Goal: Task Accomplishment & Management: Complete application form

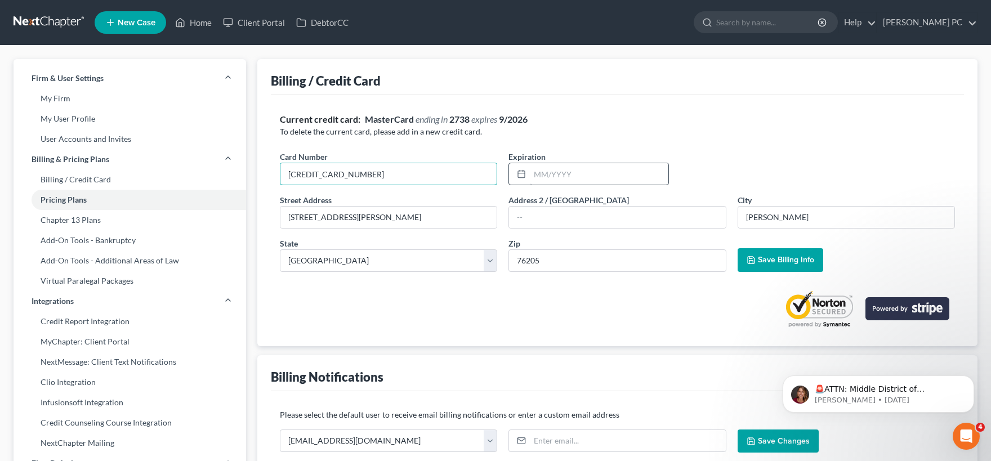
type input "5474152060430217"
click at [557, 171] on input "text" at bounding box center [599, 173] width 139 height 21
type input "0926"
drag, startPoint x: 287, startPoint y: 213, endPoint x: 164, endPoint y: 191, distance: 124.8
click at [280, 207] on input "1332 Teasley Lane" at bounding box center [388, 217] width 216 height 21
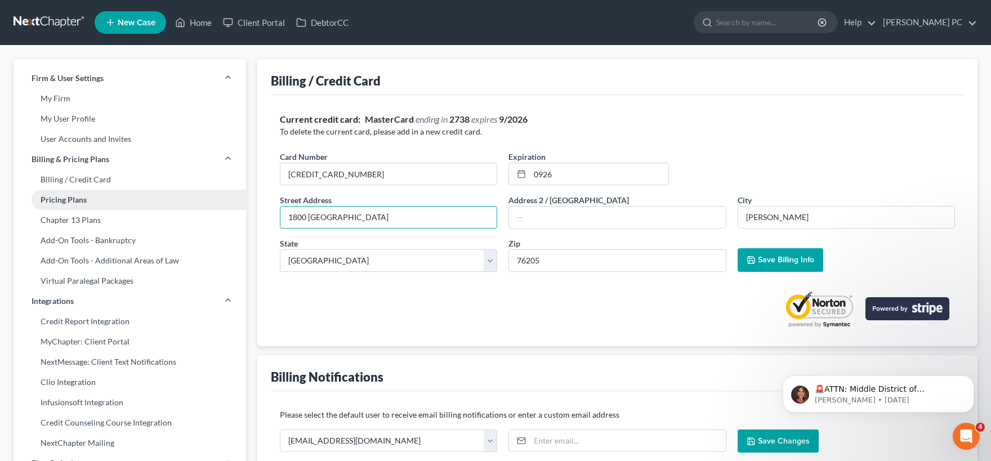
type input "1800 Hunters Creek"
type input "Southlake"
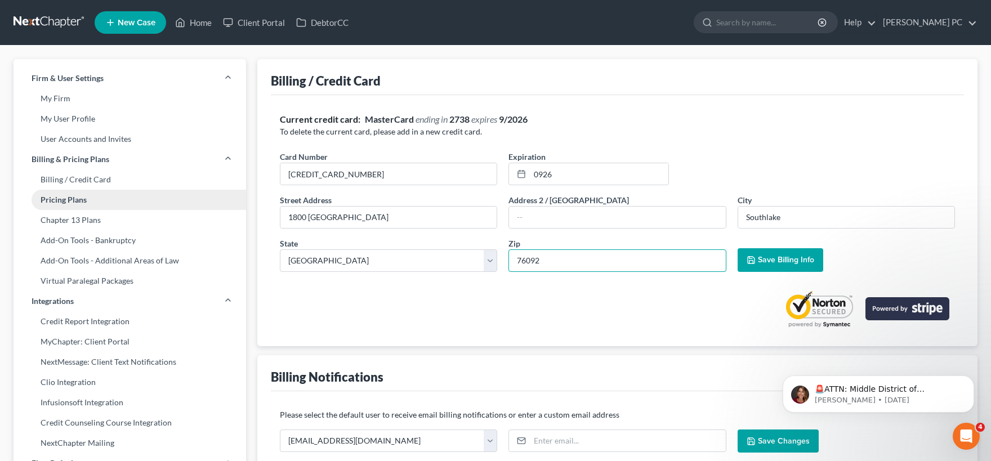
type input "76092"
click at [772, 260] on span "Save Billing Info" at bounding box center [786, 260] width 56 height 10
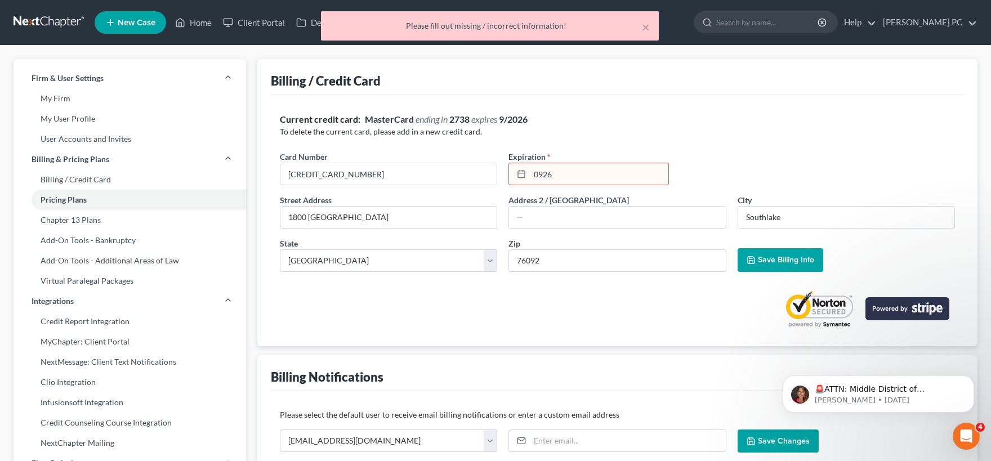
drag, startPoint x: 566, startPoint y: 175, endPoint x: 546, endPoint y: 174, distance: 19.7
click at [549, 174] on input "0926" at bounding box center [599, 173] width 139 height 21
click at [545, 174] on input "0926" at bounding box center [599, 173] width 139 height 21
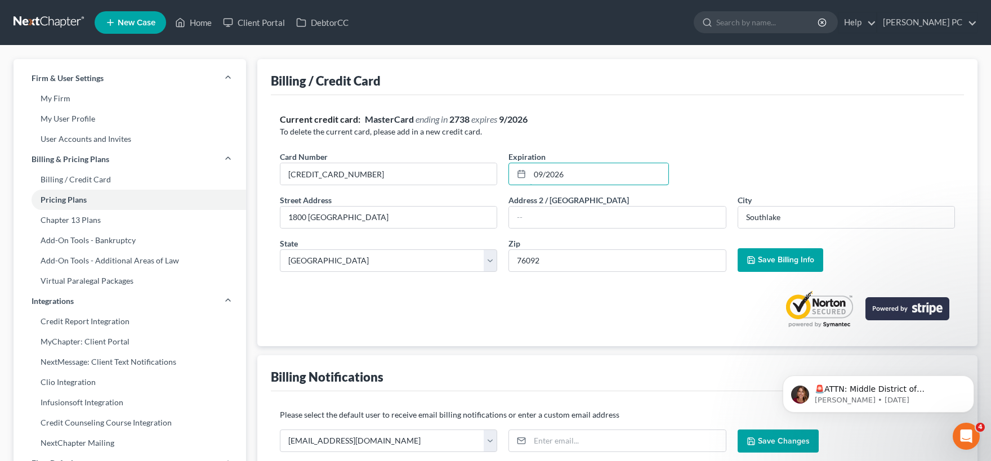
type input "09/2026"
click at [768, 260] on span "Save Billing Info" at bounding box center [786, 260] width 56 height 10
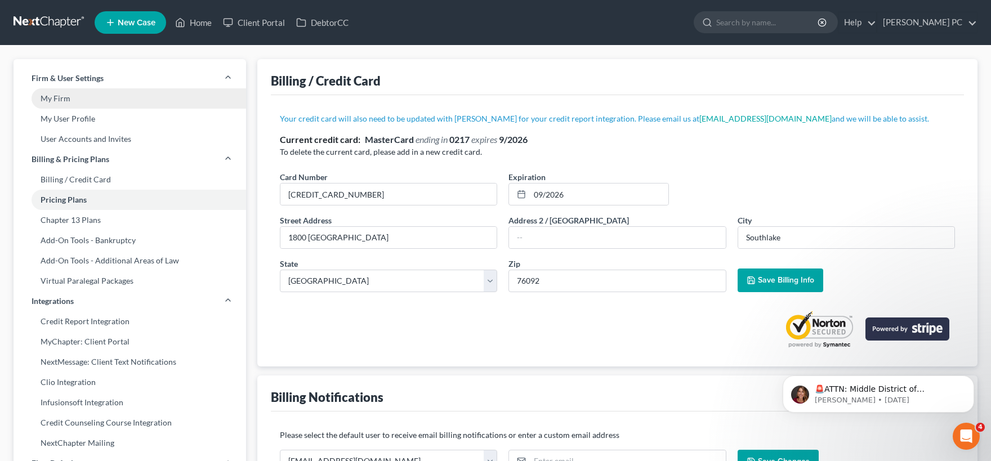
click at [65, 96] on link "My Firm" at bounding box center [130, 98] width 233 height 20
select select "23"
select select "45"
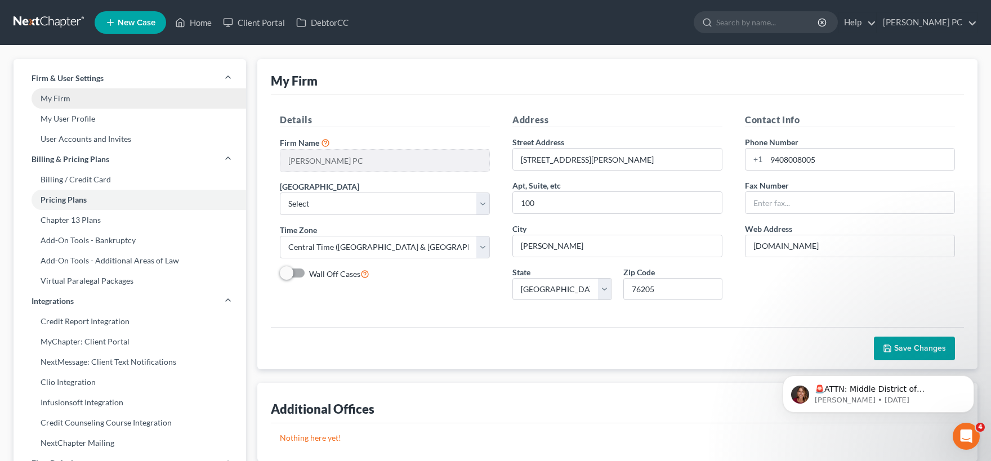
click at [76, 102] on link "My Firm" at bounding box center [130, 98] width 233 height 20
click at [77, 102] on link "My Firm" at bounding box center [130, 98] width 233 height 20
click at [78, 119] on link "My User Profile" at bounding box center [130, 119] width 233 height 20
select select "45"
select select "78"
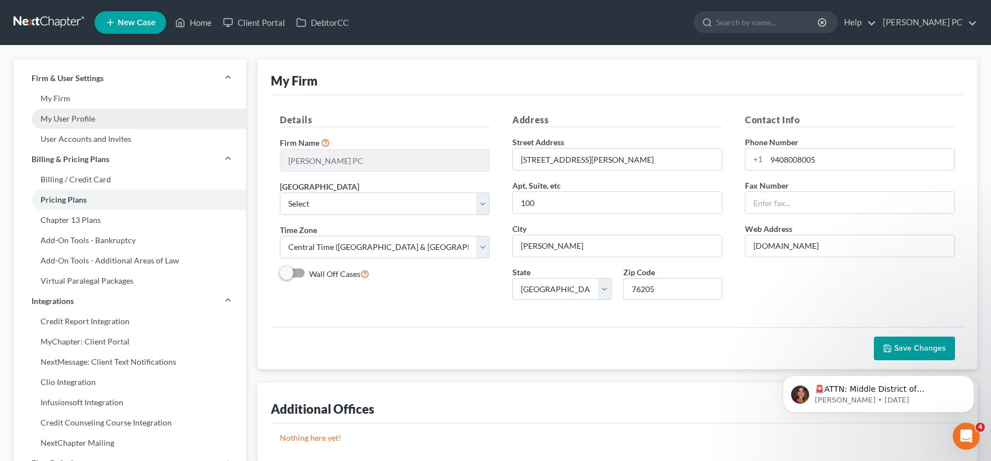
select select "attorney"
select select "1"
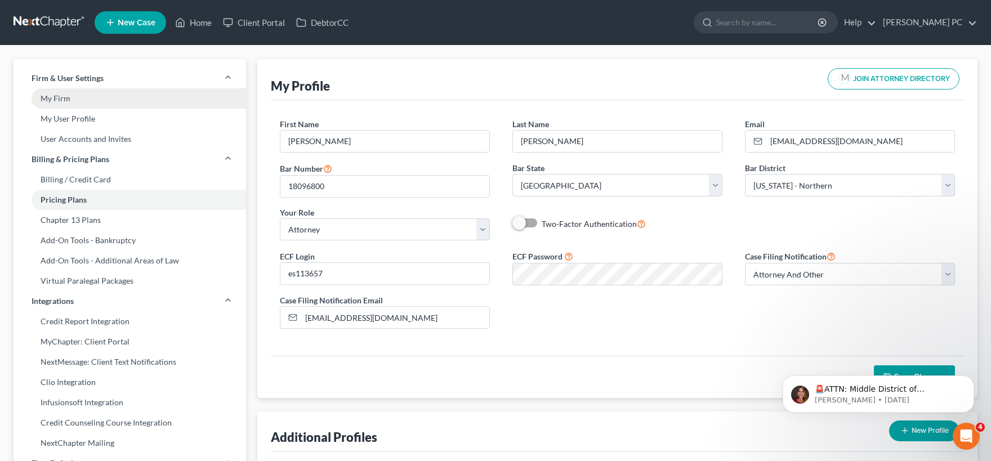
click at [68, 102] on link "My Firm" at bounding box center [130, 98] width 233 height 20
select select "78"
select select "23"
select select "45"
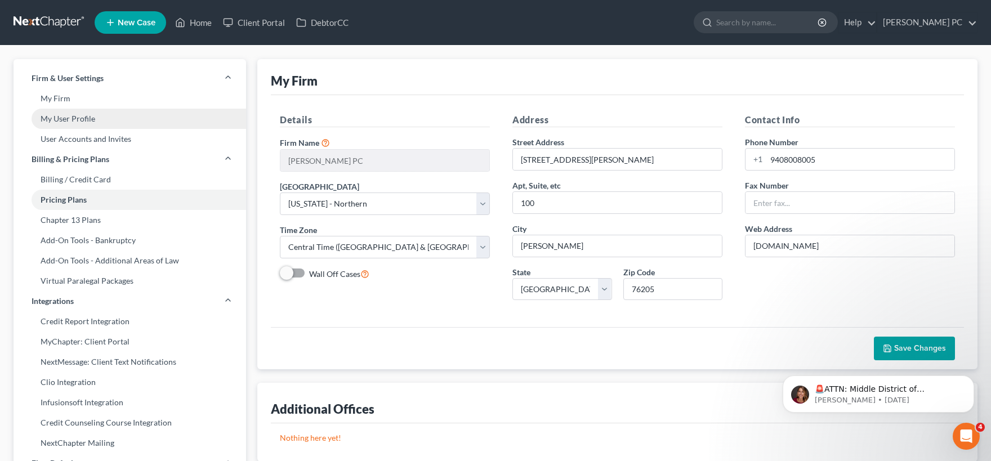
click at [89, 122] on link "My User Profile" at bounding box center [130, 119] width 233 height 20
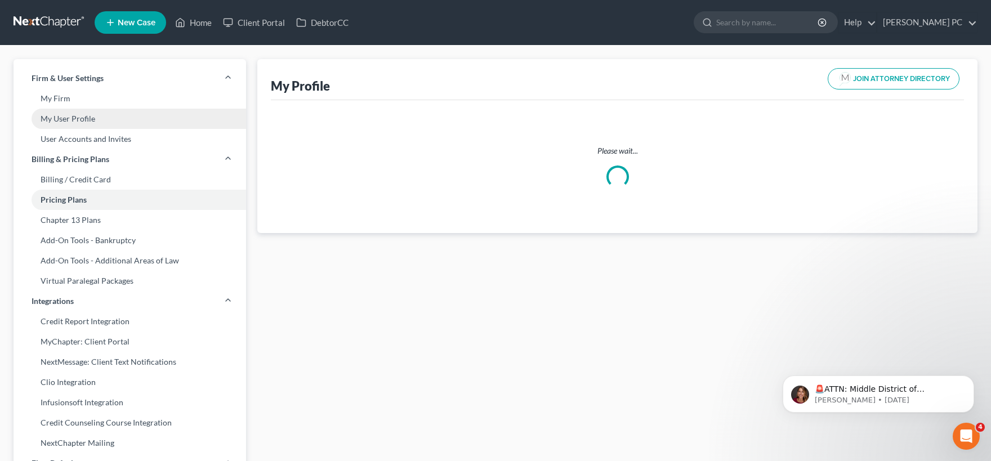
select select "45"
select select "78"
select select "attorney"
select select "1"
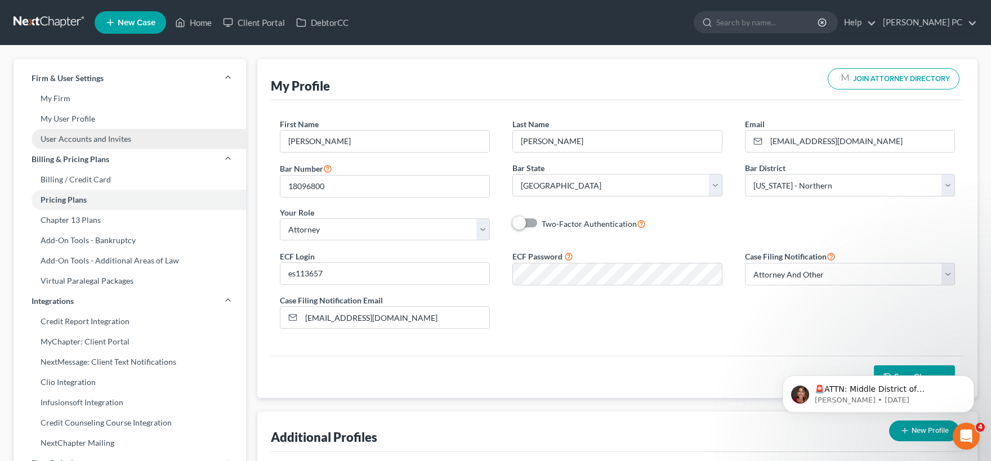
click at [100, 140] on link "User Accounts and Invites" at bounding box center [130, 139] width 233 height 20
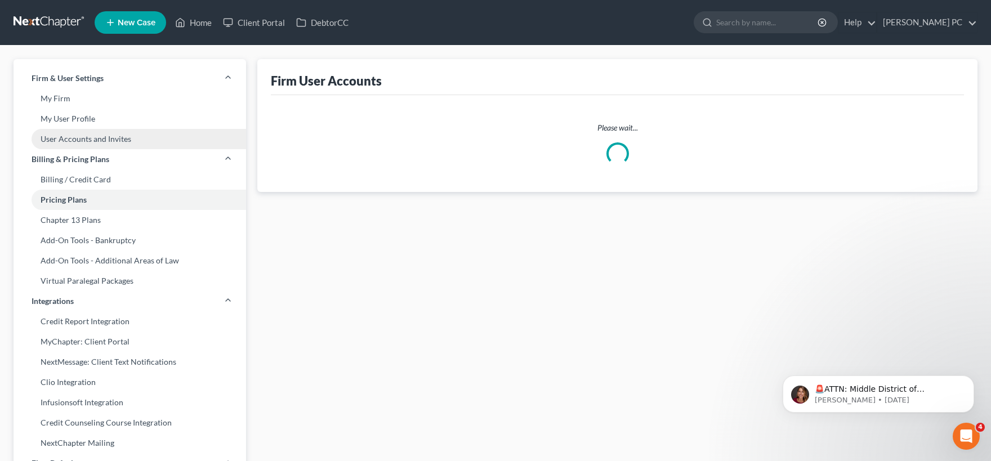
select select "0"
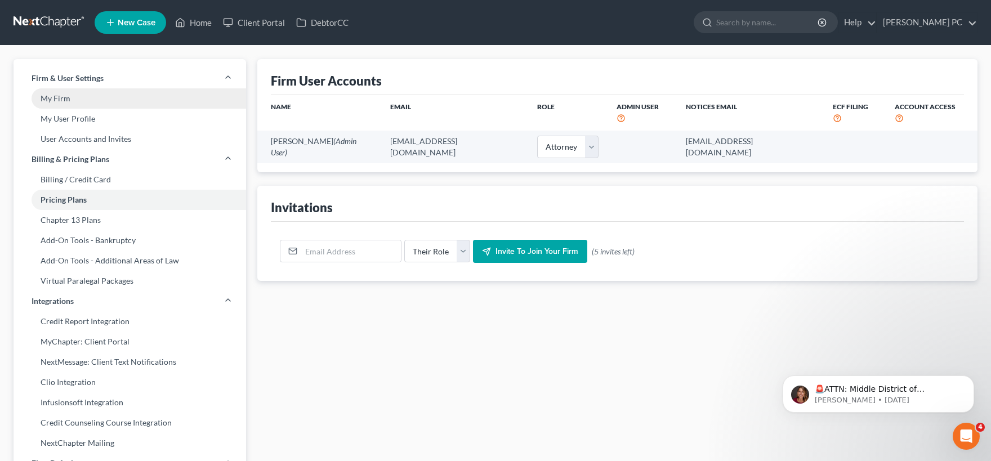
click at [65, 101] on link "My Firm" at bounding box center [130, 98] width 233 height 20
select select "78"
select select "23"
select select "45"
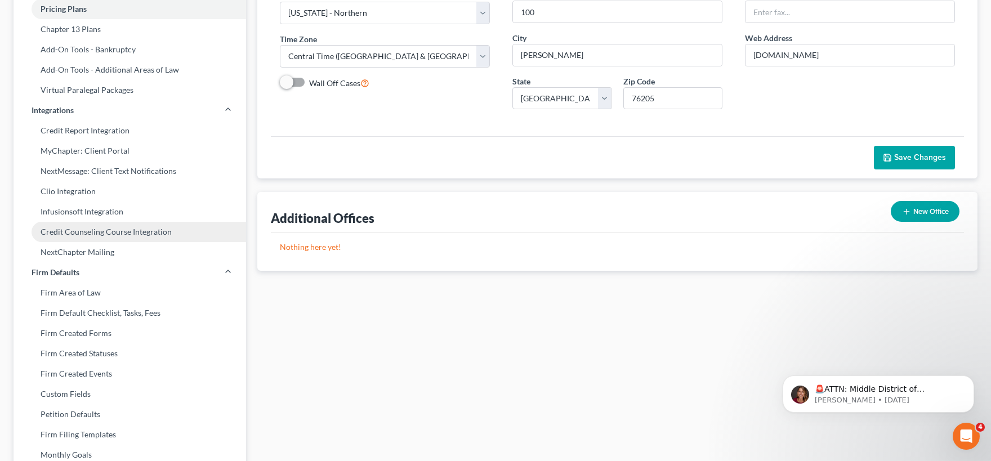
scroll to position [248, 0]
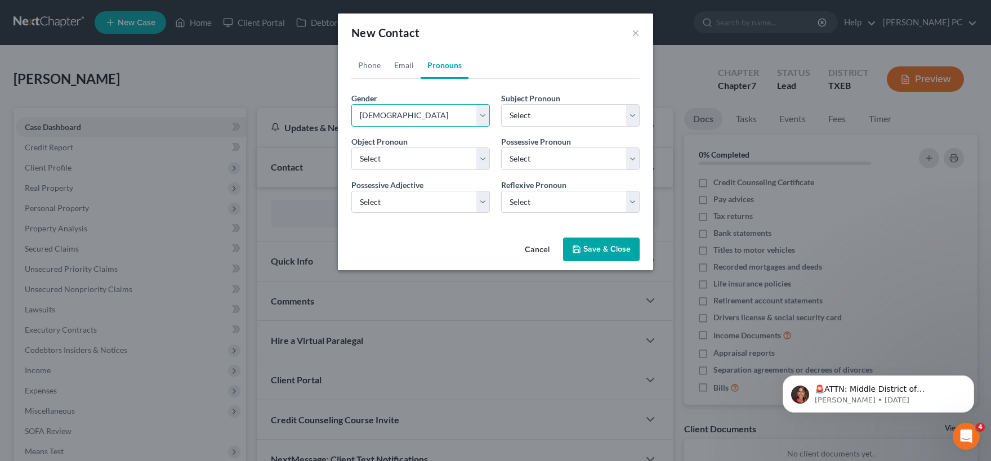
select select "0"
click at [599, 252] on button "Save & Close" at bounding box center [601, 250] width 77 height 24
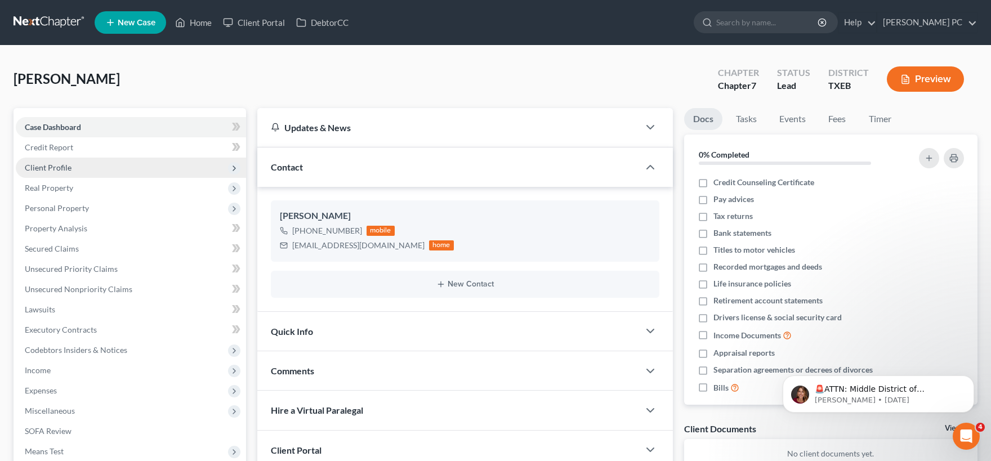
click at [84, 166] on span "Client Profile" at bounding box center [131, 168] width 230 height 20
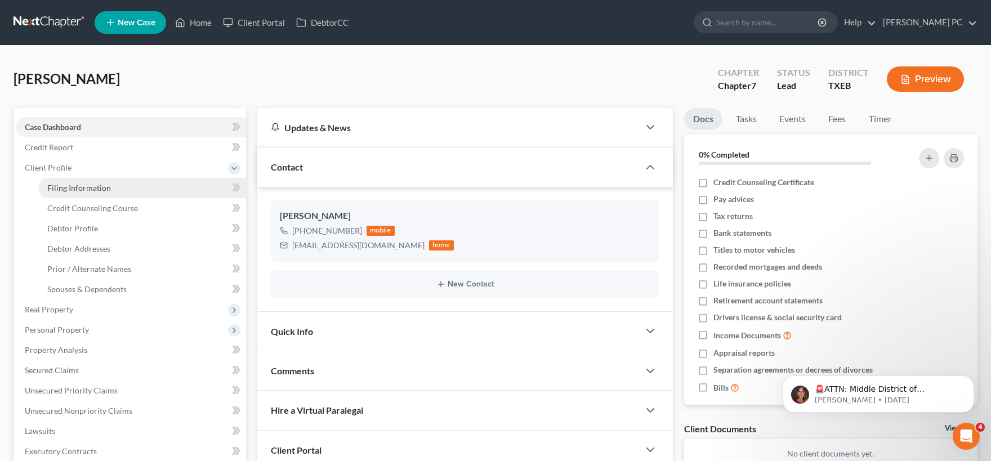
click at [83, 185] on span "Filing Information" at bounding box center [79, 188] width 64 height 10
select select "1"
select select "0"
select select "77"
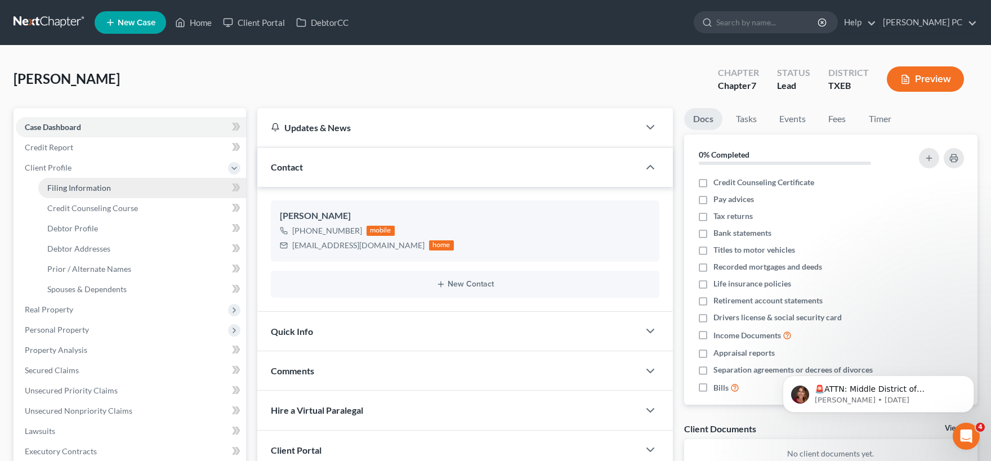
select select "45"
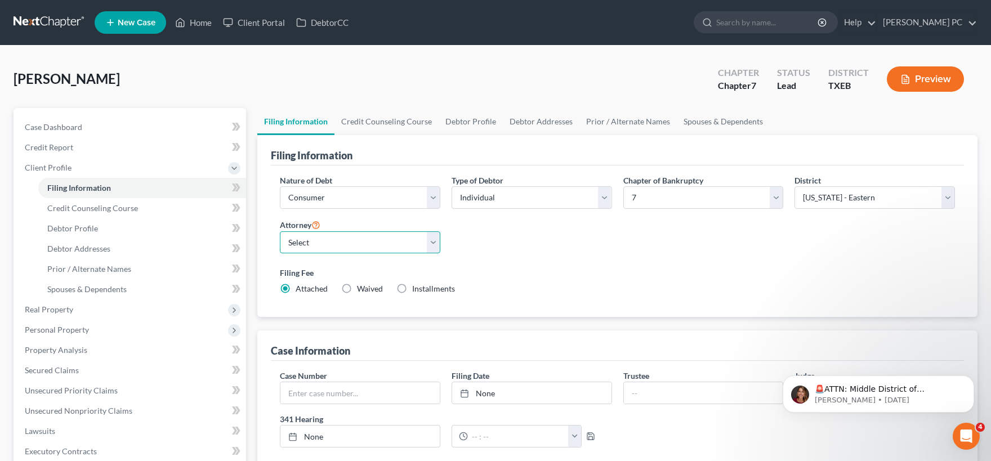
click at [280, 231] on select "Select Emery Shannon - TXNB Emery Shannon - TXEB" at bounding box center [360, 242] width 161 height 23
select select "1"
click option "[PERSON_NAME] - TXEB" at bounding box center [0, 0] width 0 height 0
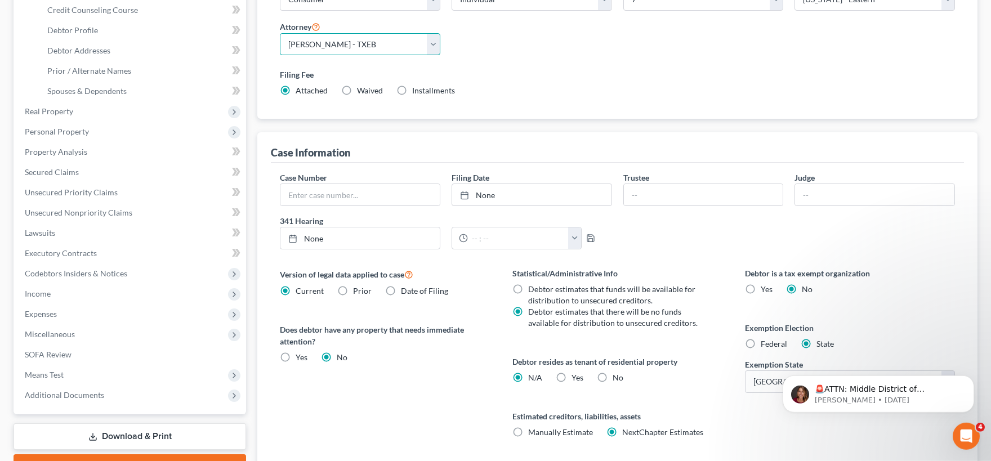
scroll to position [248, 0]
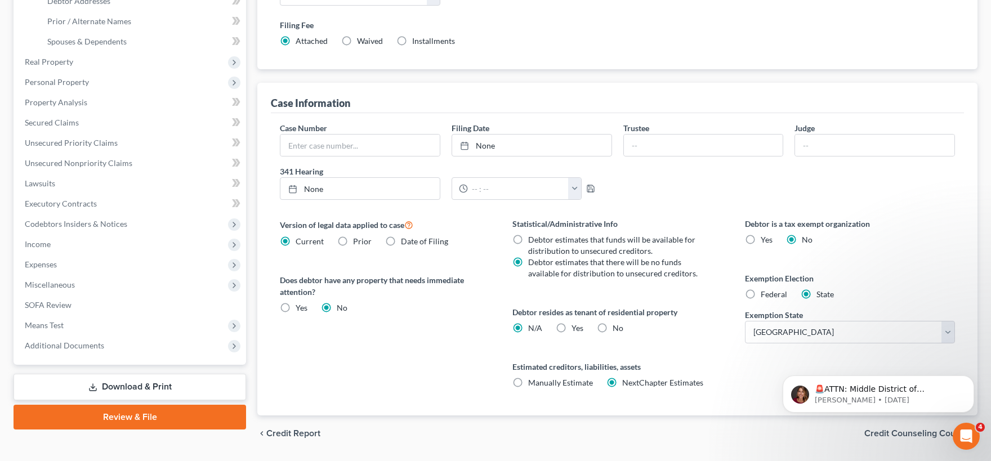
click at [761, 292] on label "Federal" at bounding box center [774, 294] width 26 height 11
click at [765, 292] on input "Federal" at bounding box center [768, 292] width 7 height 7
radio input "true"
radio input "false"
click at [572, 329] on label "Yes Yes" at bounding box center [578, 328] width 12 height 11
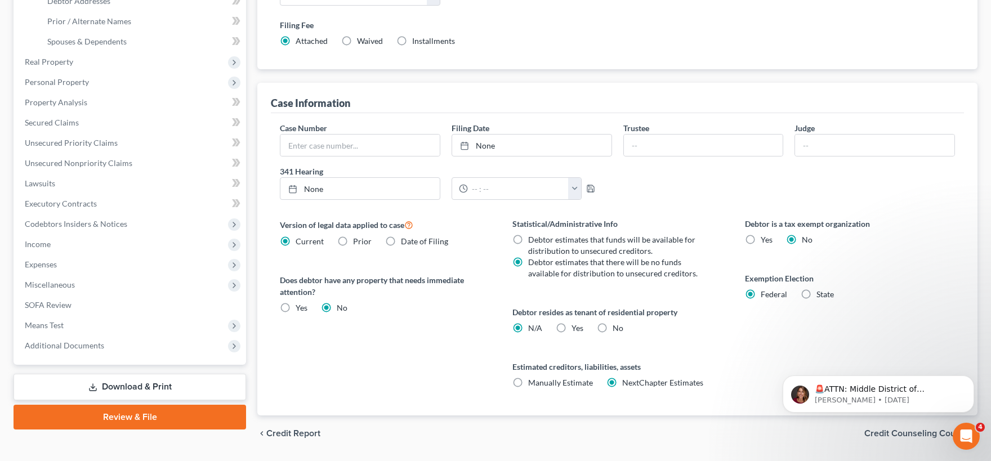
click at [576, 329] on input "Yes Yes" at bounding box center [579, 326] width 7 height 7
radio input "true"
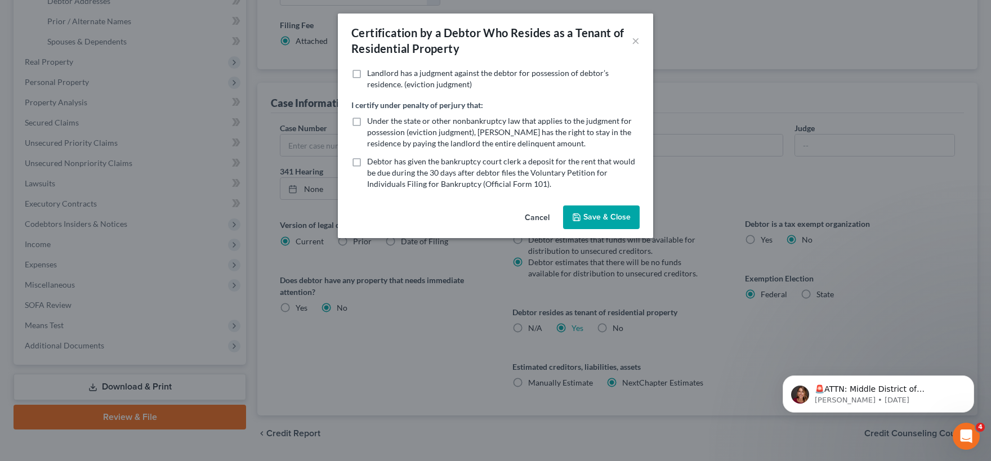
click at [542, 220] on button "Cancel" at bounding box center [537, 218] width 43 height 23
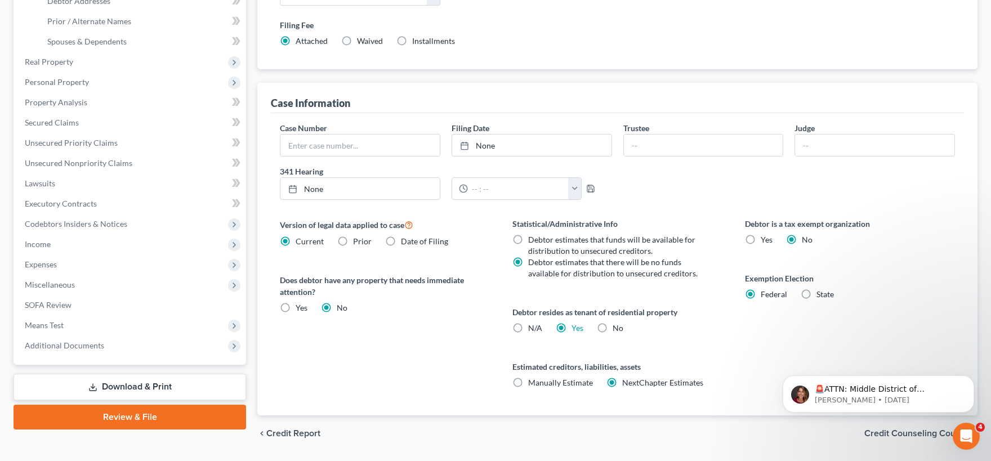
click at [528, 327] on label "N/A" at bounding box center [535, 328] width 14 height 11
click at [533, 327] on input "N/A" at bounding box center [536, 326] width 7 height 7
radio input "true"
radio input "false"
click at [613, 326] on label "No" at bounding box center [618, 328] width 11 height 11
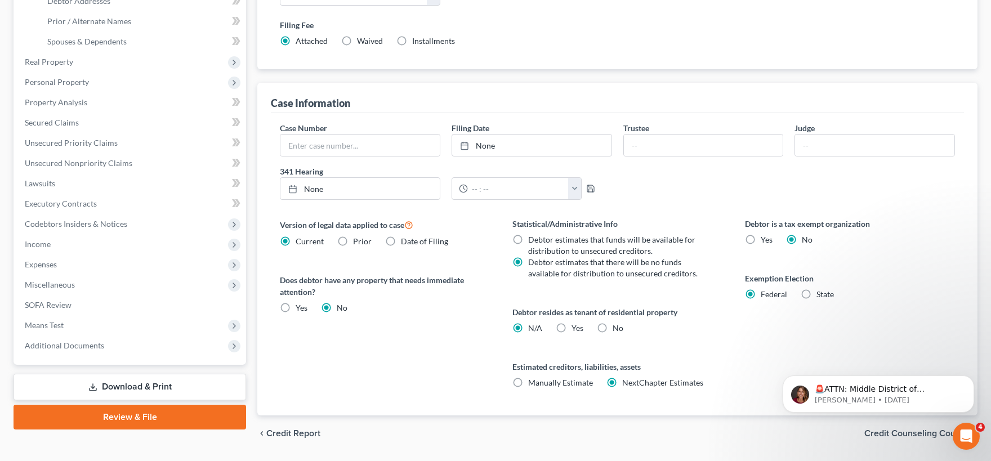
click at [617, 326] on input "No" at bounding box center [620, 326] width 7 height 7
radio input "true"
radio input "false"
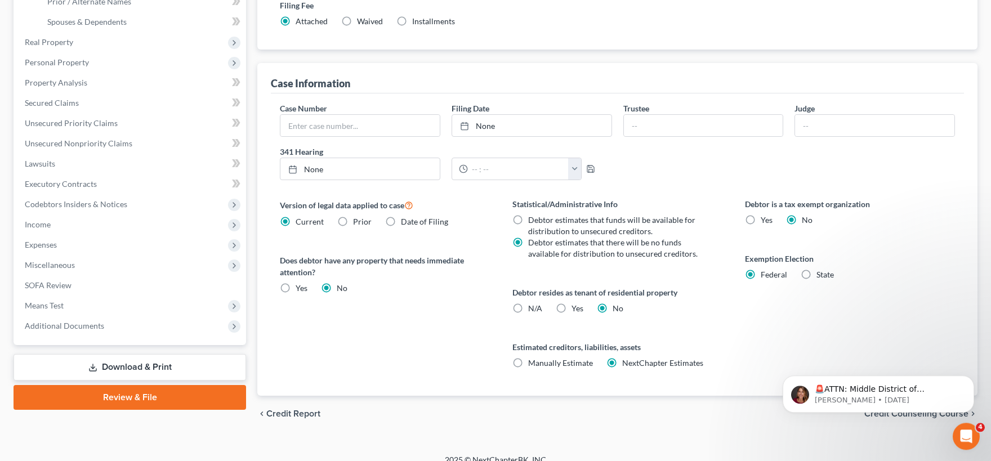
scroll to position [279, 0]
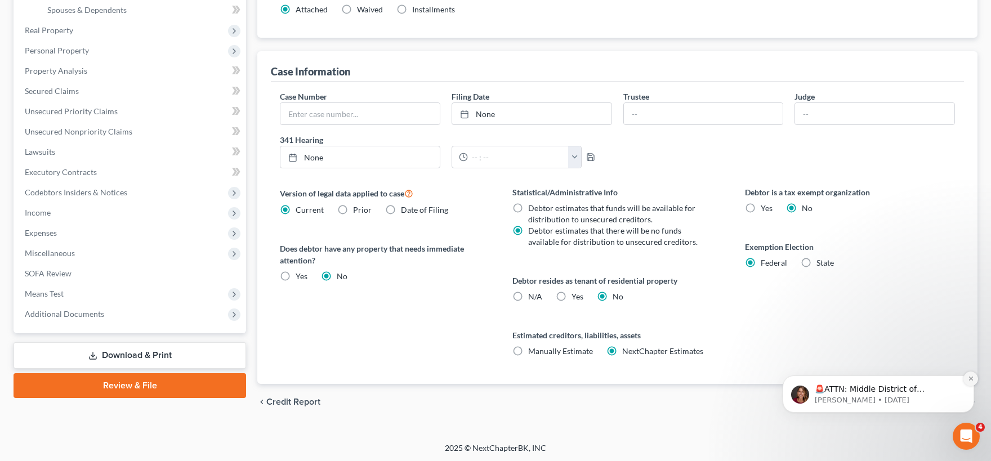
click at [968, 381] on button "Dismiss notification" at bounding box center [971, 379] width 15 height 15
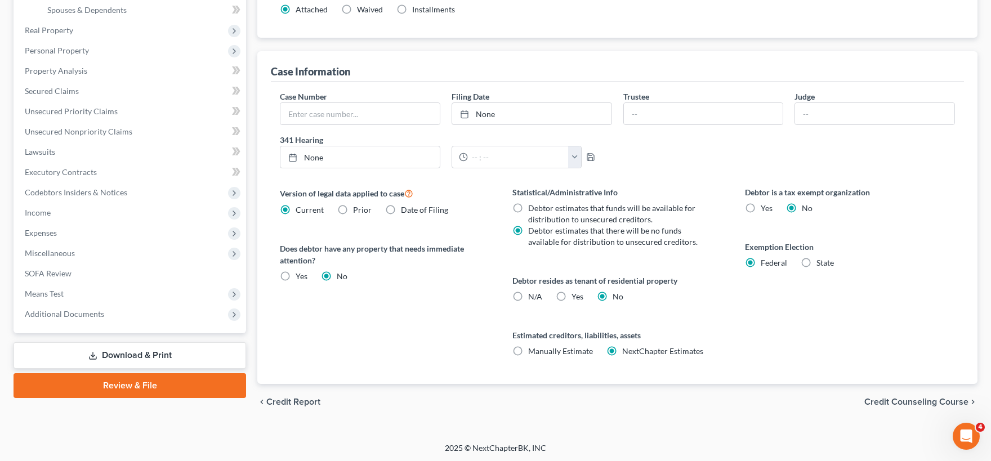
click at [907, 403] on span "Credit Counseling Course" at bounding box center [916, 402] width 104 height 9
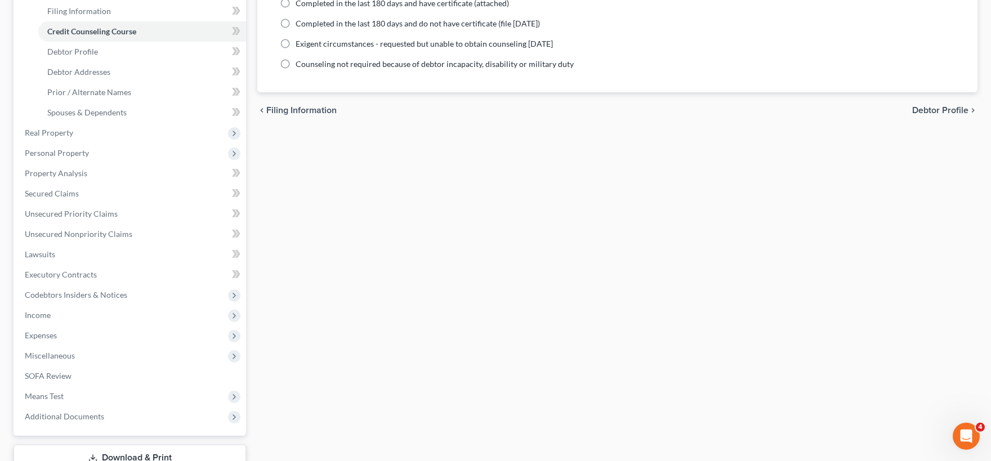
scroll to position [10, 0]
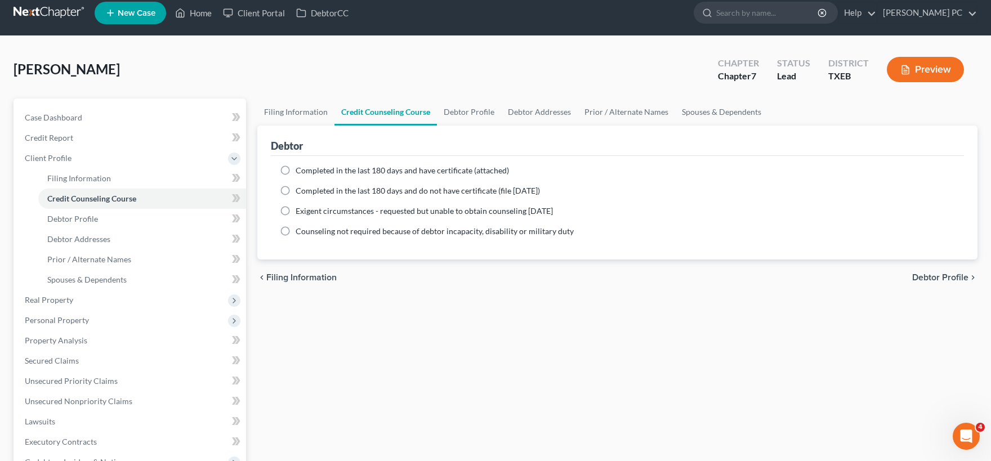
click at [931, 278] on span "Debtor Profile" at bounding box center [940, 277] width 56 height 9
select select "0"
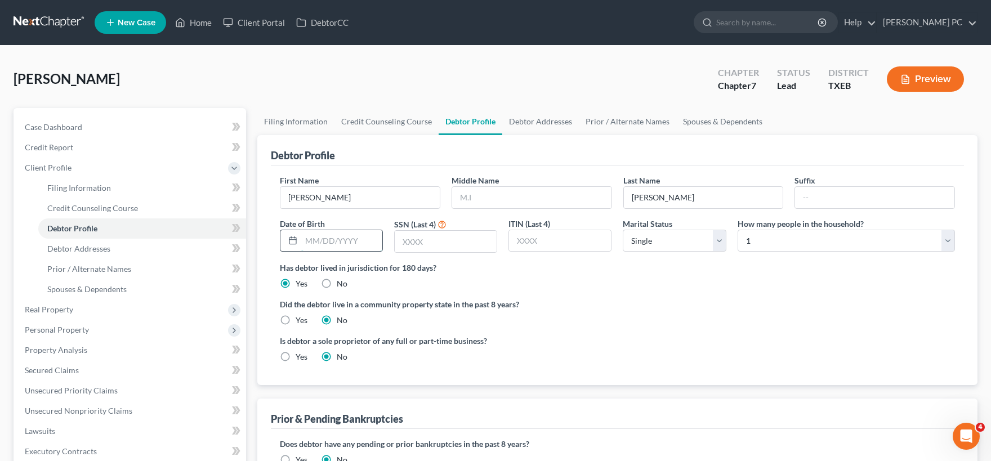
click at [314, 239] on input "text" at bounding box center [341, 240] width 81 height 21
type input "[DATE]"
click at [443, 239] on input "text" at bounding box center [446, 241] width 102 height 21
type input "3681"
click at [623, 230] on select "Select Single Married Separated Divorced Widowed" at bounding box center [674, 241] width 103 height 23
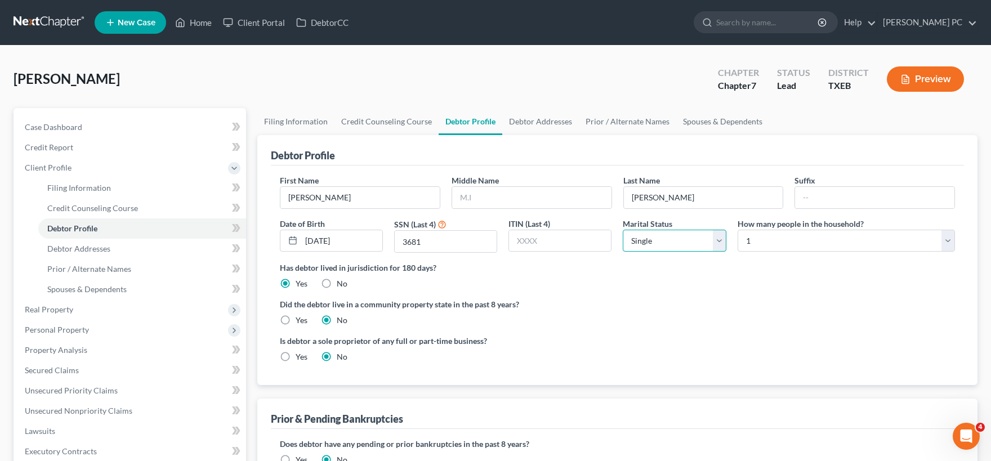
click option "Single" at bounding box center [0, 0] width 0 height 0
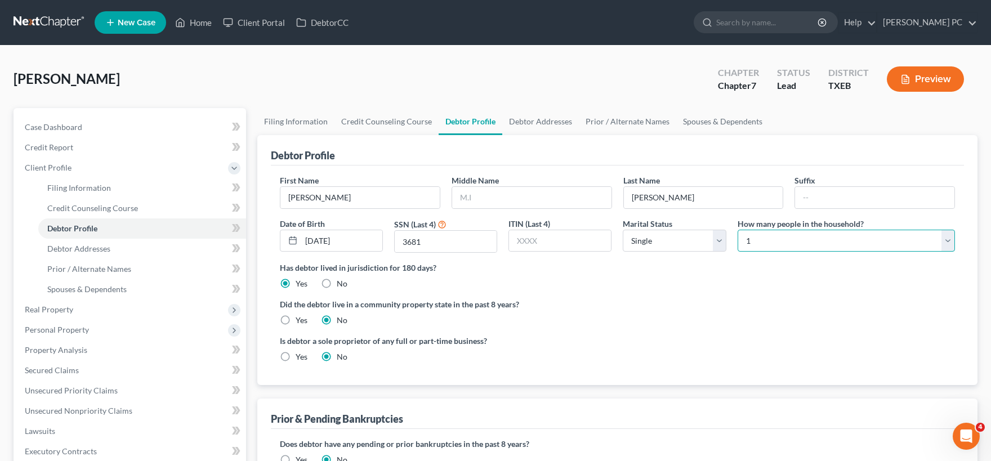
click at [738, 230] on select "Select 1 2 3 4 5 6 7 8 9 10 11 12 13 14 15 16 17 18 19 20" at bounding box center [846, 241] width 217 height 23
click option "1" at bounding box center [0, 0] width 0 height 0
click at [296, 319] on label "Yes" at bounding box center [302, 320] width 12 height 11
click at [300, 319] on input "Yes" at bounding box center [303, 318] width 7 height 7
radio input "true"
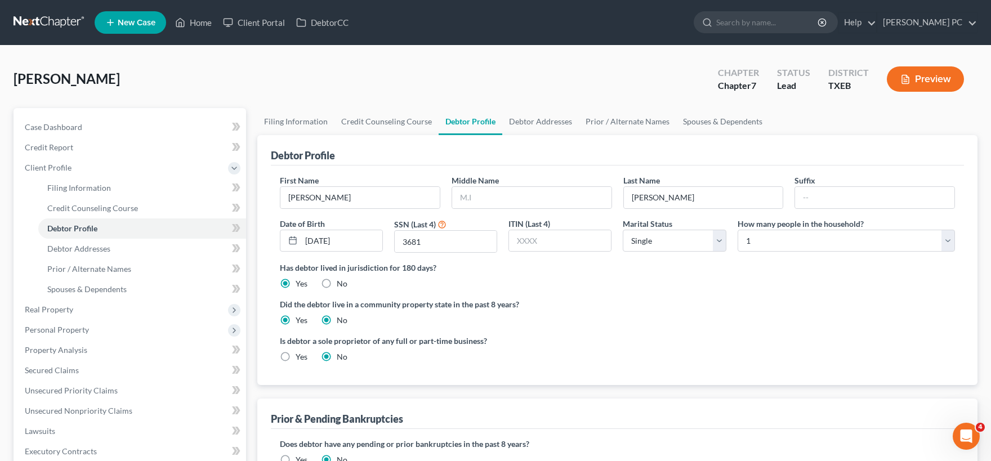
radio input "false"
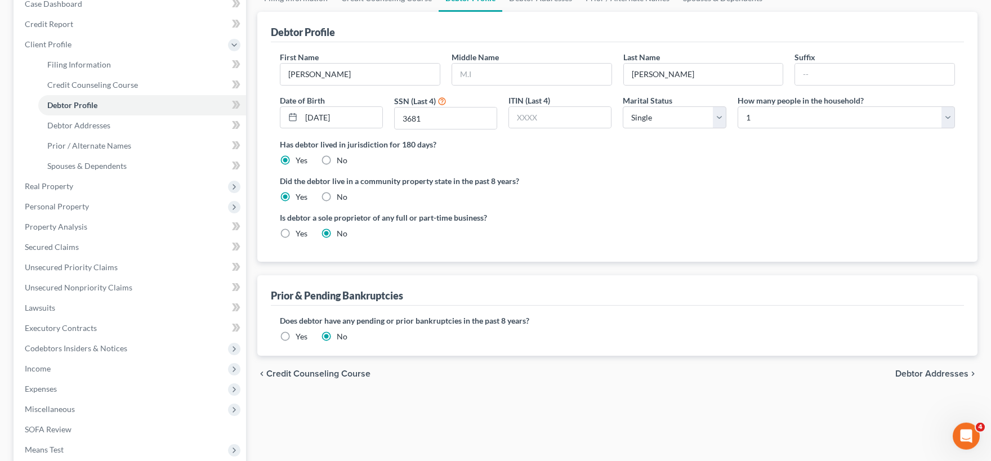
scroll to position [124, 0]
click at [914, 374] on span "Debtor Addresses" at bounding box center [931, 373] width 73 height 9
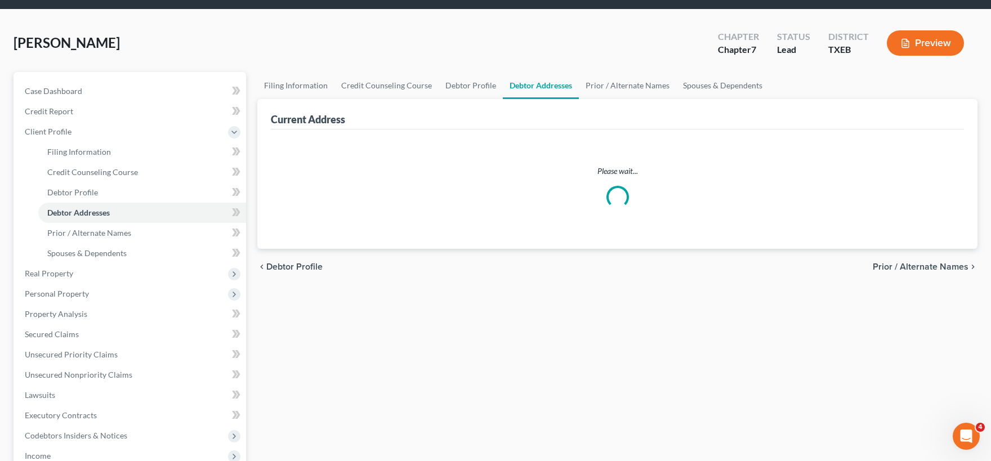
select select "0"
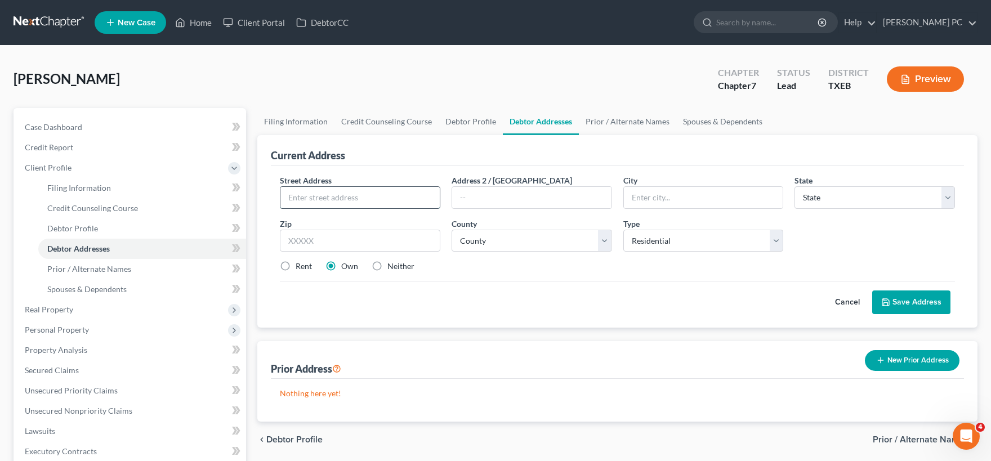
click at [402, 202] on input "text" at bounding box center [359, 197] width 159 height 21
type input "213 Osage Drive"
type input "Sanger"
select select "45"
type input "76266"
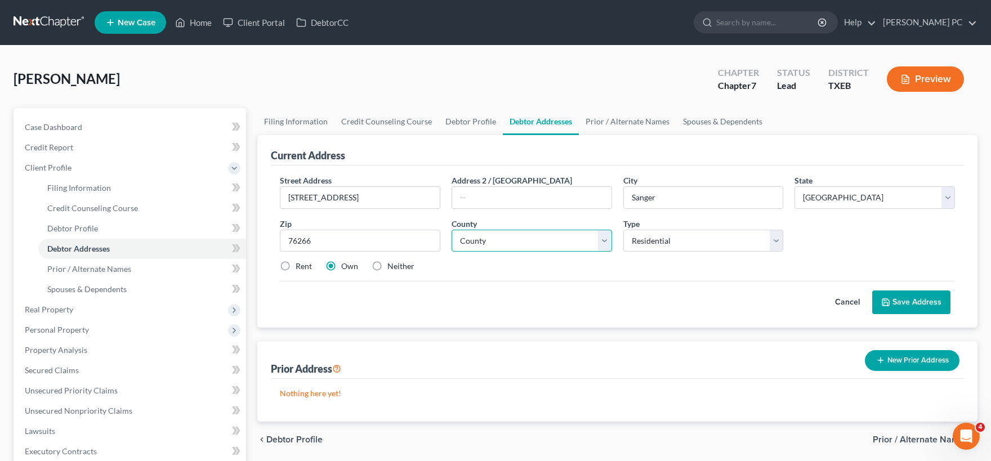
select select "61"
click option "Denton County" at bounding box center [0, 0] width 0 height 0
click at [387, 265] on label "Neither" at bounding box center [400, 266] width 27 height 11
click at [392, 265] on input "Neither" at bounding box center [395, 264] width 7 height 7
radio input "true"
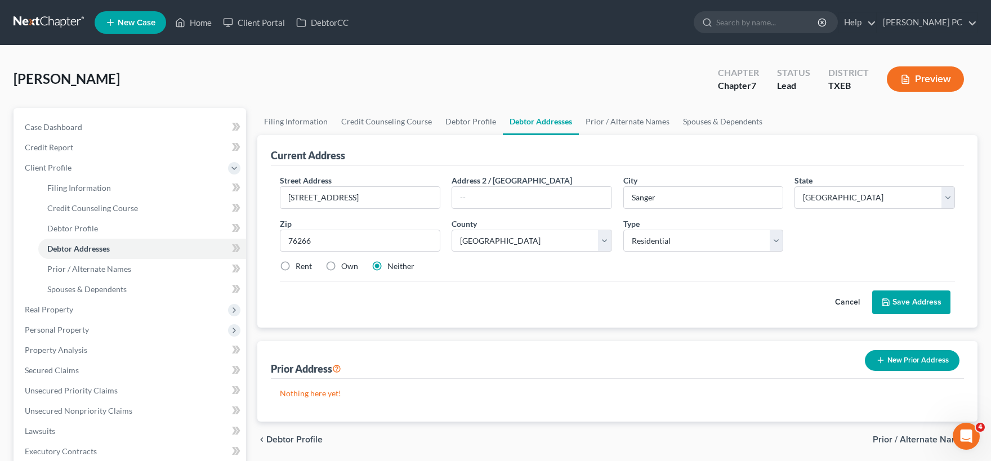
click at [902, 302] on button "Save Address" at bounding box center [911, 303] width 78 height 24
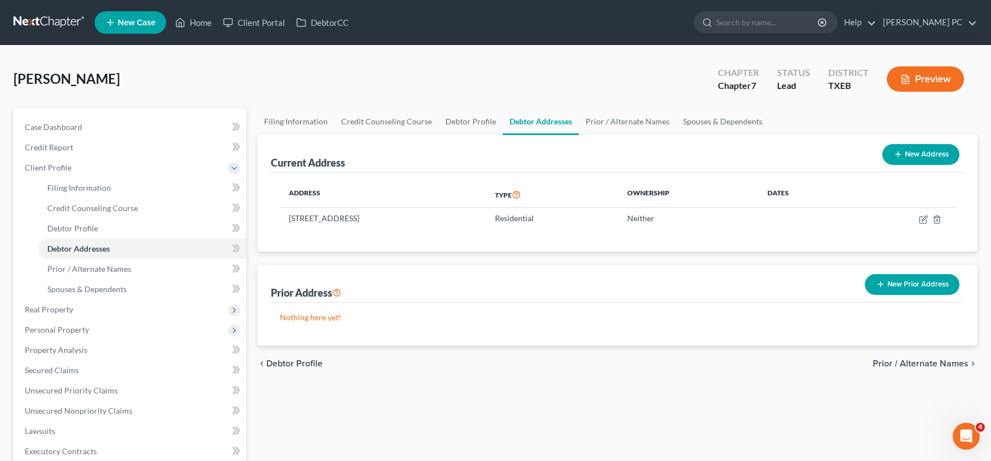
click at [906, 286] on button "New Prior Address" at bounding box center [912, 284] width 95 height 21
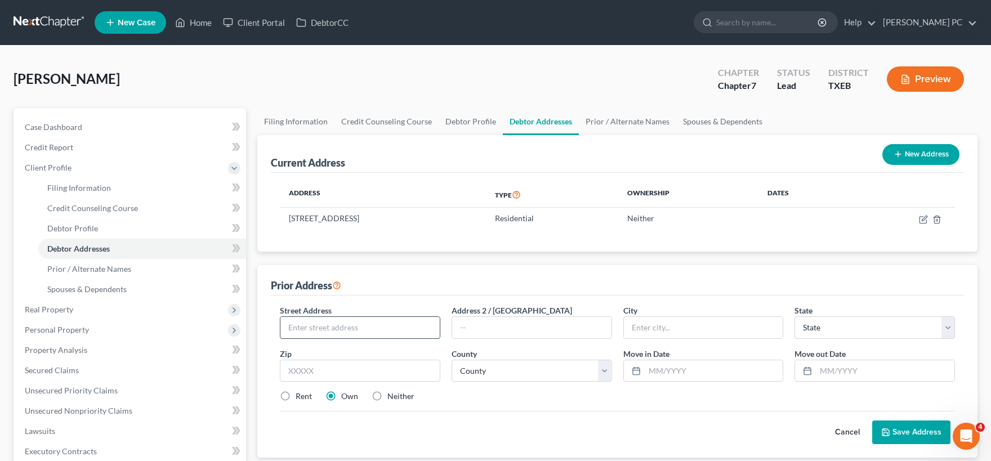
click at [323, 328] on input "text" at bounding box center [359, 327] width 159 height 21
click at [685, 367] on input "text" at bounding box center [714, 370] width 139 height 21
click at [852, 366] on input "text" at bounding box center [885, 370] width 139 height 21
type input "08/2025"
drag, startPoint x: 315, startPoint y: 326, endPoint x: 320, endPoint y: 326, distance: 5.7
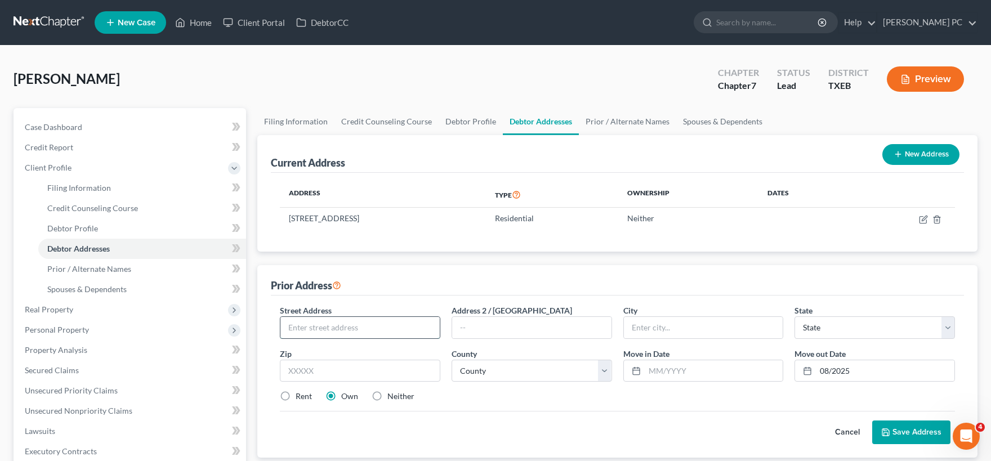
click at [318, 327] on input "text" at bounding box center [359, 327] width 159 height 21
type input "Coppell"
select select "45"
type input "75019"
click at [333, 326] on input "text" at bounding box center [359, 327] width 159 height 21
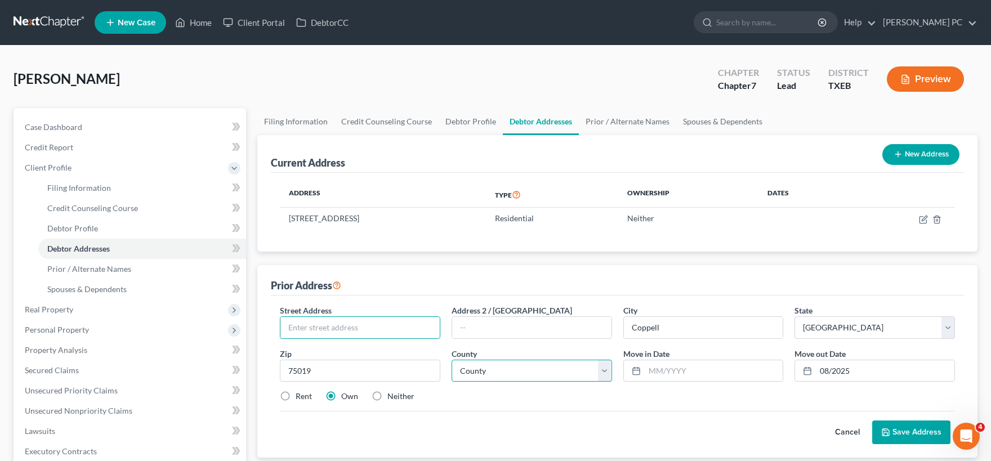
click at [452, 360] on select "County Anderson County Andrews County Angelina County Aransas County Archer Cou…" at bounding box center [532, 371] width 161 height 23
select select "56"
click option "Dallas County" at bounding box center [0, 0] width 0 height 0
click at [366, 325] on input "text" at bounding box center [359, 327] width 159 height 21
type input "3203 Mulberry Hill Rd"
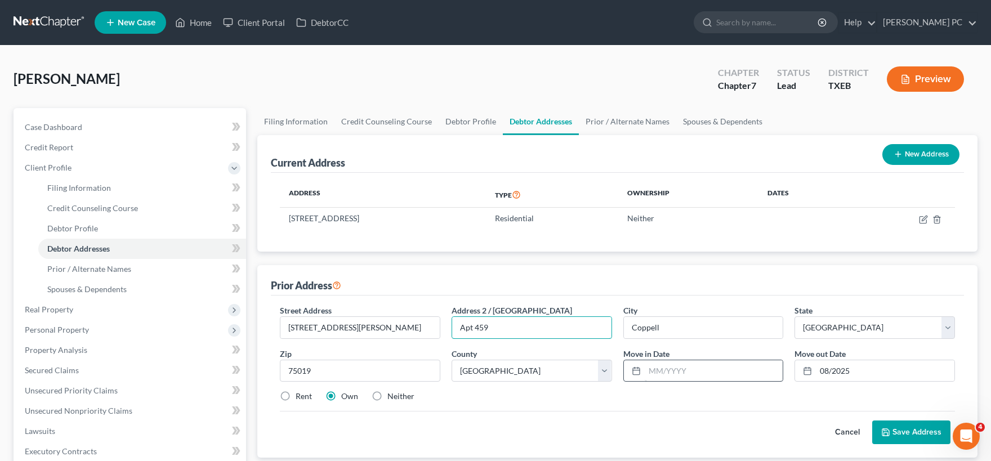
type input "Apt 459"
click at [658, 366] on input "text" at bounding box center [714, 370] width 139 height 21
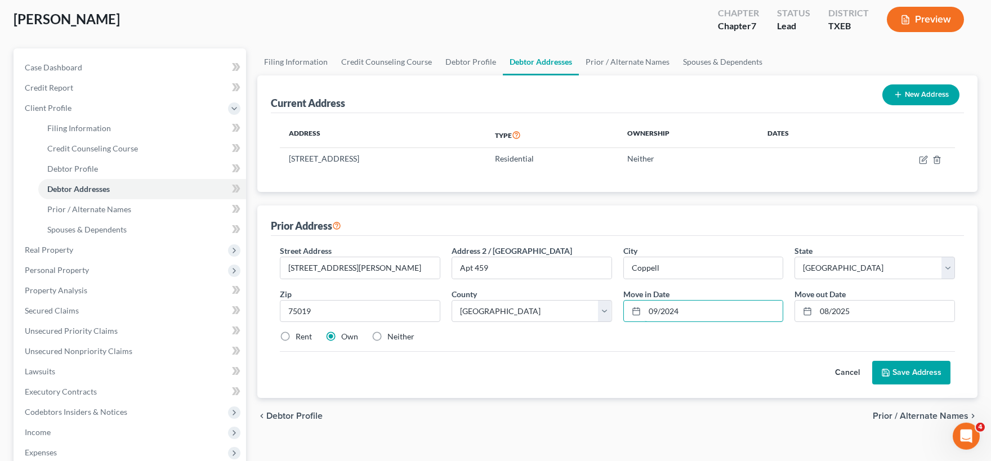
scroll to position [124, 0]
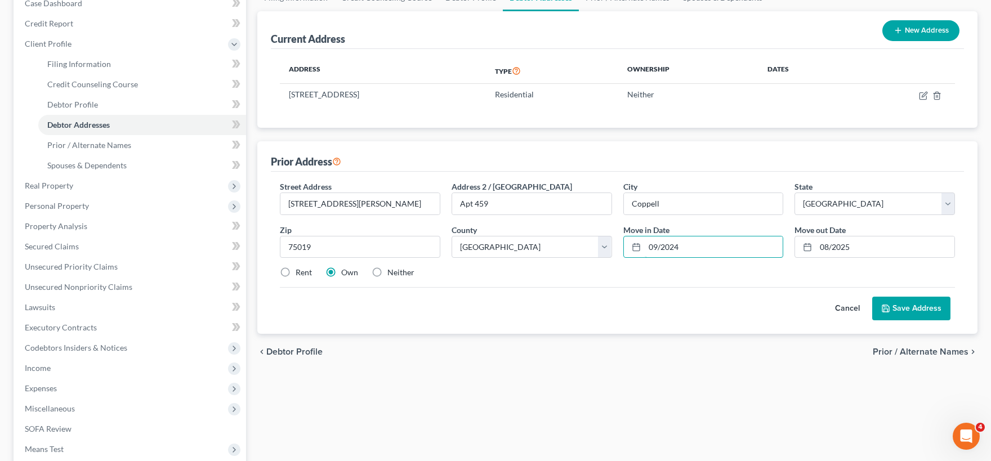
type input "09/2024"
click at [903, 305] on button "Save Address" at bounding box center [911, 309] width 78 height 24
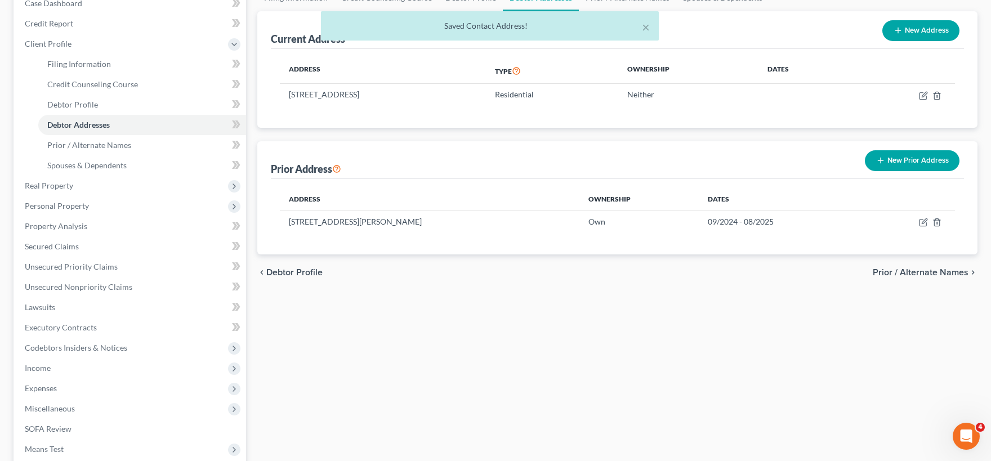
click at [900, 162] on button "New Prior Address" at bounding box center [912, 160] width 95 height 21
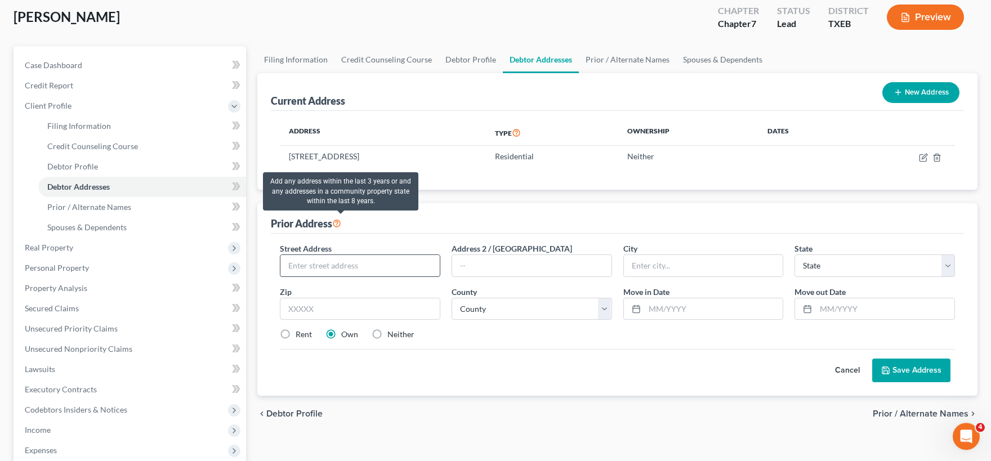
scroll to position [62, 0]
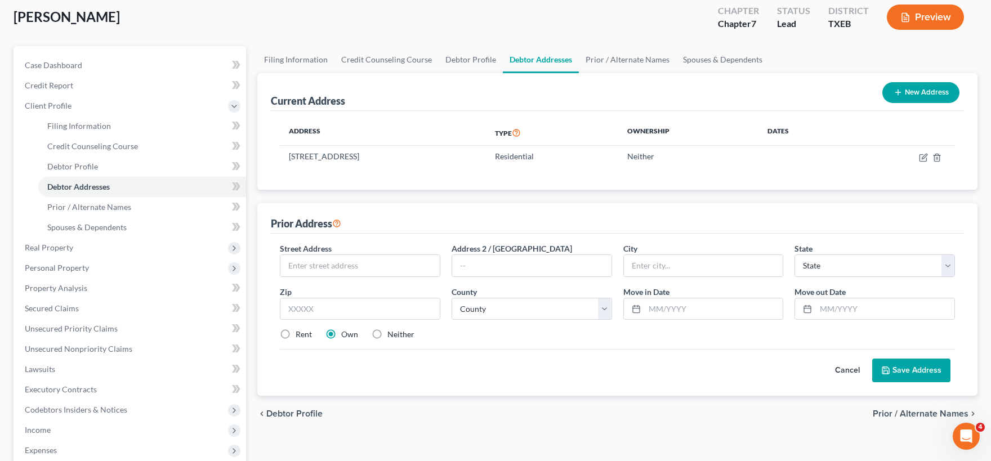
click at [853, 370] on button "Cancel" at bounding box center [848, 370] width 50 height 23
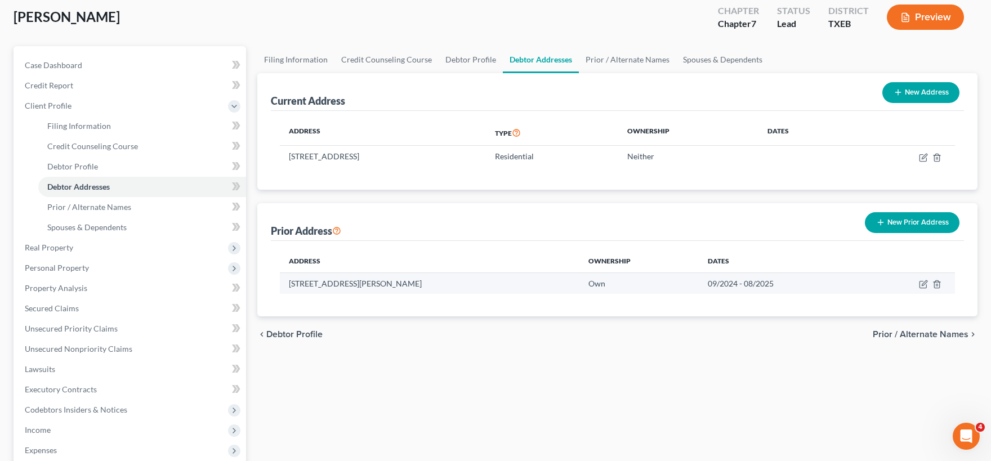
drag, startPoint x: 471, startPoint y: 283, endPoint x: 289, endPoint y: 287, distance: 182.5
click at [289, 287] on td "[STREET_ADDRESS][PERSON_NAME]" at bounding box center [430, 283] width 300 height 21
copy td "[STREET_ADDRESS][PERSON_NAME]"
click at [914, 221] on button "New Prior Address" at bounding box center [912, 222] width 95 height 21
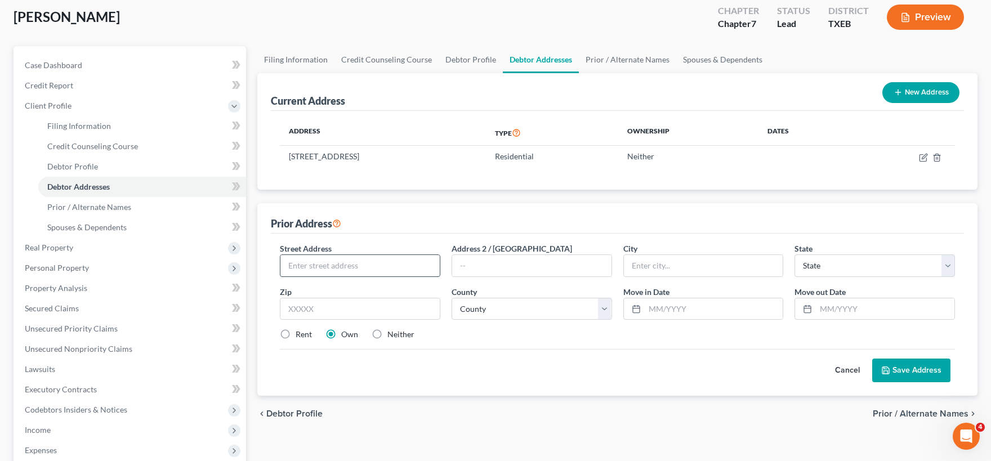
click at [390, 265] on input "text" at bounding box center [359, 265] width 159 height 21
paste input "3203 Mulberry Hill Rd, Apt 459, Coppell,"
type input "3203 Mulberry Hill Rd, Apt 459, Coppell,"
click at [328, 307] on input "text" at bounding box center [360, 309] width 161 height 23
type input "75019"
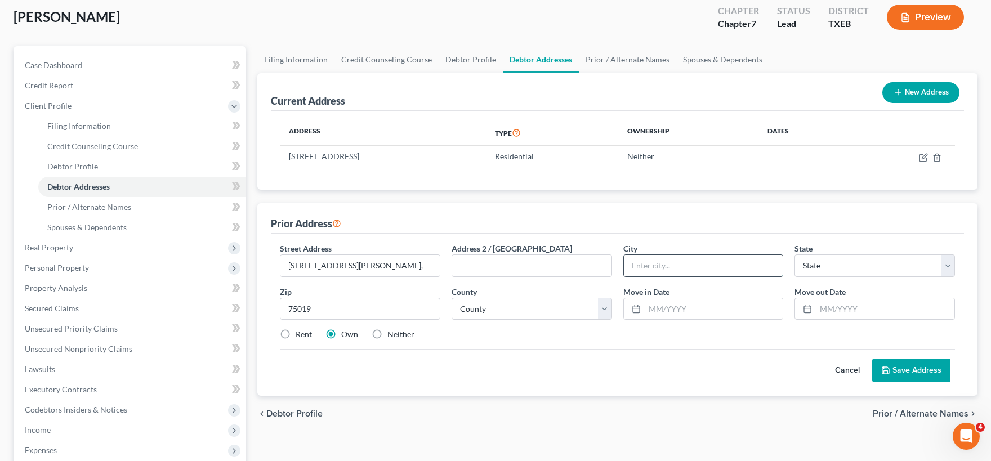
click at [679, 270] on input "text" at bounding box center [703, 265] width 159 height 21
type input "Coppell"
select select "45"
type input "Coppell"
drag, startPoint x: 369, startPoint y: 268, endPoint x: 519, endPoint y: 282, distance: 150.5
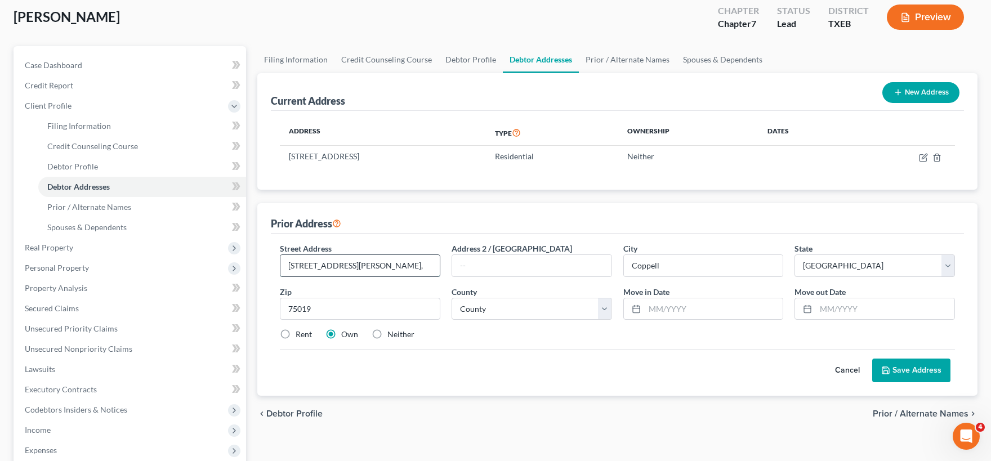
click at [440, 277] on input "3203 Mulberry Hill Rd, Apt 459, Coppell," at bounding box center [359, 265] width 159 height 21
type input "3203 Mulberry Hill Rd,"
click at [487, 271] on input "text" at bounding box center [531, 265] width 159 height 21
paste input "Apt 459, Coppell,"
drag, startPoint x: 474, startPoint y: 266, endPoint x: 600, endPoint y: 266, distance: 126.2
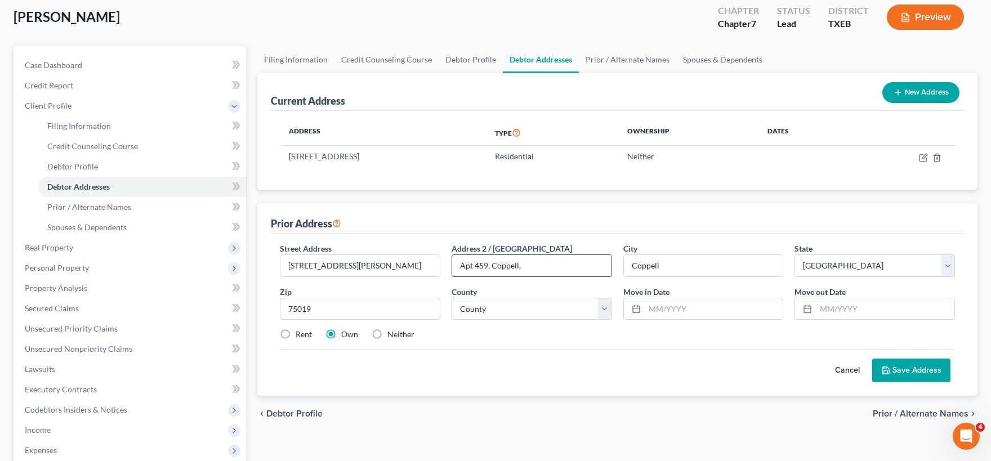
click at [600, 266] on input "Apt 459, Coppell," at bounding box center [531, 265] width 159 height 21
type input "Apt 310"
click at [411, 266] on input "3203 Mulberry Hill Rd," at bounding box center [359, 265] width 159 height 21
type input "3203 Mulberry Hill Rd"
select select "56"
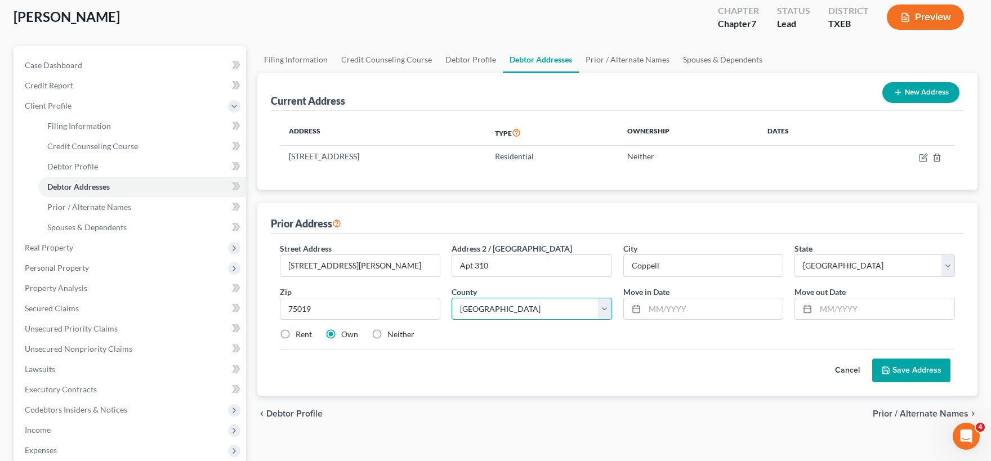
click option "Dallas County" at bounding box center [0, 0] width 0 height 0
click at [659, 306] on input "text" at bounding box center [714, 308] width 139 height 21
type input "03/2020"
type input "09/2024"
click at [907, 370] on button "Save Address" at bounding box center [911, 371] width 78 height 24
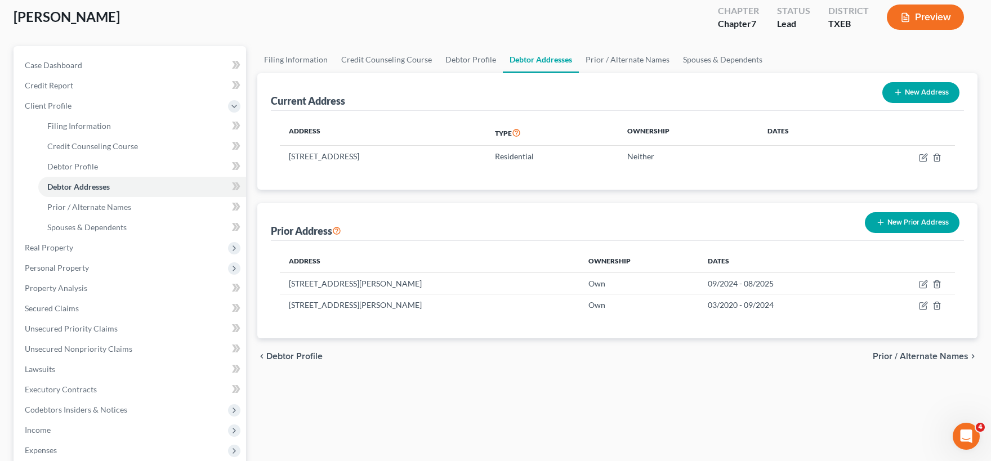
click at [891, 222] on button "New Prior Address" at bounding box center [912, 222] width 95 height 21
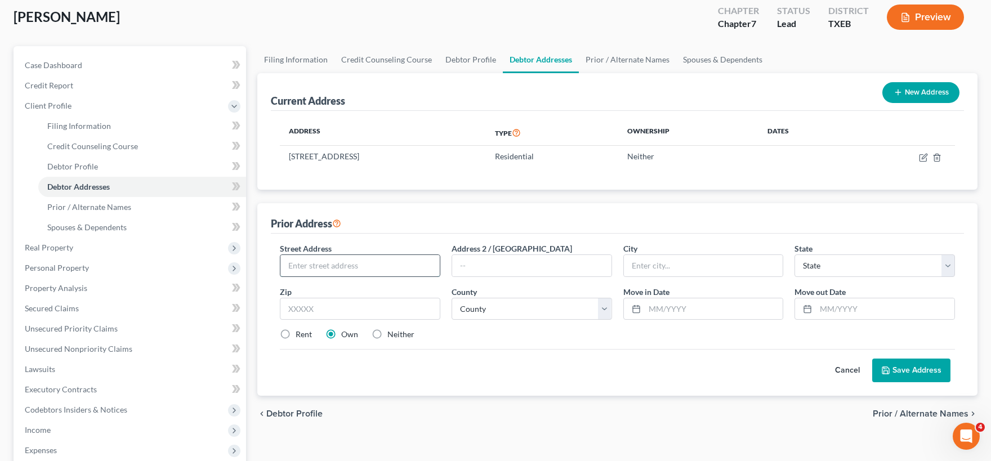
click at [391, 269] on input "text" at bounding box center [359, 265] width 159 height 21
type input "3251 Chapel Oaks Drive"
type input "Coppell"
select select "45"
type input "75019"
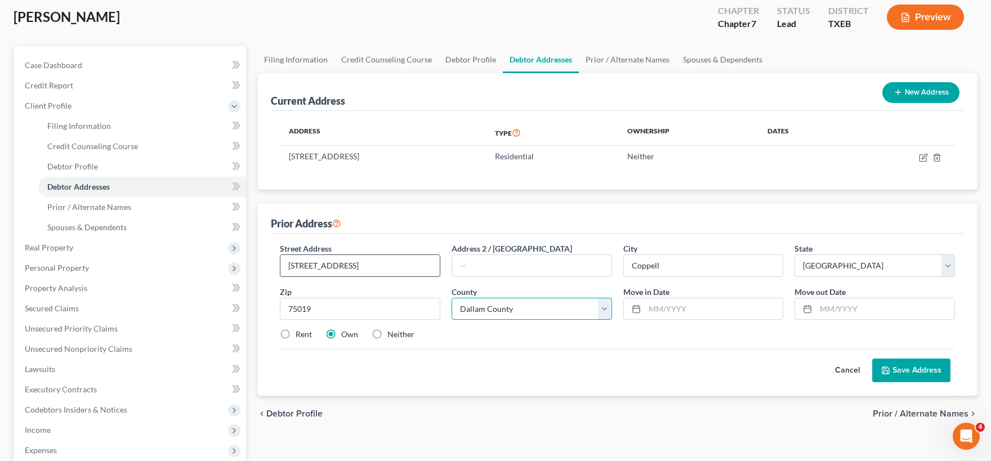
select select "56"
type input "03/2020"
type input "07/2017"
click at [894, 371] on button "Save Address" at bounding box center [911, 371] width 78 height 24
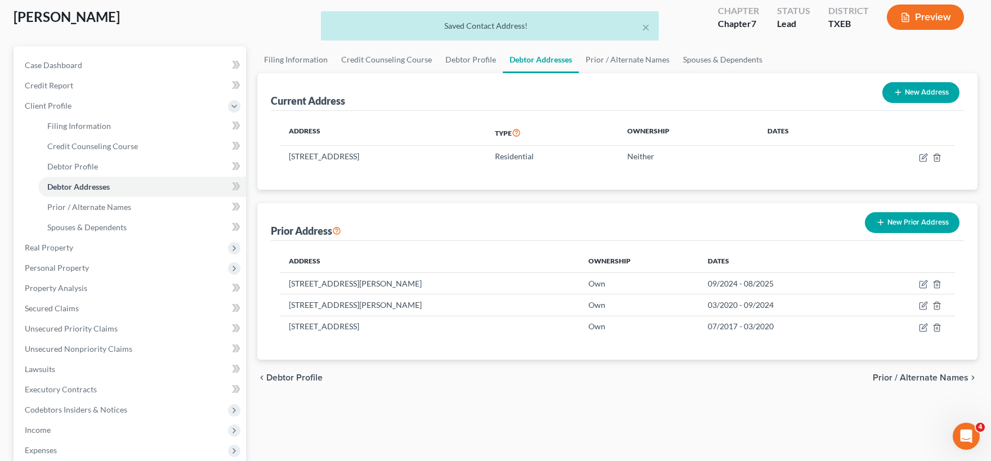
click at [913, 377] on span "Prior / Alternate Names" at bounding box center [921, 377] width 96 height 9
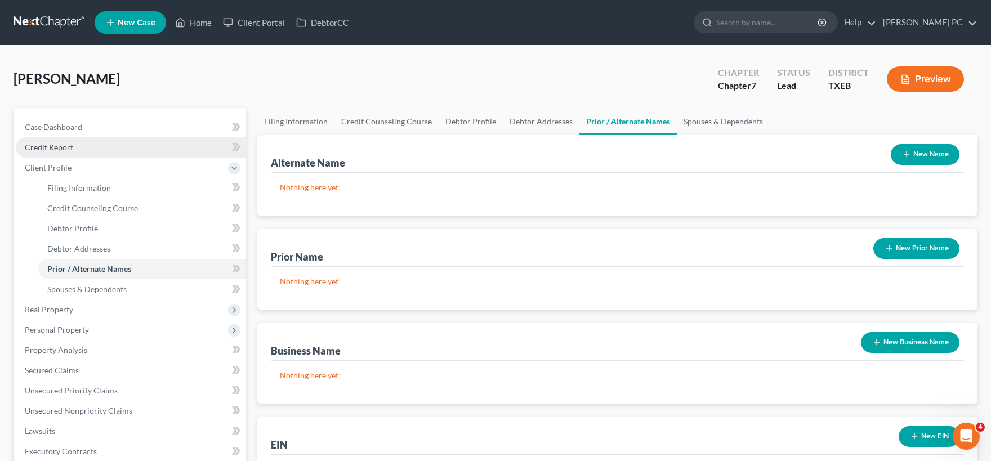
click at [74, 148] on link "Credit Report" at bounding box center [131, 147] width 230 height 20
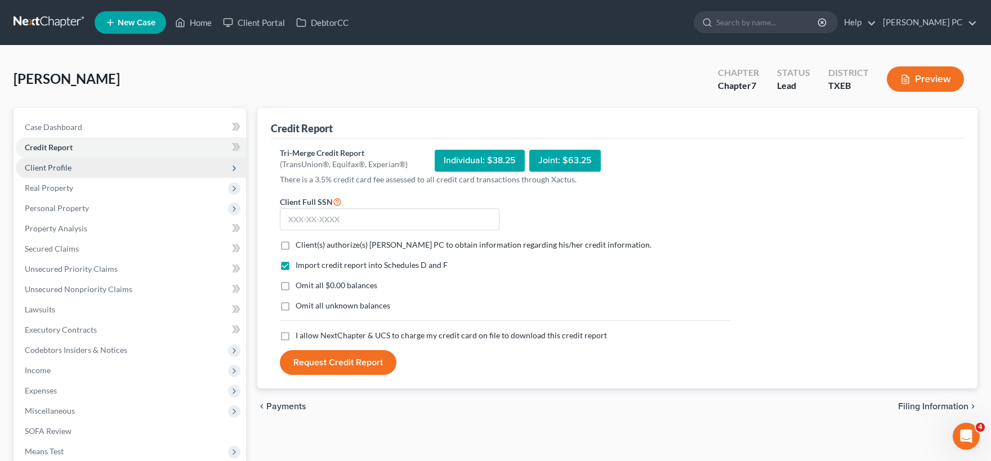
click at [57, 164] on span "Client Profile" at bounding box center [48, 168] width 47 height 10
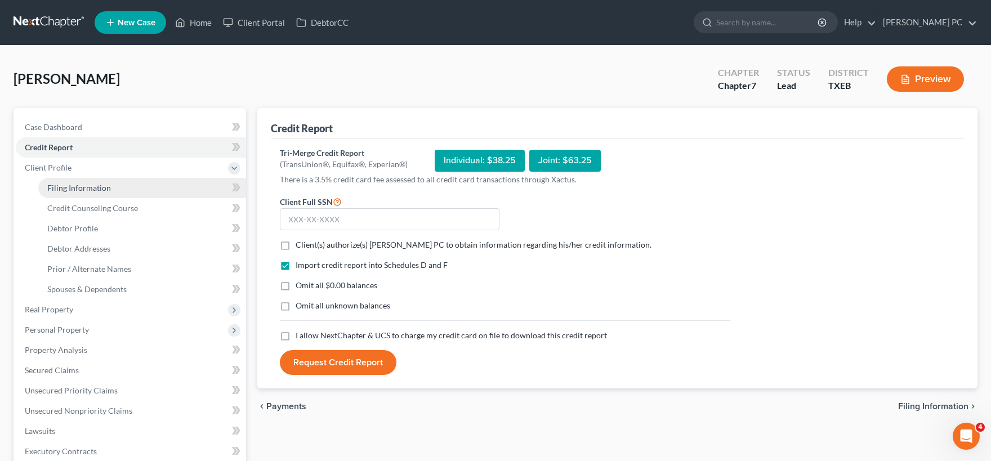
click at [82, 188] on span "Filing Information" at bounding box center [79, 188] width 64 height 10
select select "1"
select select "0"
select select "77"
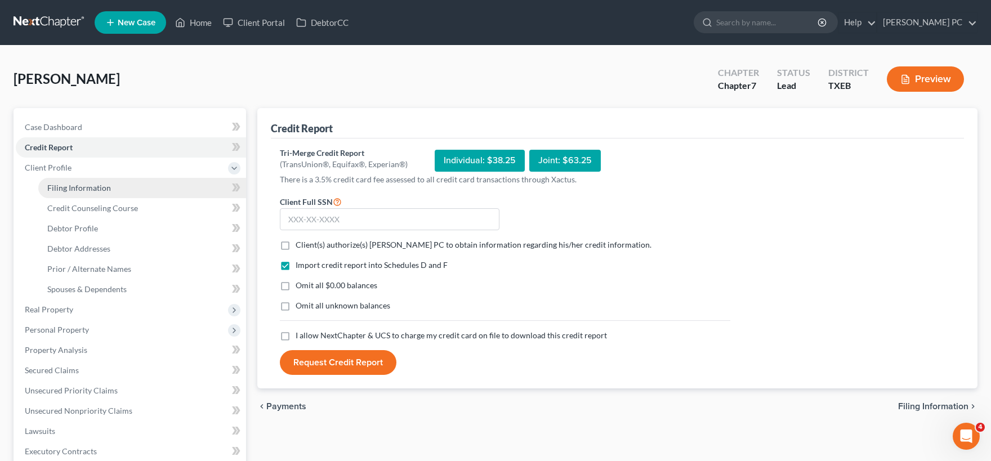
select select "1"
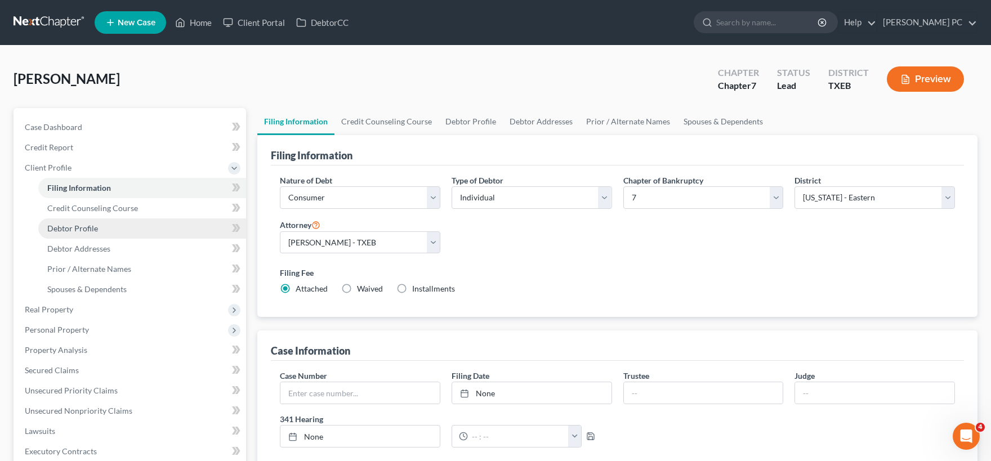
click at [88, 229] on span "Debtor Profile" at bounding box center [72, 229] width 51 height 10
select select "0"
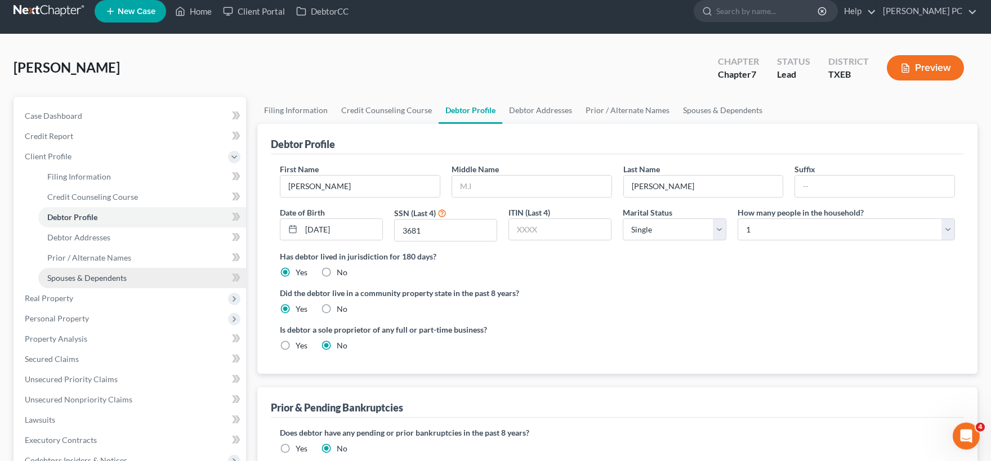
scroll to position [62, 0]
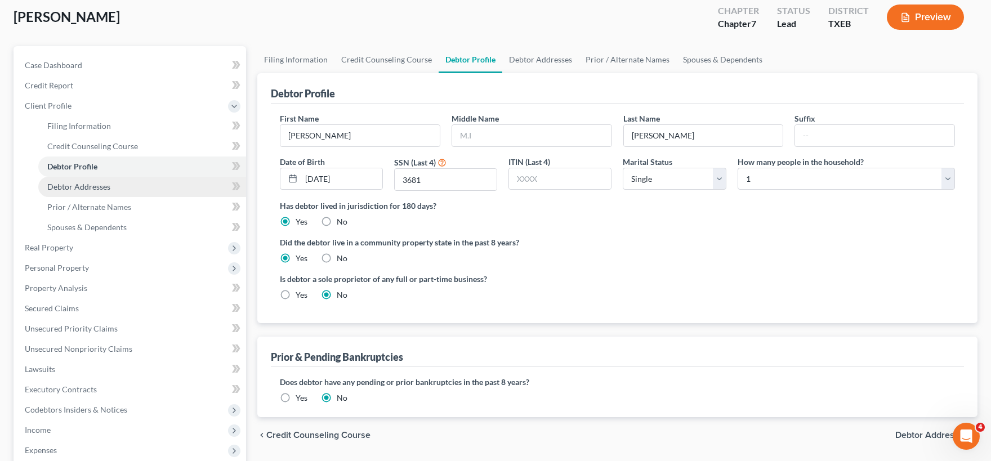
click at [99, 195] on link "Debtor Addresses" at bounding box center [142, 187] width 208 height 20
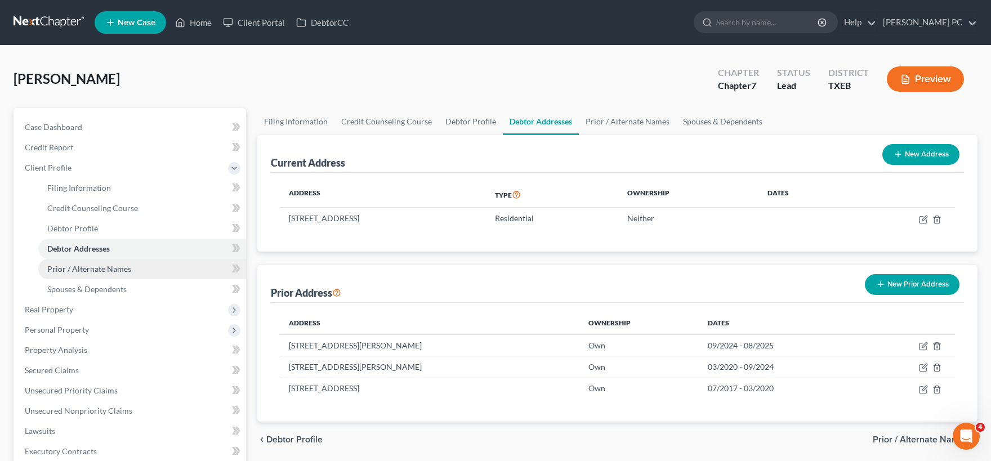
click at [109, 264] on span "Prior / Alternate Names" at bounding box center [89, 269] width 84 height 10
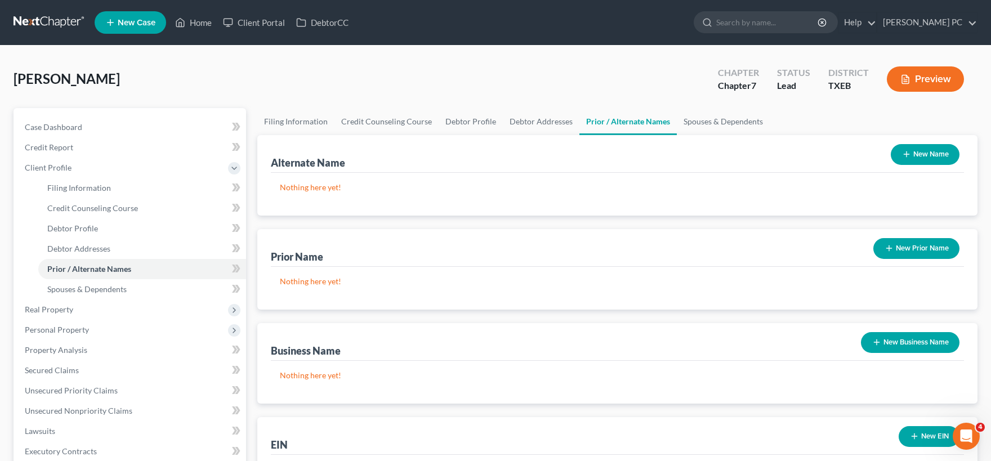
click at [922, 154] on button "New Name" at bounding box center [925, 154] width 69 height 21
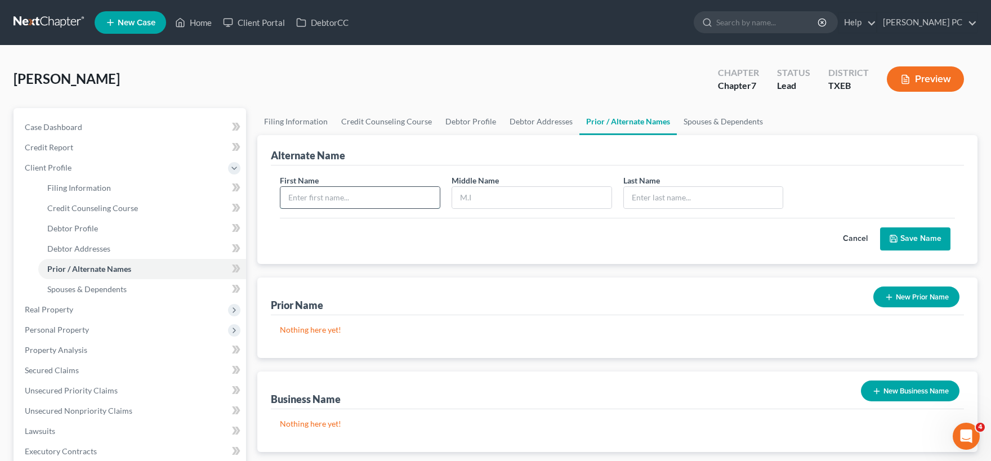
click at [342, 193] on input "text" at bounding box center [359, 197] width 159 height 21
type input "Clark"
type input "S."
type input "Marinan"
click at [914, 241] on button "Save Name" at bounding box center [915, 240] width 70 height 24
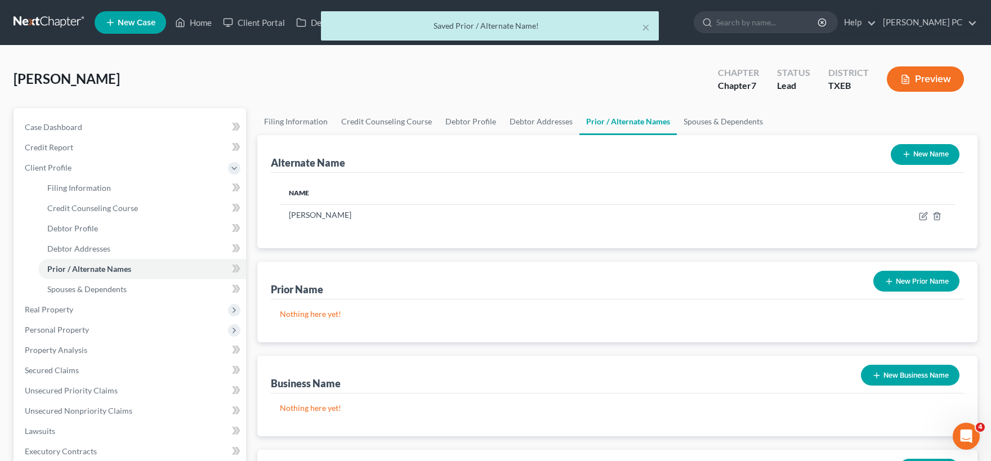
click at [938, 154] on button "New Name" at bounding box center [925, 154] width 69 height 21
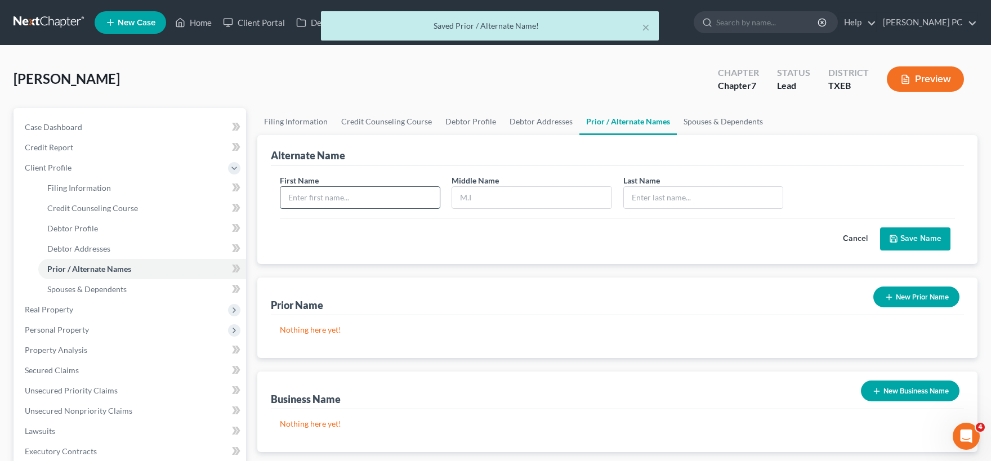
click at [412, 198] on input "text" at bounding box center [359, 197] width 159 height 21
type input "Clark"
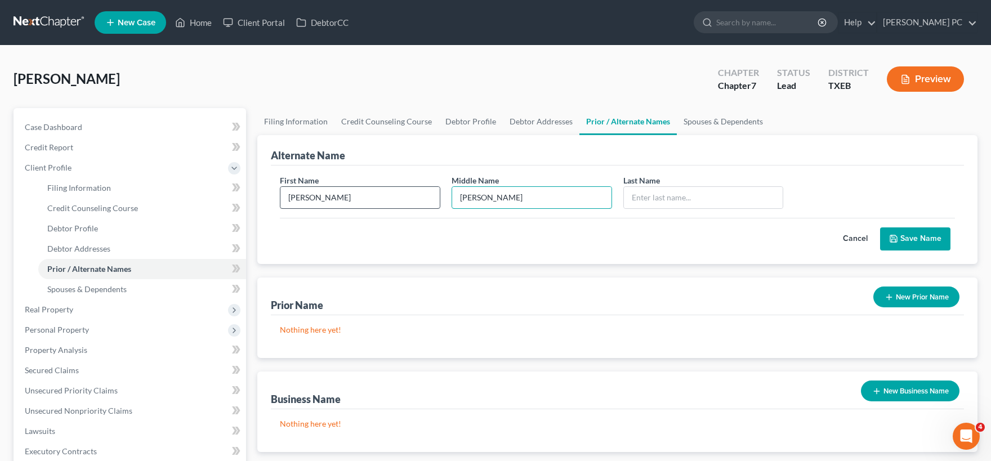
type input "Stevenson"
type input "Marinan"
click at [914, 237] on button "Save Name" at bounding box center [915, 240] width 70 height 24
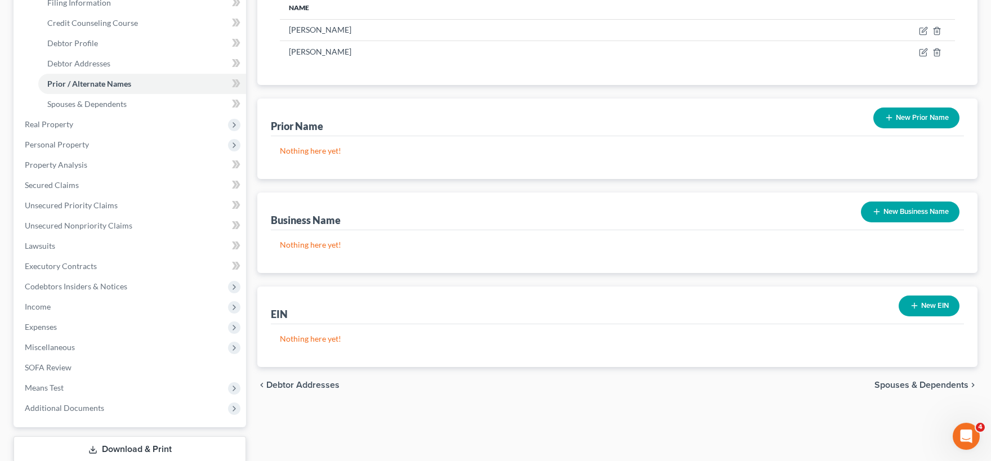
scroll to position [248, 0]
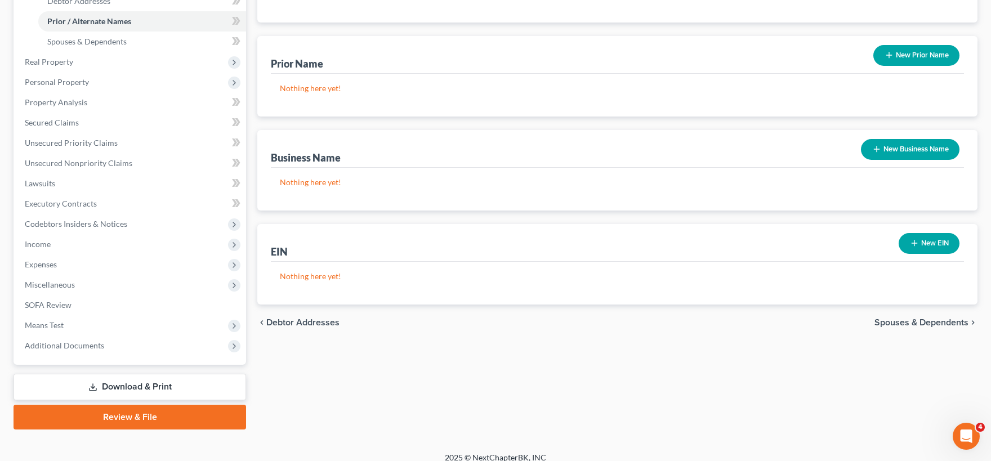
click at [916, 319] on span "Spouses & Dependents" at bounding box center [922, 322] width 94 height 9
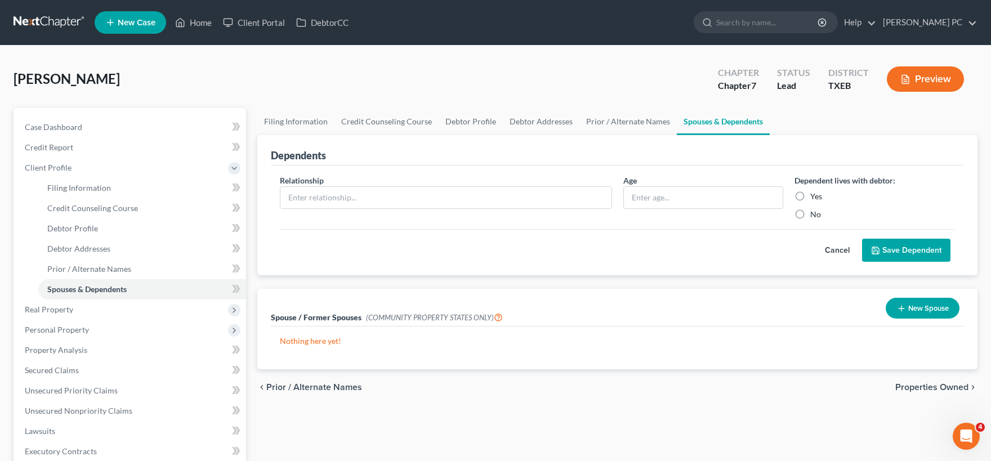
click at [920, 381] on div "chevron_left Prior / Alternate Names Properties Owned chevron_right" at bounding box center [617, 387] width 720 height 36
click at [921, 386] on span "Properties Owned" at bounding box center [931, 387] width 73 height 9
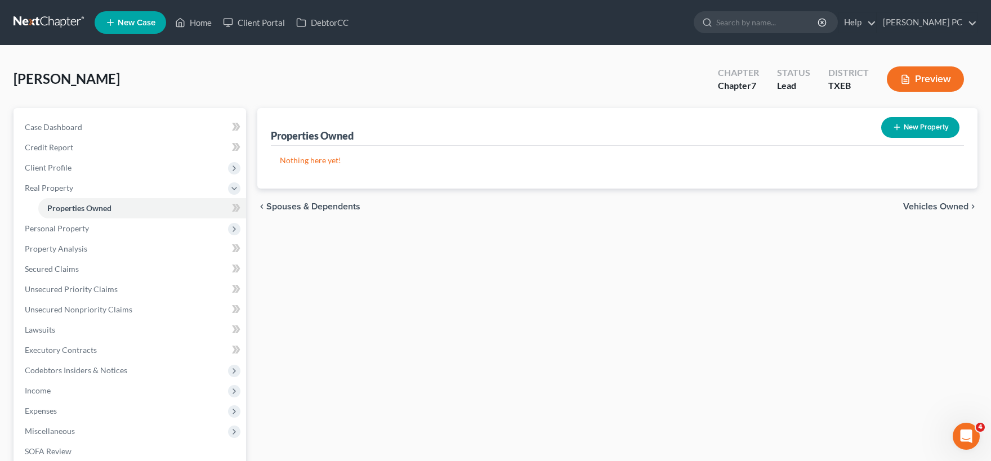
click at [954, 206] on span "Vehicles Owned" at bounding box center [935, 206] width 65 height 9
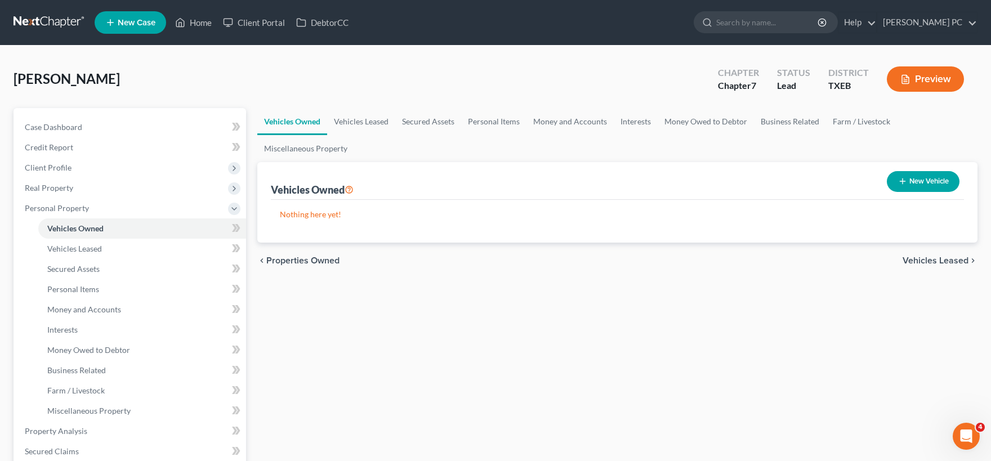
click at [928, 183] on button "New Vehicle" at bounding box center [923, 181] width 73 height 21
select select "0"
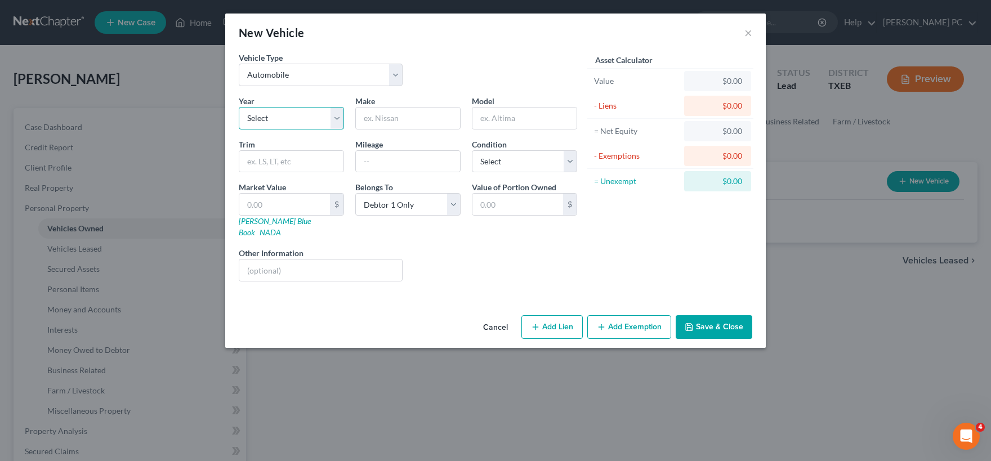
click at [239, 107] on select "Select 2026 2025 2024 2023 2022 2021 2020 2019 2018 2017 2016 2015 2014 2013 20…" at bounding box center [291, 118] width 105 height 23
select select "5"
click option "2021" at bounding box center [0, 0] width 0 height 0
click at [385, 118] on input "text" at bounding box center [408, 118] width 104 height 21
type input "R"
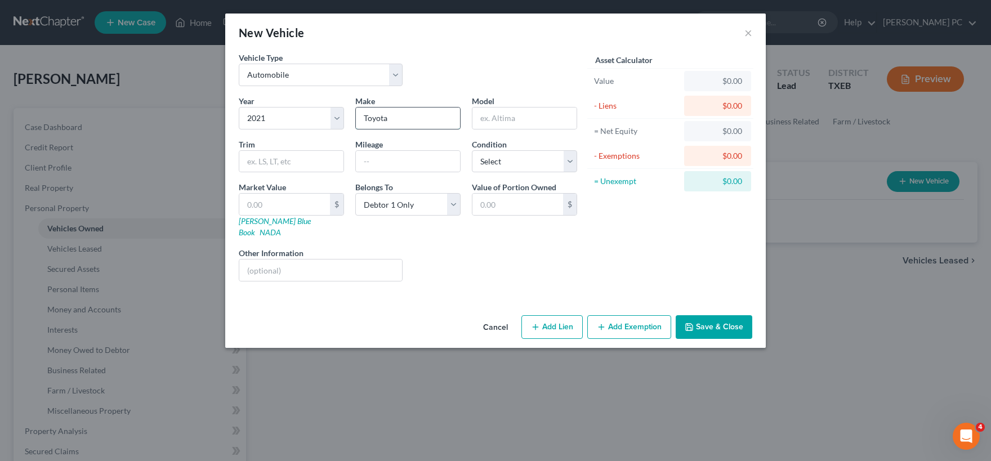
type input "Toyota"
type input "Rav4"
type input "25,000"
click at [472, 150] on select "Select Excellent Very Good Good Fair Poor" at bounding box center [524, 161] width 105 height 23
select select "0"
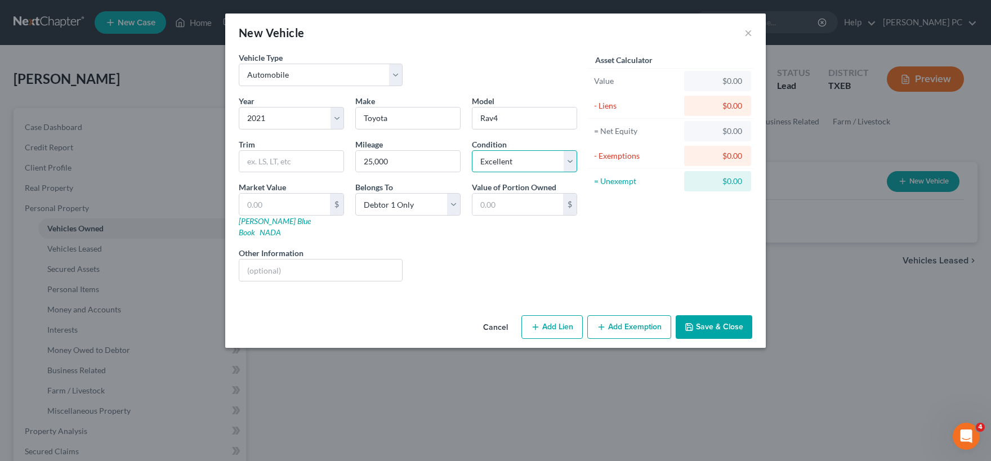
click option "Excellent" at bounding box center [0, 0] width 0 height 0
click at [301, 204] on input "text" at bounding box center [284, 204] width 91 height 21
click at [262, 162] on input "text" at bounding box center [291, 161] width 104 height 21
type input "Hybrid"
click at [527, 121] on input "Rav4" at bounding box center [525, 118] width 104 height 21
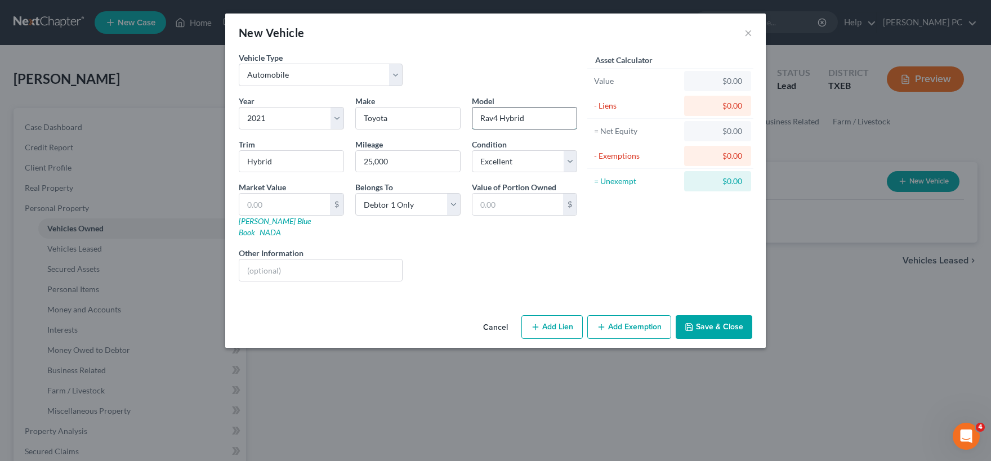
type input "Rav4 Hybrid"
type input "XSE Sport Utility 4D"
click at [259, 203] on input "text" at bounding box center [284, 204] width 91 height 21
type input "3"
type input "3.00"
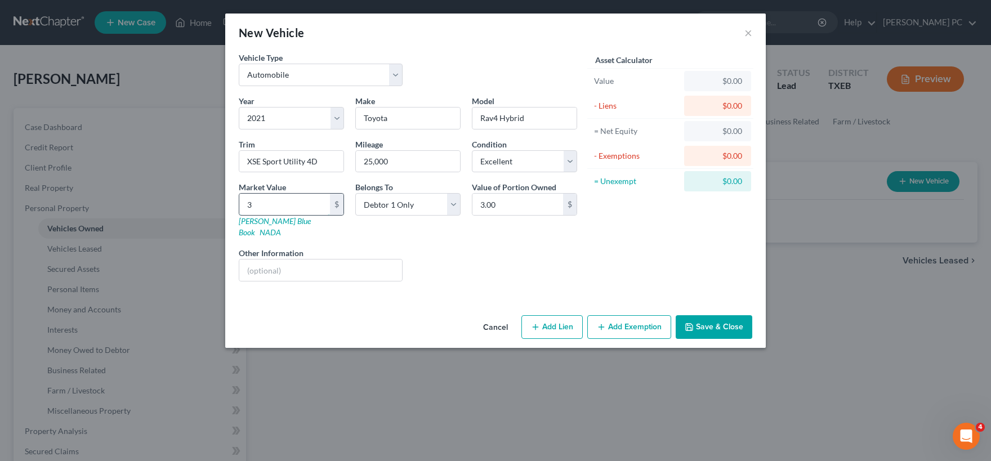
type input "33"
type input "33.00"
type input "330"
type input "330.00"
type input "3300"
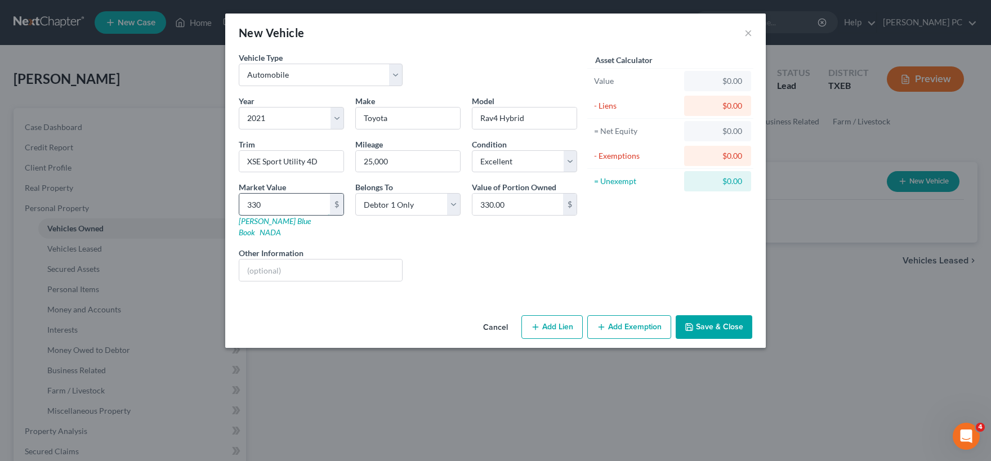
type input "3,300.00"
type input "3,3000"
type input "33,000.00"
click at [340, 264] on input "text" at bounding box center [320, 270] width 163 height 21
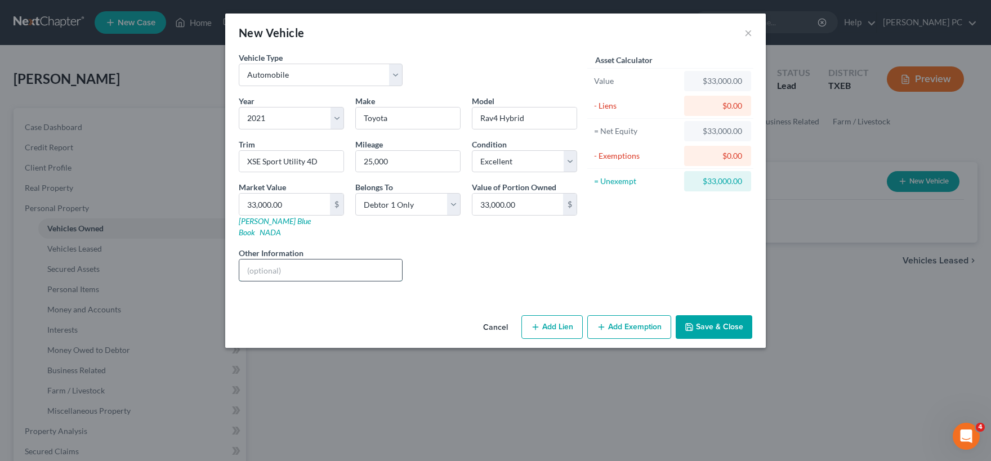
click at [266, 262] on input "text" at bounding box center [320, 270] width 163 height 21
type input "Repossessed in April 2025"
drag, startPoint x: 704, startPoint y: 320, endPoint x: 703, endPoint y: 314, distance: 6.2
click at [703, 315] on button "Save & Close" at bounding box center [714, 327] width 77 height 24
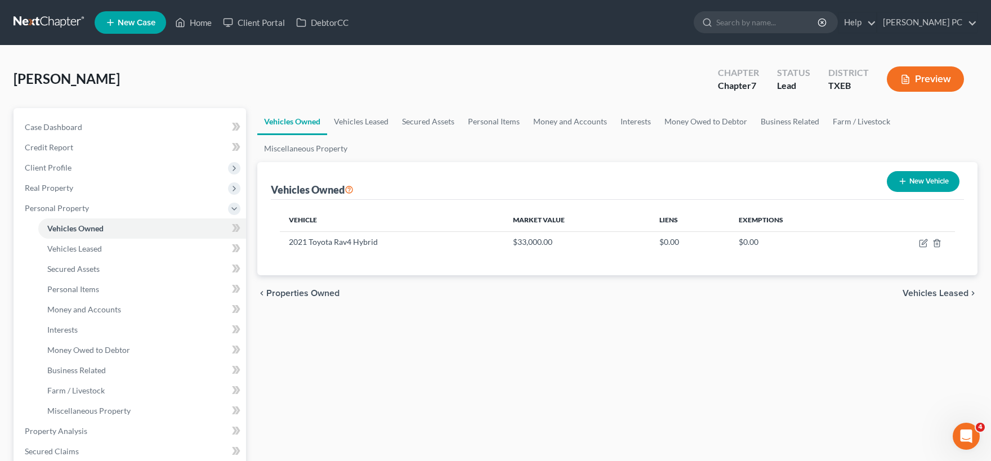
click at [932, 292] on span "Vehicles Leased" at bounding box center [936, 293] width 66 height 9
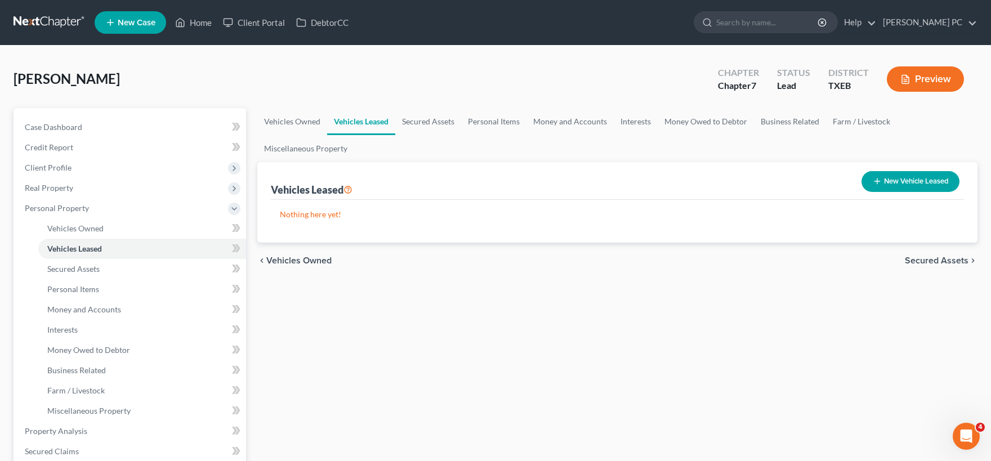
click at [933, 261] on span "Secured Assets" at bounding box center [937, 260] width 64 height 9
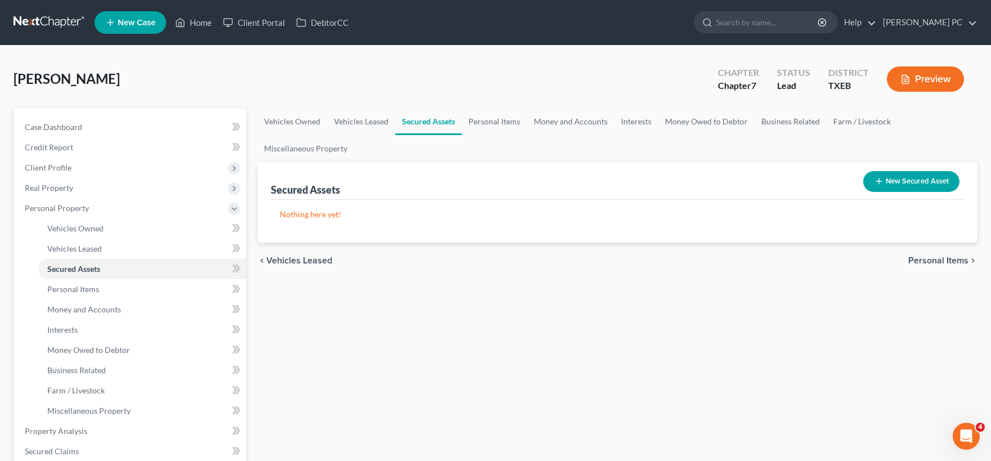
click at [933, 258] on span "Personal Items" at bounding box center [938, 260] width 60 height 9
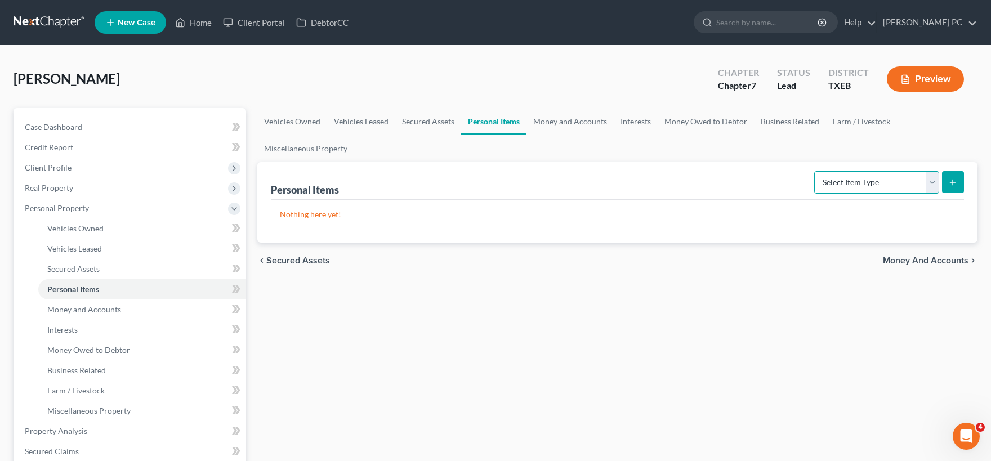
click at [814, 171] on select "Select Item Type Clothing Collectibles Of Value Electronics Firearms Household …" at bounding box center [876, 182] width 125 height 23
select select "clothing"
click option "Clothing" at bounding box center [0, 0] width 0 height 0
click at [952, 182] on icon "submit" at bounding box center [952, 182] width 9 height 9
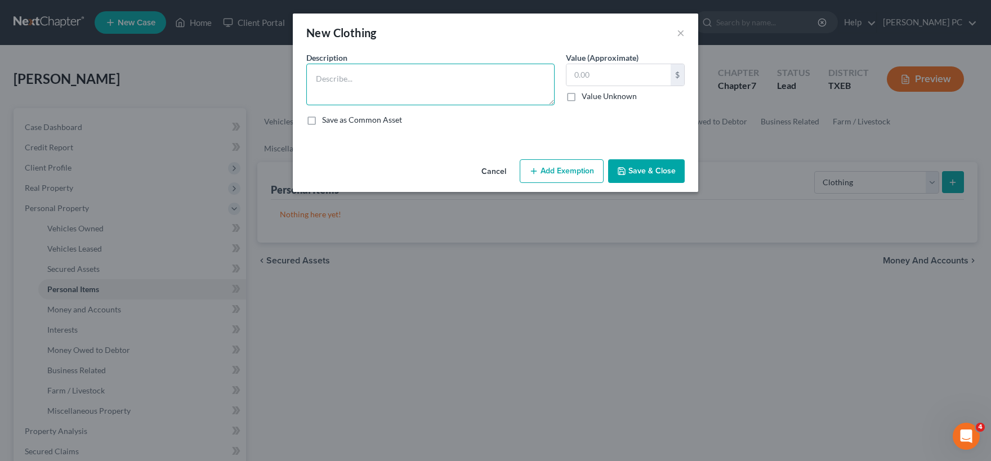
click at [429, 72] on textarea at bounding box center [430, 85] width 248 height 42
type textarea "Clothing"
type input "200.00"
click at [561, 170] on button "Add Exemption" at bounding box center [562, 171] width 84 height 24
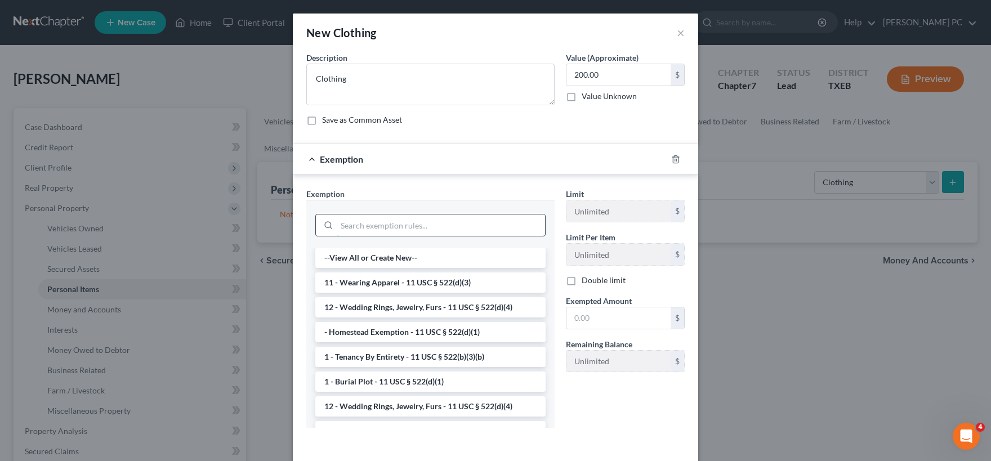
click at [403, 222] on input "search" at bounding box center [441, 225] width 208 height 21
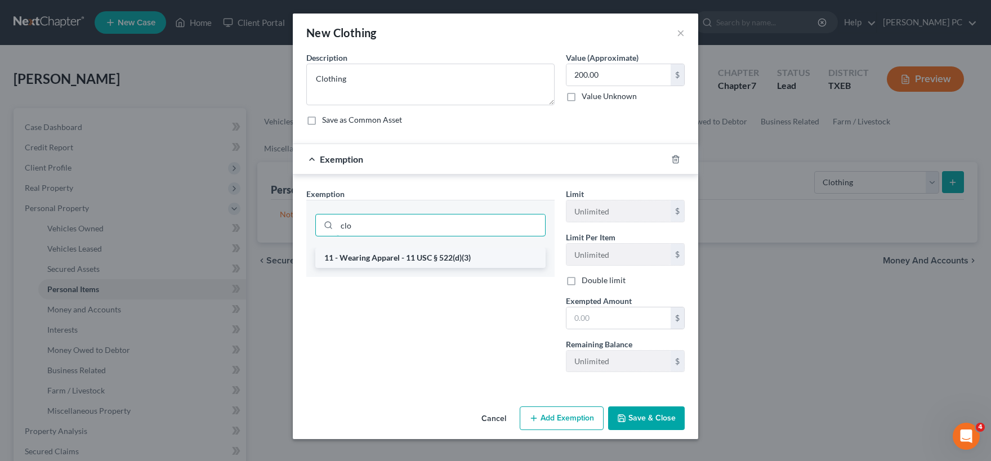
type input "clo"
click at [416, 258] on li "11 - Wearing Apparel - 11 USC § 522(d)(3)" at bounding box center [430, 258] width 230 height 20
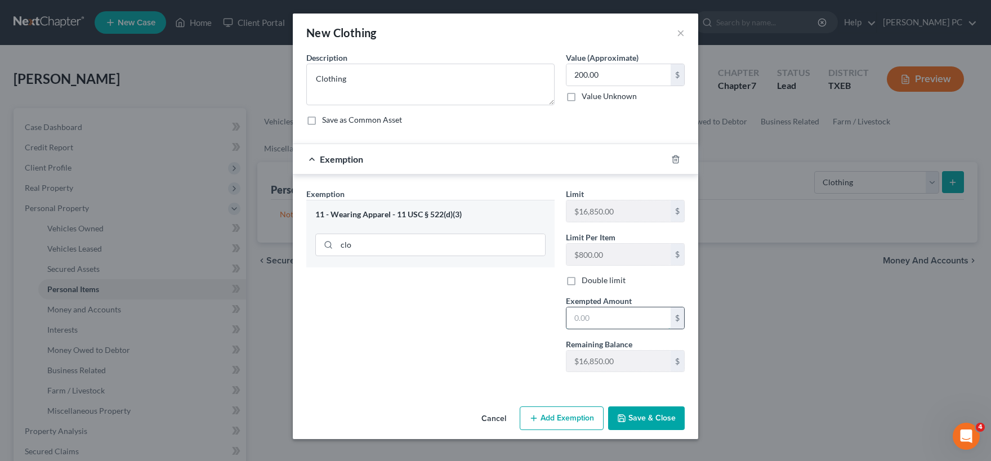
click at [598, 321] on input "text" at bounding box center [619, 317] width 104 height 21
type input "200.00"
click at [640, 417] on button "Save & Close" at bounding box center [646, 419] width 77 height 24
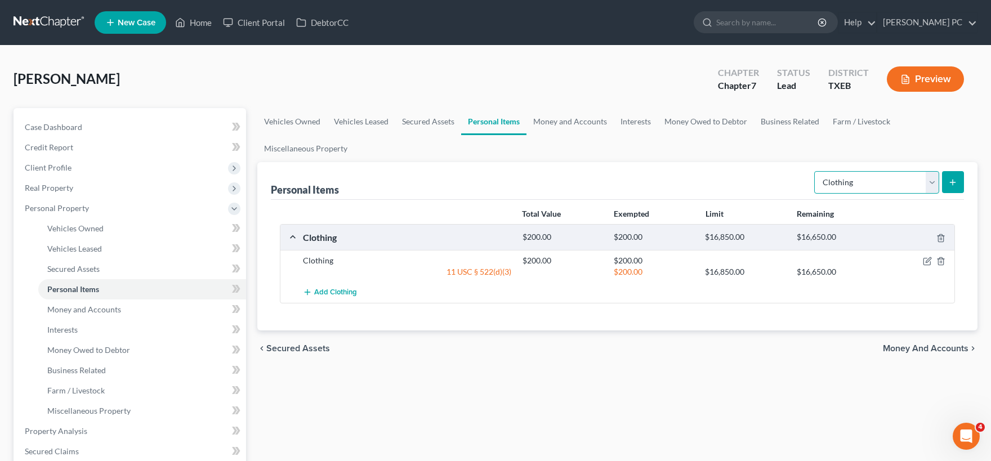
click at [814, 171] on select "Select Item Type Clothing Collectibles Of Value Electronics Firearms Household …" at bounding box center [876, 182] width 125 height 23
click option "Collectibles Of Value" at bounding box center [0, 0] width 0 height 0
click at [814, 171] on select "Select Item Type Clothing Collectibles Of Value Electronics Firearms Household …" at bounding box center [876, 182] width 125 height 23
select select "electronics"
click option "Electronics" at bounding box center [0, 0] width 0 height 0
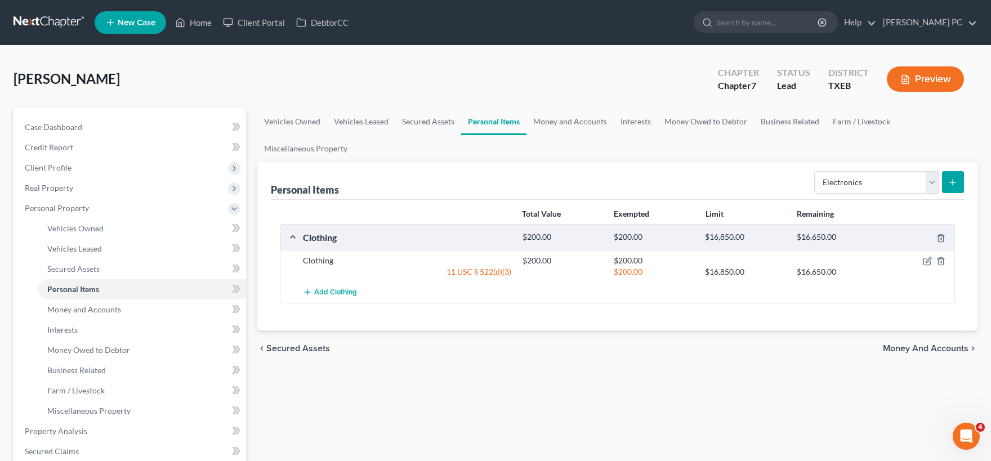
click at [956, 184] on icon "submit" at bounding box center [952, 182] width 9 height 9
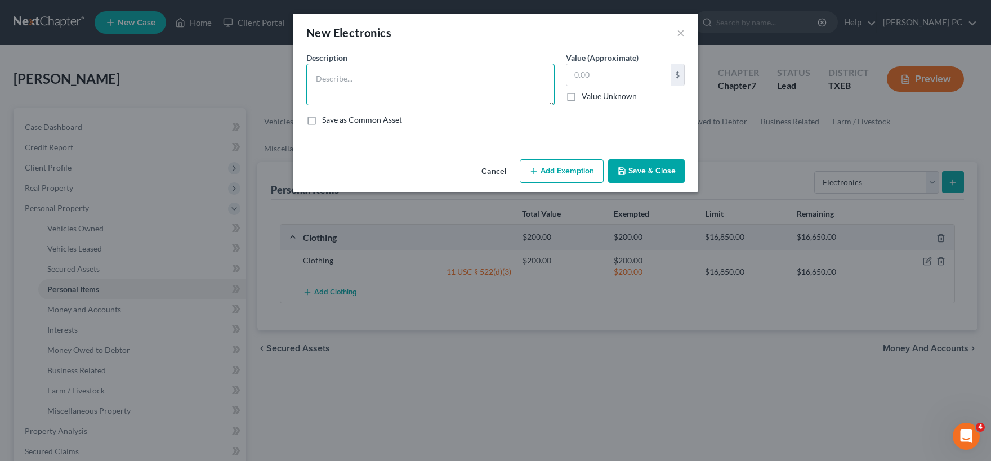
click at [358, 76] on textarea at bounding box center [430, 85] width 248 height 42
type textarea "iPhone; desktop computer; iPad (2020)"
click at [628, 72] on input "text" at bounding box center [619, 74] width 104 height 21
type input "1,200.00"
click at [568, 171] on button "Add Exemption" at bounding box center [562, 171] width 84 height 24
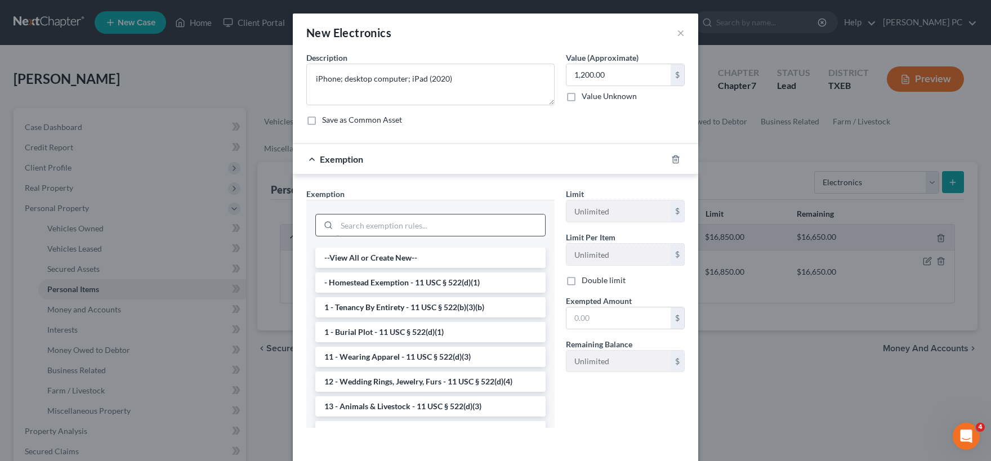
click at [356, 231] on input "search" at bounding box center [441, 225] width 208 height 21
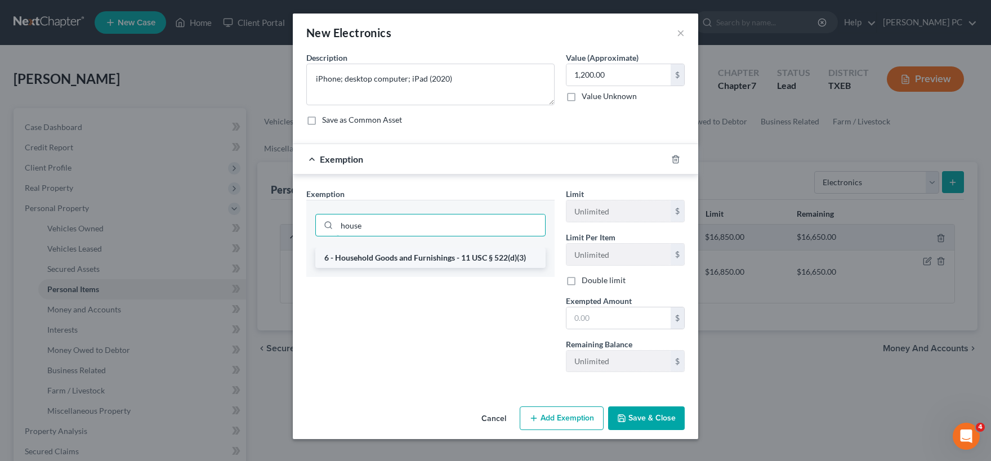
type input "house"
click at [404, 257] on li "6 - Household Goods and Furnishings - 11 USC § 522(d)(3)" at bounding box center [430, 258] width 230 height 20
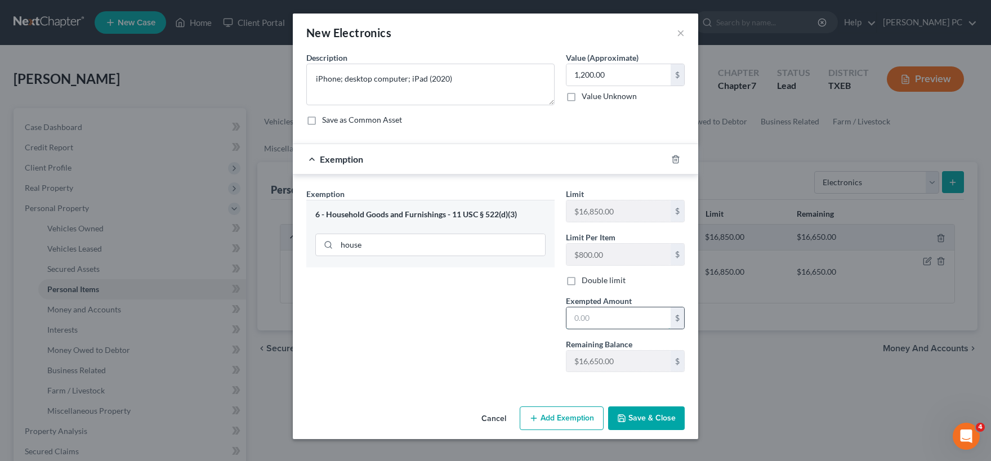
click at [600, 310] on input "text" at bounding box center [619, 317] width 104 height 21
type input "1,200.00"
click at [648, 418] on button "Save & Close" at bounding box center [646, 419] width 77 height 24
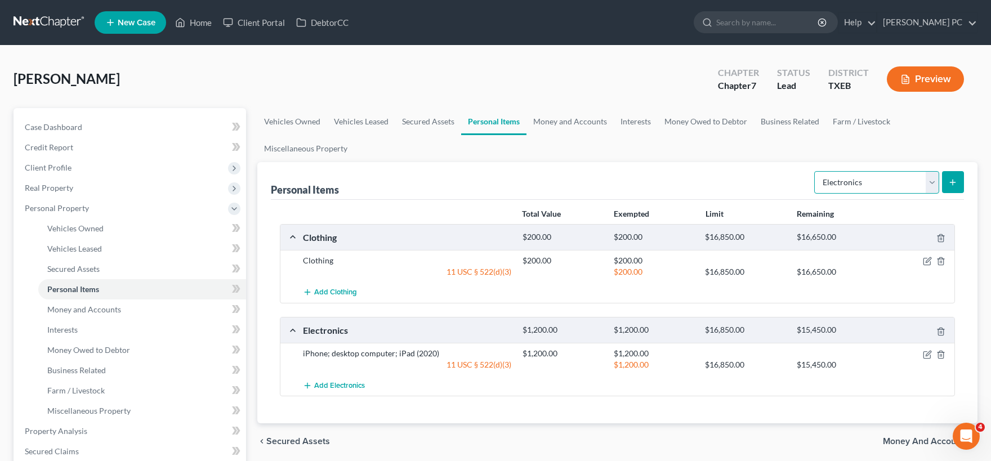
click at [814, 171] on select "Select Item Type Clothing Collectibles Of Value Electronics Firearms Household …" at bounding box center [876, 182] width 125 height 23
select select "household_goods"
click option "Household Goods" at bounding box center [0, 0] width 0 height 0
click at [951, 186] on button "submit" at bounding box center [953, 182] width 22 height 22
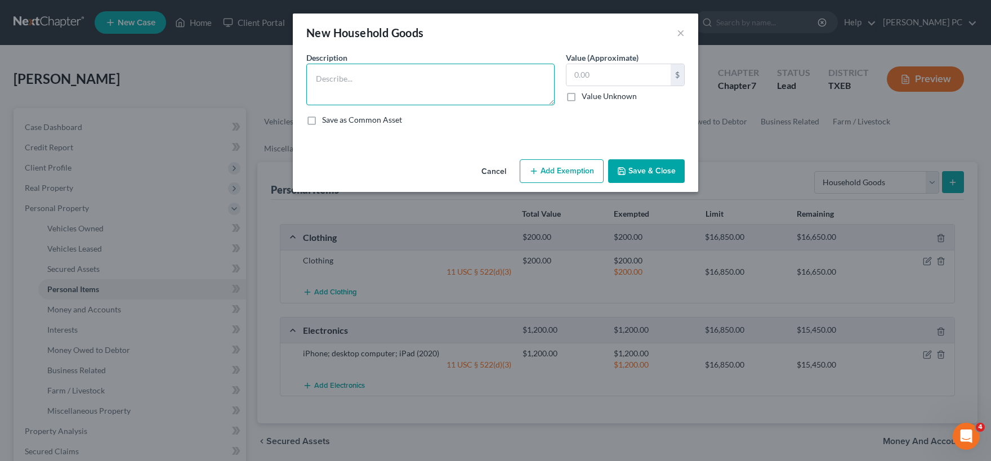
click at [408, 69] on textarea at bounding box center [430, 85] width 248 height 42
type textarea "G"
type textarea "Tables and a bookcase"
type input "200.00"
click at [560, 171] on button "Add Exemption" at bounding box center [562, 171] width 84 height 24
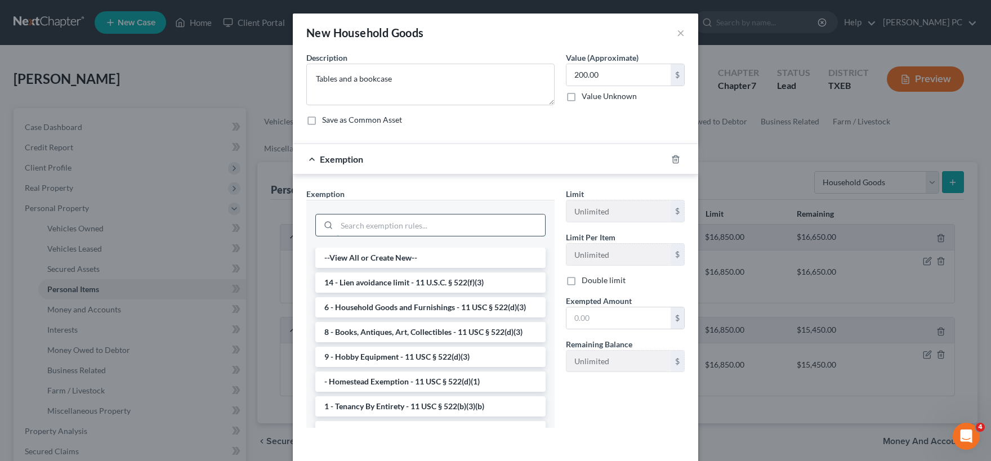
click at [375, 225] on input "search" at bounding box center [441, 225] width 208 height 21
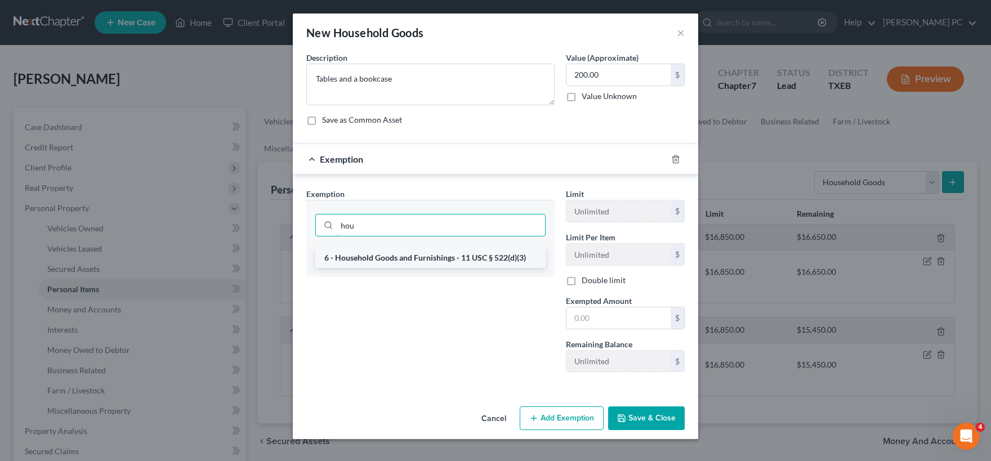
type input "hou"
click at [419, 256] on li "6 - Household Goods and Furnishings - 11 USC § 522(d)(3)" at bounding box center [430, 258] width 230 height 20
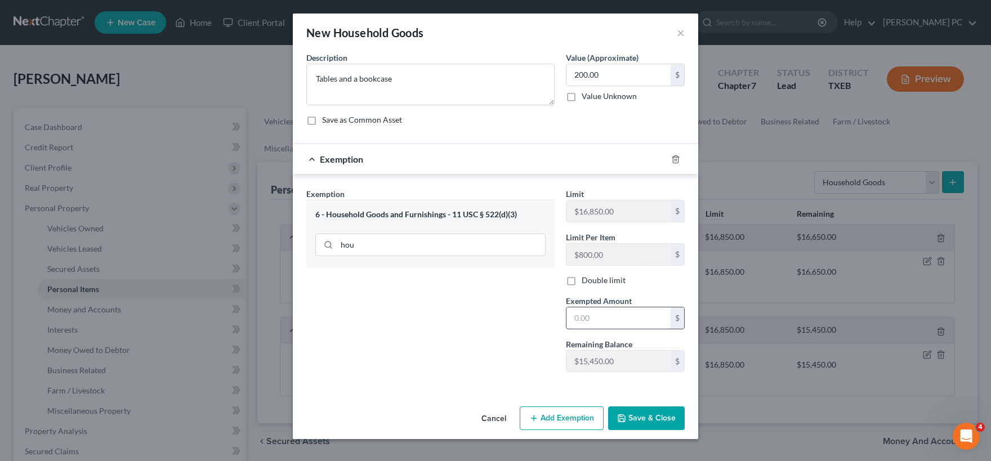
click at [610, 320] on input "text" at bounding box center [619, 317] width 104 height 21
type input "200.00"
click at [630, 418] on button "Save & Close" at bounding box center [646, 419] width 77 height 24
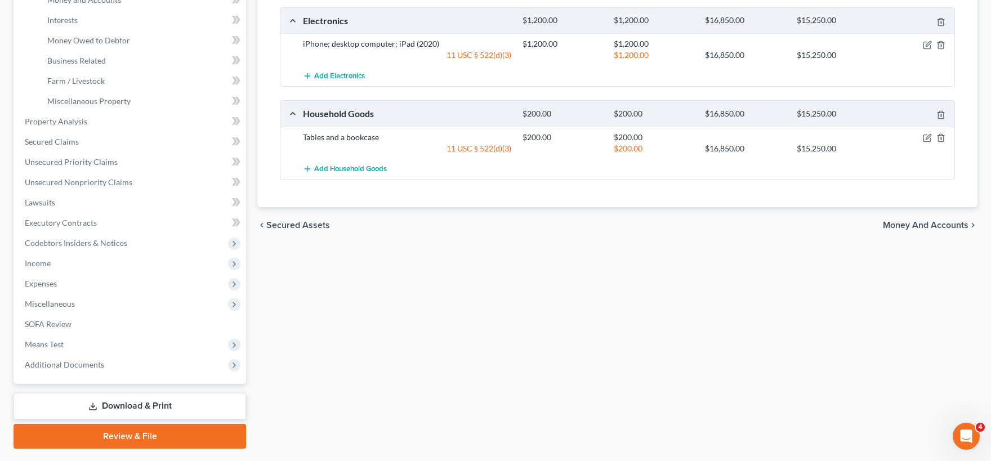
click at [913, 226] on span "Money and Accounts" at bounding box center [926, 225] width 86 height 9
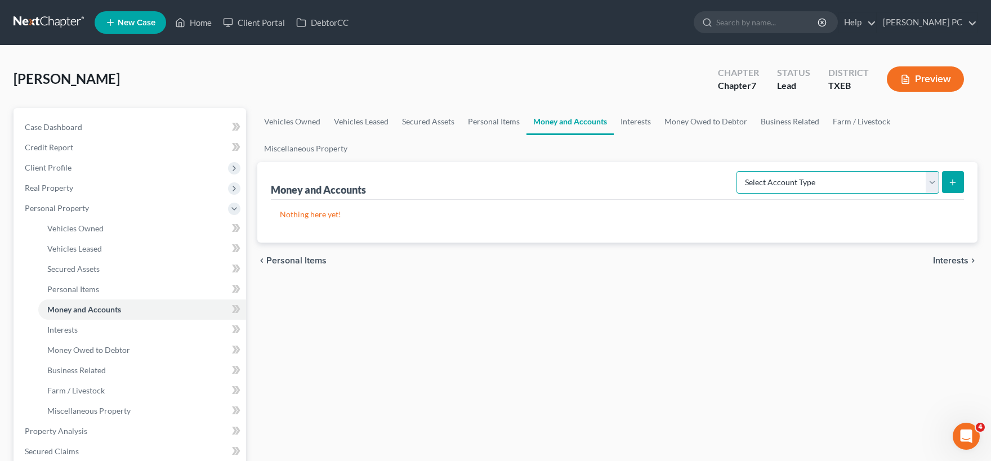
click at [737, 171] on select "Select Account Type Brokerage Cash on Hand Certificates of Deposit Checking Acc…" at bounding box center [838, 182] width 203 height 23
click at [930, 189] on select "Select Account Type Brokerage Cash on Hand Certificates of Deposit Checking Acc…" at bounding box center [838, 182] width 203 height 23
click at [737, 171] on select "Select Account Type Brokerage Cash on Hand Certificates of Deposit Checking Acc…" at bounding box center [838, 182] width 203 height 23
select select "checking"
click option "Checking Account" at bounding box center [0, 0] width 0 height 0
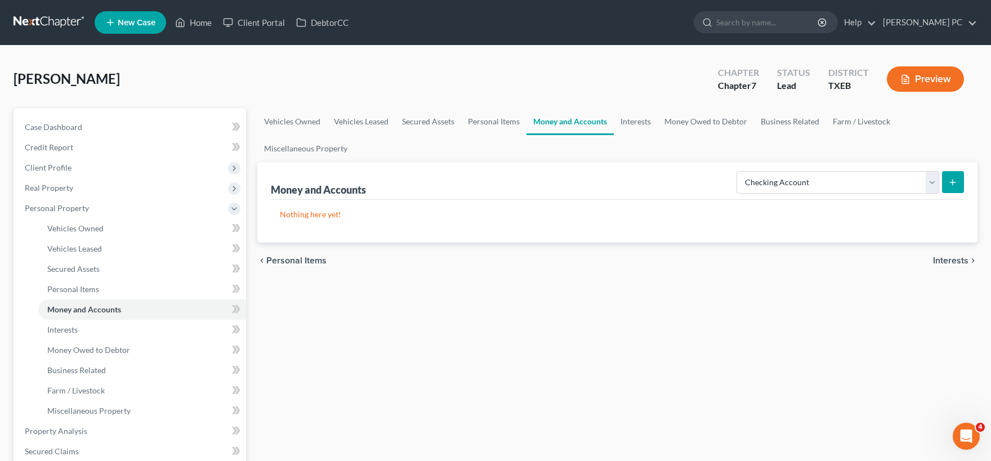
click at [952, 184] on icon "submit" at bounding box center [952, 182] width 9 height 9
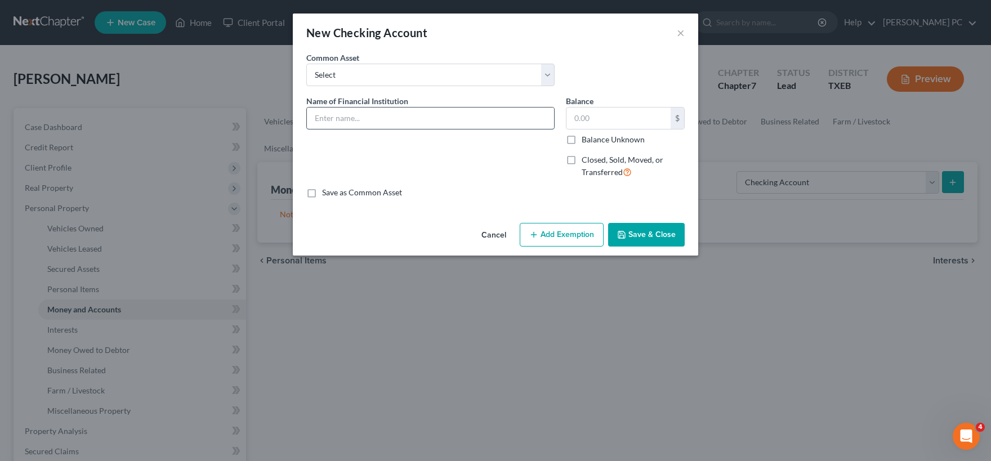
click at [357, 121] on input "text" at bounding box center [430, 118] width 247 height 21
type input "B"
type input "Wells Fargo"
click at [594, 119] on input "text" at bounding box center [619, 118] width 104 height 21
type input "593.02"
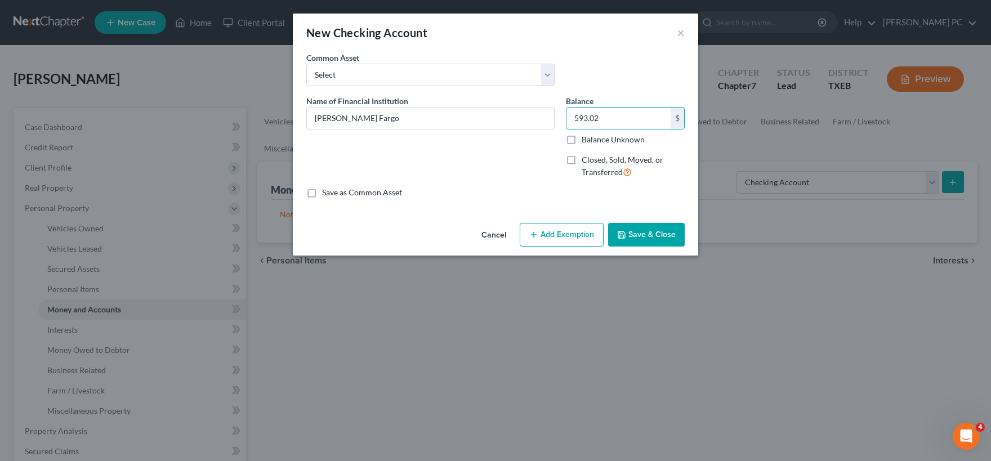
click at [547, 239] on button "Add Exemption" at bounding box center [562, 235] width 84 height 24
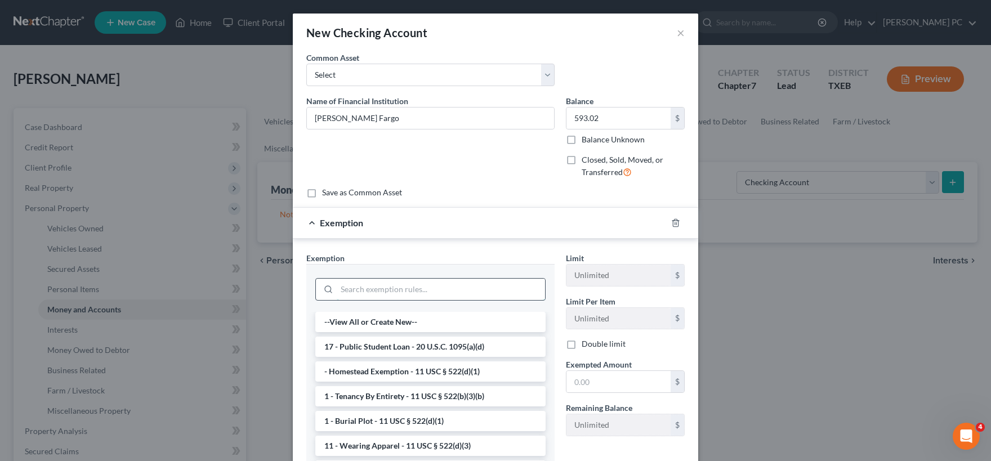
click at [381, 285] on input "search" at bounding box center [441, 289] width 208 height 21
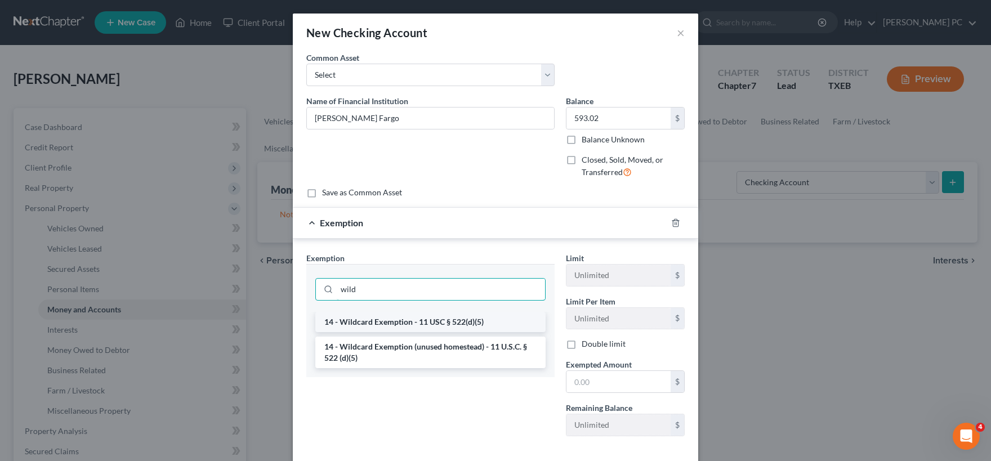
type input "wild"
click at [405, 323] on li "14 - Wildcard Exemption - 11 USC § 522(d)(5)" at bounding box center [430, 322] width 230 height 20
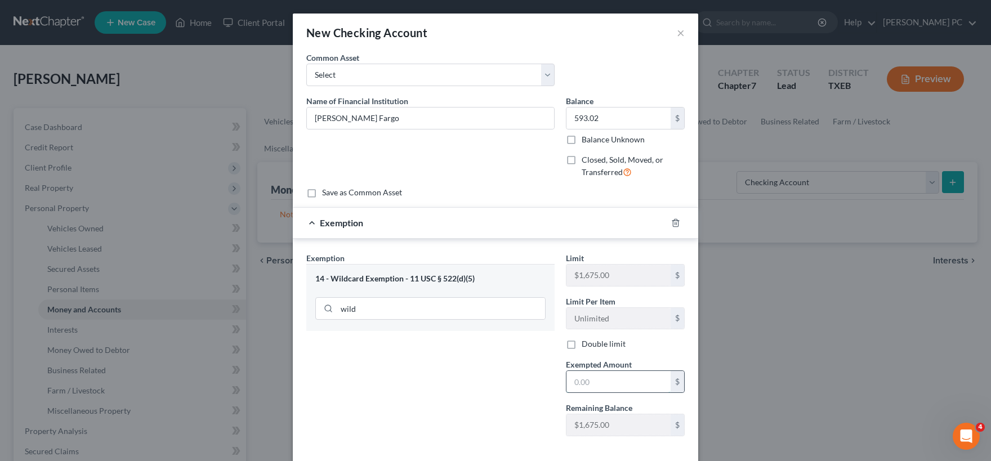
click at [600, 375] on input "text" at bounding box center [619, 381] width 104 height 21
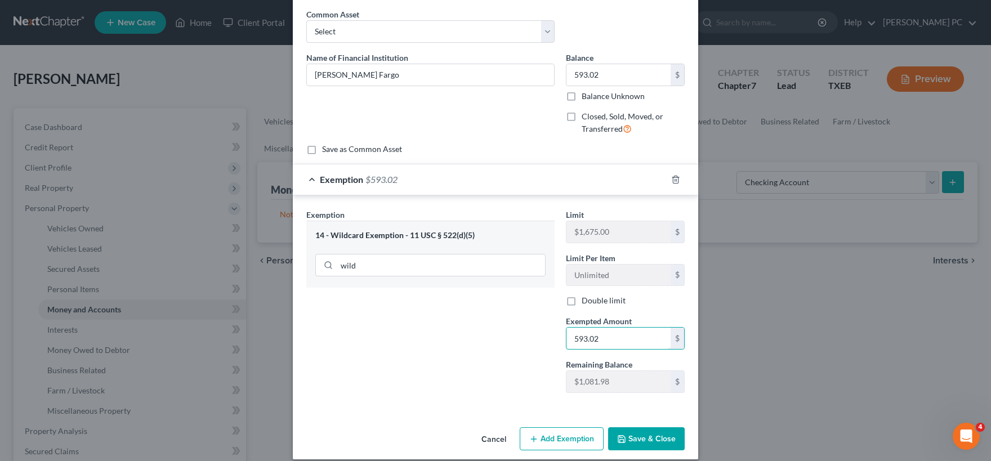
scroll to position [55, 0]
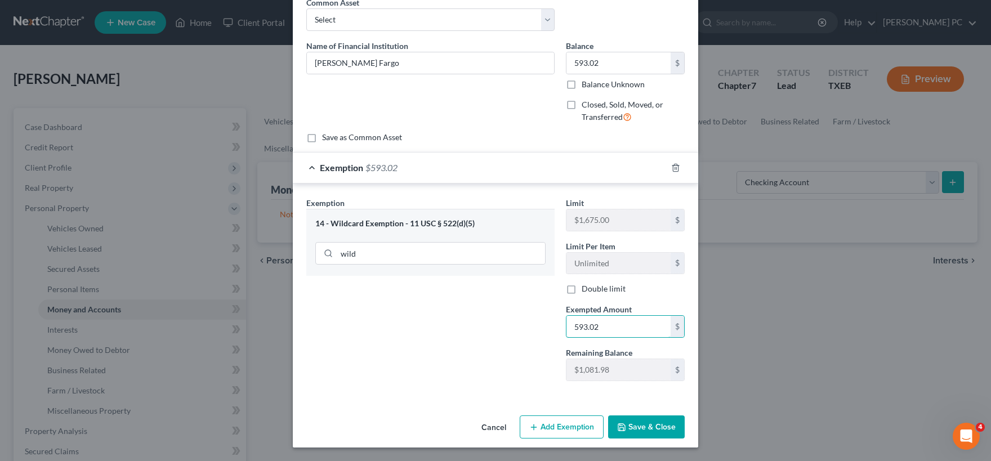
type input "593.02"
click at [649, 425] on button "Save & Close" at bounding box center [646, 428] width 77 height 24
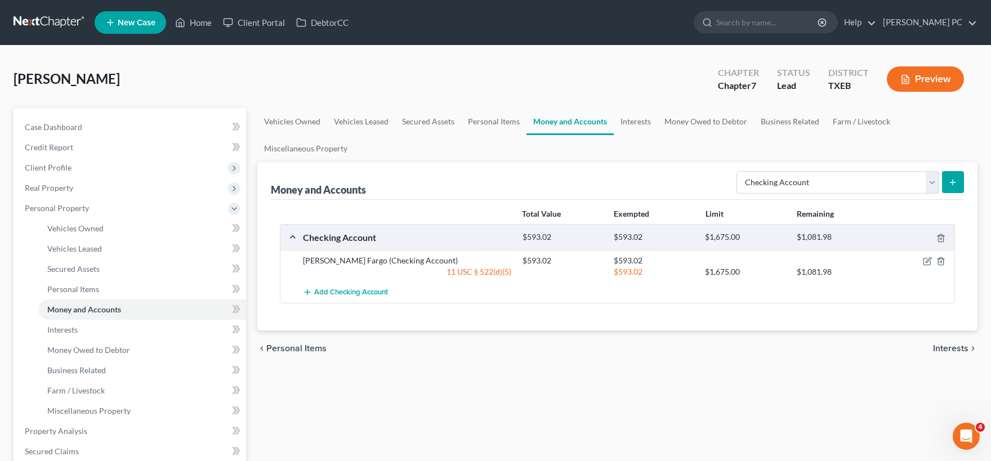
click at [955, 184] on icon "submit" at bounding box center [952, 182] width 9 height 9
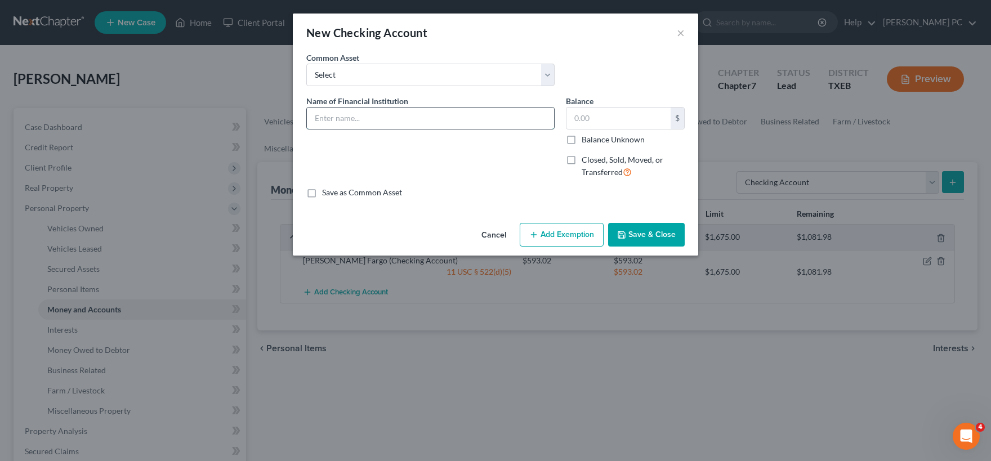
click at [412, 120] on input "text" at bounding box center [430, 118] width 247 height 21
type input "Wells Fargo"
type input "0.00"
click at [582, 162] on label "Closed, Sold, Moved, or Transferred" at bounding box center [633, 166] width 103 height 24
click at [586, 162] on input "Closed, Sold, Moved, or Transferred" at bounding box center [589, 157] width 7 height 7
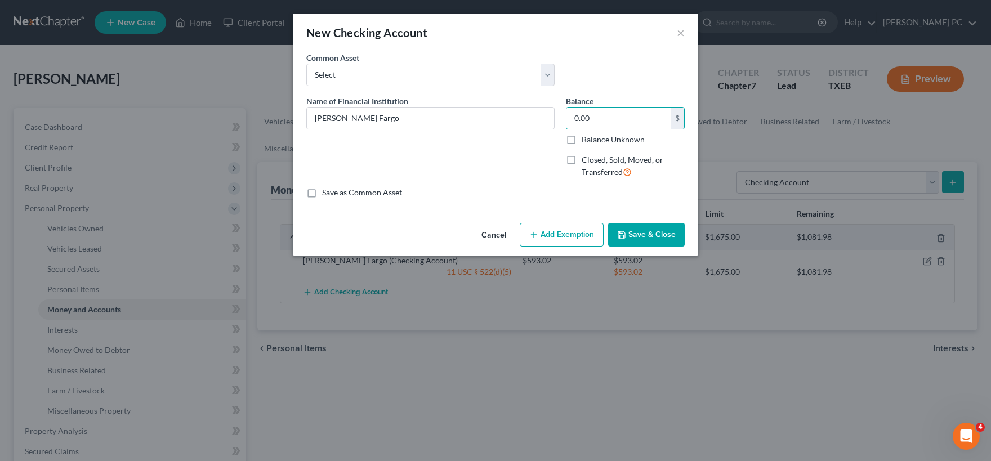
checkbox input "true"
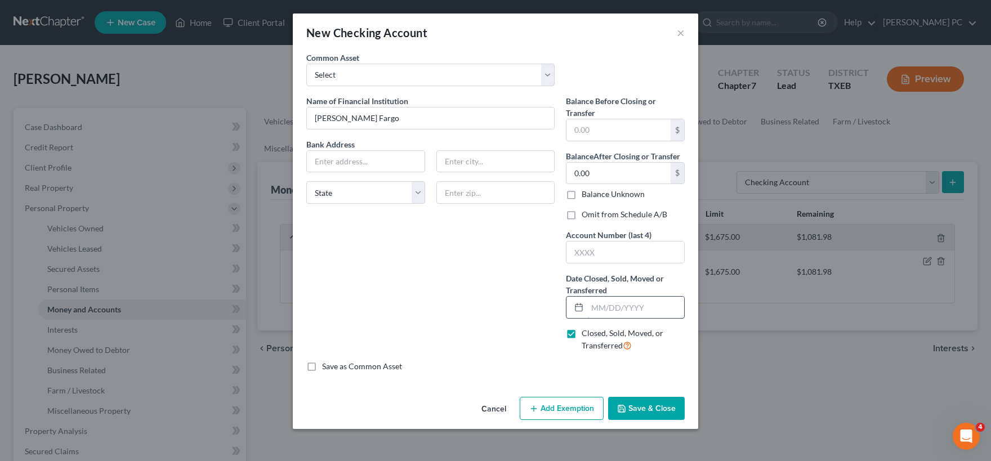
click at [605, 307] on input "text" at bounding box center [635, 307] width 97 height 21
type input "04/30/2025"
click at [357, 164] on input "text" at bounding box center [366, 161] width 118 height 21
type input "PO Box 6995"
click at [306, 181] on select "State AL AK AR AZ CA CO CT DE DC FL GA GU HI ID IL IN IA KS KY LA ME MD MA MI M…" at bounding box center [365, 192] width 119 height 23
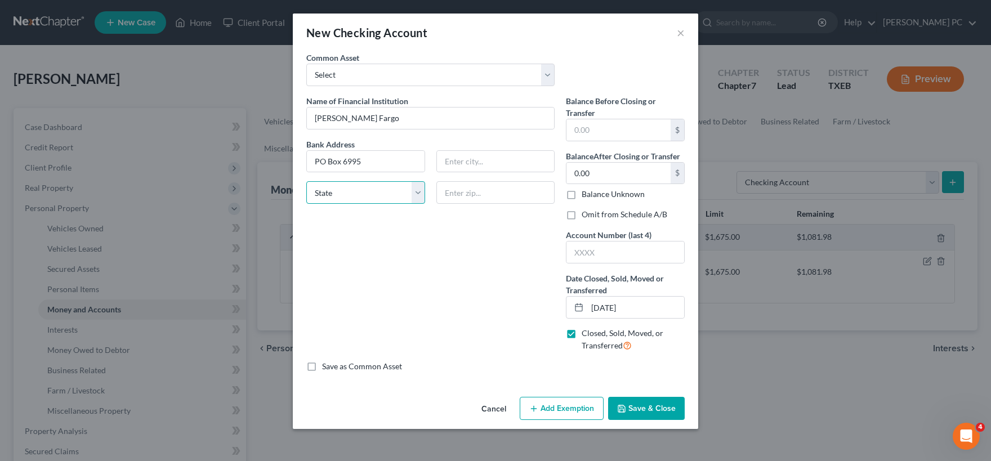
select select "39"
click option "PA" at bounding box center [0, 0] width 0 height 0
drag, startPoint x: 341, startPoint y: 186, endPoint x: 449, endPoint y: 164, distance: 110.2
click at [448, 162] on input "text" at bounding box center [496, 161] width 118 height 21
type input "Portland"
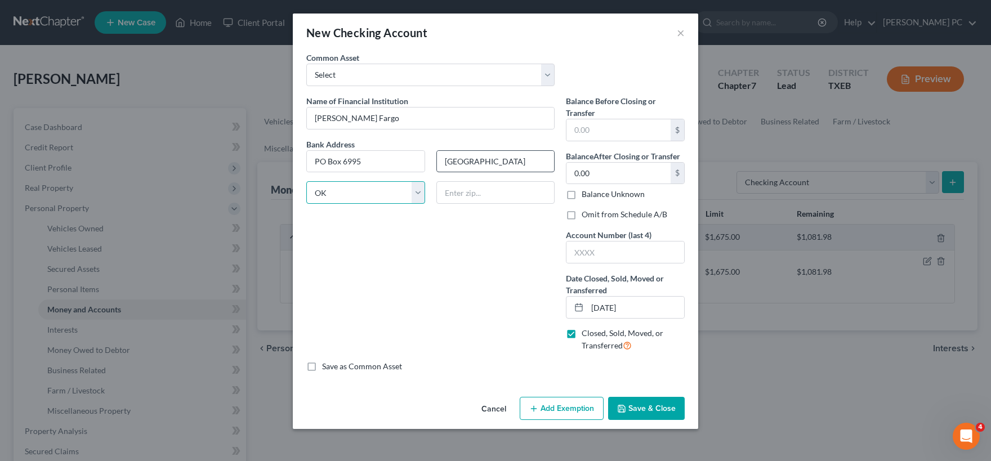
select select "38"
type input "97228"
click at [322, 367] on label "Save as Common Asset" at bounding box center [362, 366] width 80 height 11
click at [327, 367] on input "Save as Common Asset" at bounding box center [330, 364] width 7 height 7
checkbox input "true"
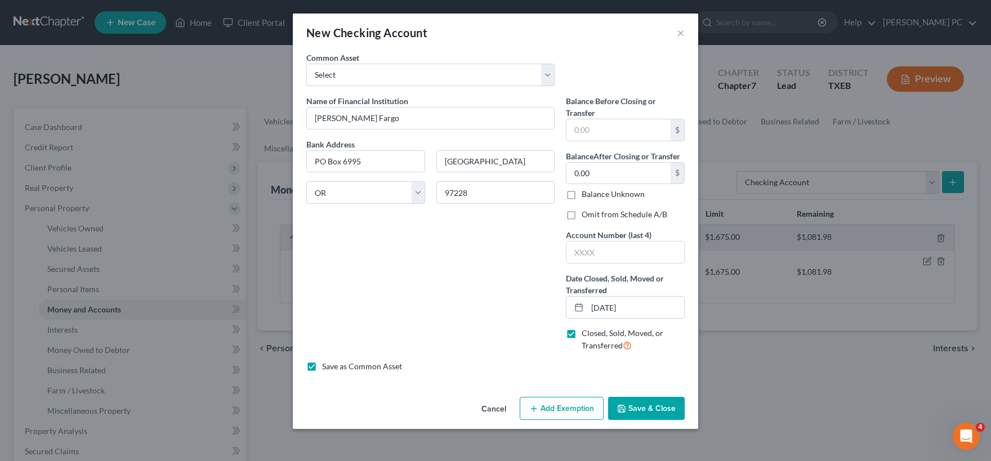
click at [638, 408] on button "Save & Close" at bounding box center [646, 409] width 77 height 24
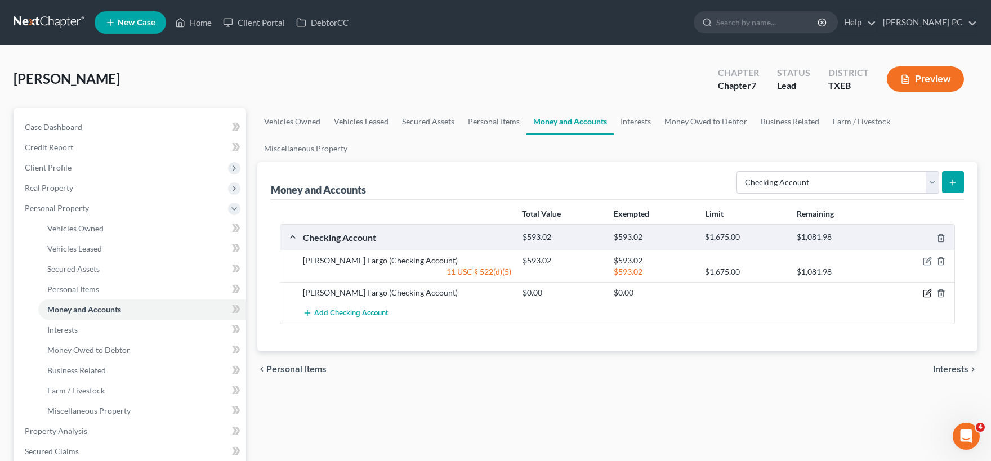
click at [926, 295] on icon "button" at bounding box center [928, 292] width 5 height 5
select select "38"
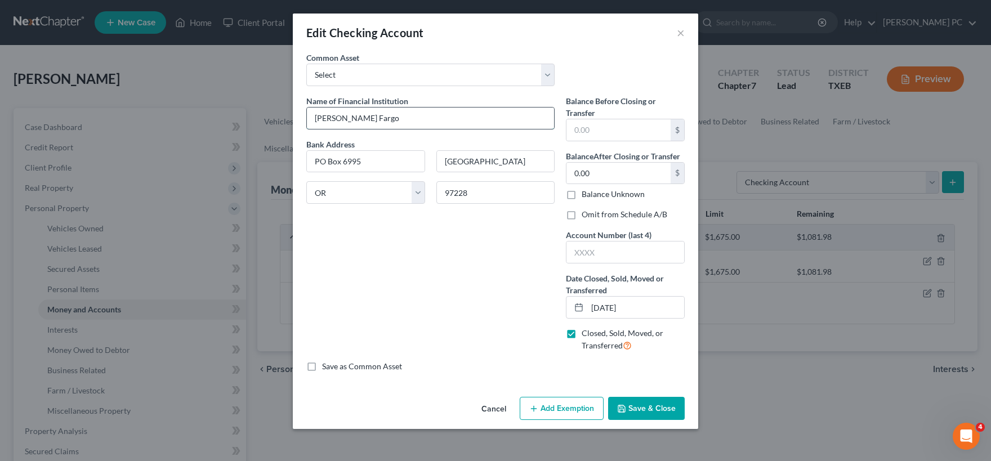
click at [373, 119] on input "Wells Fargo" at bounding box center [430, 118] width 247 height 21
type input "Wells Fargo (closed)"
click at [604, 128] on input "text" at bounding box center [619, 129] width 104 height 21
type input "0"
click at [601, 128] on input "text" at bounding box center [619, 129] width 104 height 21
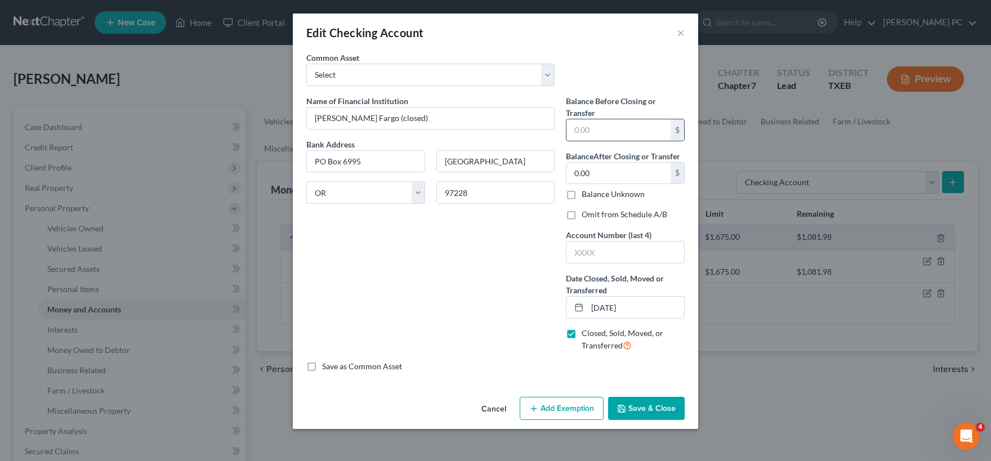
click at [610, 127] on input "text" at bounding box center [619, 129] width 104 height 21
click at [606, 127] on input "text" at bounding box center [619, 129] width 104 height 21
type input "00"
type input "0."
drag, startPoint x: 592, startPoint y: 174, endPoint x: 556, endPoint y: 176, distance: 36.1
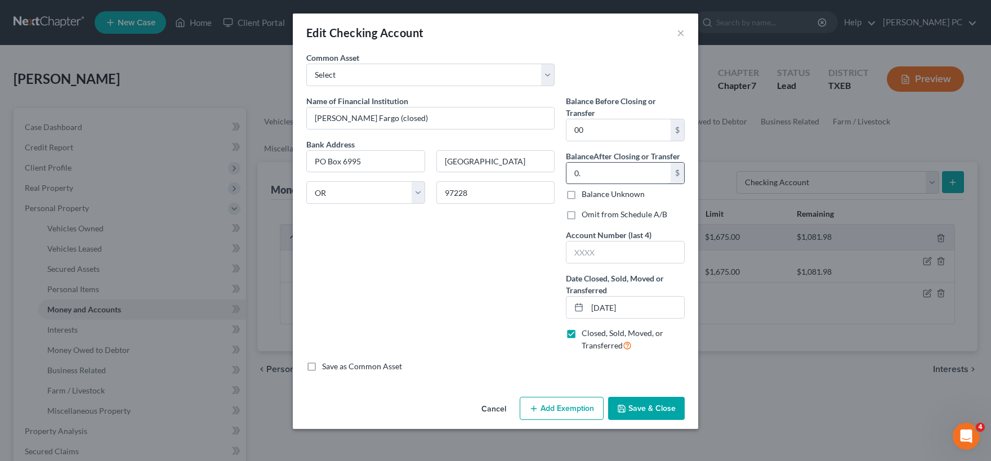
click at [567, 176] on input "0." at bounding box center [619, 173] width 104 height 21
type input "0"
drag, startPoint x: 588, startPoint y: 131, endPoint x: 574, endPoint y: 134, distance: 13.9
click at [574, 134] on input "00" at bounding box center [619, 129] width 104 height 21
type input "0"
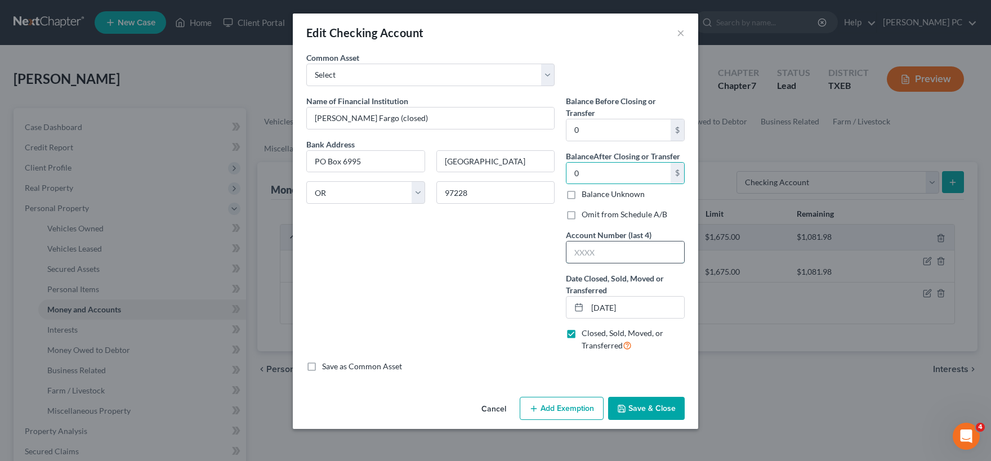
click at [592, 254] on input "text" at bounding box center [626, 252] width 118 height 21
click at [381, 118] on input "Wells Fargo (closed)" at bounding box center [430, 118] width 247 height 21
type input "Wells Fargo (closed with neg balance)"
click at [654, 407] on button "Save & Close" at bounding box center [646, 409] width 77 height 24
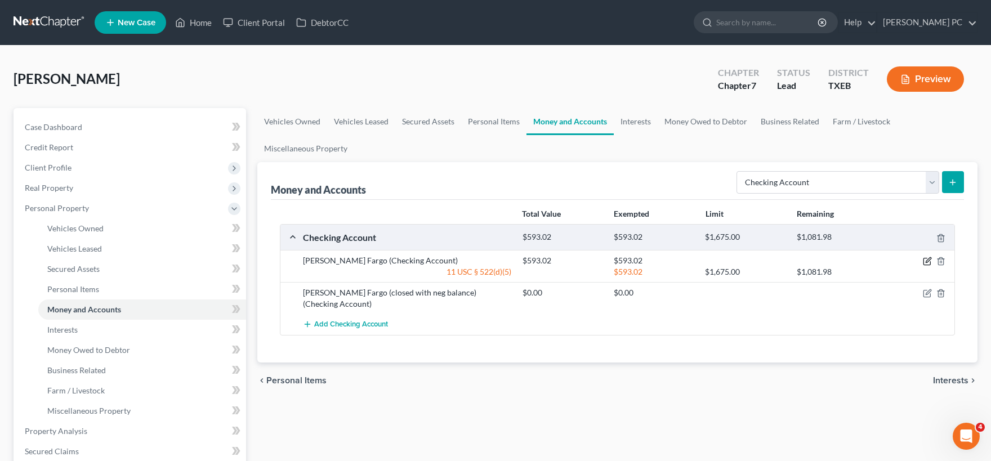
click at [927, 261] on icon "button" at bounding box center [927, 261] width 9 height 9
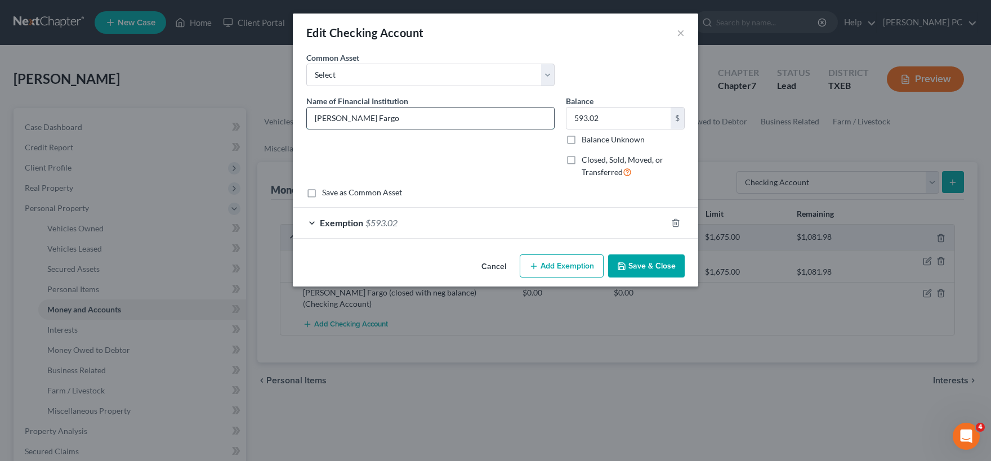
click at [363, 115] on input "Wells Fargo" at bounding box center [430, 118] width 247 height 21
type input "Wells Fargo x4203"
click at [650, 265] on button "Save & Close" at bounding box center [646, 267] width 77 height 24
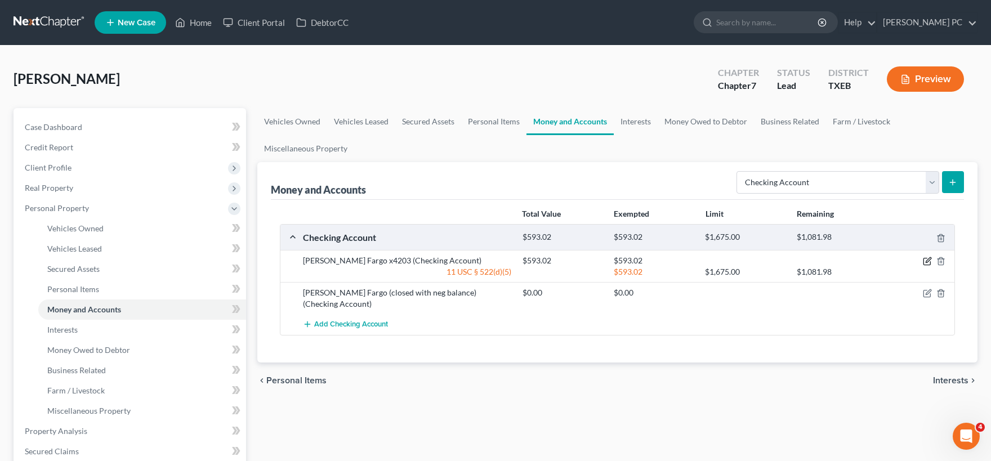
click at [925, 262] on icon "button" at bounding box center [927, 261] width 9 height 9
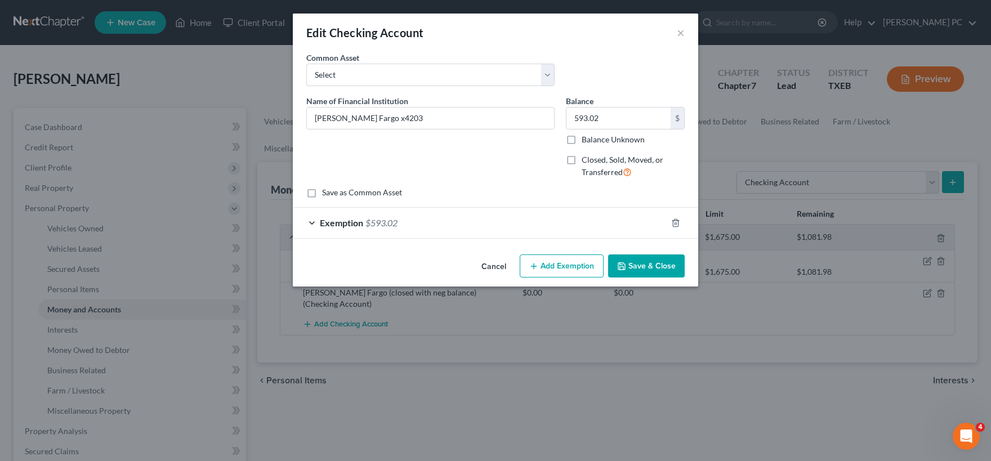
click at [503, 268] on button "Cancel" at bounding box center [494, 267] width 43 height 23
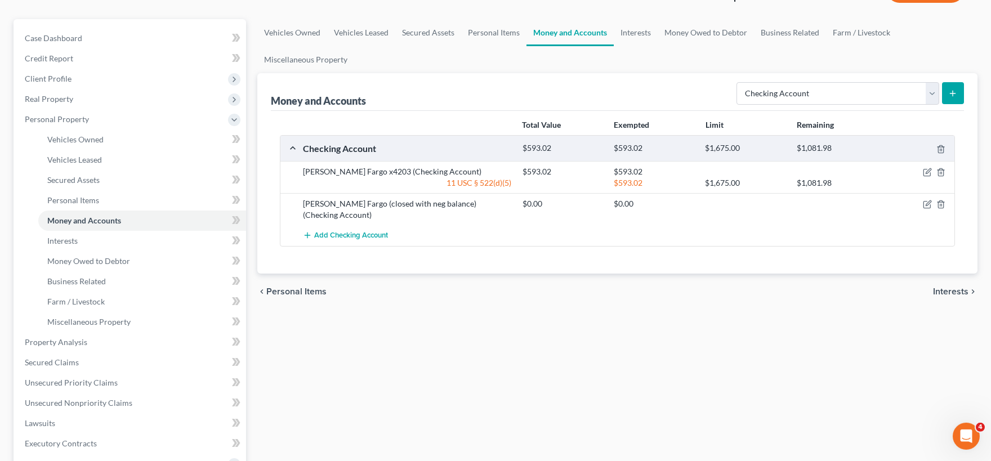
scroll to position [124, 0]
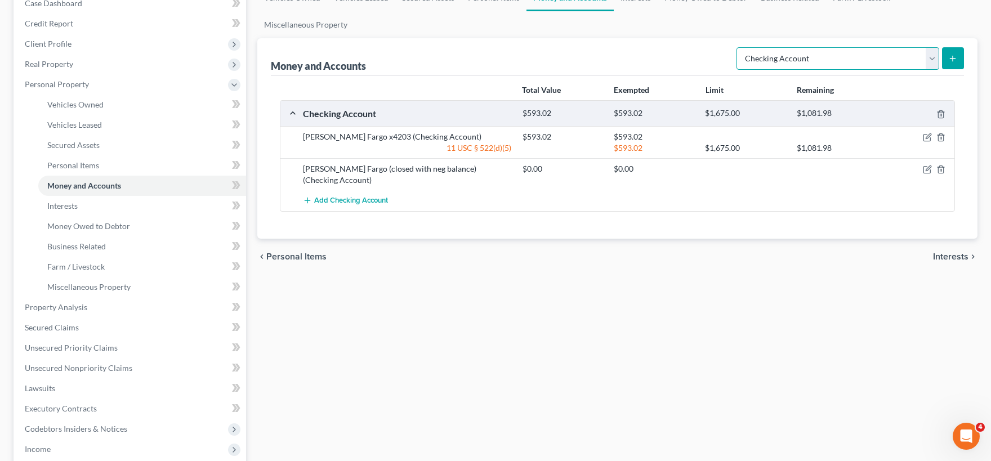
click at [737, 47] on select "Select Account Type Brokerage Cash on Hand Certificates of Deposit Checking Acc…" at bounding box center [838, 58] width 203 height 23
click option "Savings Account" at bounding box center [0, 0] width 0 height 0
click at [955, 59] on icon "submit" at bounding box center [952, 58] width 9 height 9
click at [956, 56] on icon "submit" at bounding box center [952, 58] width 9 height 9
click at [952, 59] on icon "submit" at bounding box center [952, 58] width 9 height 9
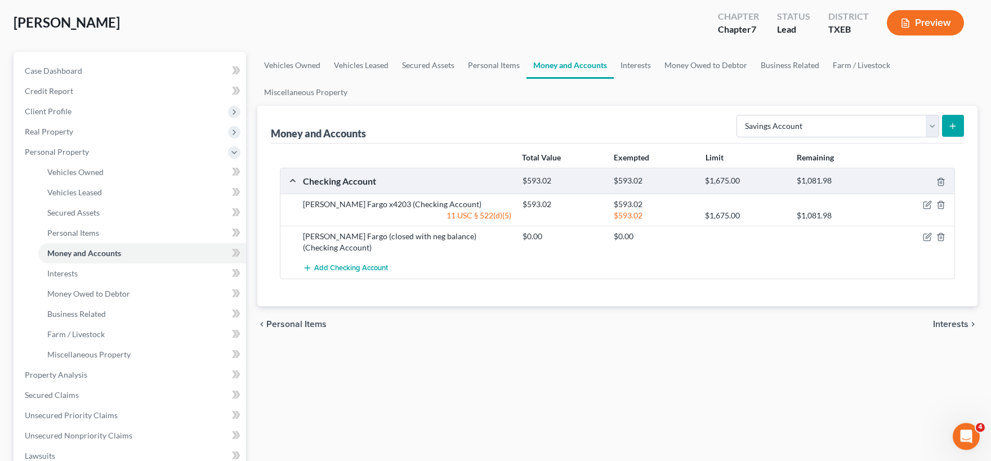
scroll to position [29, 0]
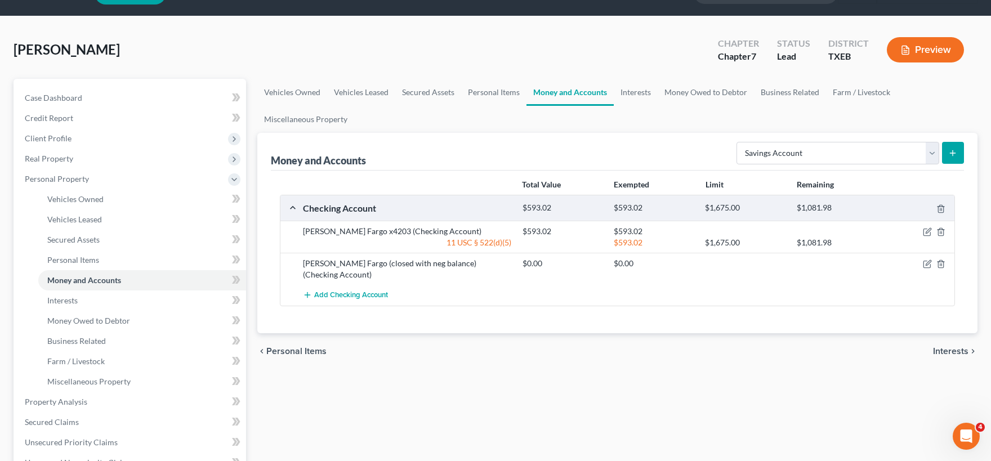
click at [955, 152] on icon "submit" at bounding box center [952, 153] width 9 height 9
click at [737, 142] on select "Select Account Type Brokerage Cash on Hand Certificates of Deposit Checking Acc…" at bounding box center [838, 153] width 203 height 23
select select "safe_deposit_box"
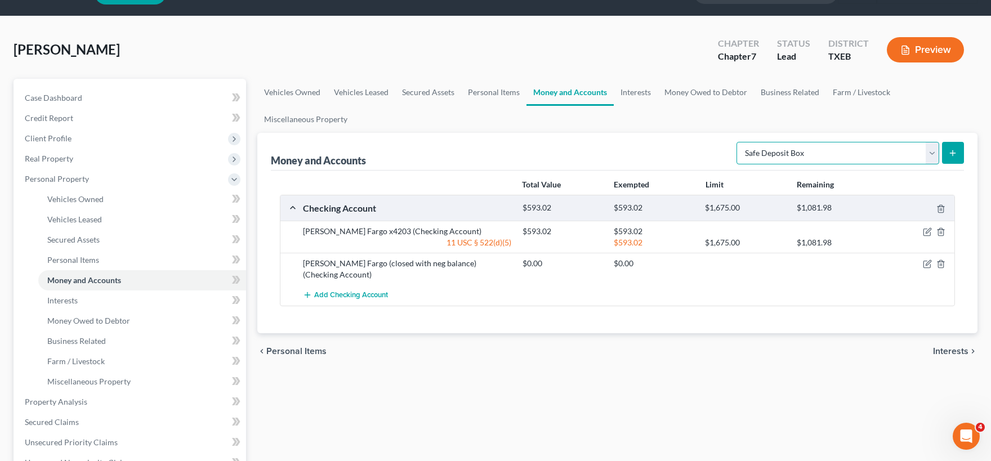
click option "Safe Deposit Box" at bounding box center [0, 0] width 0 height 0
click at [951, 153] on icon "submit" at bounding box center [952, 153] width 9 height 9
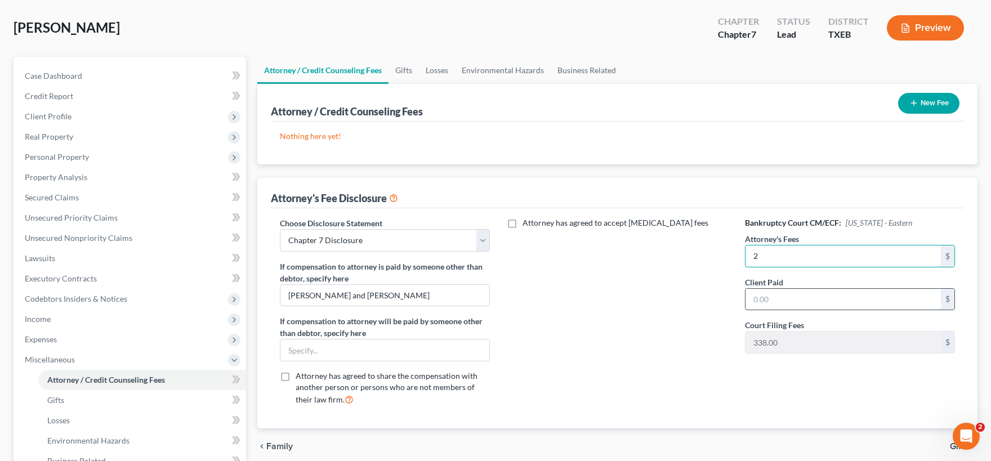
type input "2"
click at [795, 294] on input "text" at bounding box center [843, 299] width 195 height 21
type input "2,750"
drag, startPoint x: 786, startPoint y: 257, endPoint x: 832, endPoint y: 255, distance: 46.2
click at [832, 256] on input "2" at bounding box center [843, 256] width 195 height 21
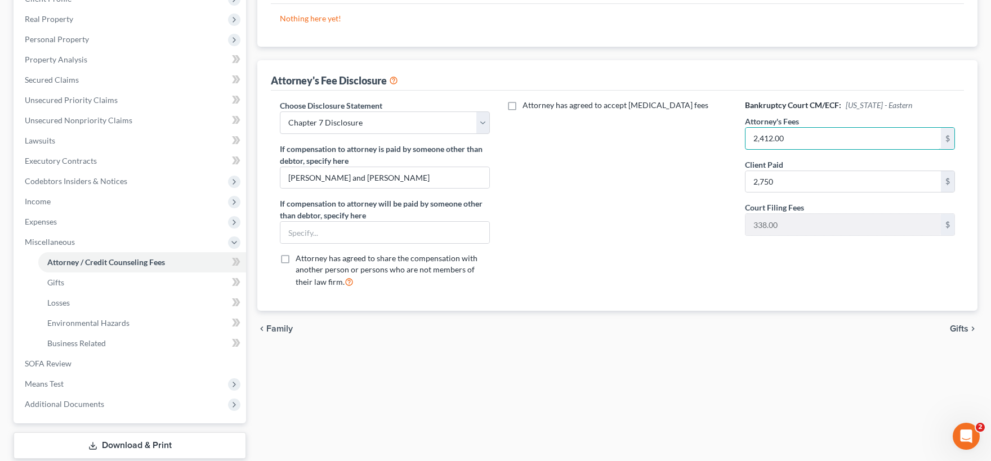
scroll to position [175, 0]
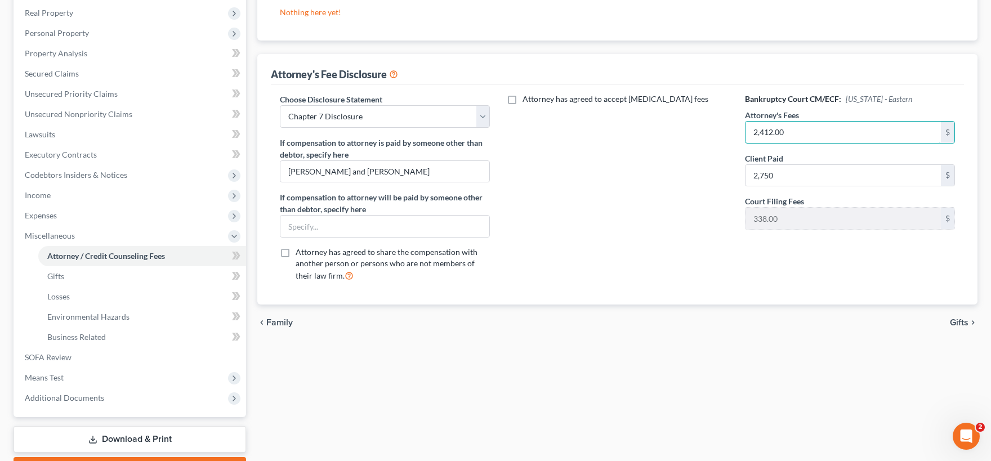
type input "2,412.00"
click at [961, 323] on span "Gifts" at bounding box center [959, 322] width 19 height 9
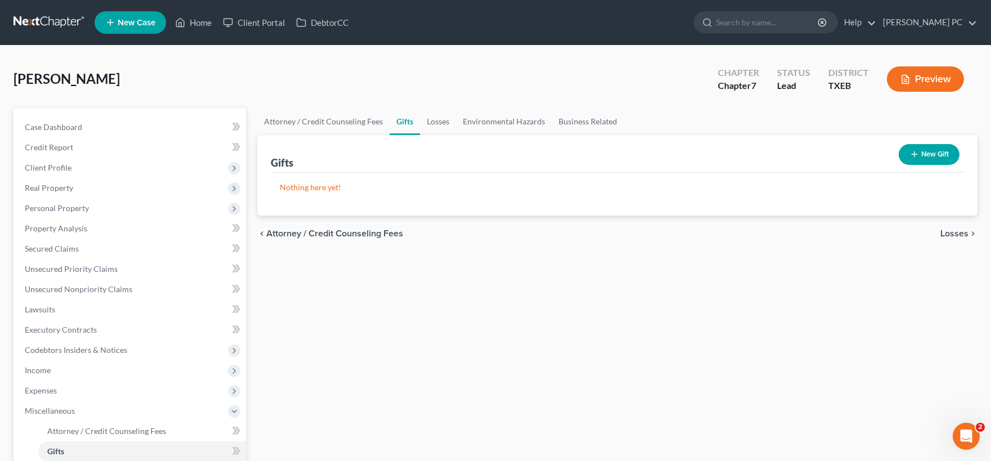
click at [952, 230] on span "Losses" at bounding box center [955, 233] width 28 height 9
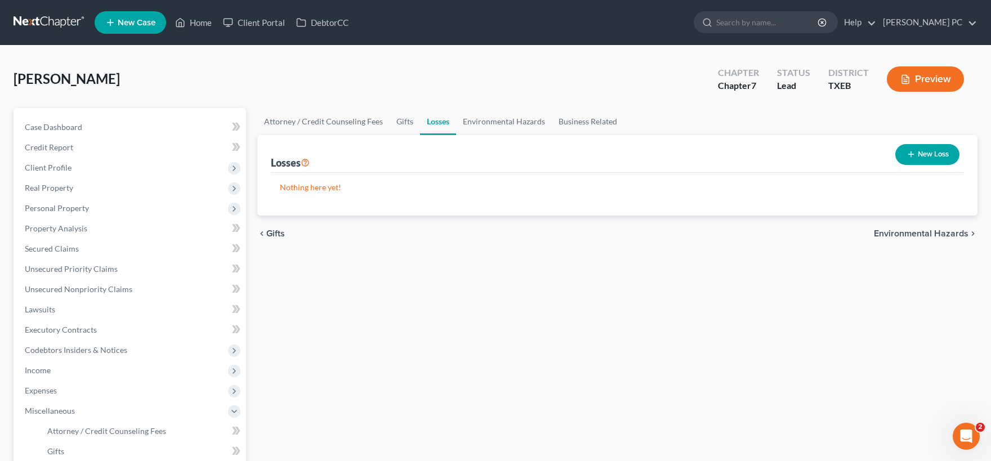
click at [928, 233] on span "Environmental Hazards" at bounding box center [921, 233] width 95 height 9
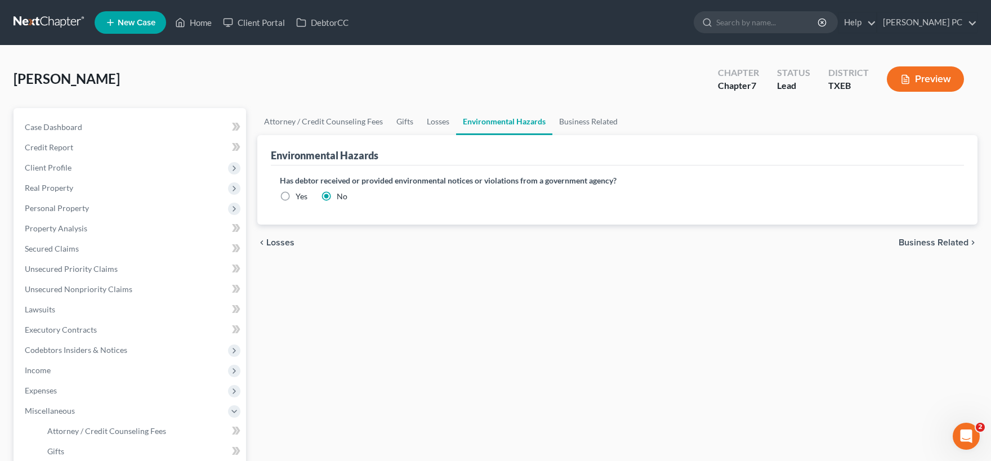
click at [938, 241] on span "Business Related" at bounding box center [934, 242] width 70 height 9
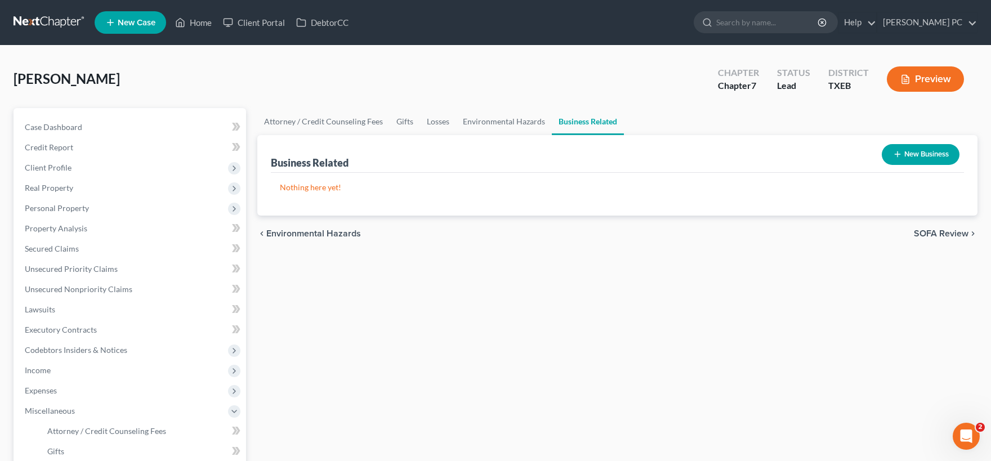
click at [941, 232] on span "SOFA Review" at bounding box center [941, 233] width 55 height 9
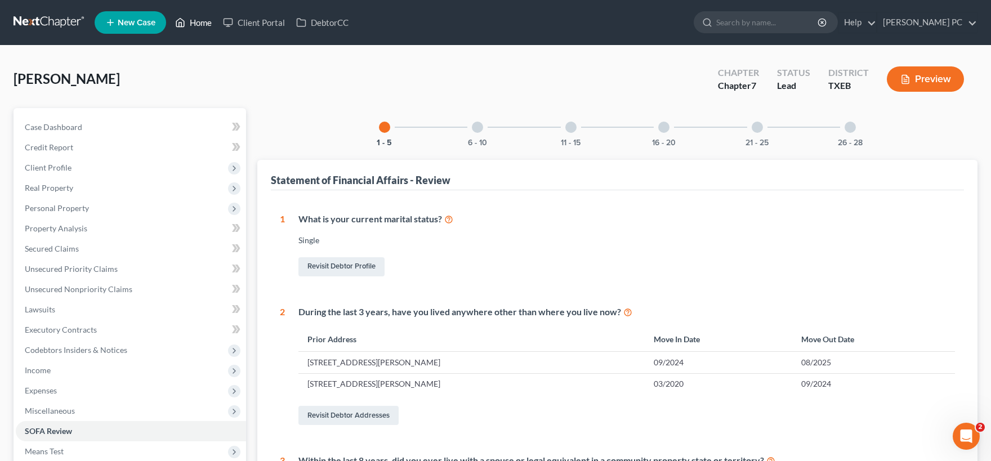
click at [199, 25] on link "Home" at bounding box center [194, 22] width 48 height 20
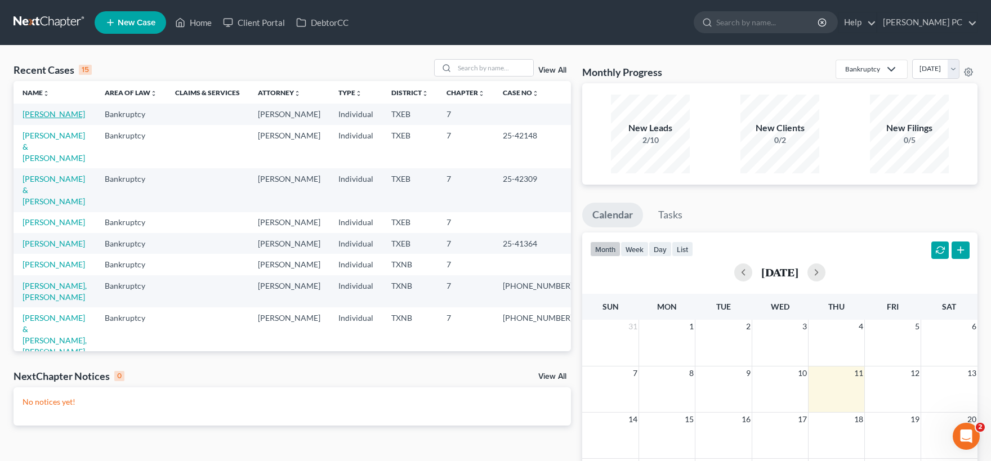
click at [59, 115] on link "[PERSON_NAME]" at bounding box center [54, 114] width 63 height 10
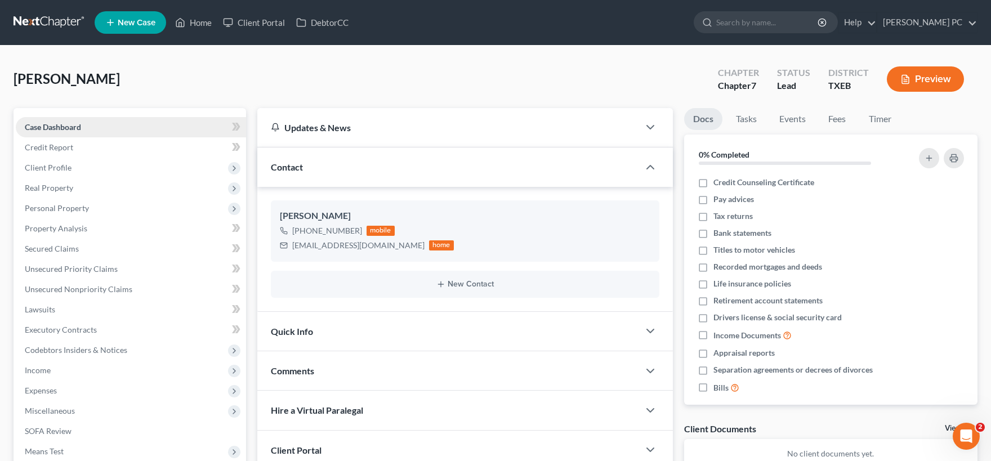
click at [106, 123] on link "Case Dashboard" at bounding box center [131, 127] width 230 height 20
click at [75, 151] on link "Credit Report" at bounding box center [131, 147] width 230 height 20
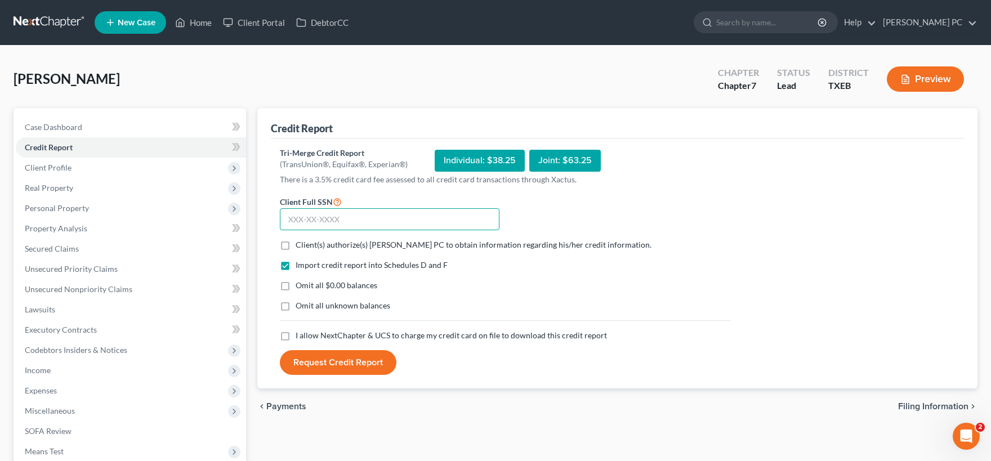
click at [347, 218] on input "text" at bounding box center [390, 219] width 220 height 23
type input "256-81-3681"
click at [296, 243] on label "Client(s) authorize(s) Emery C Shannon PC to obtain information regarding his/h…" at bounding box center [474, 244] width 356 height 11
click at [300, 243] on input "Client(s) authorize(s) Emery C Shannon PC to obtain information regarding his/h…" at bounding box center [303, 242] width 7 height 7
checkbox input "true"
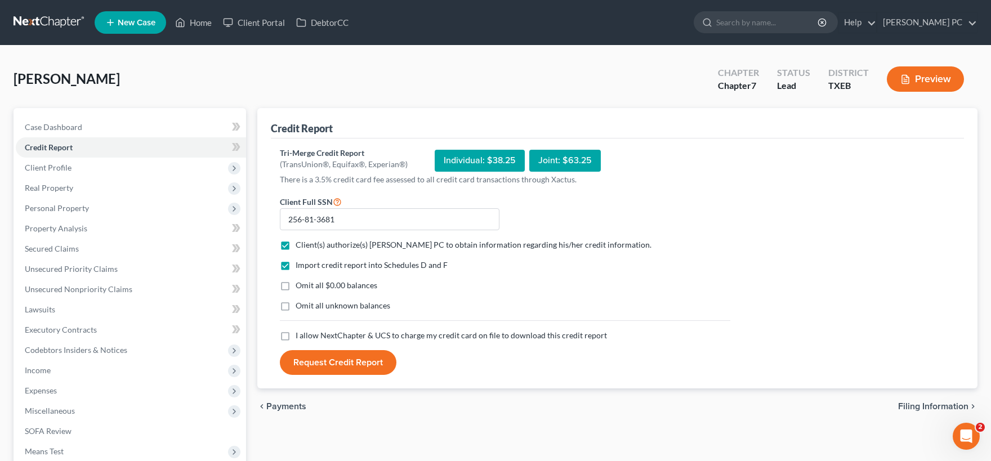
click at [296, 338] on label "I allow NextChapter & UCS to charge my credit card on file to download this cre…" at bounding box center [451, 335] width 311 height 11
click at [300, 337] on input "I allow NextChapter & UCS to charge my credit card on file to download this cre…" at bounding box center [303, 333] width 7 height 7
checkbox input "true"
click at [322, 360] on button "Request Credit Report" at bounding box center [338, 362] width 117 height 25
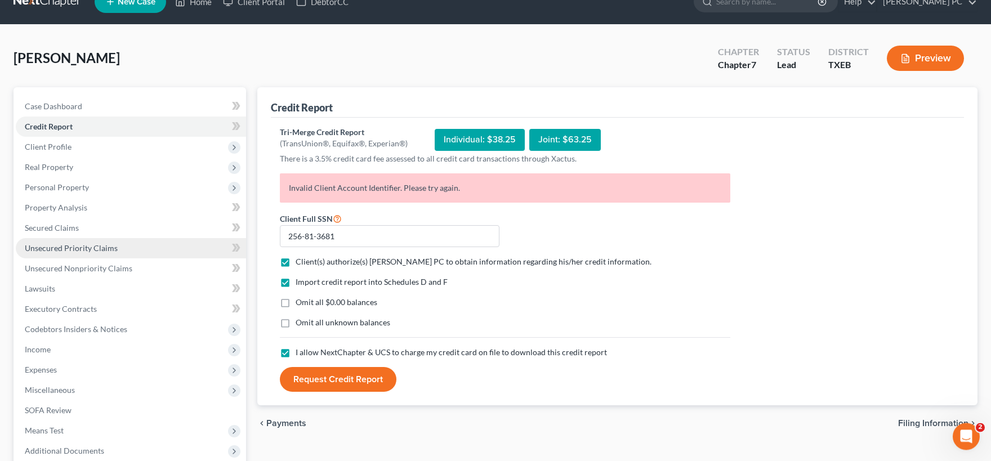
scroll to position [62, 0]
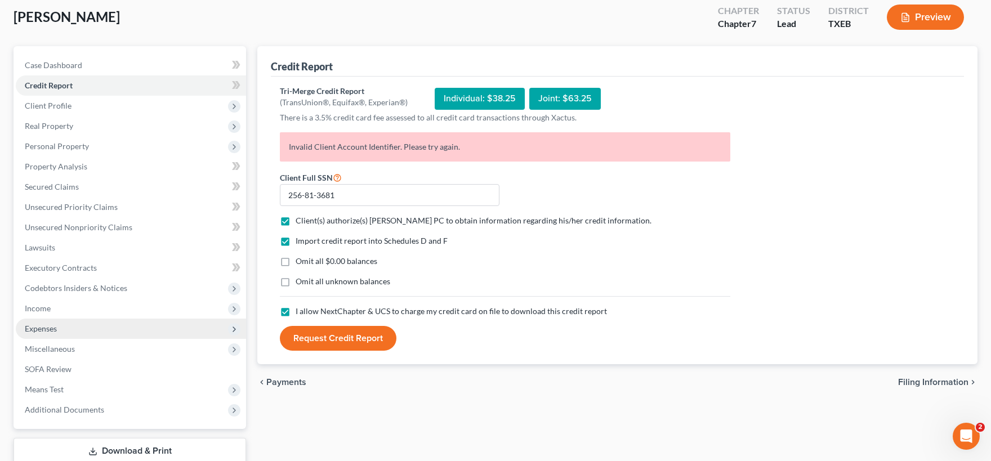
click at [58, 329] on span "Expenses" at bounding box center [131, 329] width 230 height 20
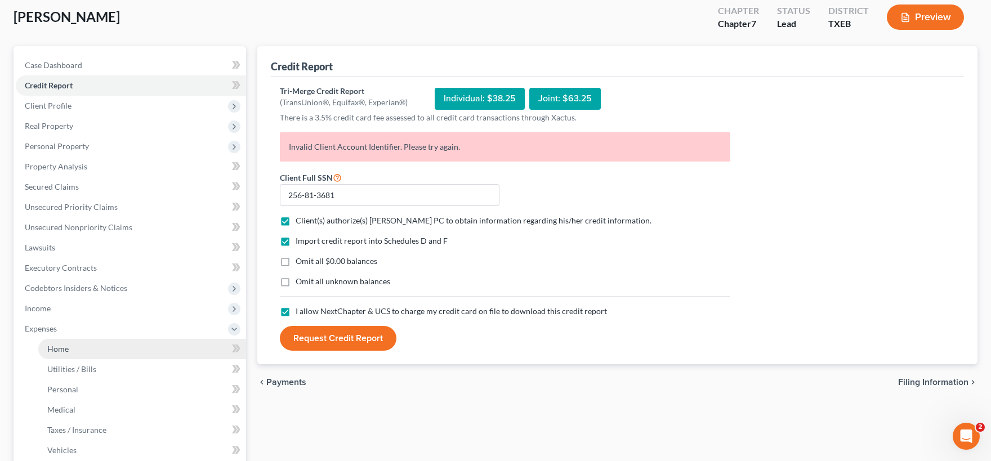
click at [63, 347] on span "Home" at bounding box center [57, 349] width 21 height 10
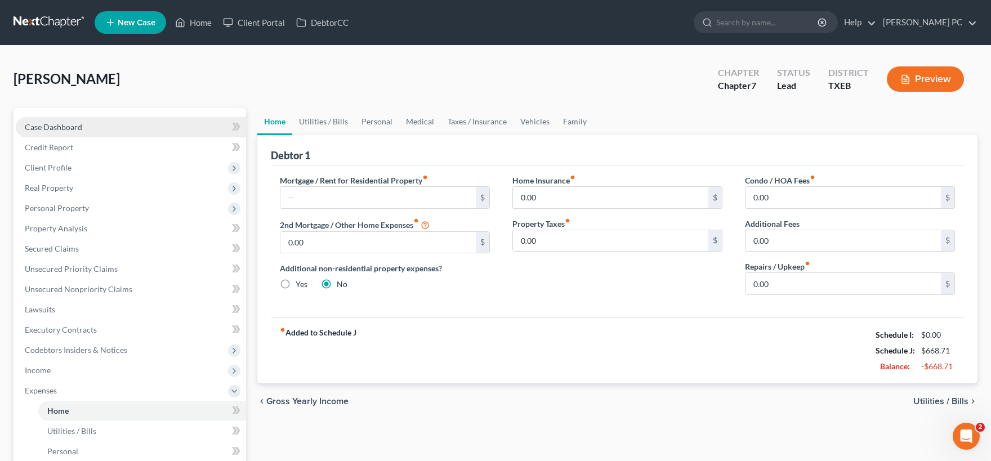
click at [81, 124] on span "Case Dashboard" at bounding box center [53, 127] width 57 height 10
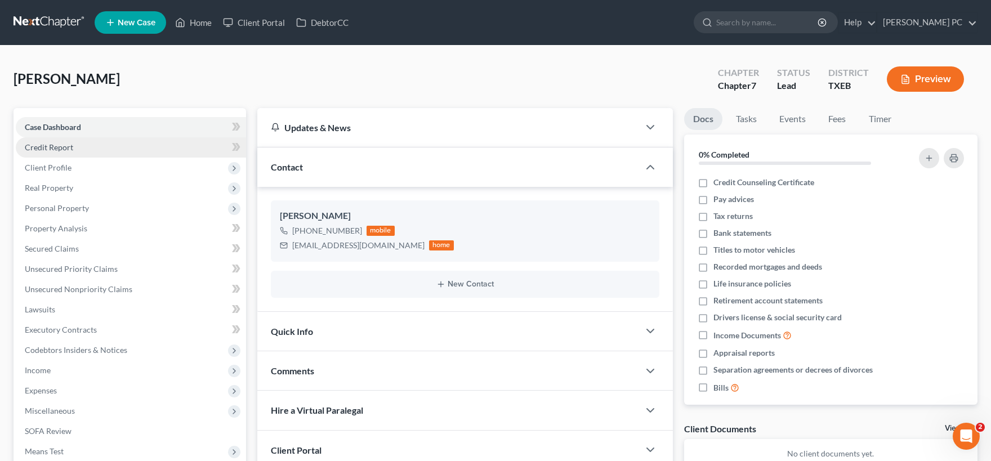
click at [72, 146] on span "Credit Report" at bounding box center [49, 147] width 48 height 10
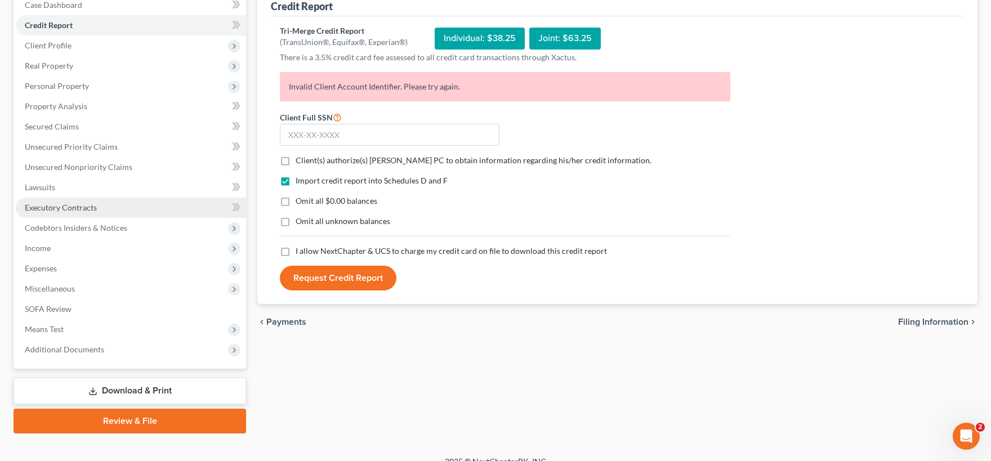
scroll to position [124, 0]
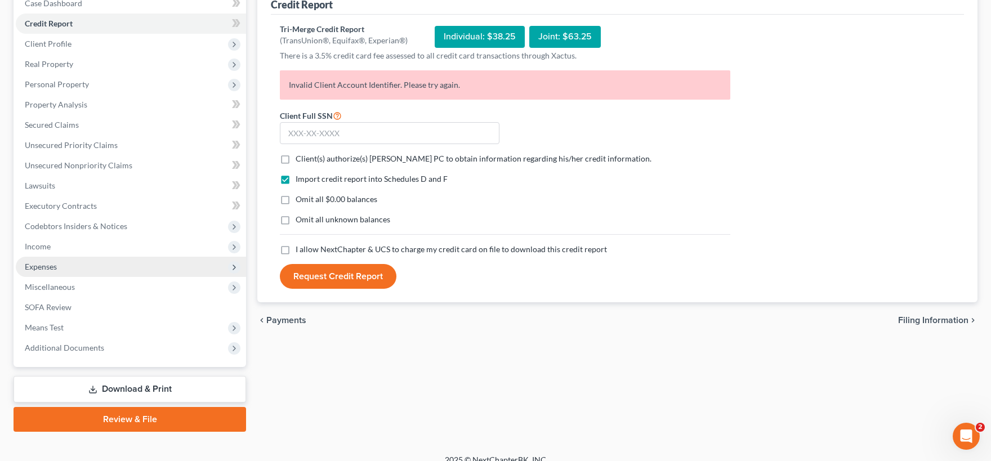
click at [69, 267] on span "Expenses" at bounding box center [131, 267] width 230 height 20
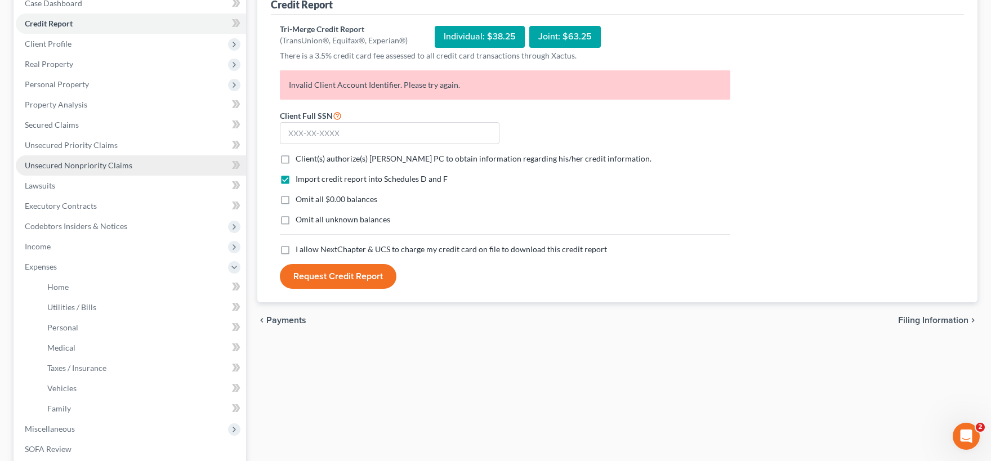
click at [83, 164] on span "Unsecured Nonpriority Claims" at bounding box center [79, 166] width 108 height 10
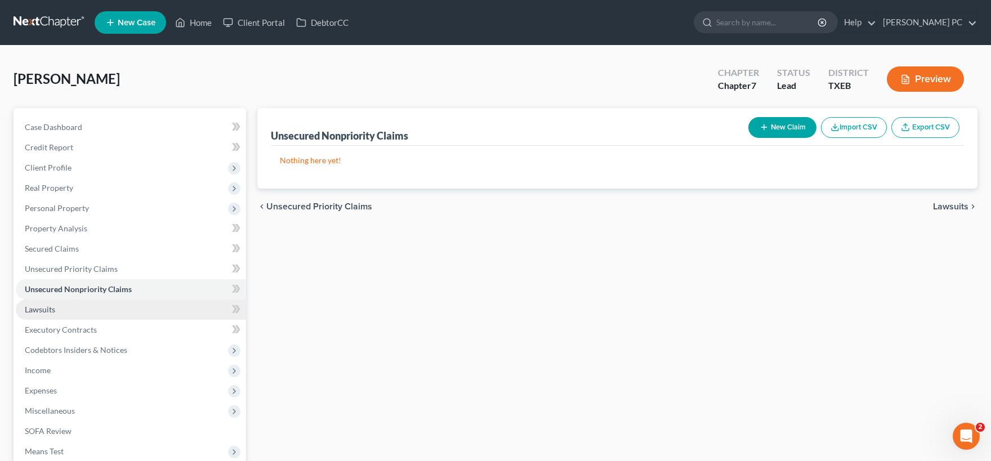
click at [64, 315] on link "Lawsuits" at bounding box center [131, 310] width 230 height 20
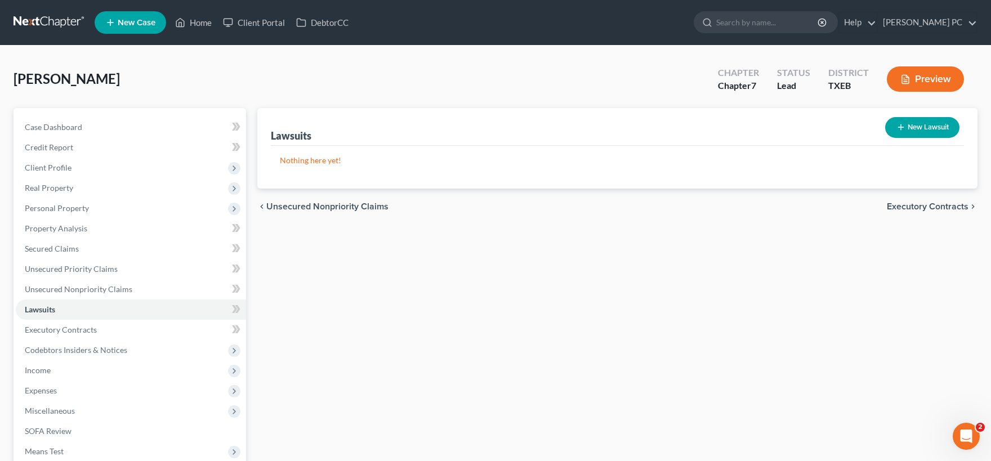
click at [907, 121] on button "New Lawsuit" at bounding box center [922, 127] width 74 height 21
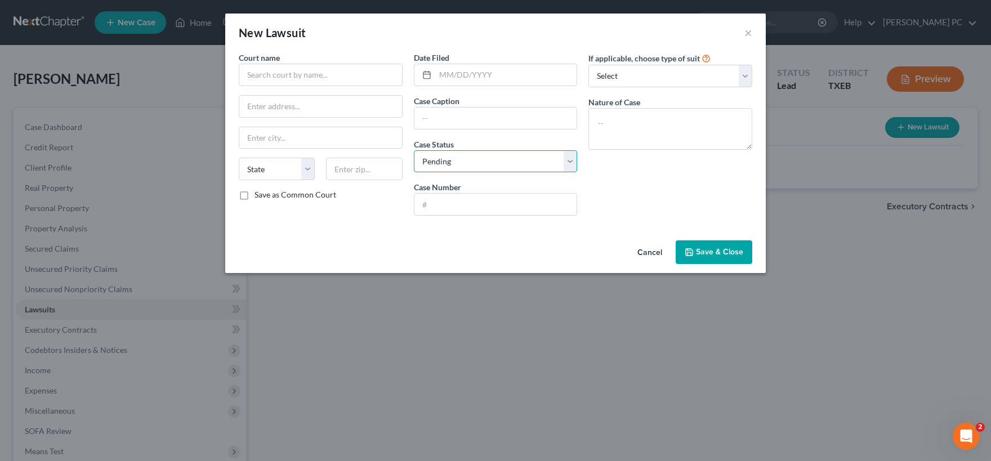
click at [414, 150] on select "Select Pending On Appeal Concluded" at bounding box center [496, 161] width 164 height 23
select select "2"
click option "Concluded" at bounding box center [0, 0] width 0 height 0
click at [458, 115] on input "text" at bounding box center [496, 118] width 163 height 21
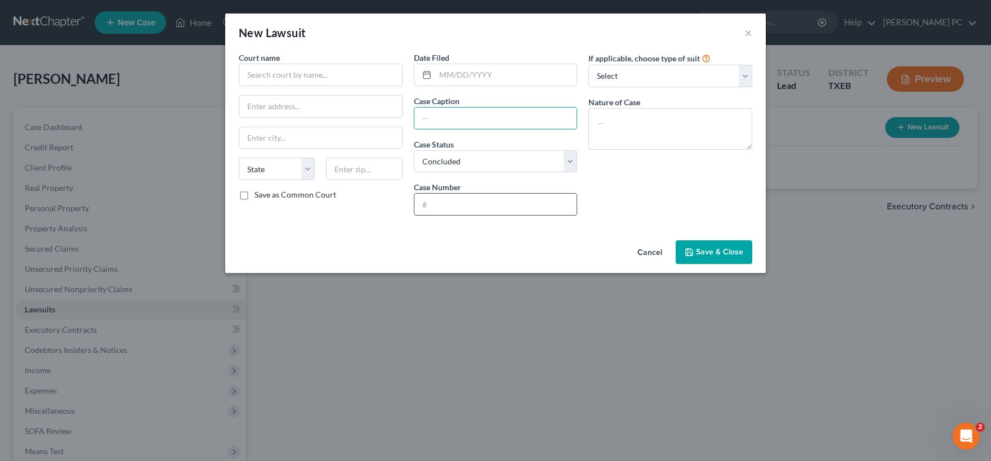
click at [467, 204] on input "text" at bounding box center [496, 204] width 163 height 21
paste input "JPC-25-06046-41"
type input "JPC-25-06046-41"
click at [451, 117] on input "text" at bounding box center [496, 118] width 163 height 21
paste input "The Neighborhoods at CW No. 5 [PERSON_NAME], Ltd. vs. [PERSON_NAME]"
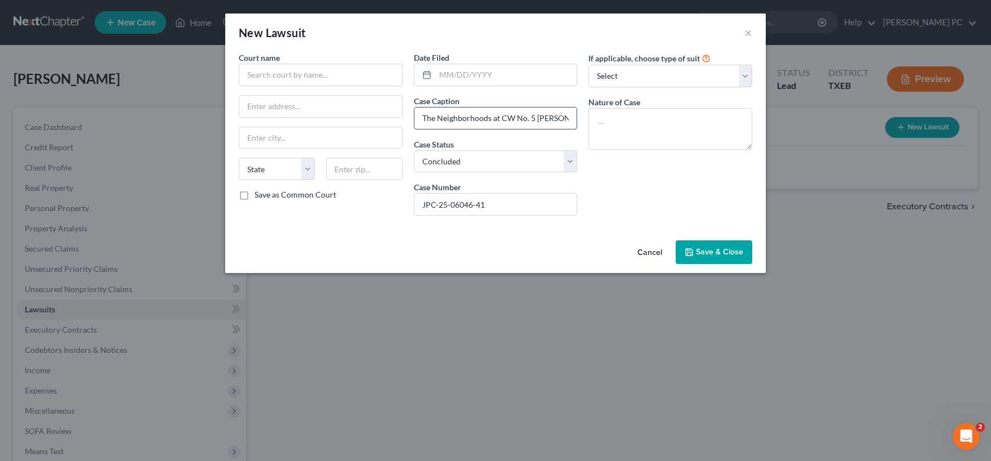
scroll to position [0, 70]
type input "The Neighborhoods at CW No. 5 [PERSON_NAME], Ltd. vs. [PERSON_NAME]"
click at [589, 65] on select "Select Repossession Garnishment Foreclosure Attached, Seized, Or Levied Other" at bounding box center [671, 76] width 164 height 23
select select "4"
click option "Other" at bounding box center [0, 0] width 0 height 0
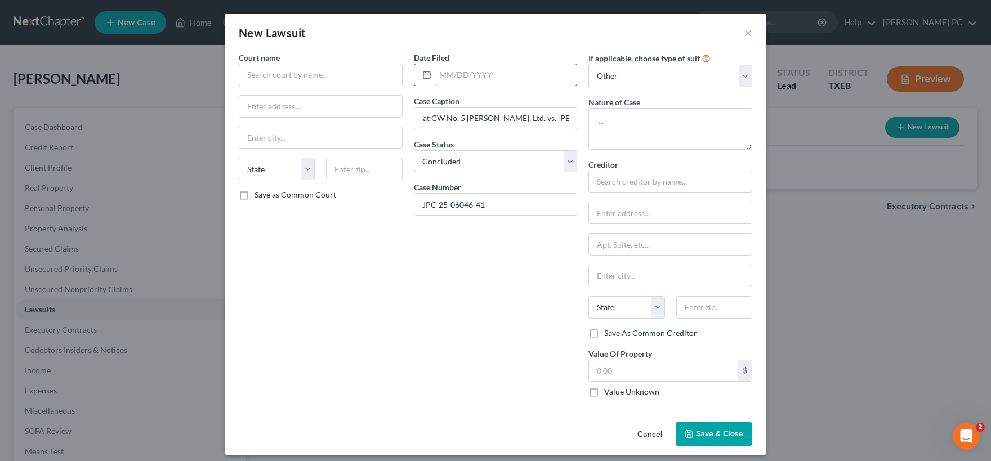
click at [465, 76] on input "text" at bounding box center [506, 74] width 142 height 21
type input "[DATE]"
click at [281, 70] on input "text" at bounding box center [321, 75] width 164 height 23
click at [302, 78] on input "text" at bounding box center [321, 75] width 164 height 23
drag, startPoint x: 310, startPoint y: 72, endPoint x: 183, endPoint y: 71, distance: 127.3
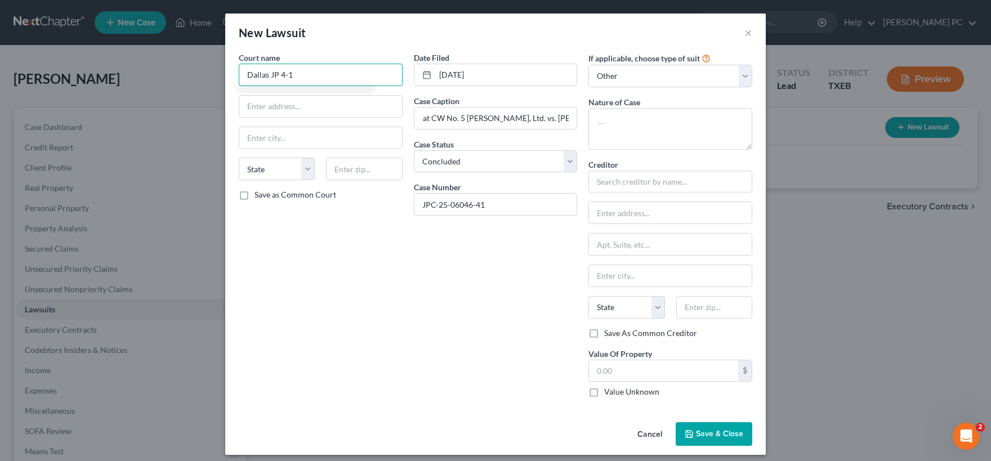
click at [239, 71] on input "Dallas JP 4-1" at bounding box center [321, 75] width 164 height 23
type input "Dallas JP 4-1"
click at [298, 108] on input "text" at bounding box center [320, 106] width 163 height 21
type input "106 W Church St #205"
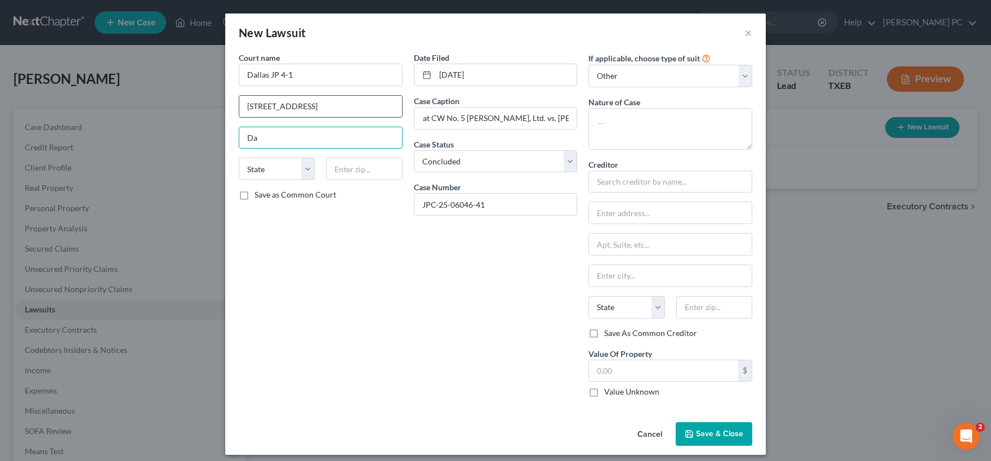
type input "D"
type input "Grand Prairie"
select select "45"
type input "75050"
click at [255, 198] on label "Save as Common Court" at bounding box center [296, 194] width 82 height 11
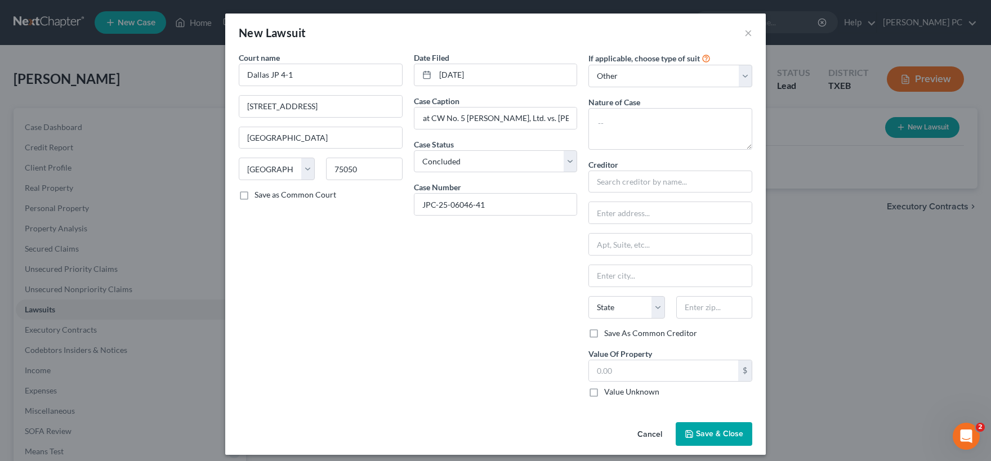
click at [259, 197] on input "Save as Common Court" at bounding box center [262, 192] width 7 height 7
checkbox input "true"
click at [630, 119] on textarea at bounding box center [671, 129] width 164 height 42
type textarea "Eviction"
click at [647, 180] on input "text" at bounding box center [671, 182] width 164 height 23
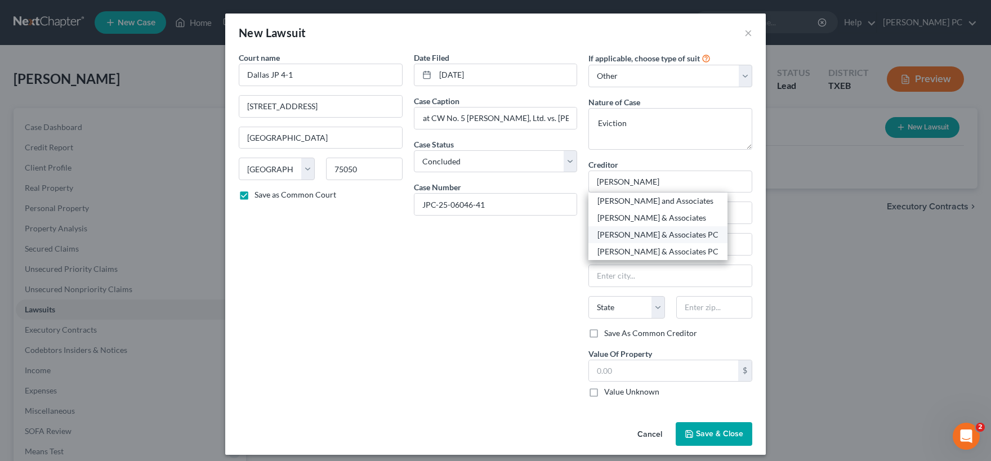
click at [649, 238] on div "[PERSON_NAME] & Associates PC" at bounding box center [658, 234] width 121 height 11
type input "[PERSON_NAME] & Associates PC"
type input "PO Box 115220"
type input "Carrollton"
select select "45"
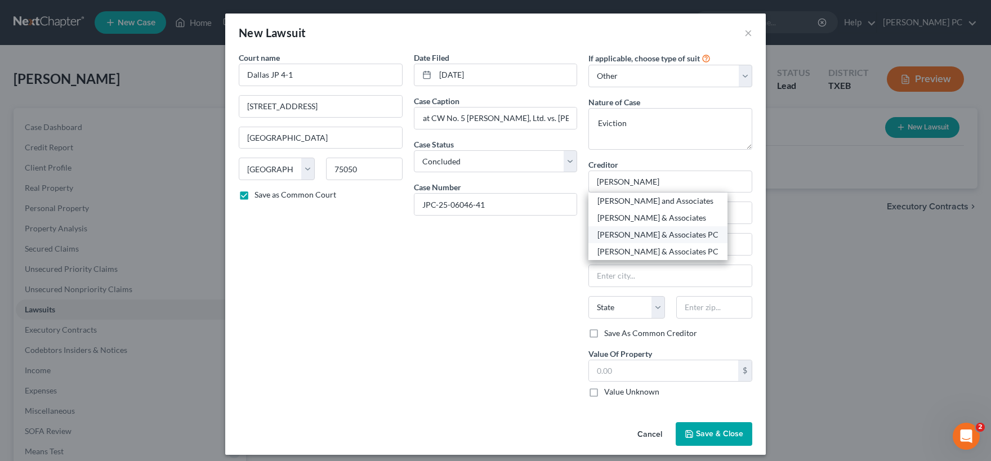
type input "75011-5220"
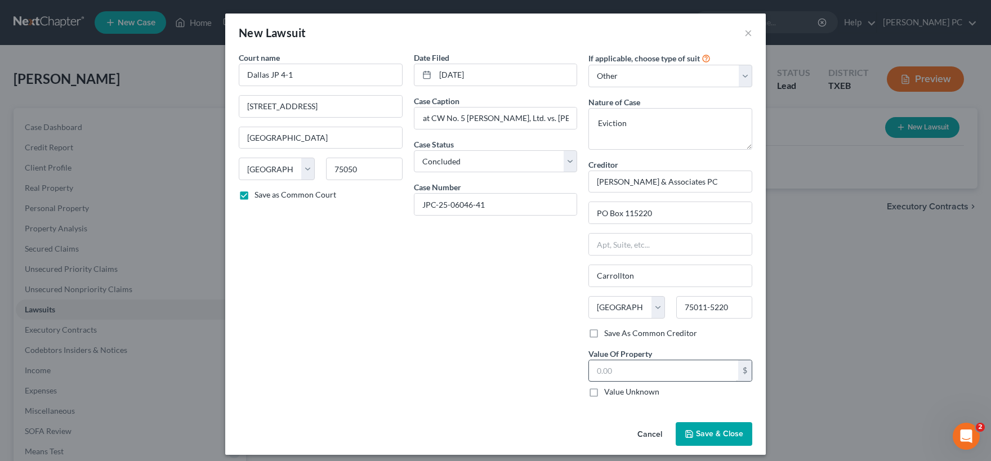
scroll to position [6, 0]
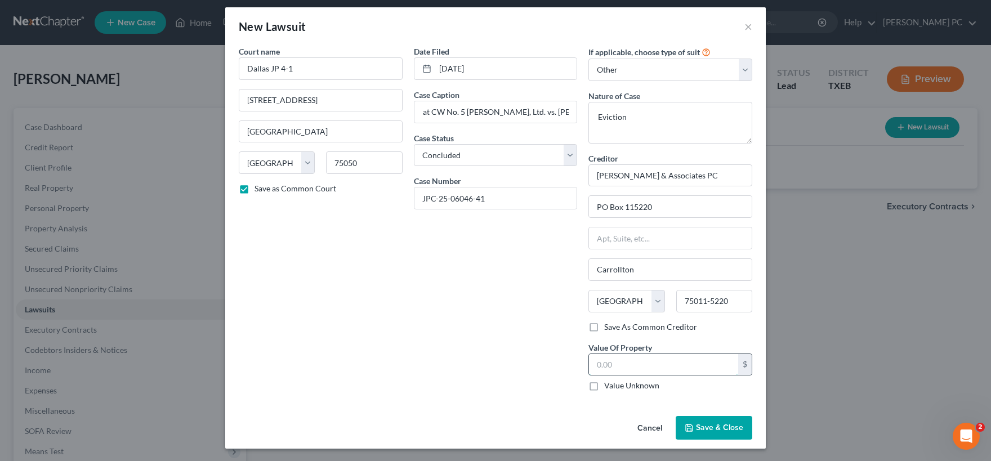
click at [643, 367] on input "text" at bounding box center [663, 364] width 149 height 21
type input "3,173.00"
click at [690, 429] on icon "button" at bounding box center [689, 428] width 9 height 9
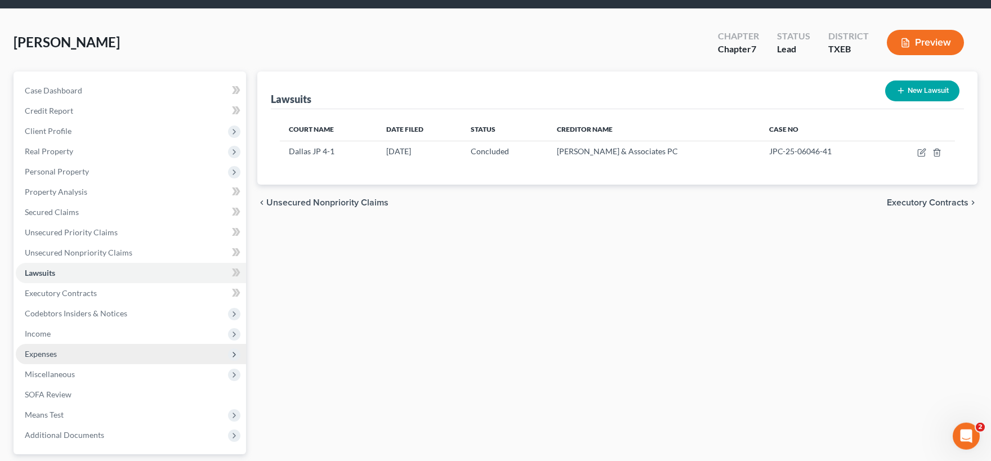
scroll to position [62, 0]
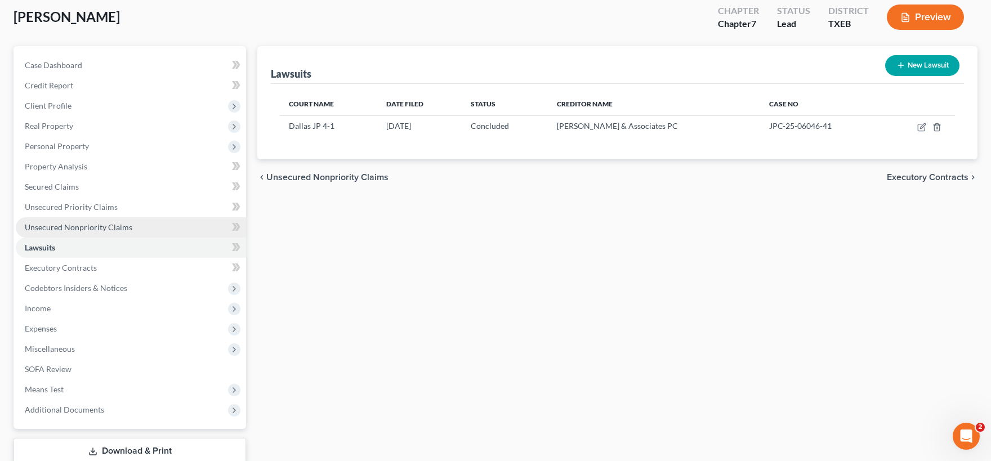
click at [76, 229] on span "Unsecured Nonpriority Claims" at bounding box center [79, 227] width 108 height 10
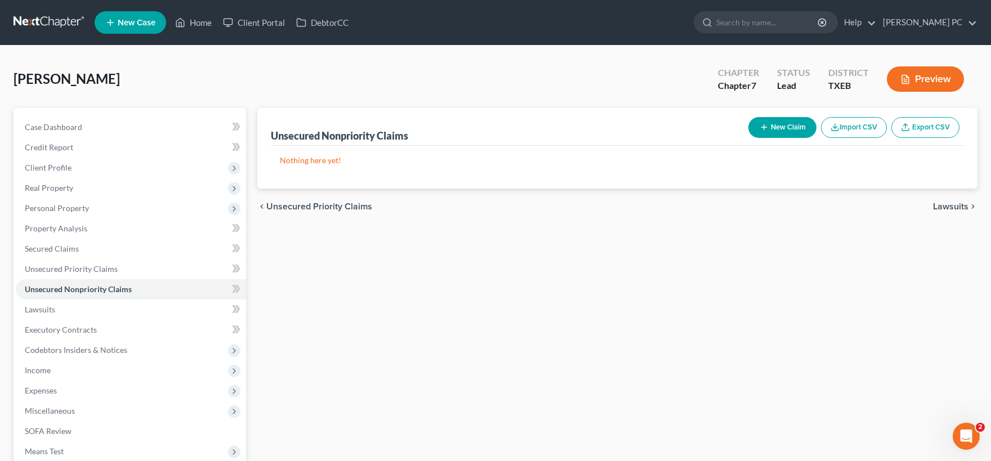
click at [780, 130] on button "New Claim" at bounding box center [782, 127] width 68 height 21
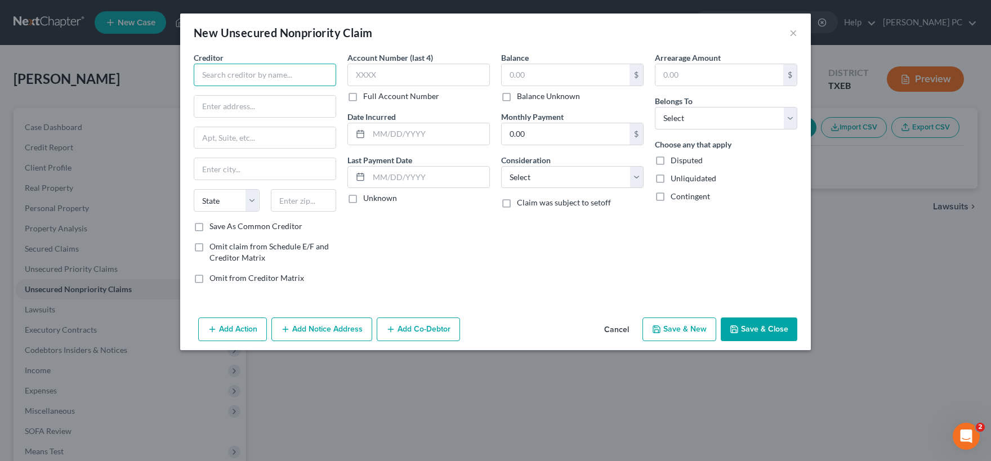
click at [239, 80] on input "text" at bounding box center [265, 75] width 142 height 23
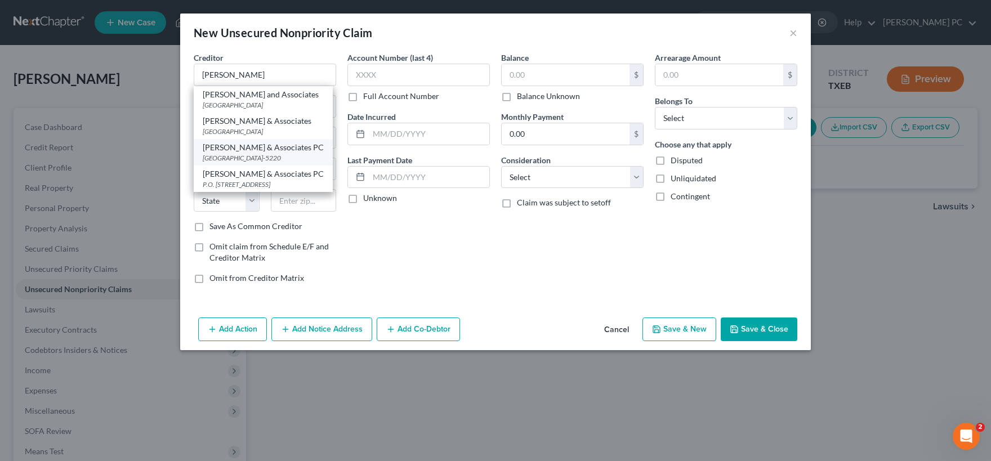
click at [251, 155] on div "[GEOGRAPHIC_DATA]-5220" at bounding box center [263, 158] width 121 height 10
type input "[PERSON_NAME] & Associates PC"
type input "PO Box 115220"
type input "Carrollton"
select select "45"
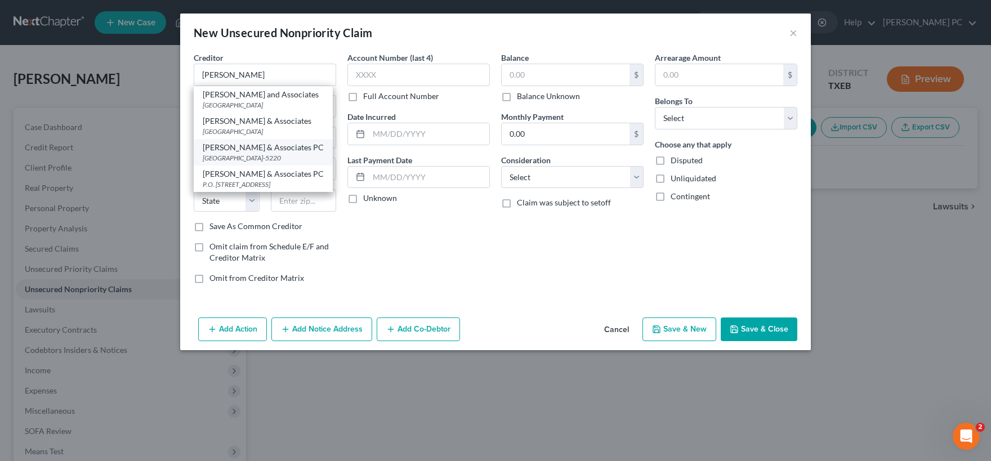
type input "75011-5220"
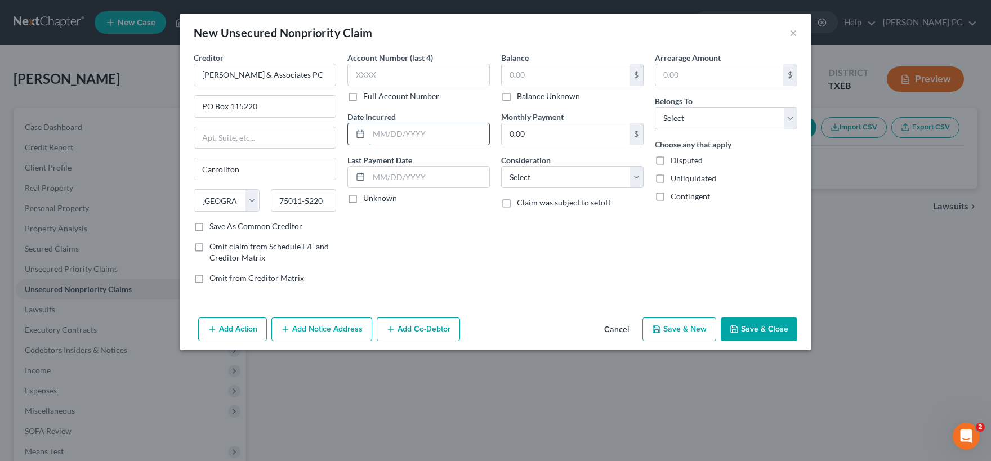
click at [374, 133] on input "text" at bounding box center [429, 133] width 121 height 21
type input "07/28/2025"
click at [363, 200] on label "Unknown" at bounding box center [380, 198] width 34 height 11
click at [368, 200] on input "Unknown" at bounding box center [371, 196] width 7 height 7
checkbox input "true"
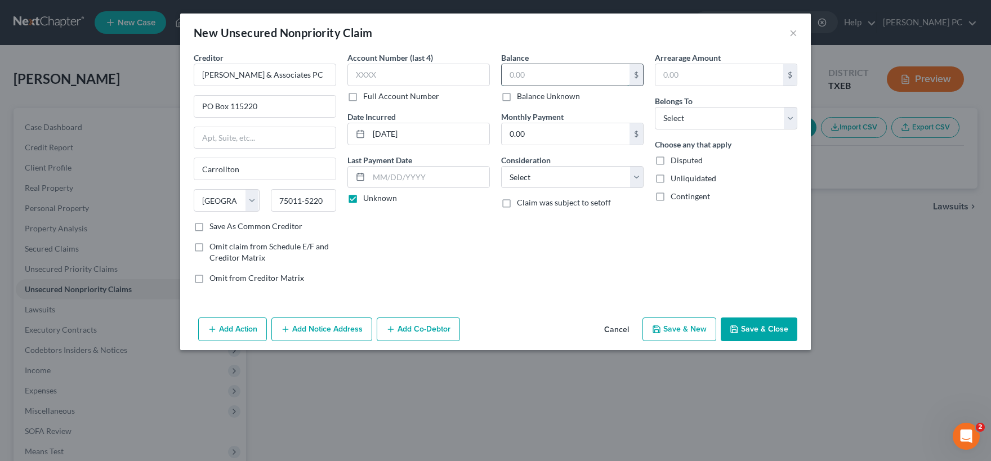
click at [532, 77] on input "text" at bounding box center [566, 74] width 128 height 21
type input "3,173.00"
click at [501, 166] on select "Select Cable / Satellite Services Collection Agency Credit Card Debt Debt Couns…" at bounding box center [572, 177] width 142 height 23
select select "8"
click option "Judgment Liens" at bounding box center [0, 0] width 0 height 0
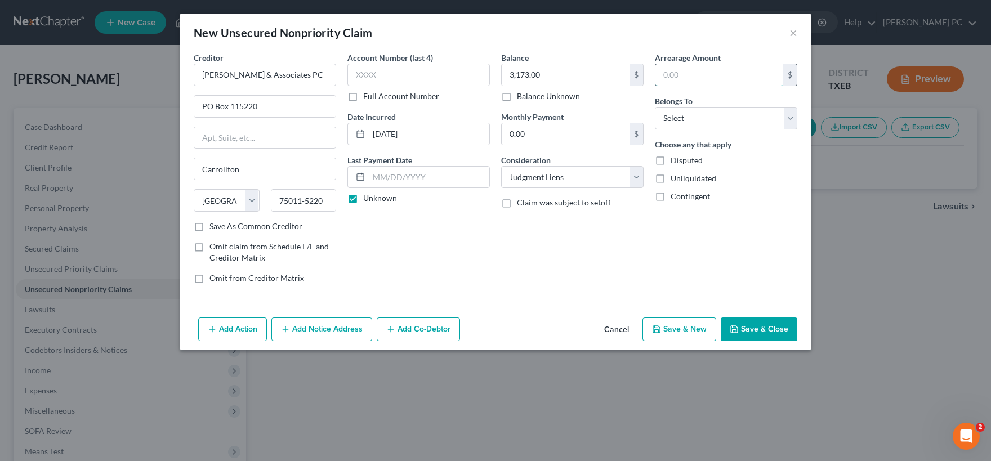
click at [730, 72] on input "text" at bounding box center [720, 74] width 128 height 21
type input "3,173.00"
click at [655, 107] on select "Select Debtor 1 Only Debtor 2 Only Debtor 1 And Debtor 2 Only At Least One Of T…" at bounding box center [726, 118] width 142 height 23
select select "0"
click option "Debtor 1 Only" at bounding box center [0, 0] width 0 height 0
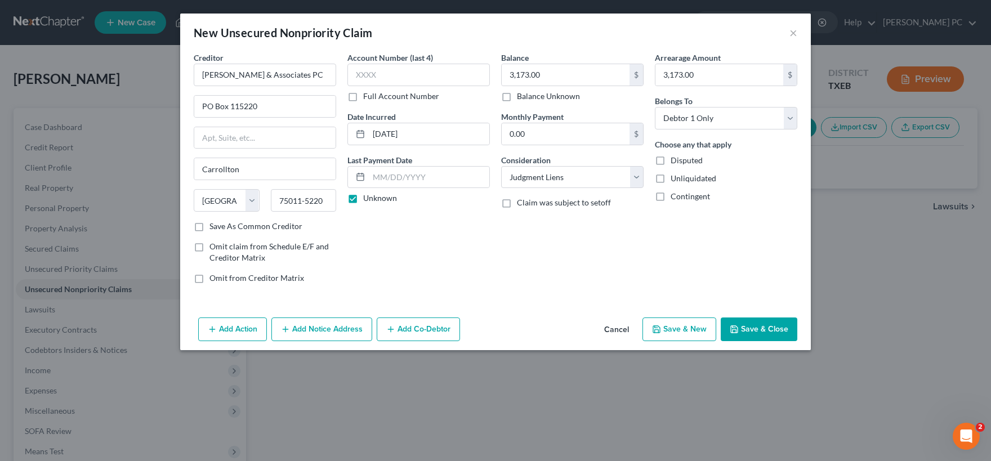
drag, startPoint x: 321, startPoint y: 335, endPoint x: 805, endPoint y: 353, distance: 484.1
click at [322, 335] on button "Add Notice Address" at bounding box center [321, 330] width 101 height 24
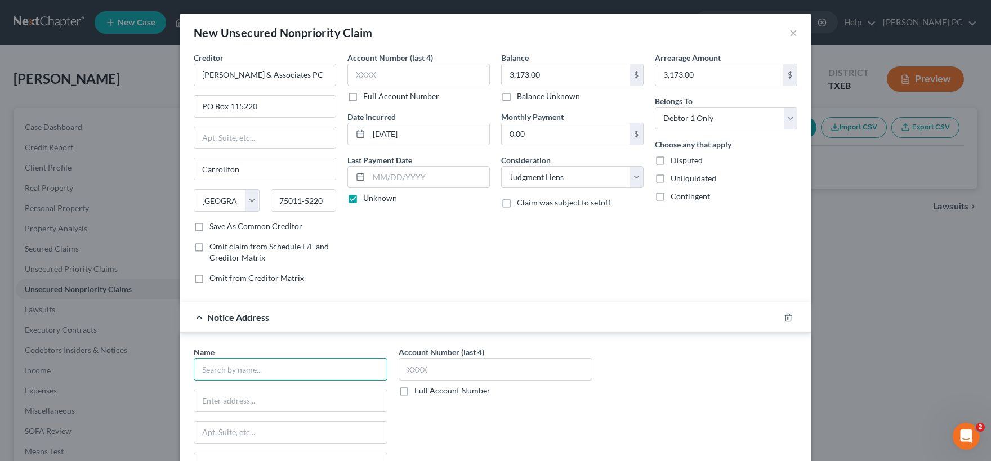
click at [217, 368] on input "text" at bounding box center [291, 369] width 194 height 23
type input "The Neighborhoods at CW No. 5 Harper, Ltd."
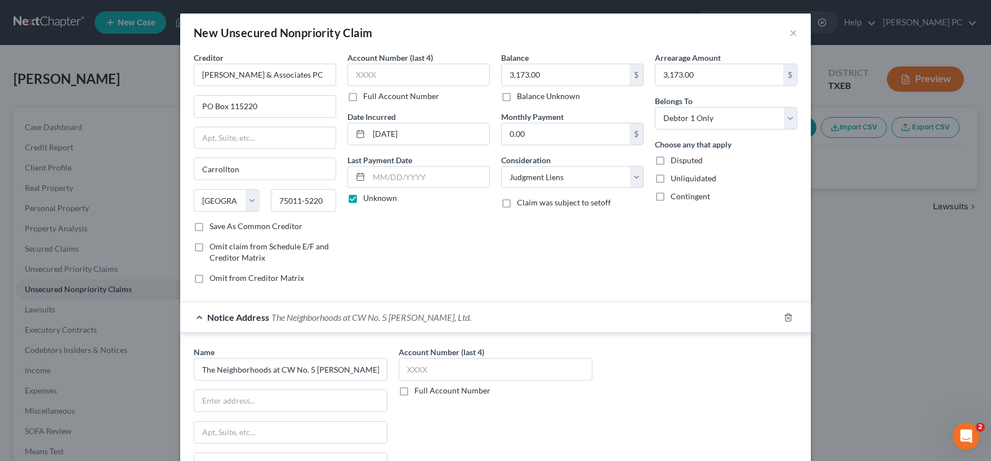
click at [363, 97] on label "Full Account Number" at bounding box center [401, 96] width 76 height 11
click at [368, 97] on input "Full Account Number" at bounding box center [371, 94] width 7 height 7
click at [358, 77] on input "text" at bounding box center [418, 75] width 142 height 23
drag, startPoint x: 394, startPoint y: 73, endPoint x: 429, endPoint y: 144, distance: 79.8
click at [347, 76] on input "Unknown" at bounding box center [418, 75] width 142 height 23
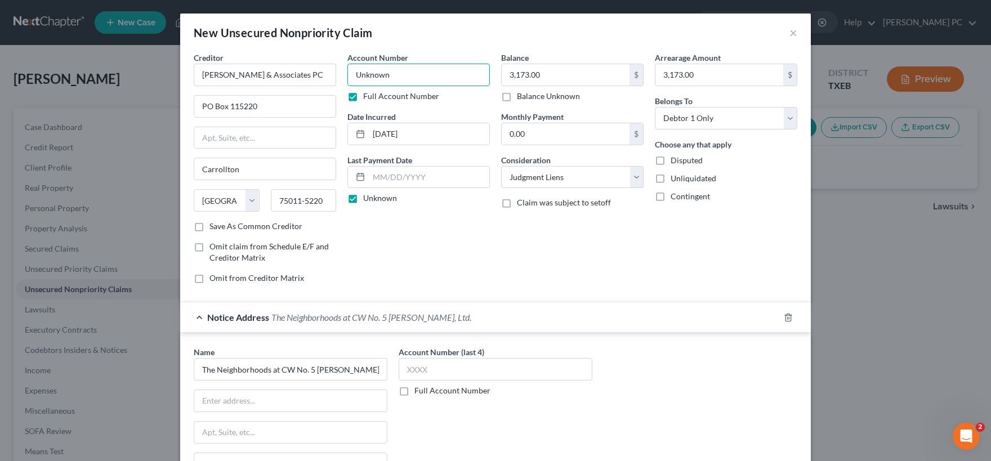
type input "Unknown"
click at [415, 390] on label "Full Account Number" at bounding box center [453, 390] width 76 height 11
click at [419, 390] on input "Full Account Number" at bounding box center [422, 388] width 7 height 7
click at [422, 367] on input "text" at bounding box center [496, 369] width 194 height 23
paste input "Unknown"
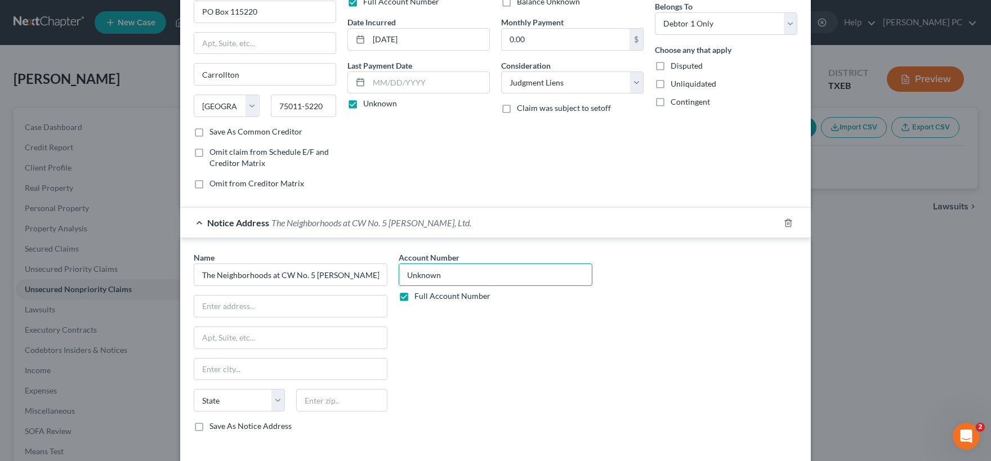
scroll to position [112, 0]
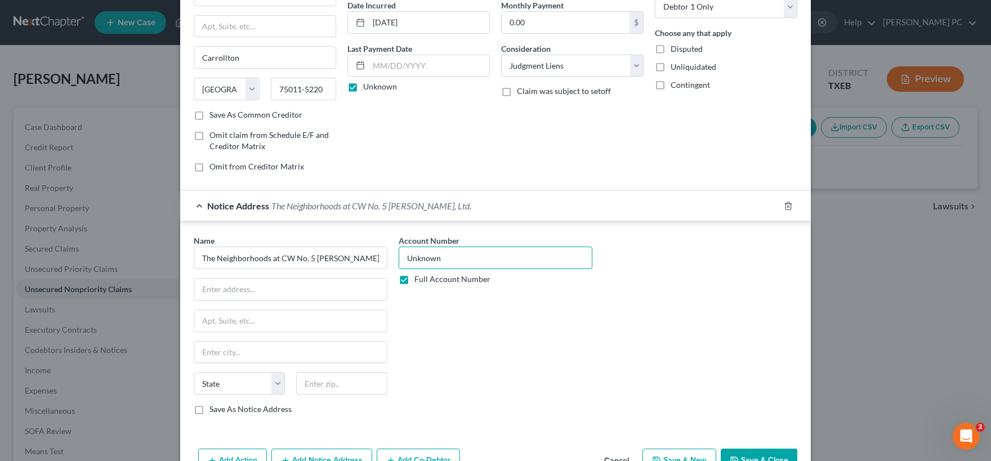
type input "Unknown"
drag, startPoint x: 360, startPoint y: 253, endPoint x: 135, endPoint y: 265, distance: 225.6
click at [194, 265] on input "The Neighborhoods at CW No. 5 Harper, Ltd." at bounding box center [291, 258] width 194 height 23
click at [216, 292] on input "text" at bounding box center [290, 289] width 193 height 21
type input "v"
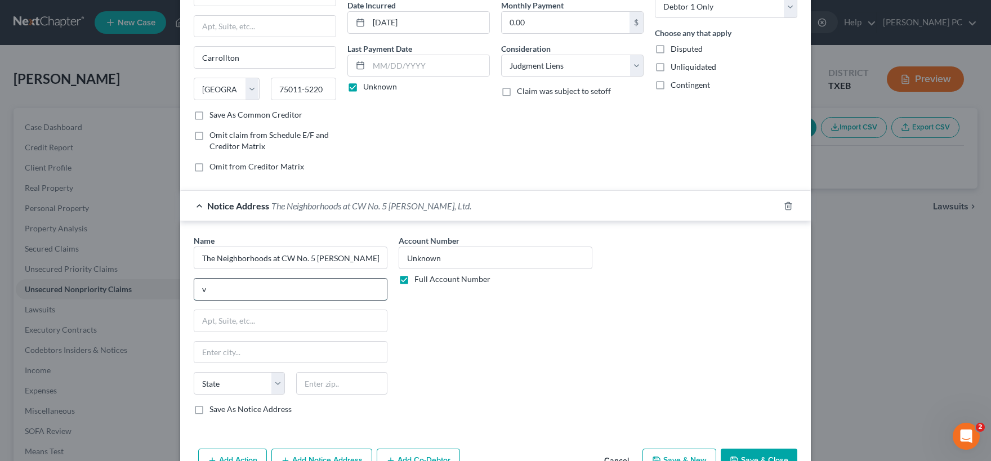
drag, startPoint x: 217, startPoint y: 292, endPoint x: 184, endPoint y: 286, distance: 34.3
click at [194, 286] on input "v" at bounding box center [290, 289] width 193 height 21
paste input "1722 Routh Street Dallas, TX 75201 USA"
type input "1722 Routh Street Dallas, TX 75201 USA"
click at [223, 351] on input "text" at bounding box center [290, 352] width 193 height 21
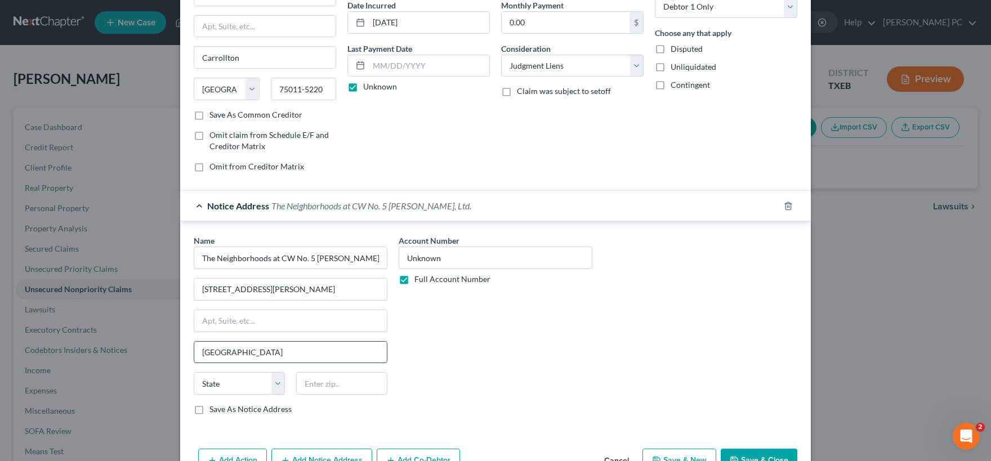
type input "Dallas"
select select "45"
type input "75201"
drag, startPoint x: 214, startPoint y: 289, endPoint x: 142, endPoint y: 295, distance: 71.7
click at [194, 295] on input "1722 Routh Street Dallas, TX 75201 USA" at bounding box center [290, 289] width 193 height 21
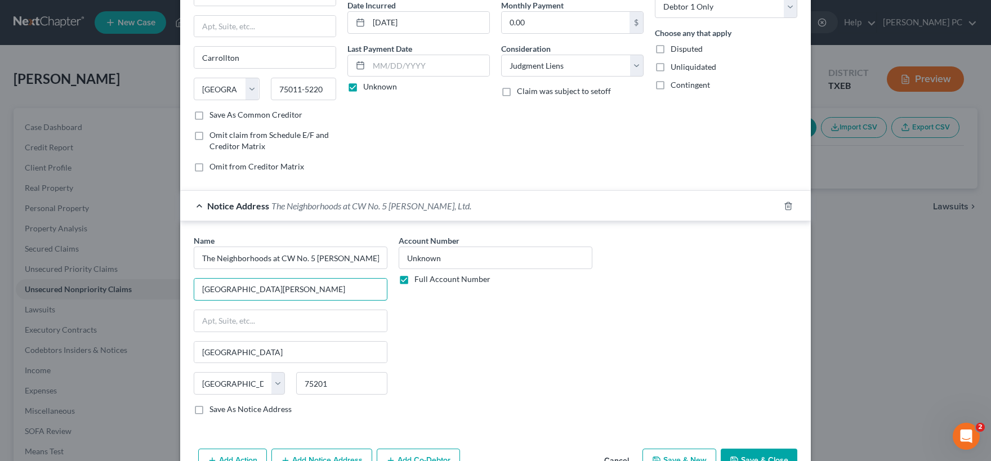
type input "1722 Routh Street"
type input "Ste 770"
click at [362, 258] on input "The Neighborhoods at CW No. 5 Harper, Ltd." at bounding box center [291, 258] width 194 height 23
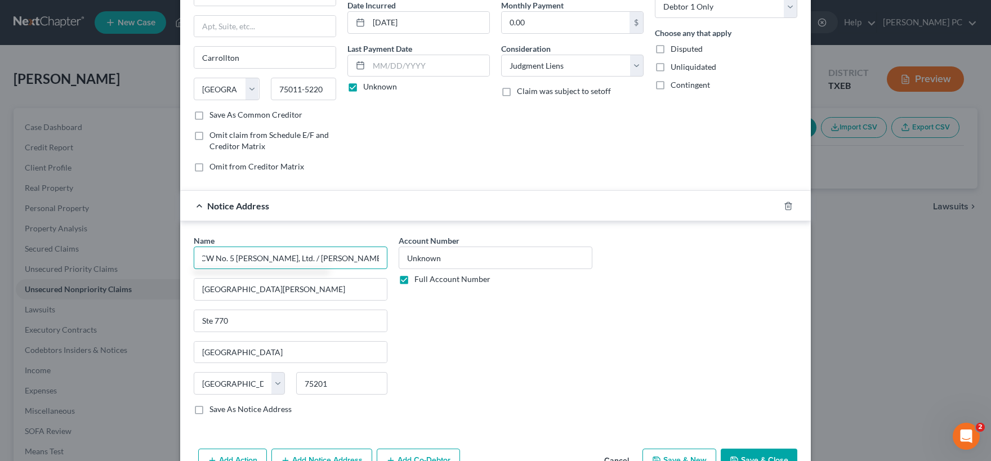
scroll to position [144, 0]
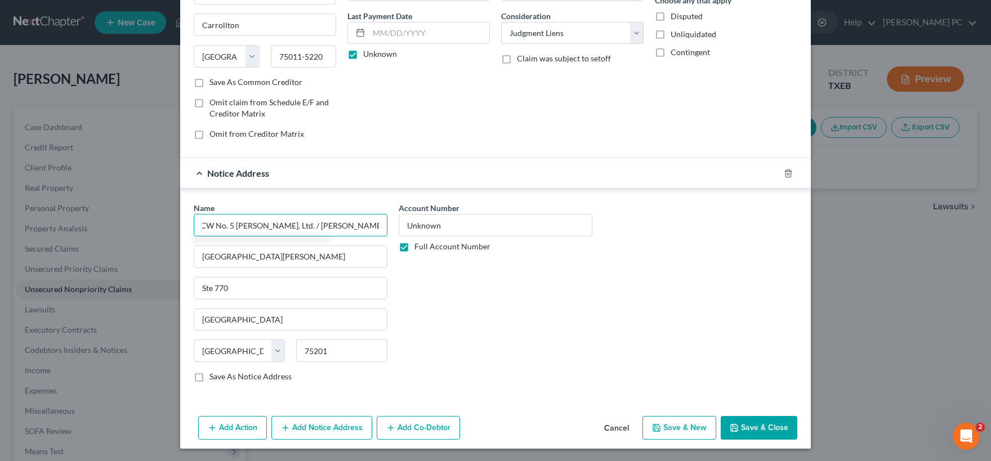
type input "The Neighborhoods at CW No. 5 Harper, Ltd. / Billingsley 380 North GP LLC"
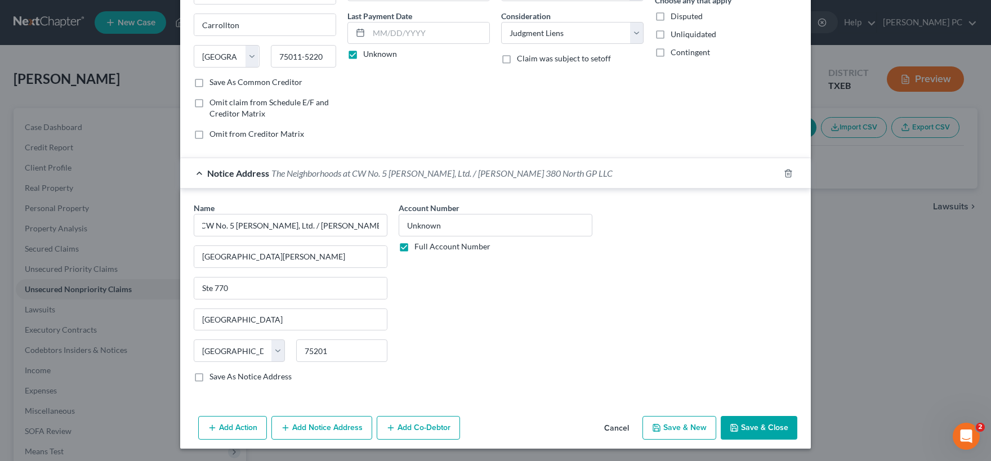
click at [210, 377] on label "Save As Notice Address" at bounding box center [251, 376] width 82 height 11
click at [214, 377] on input "Save As Notice Address" at bounding box center [217, 374] width 7 height 7
click at [778, 430] on button "Save & Close" at bounding box center [759, 428] width 77 height 24
checkbox input "false"
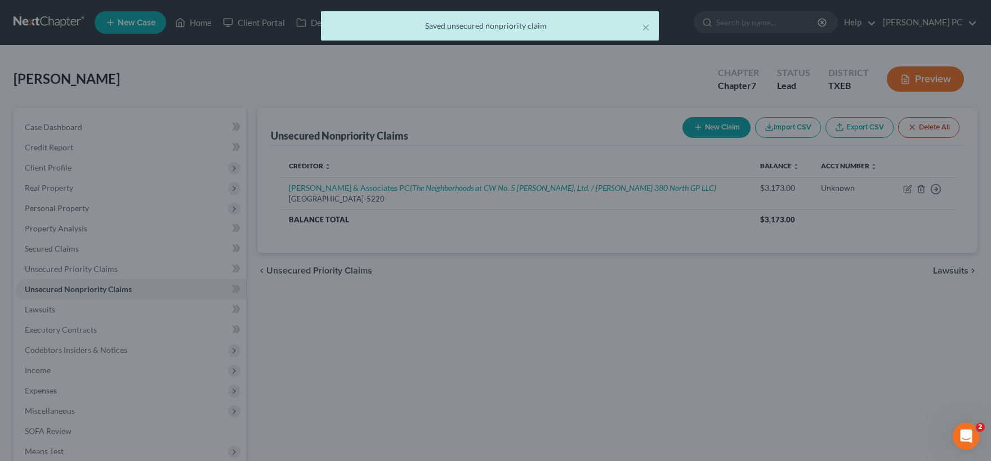
scroll to position [0, 0]
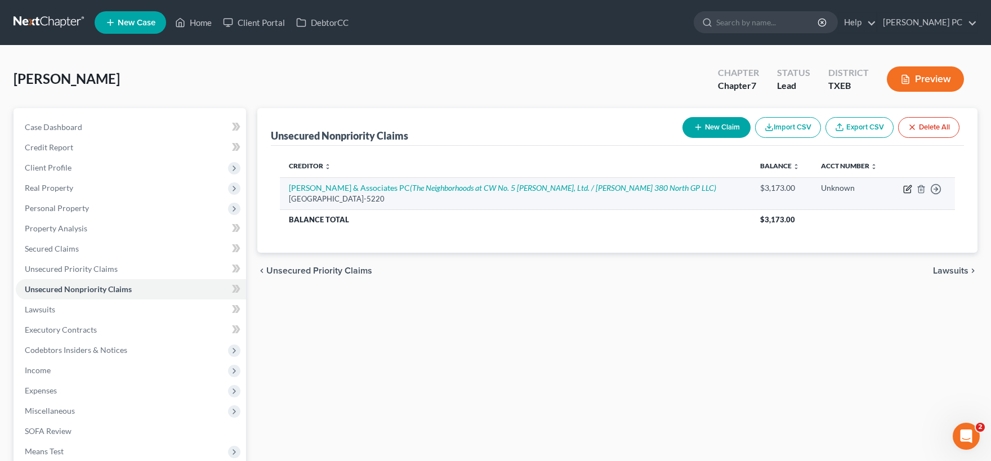
click at [906, 190] on icon "button" at bounding box center [907, 189] width 9 height 9
select select "45"
select select "8"
select select "0"
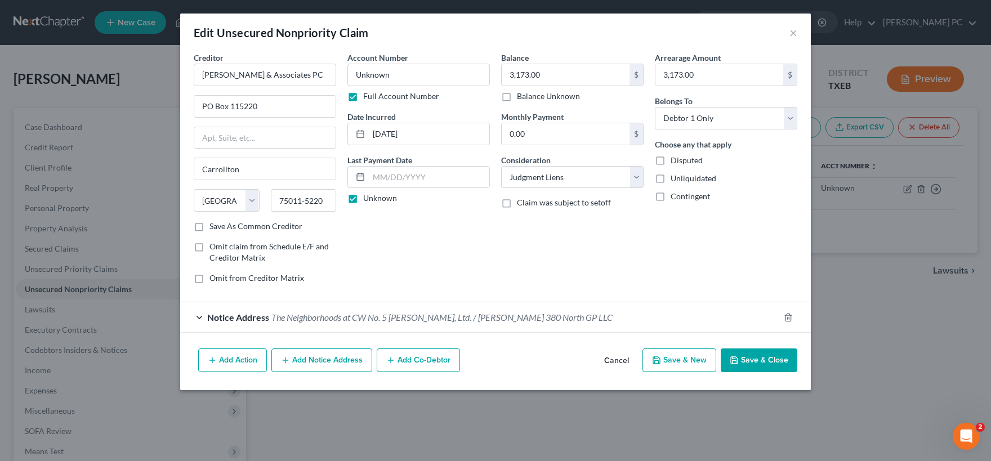
click at [736, 361] on polyline "button" at bounding box center [735, 362] width 4 height 3
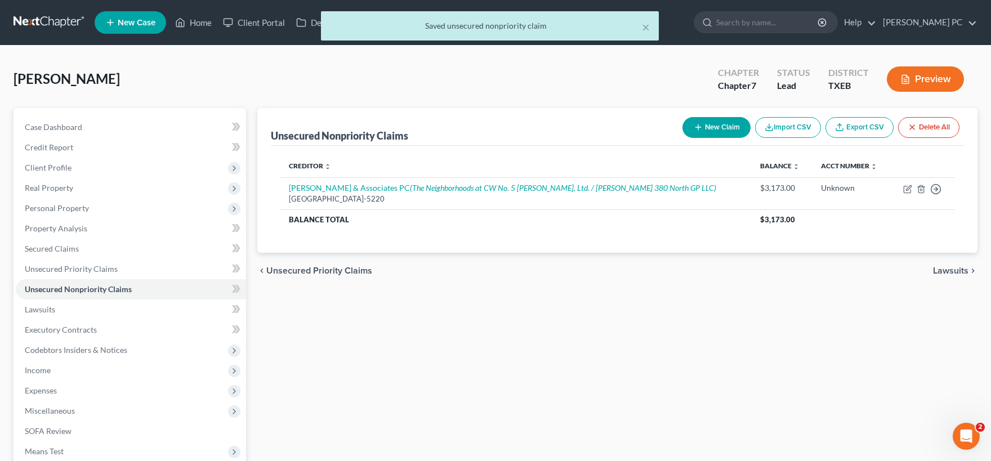
click at [720, 128] on button "New Claim" at bounding box center [717, 127] width 68 height 21
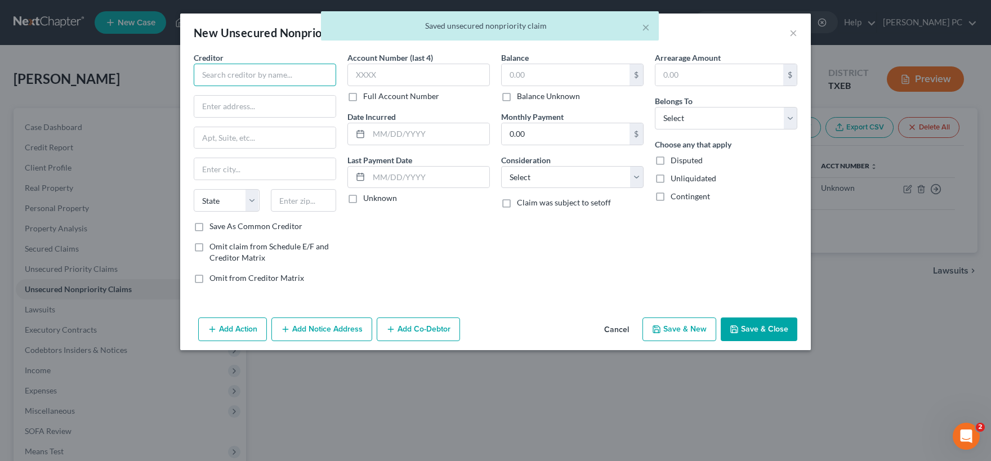
click at [243, 81] on input "text" at bounding box center [265, 75] width 142 height 23
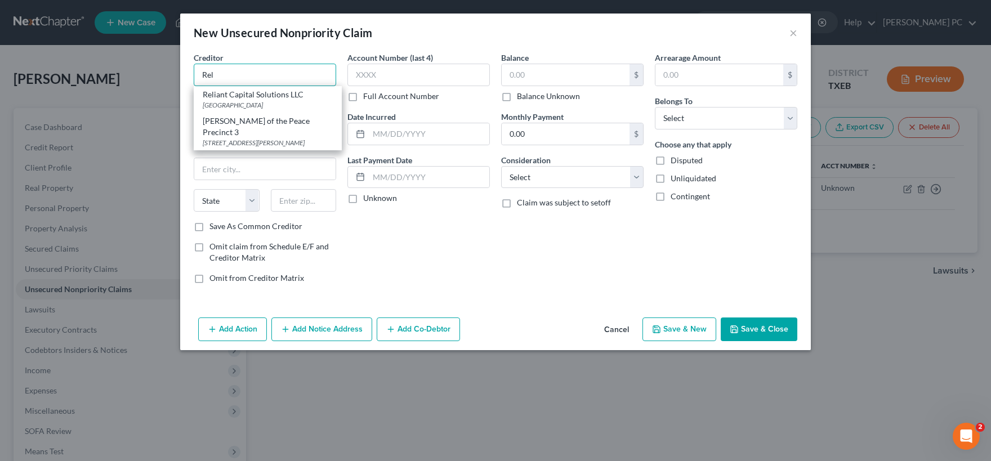
drag, startPoint x: 244, startPoint y: 81, endPoint x: 430, endPoint y: 3, distance: 201.8
click at [297, 64] on input "Rel" at bounding box center [265, 75] width 142 height 23
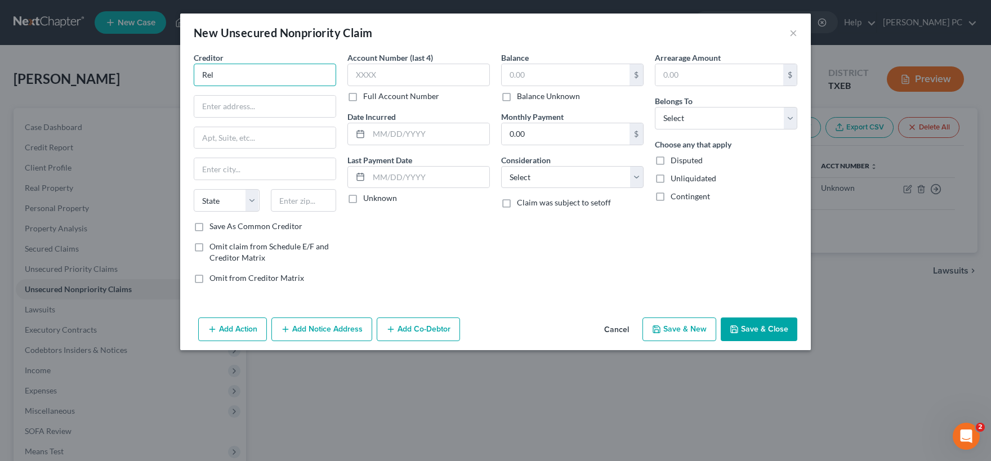
click at [232, 78] on input "Rel" at bounding box center [265, 75] width 142 height 23
type input "Reliant Energy"
type input "PO Box 3765"
type input "Houston"
select select "45"
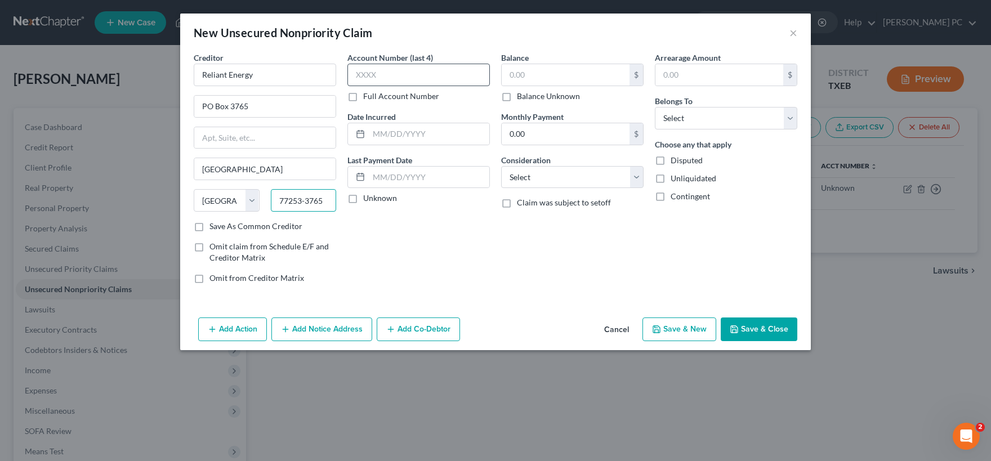
type input "77253-3765"
click at [358, 75] on input "text" at bounding box center [418, 75] width 142 height 23
click at [373, 137] on input "text" at bounding box center [429, 133] width 121 height 21
type input "07/2025"
click at [363, 199] on label "Unknown" at bounding box center [380, 198] width 34 height 11
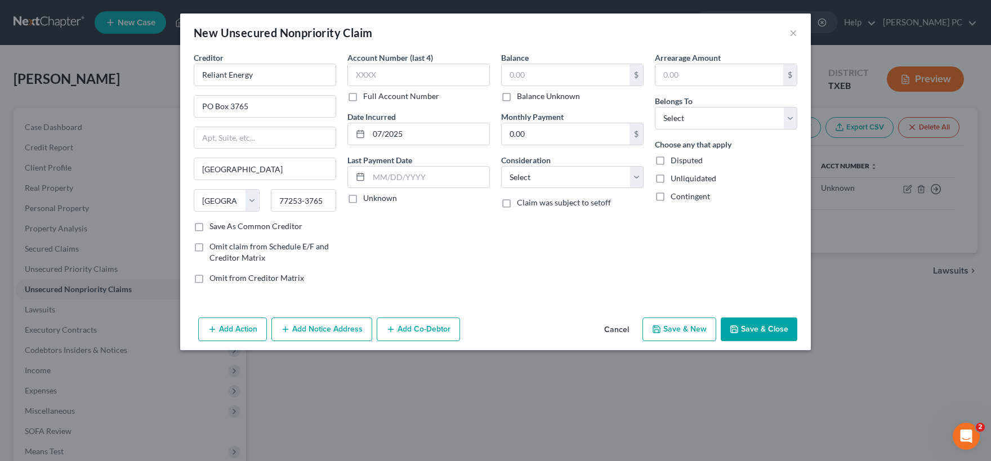
click at [368, 199] on input "Unknown" at bounding box center [371, 196] width 7 height 7
drag, startPoint x: 351, startPoint y: 200, endPoint x: 357, endPoint y: 194, distance: 9.2
click at [363, 200] on label "Unknown" at bounding box center [380, 198] width 34 height 11
click at [368, 200] on input "Unknown" at bounding box center [371, 196] width 7 height 7
checkbox input "false"
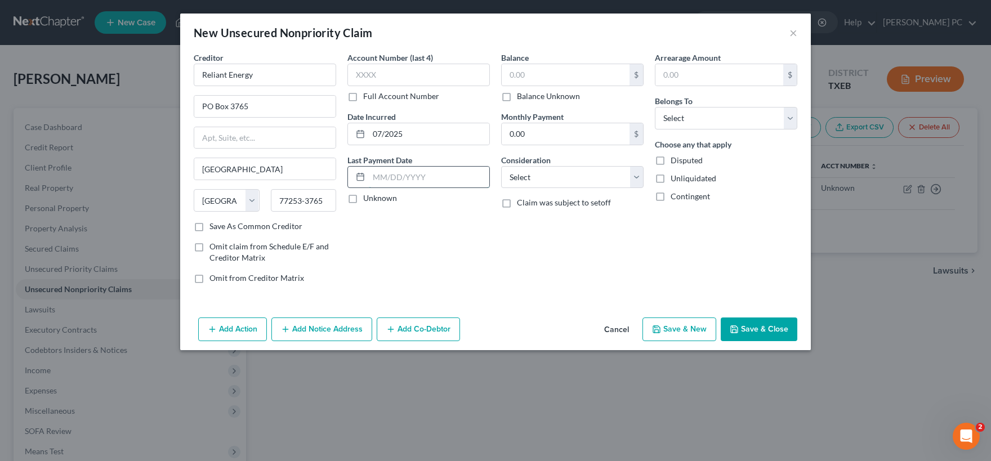
click at [379, 181] on input "text" at bounding box center [429, 177] width 121 height 21
type input "06/2025"
click at [363, 96] on label "Full Account Number" at bounding box center [401, 96] width 76 height 11
click at [368, 96] on input "Full Account Number" at bounding box center [371, 94] width 7 height 7
click at [360, 81] on input "text" at bounding box center [418, 75] width 142 height 23
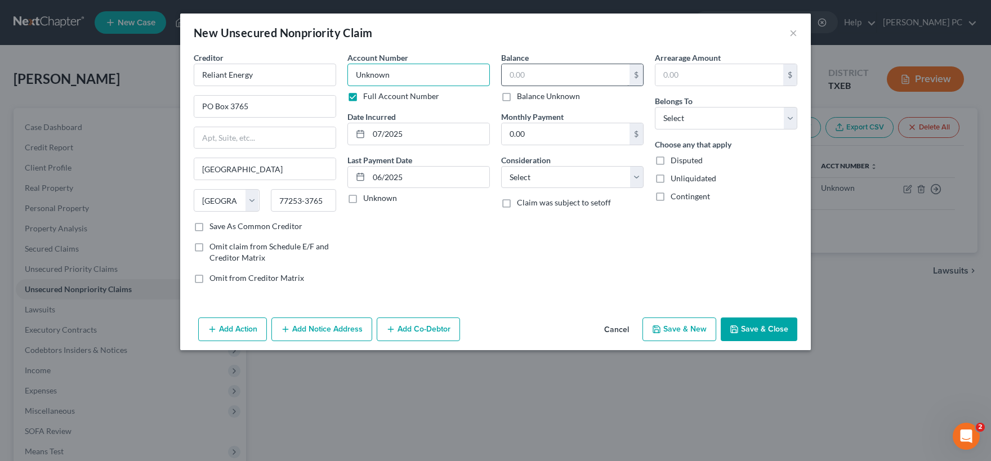
type input "Unknown"
click at [519, 80] on input "text" at bounding box center [566, 74] width 128 height 21
type input "350.00"
click at [501, 166] on select "Select Cable / Satellite Services Collection Agency Credit Card Debt Debt Couns…" at bounding box center [572, 177] width 142 height 23
select select "20"
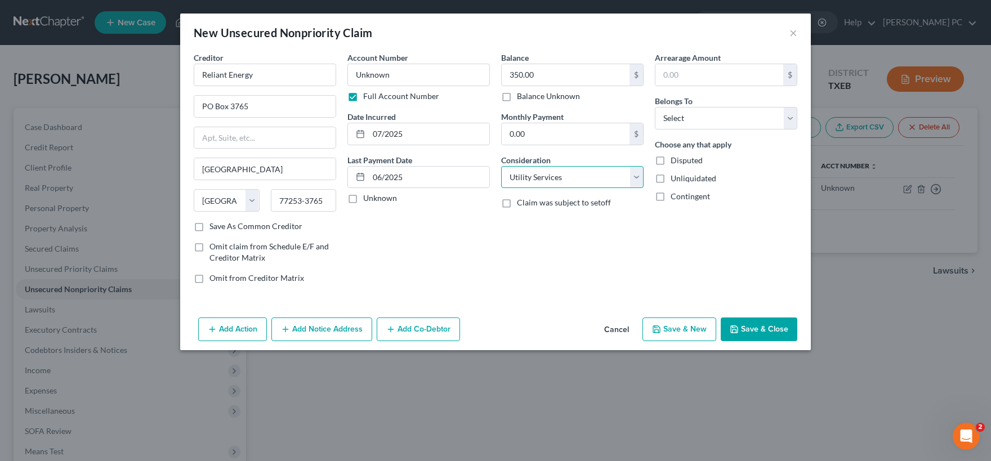
click option "Utility Services" at bounding box center [0, 0] width 0 height 0
click at [688, 72] on input "text" at bounding box center [720, 74] width 128 height 21
type input "350"
click at [655, 107] on select "Select Debtor 1 Only Debtor 2 Only Debtor 1 And Debtor 2 Only At Least One Of T…" at bounding box center [726, 118] width 142 height 23
select select "0"
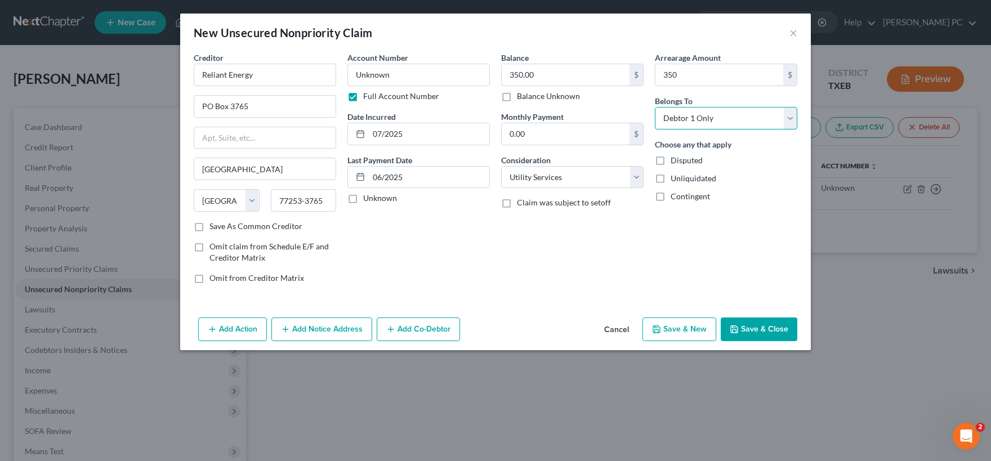
click option "Debtor 1 Only" at bounding box center [0, 0] width 0 height 0
click at [760, 332] on button "Save & Close" at bounding box center [759, 330] width 77 height 24
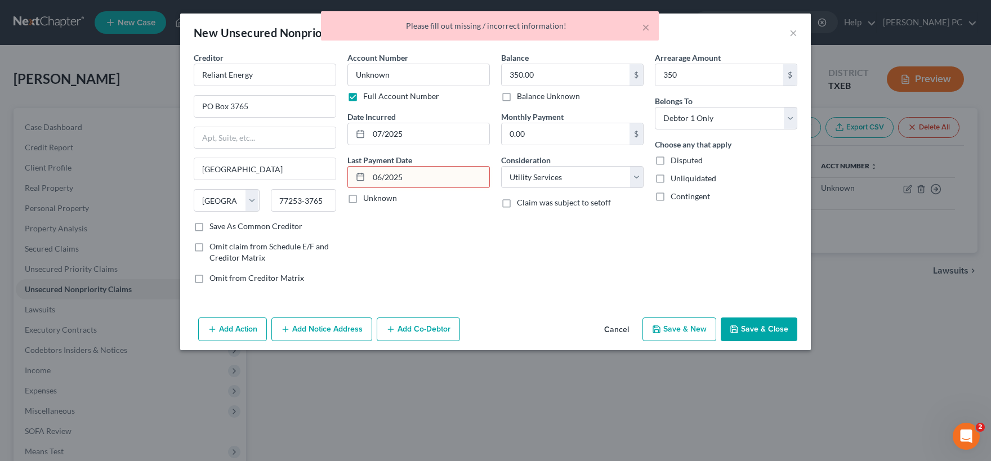
click at [414, 181] on input "06/2025" at bounding box center [429, 177] width 121 height 21
click at [360, 175] on icon at bounding box center [360, 176] width 9 height 9
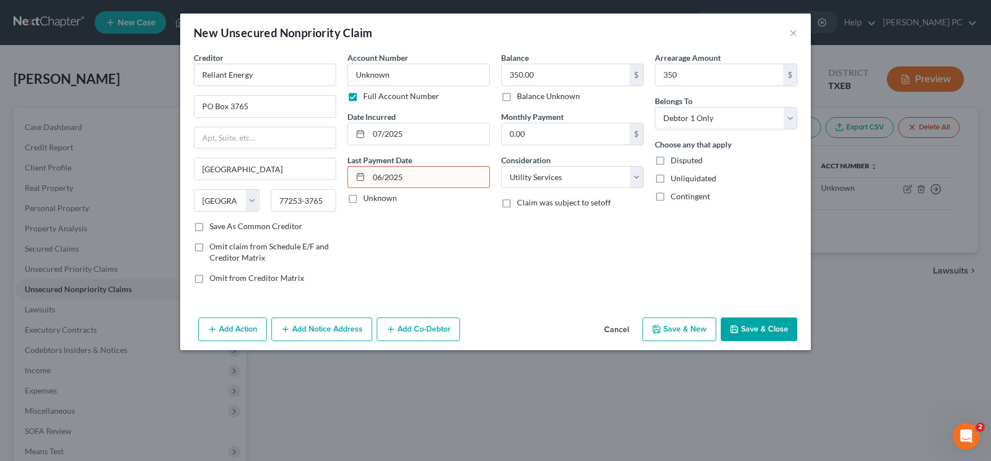
click at [386, 178] on input "06/2025" at bounding box center [429, 177] width 121 height 21
type input "06/01/2025"
click at [758, 327] on button "Save & Close" at bounding box center [759, 330] width 77 height 24
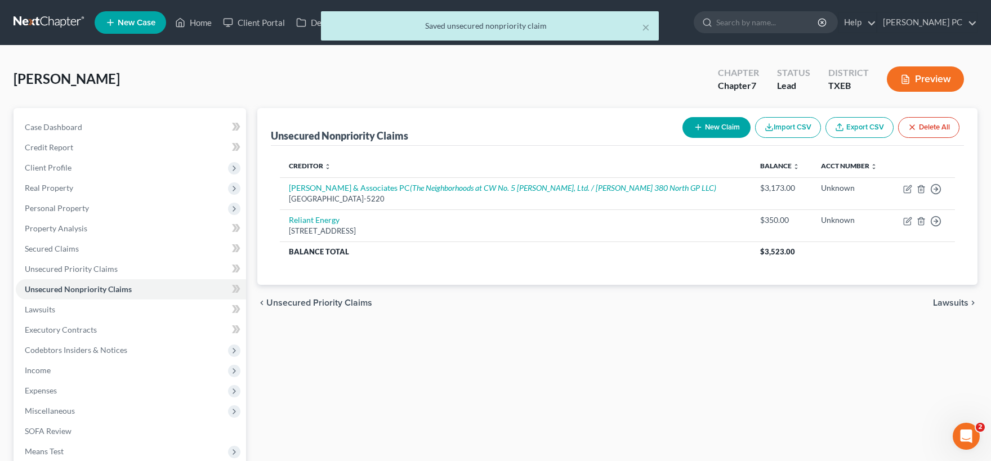
click at [712, 127] on button "New Claim" at bounding box center [717, 127] width 68 height 21
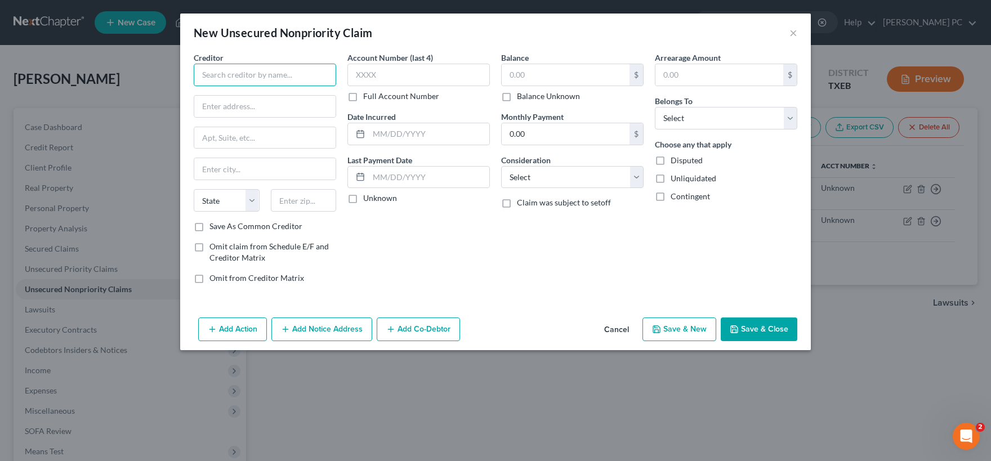
click at [249, 78] on input "text" at bounding box center [265, 75] width 142 height 23
click at [239, 75] on input "Ntt" at bounding box center [265, 75] width 142 height 23
click at [245, 74] on input "Ntt" at bounding box center [265, 75] width 142 height 23
drag, startPoint x: 243, startPoint y: 73, endPoint x: 128, endPoint y: 68, distance: 115.6
click at [194, 68] on input "Ntt" at bounding box center [265, 75] width 142 height 23
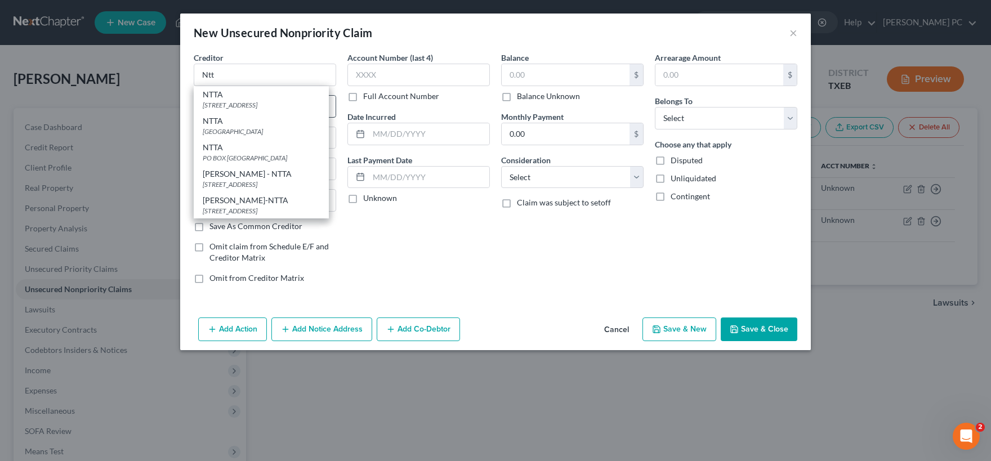
click at [248, 104] on div "PO Box 260928, Plano, TX 75026-0928" at bounding box center [261, 105] width 117 height 10
type input "NTTA"
type input "PO Box 260928"
type input "Plano"
select select "45"
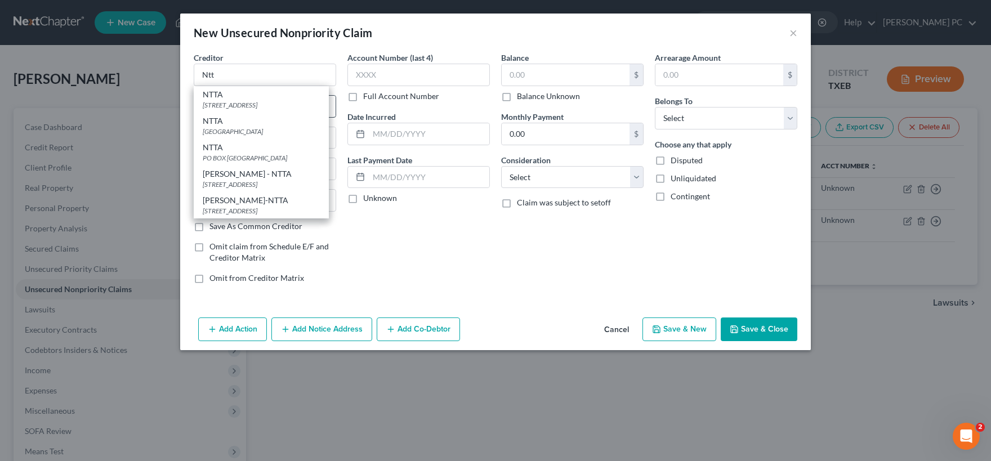
type input "75026-0928"
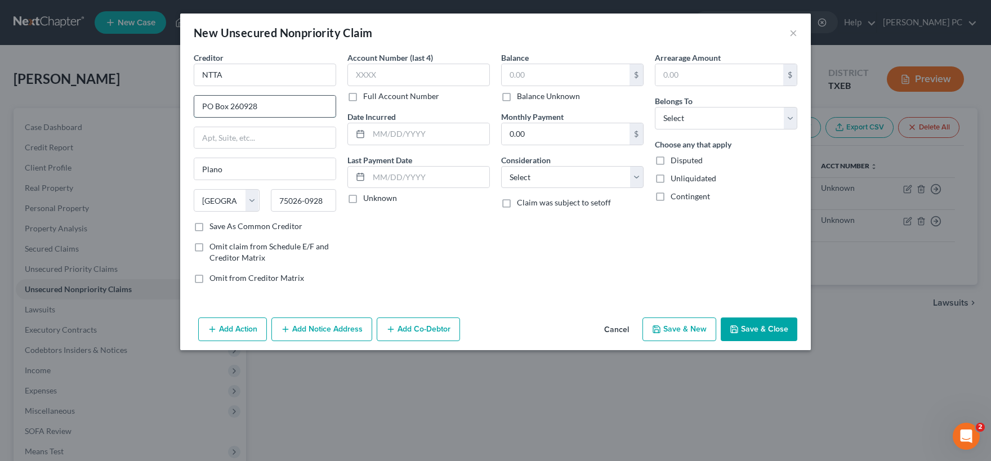
drag, startPoint x: 262, startPoint y: 102, endPoint x: 79, endPoint y: 87, distance: 183.7
click at [194, 96] on input "PO Box 260928" at bounding box center [264, 106] width 141 height 21
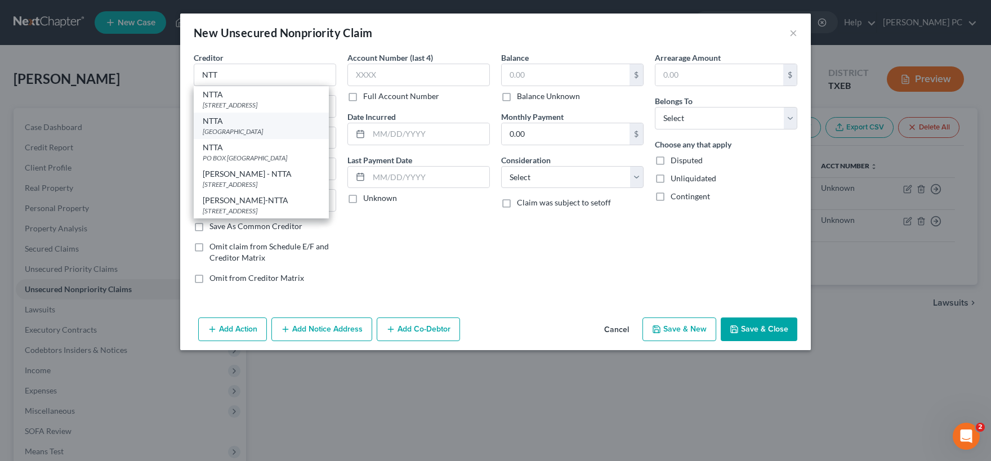
click at [245, 128] on div "[GEOGRAPHIC_DATA]" at bounding box center [261, 132] width 117 height 10
type input "NTTA"
type input "PO Box 660244"
type input "Dallas"
type input "75266"
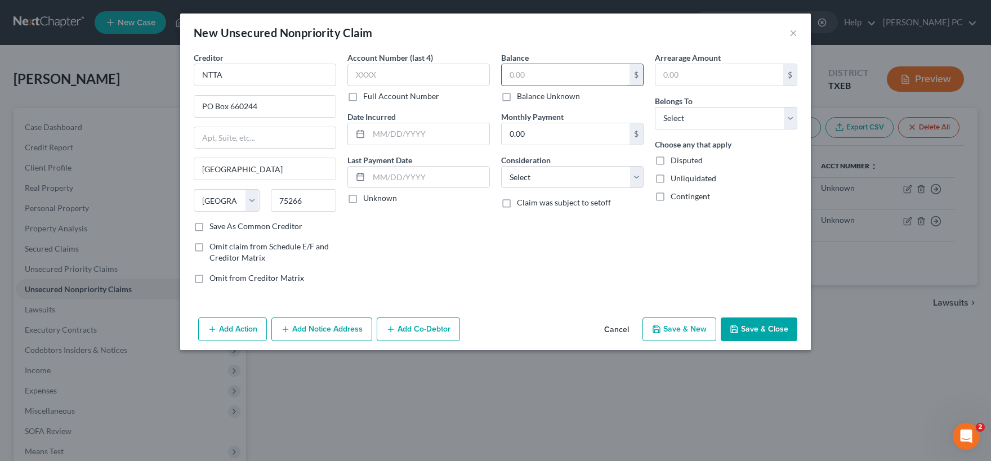
click at [538, 72] on input "text" at bounding box center [566, 74] width 128 height 21
type input "500.00"
click at [390, 133] on input "text" at bounding box center [429, 133] width 121 height 21
click at [675, 76] on input "text" at bounding box center [720, 74] width 128 height 21
type input "500.00"
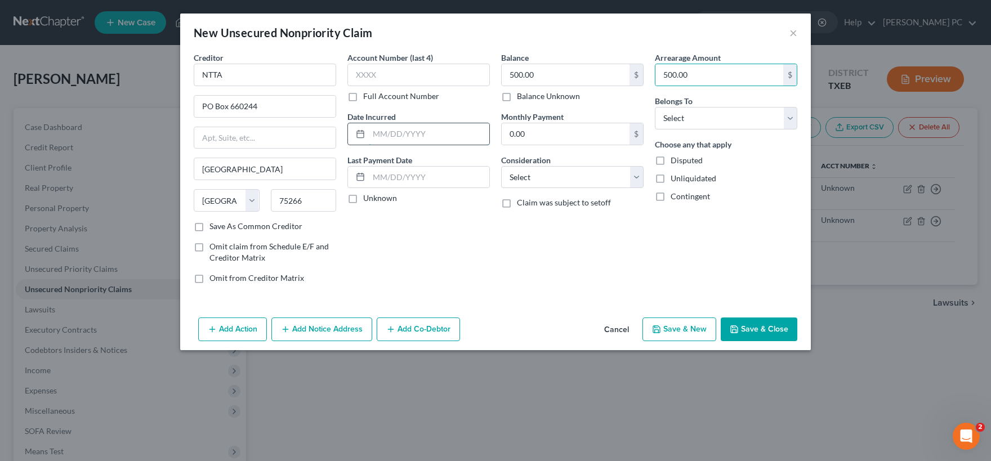
click at [383, 135] on input "text" at bounding box center [429, 133] width 121 height 21
type input "04/2025"
click at [363, 199] on label "Unknown" at bounding box center [380, 198] width 34 height 11
click at [368, 199] on input "Unknown" at bounding box center [371, 196] width 7 height 7
checkbox input "true"
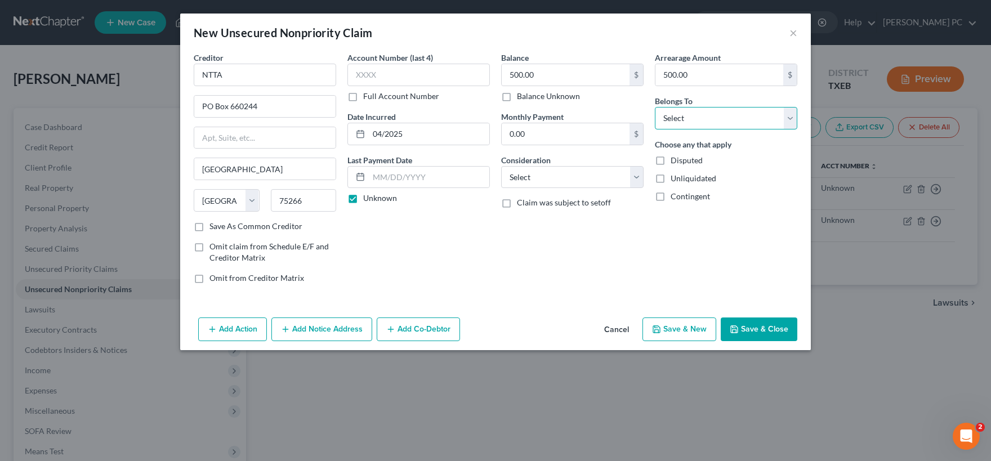
click at [655, 107] on select "Select Debtor 1 Only Debtor 2 Only Debtor 1 And Debtor 2 Only At Least One Of T…" at bounding box center [726, 118] width 142 height 23
select select "0"
click option "Debtor 1 Only" at bounding box center [0, 0] width 0 height 0
click at [363, 98] on label "Full Account Number" at bounding box center [401, 96] width 76 height 11
click at [368, 98] on input "Full Account Number" at bounding box center [371, 94] width 7 height 7
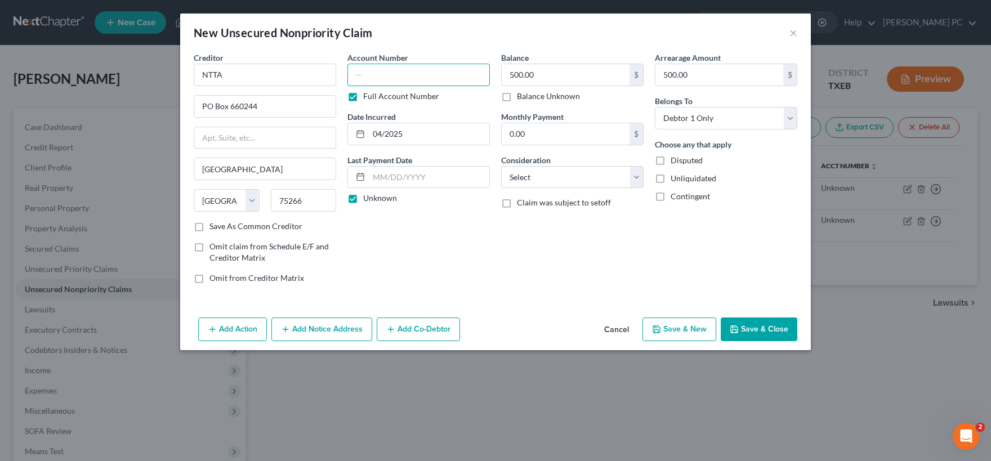
click at [362, 70] on input "text" at bounding box center [418, 75] width 142 height 23
type input "Unknown"
click at [764, 326] on button "Save & Close" at bounding box center [759, 330] width 77 height 24
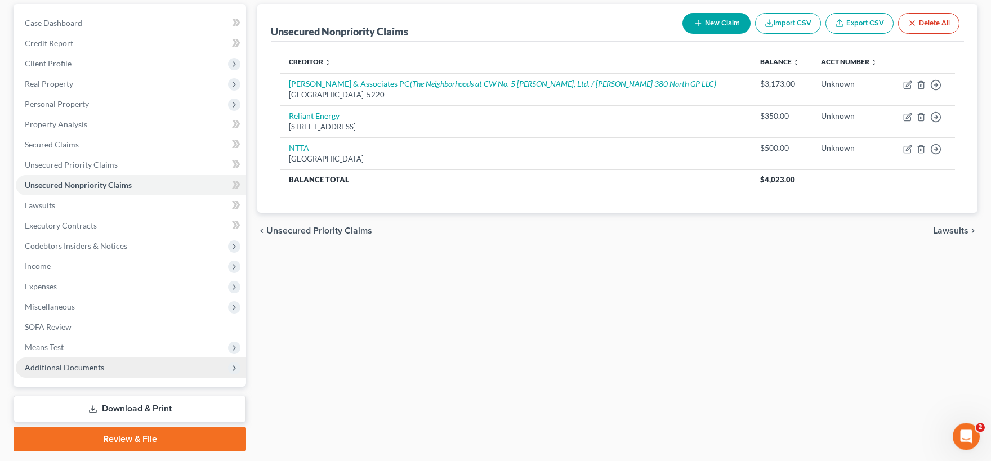
scroll to position [136, 0]
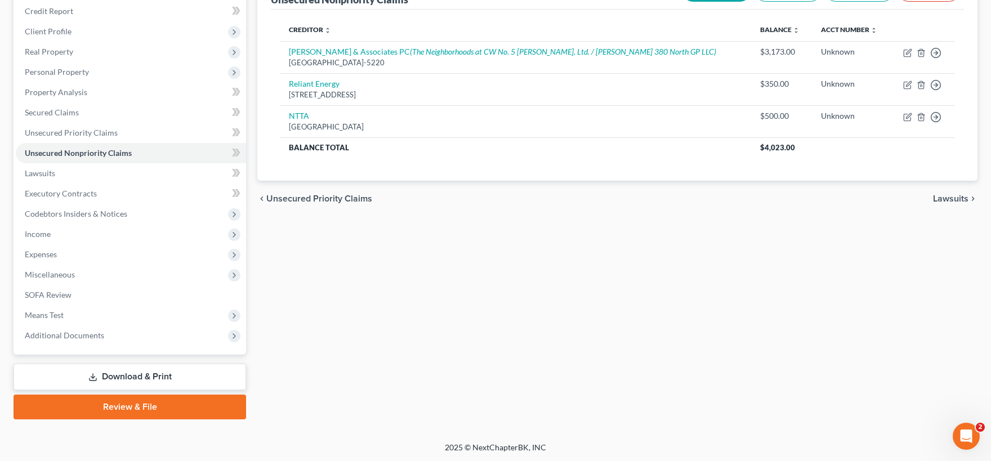
click at [110, 373] on link "Download & Print" at bounding box center [130, 377] width 233 height 26
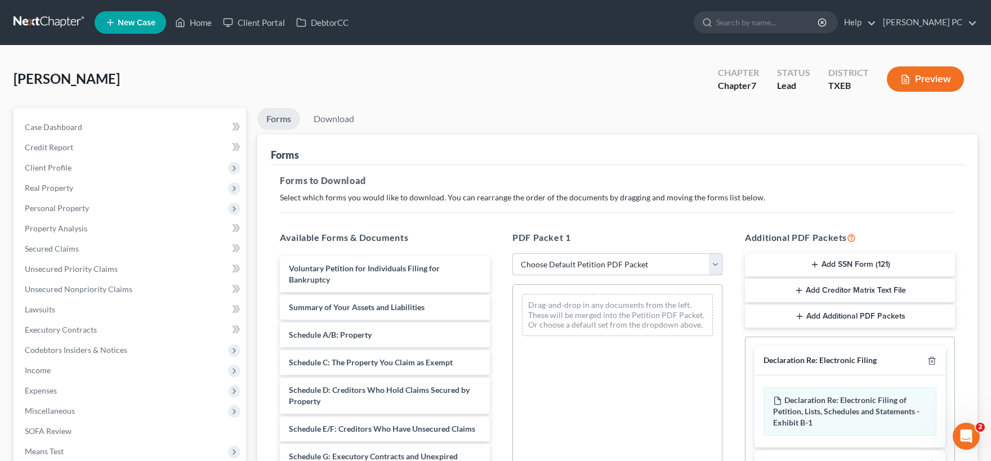
click at [512, 253] on select "Choose Default Petition PDF Packet Complete Bankruptcy Petition (all forms and …" at bounding box center [617, 264] width 210 height 23
select select "0"
click option "Complete Bankruptcy Petition (all forms and schedules)" at bounding box center [0, 0] width 0 height 0
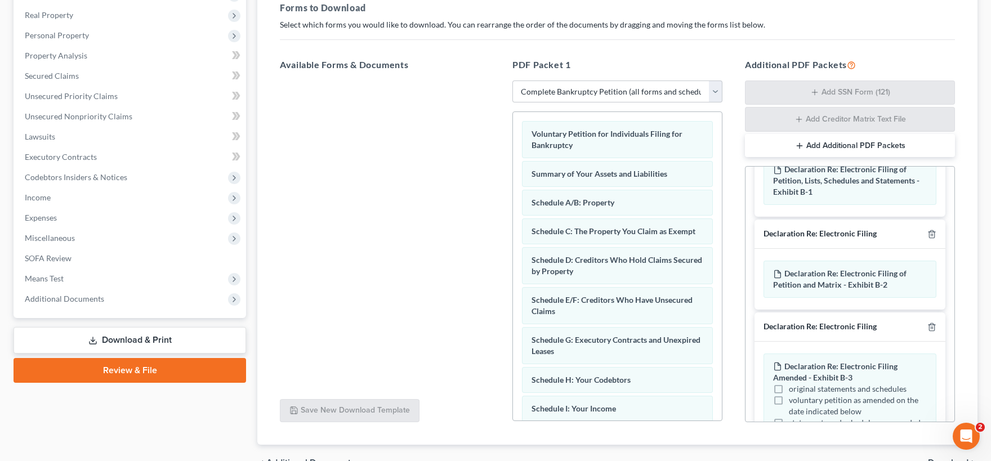
scroll to position [291, 0]
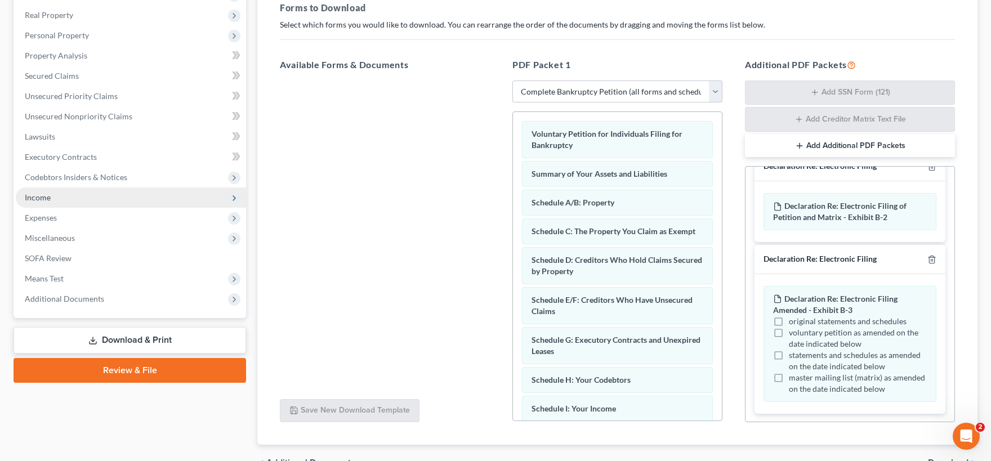
click at [57, 202] on span "Income" at bounding box center [131, 198] width 230 height 20
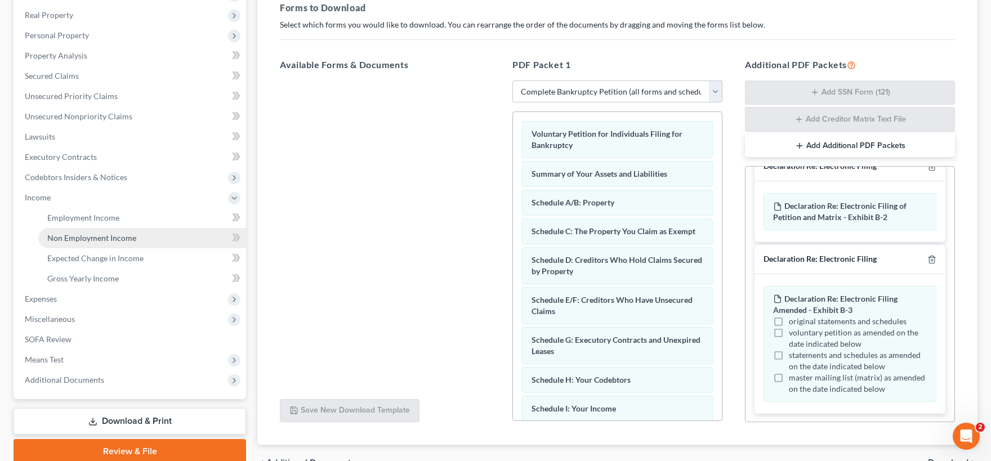
click at [106, 238] on span "Non Employment Income" at bounding box center [91, 238] width 89 height 10
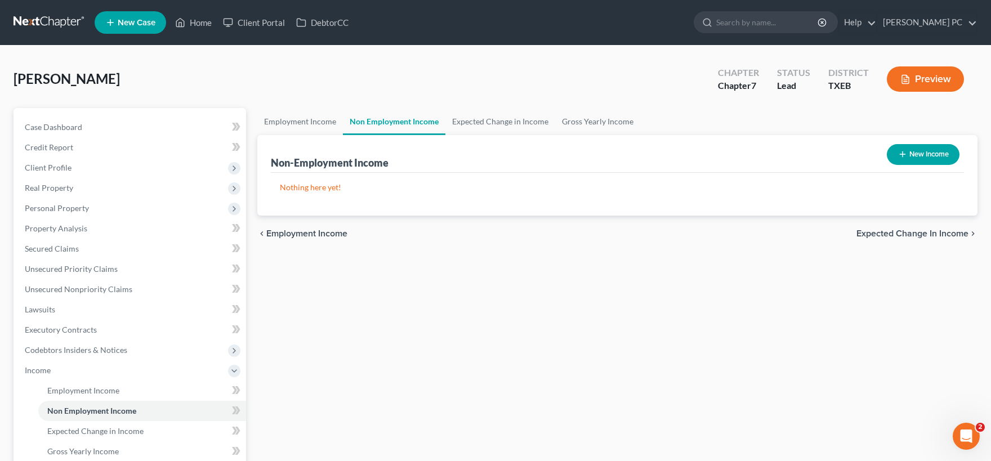
click at [922, 151] on button "New Income" at bounding box center [923, 154] width 73 height 21
select select "0"
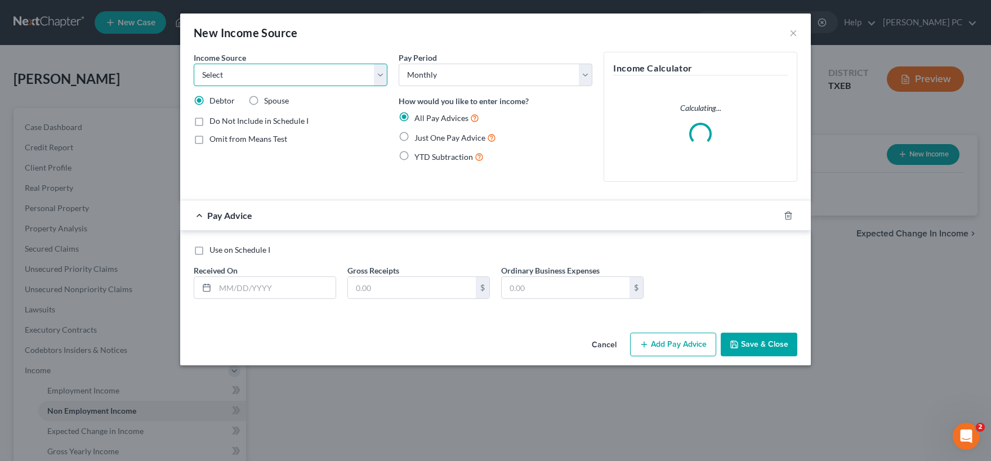
click at [194, 64] on select "Select Unemployment Disability (from employer) Pension Retirement Social Securi…" at bounding box center [291, 75] width 194 height 23
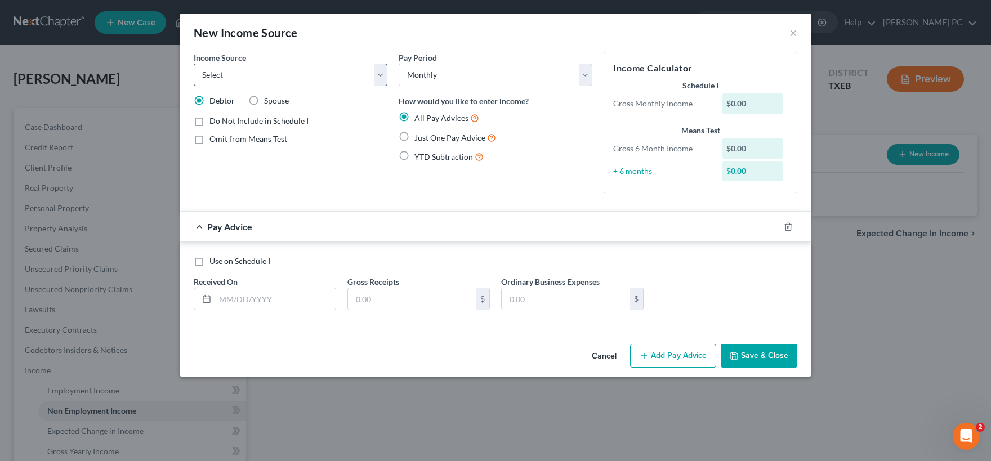
click at [458, 177] on div "Pay Period Select Monthly Twice Monthly Every Other Week Weekly How would you l…" at bounding box center [495, 127] width 205 height 150
click at [604, 355] on button "Cancel" at bounding box center [604, 356] width 43 height 23
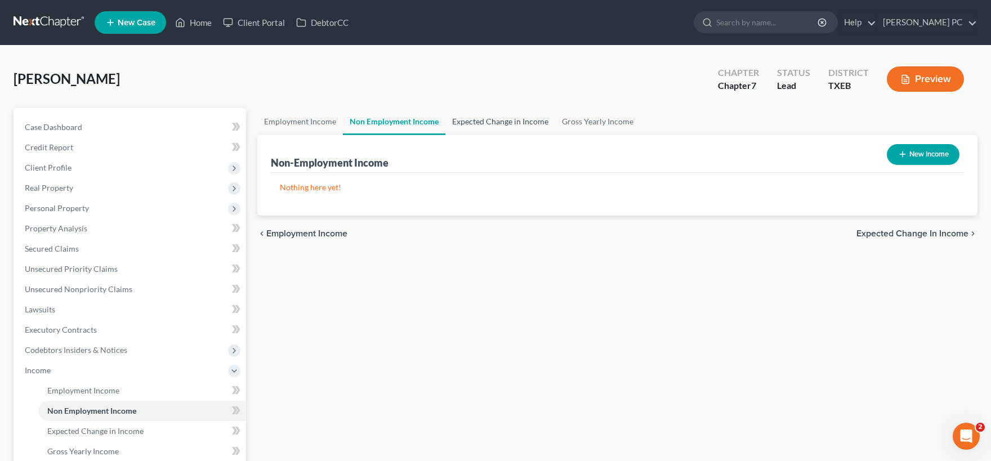
click at [498, 123] on link "Expected Change in Income" at bounding box center [500, 121] width 110 height 27
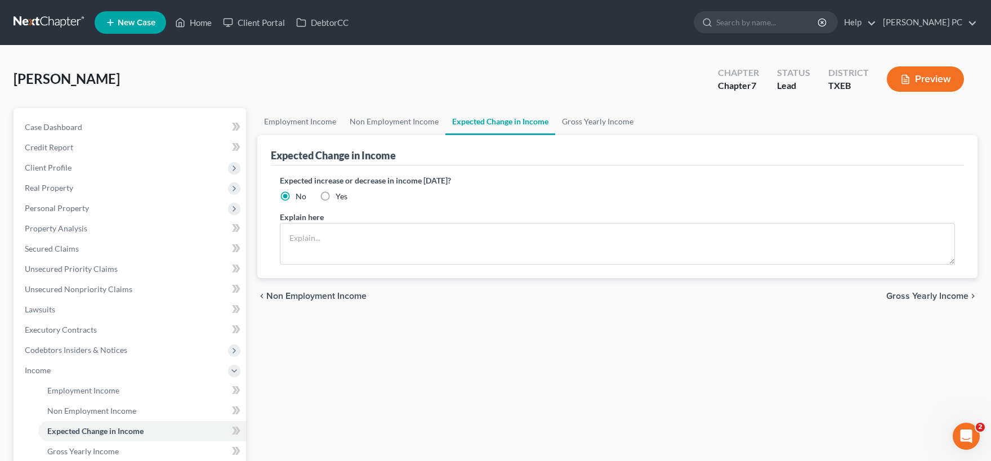
click at [336, 195] on label "Yes" at bounding box center [342, 196] width 12 height 11
click at [340, 195] on input "Yes" at bounding box center [343, 194] width 7 height 7
radio input "true"
click at [324, 241] on textarea at bounding box center [617, 244] width 675 height 42
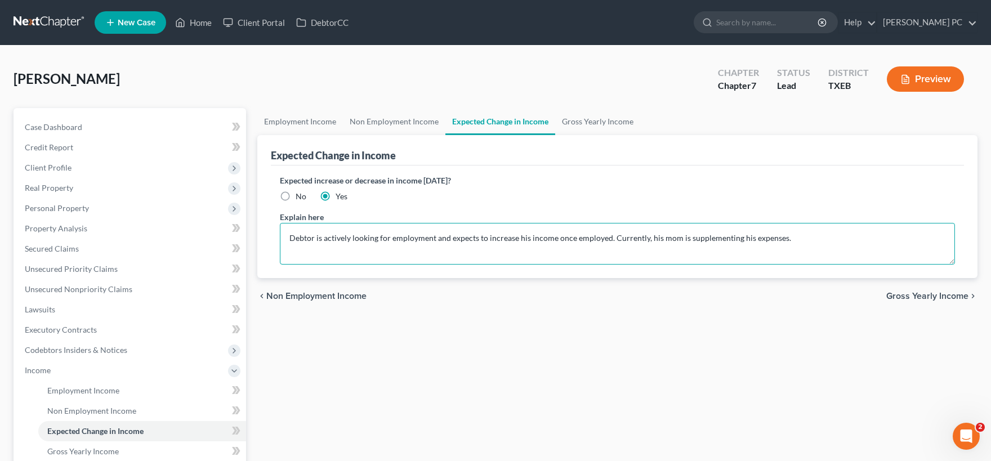
type textarea "Debtor is actively looking for employment and expects to increase his income on…"
click at [921, 292] on span "Gross Yearly Income" at bounding box center [927, 296] width 82 height 9
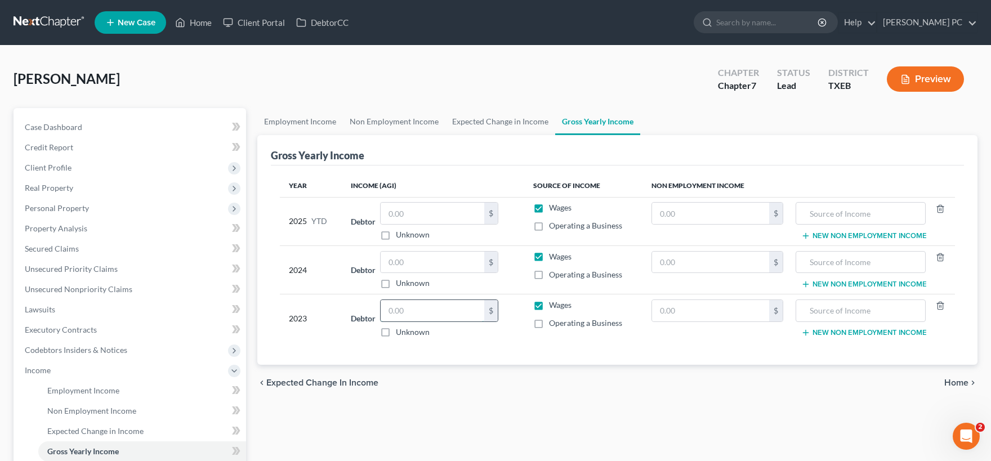
drag, startPoint x: 448, startPoint y: 309, endPoint x: 445, endPoint y: 302, distance: 7.3
click at [448, 309] on input "text" at bounding box center [433, 310] width 104 height 21
type input "67,380.00"
click at [429, 259] on input "text" at bounding box center [433, 262] width 104 height 21
type input "64,448.00"
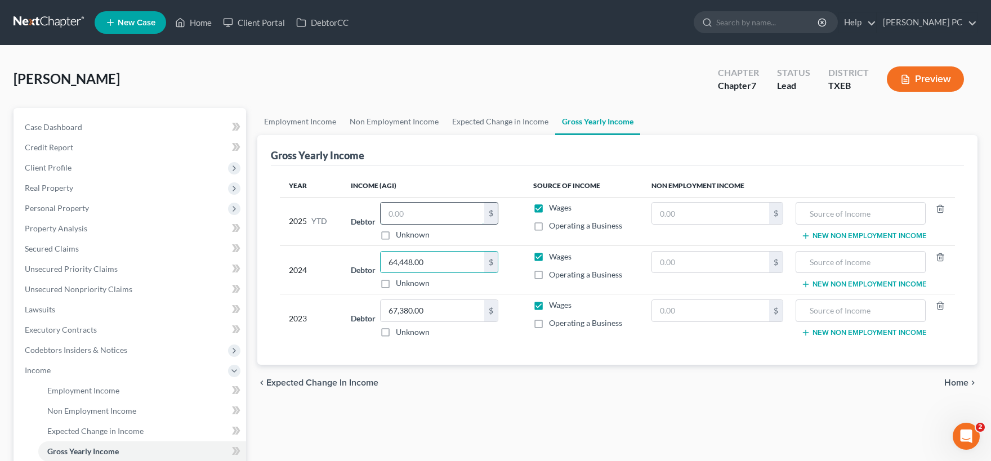
click at [411, 208] on input "text" at bounding box center [433, 213] width 104 height 21
type input "10,413.16"
click at [684, 214] on input "text" at bounding box center [711, 213] width 118 height 21
type input "2,000"
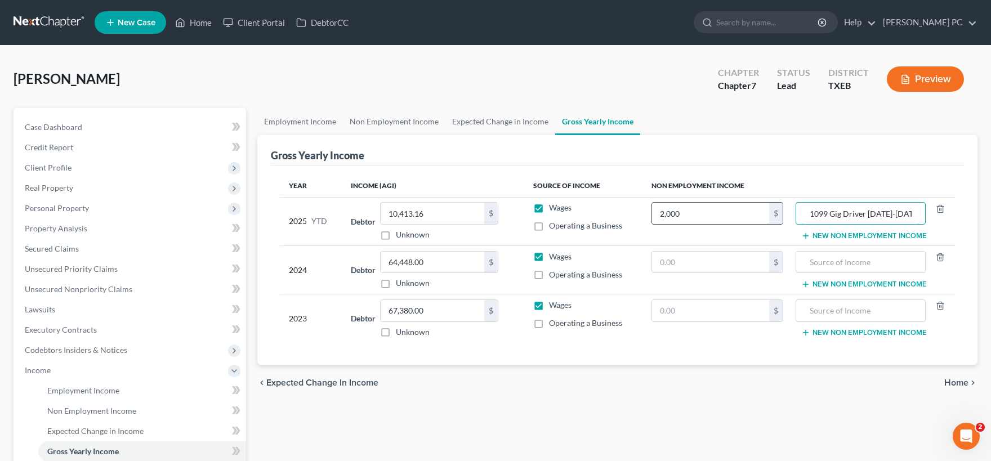
type input "1099 Gig Driver [DATE]-[DATE]"
click at [690, 213] on input "2,000" at bounding box center [711, 213] width 118 height 21
type input "2,000.00"
click at [952, 383] on span "Home" at bounding box center [956, 382] width 24 height 9
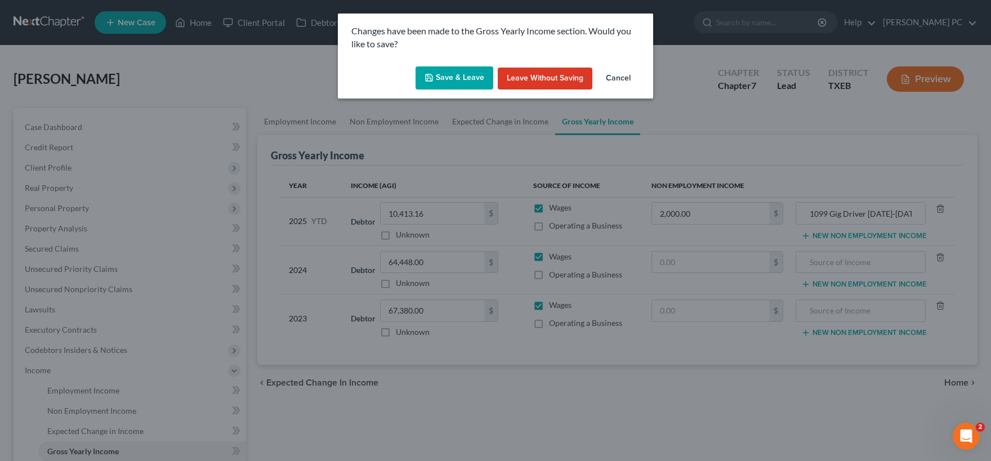
click at [457, 80] on button "Save & Leave" at bounding box center [455, 78] width 78 height 24
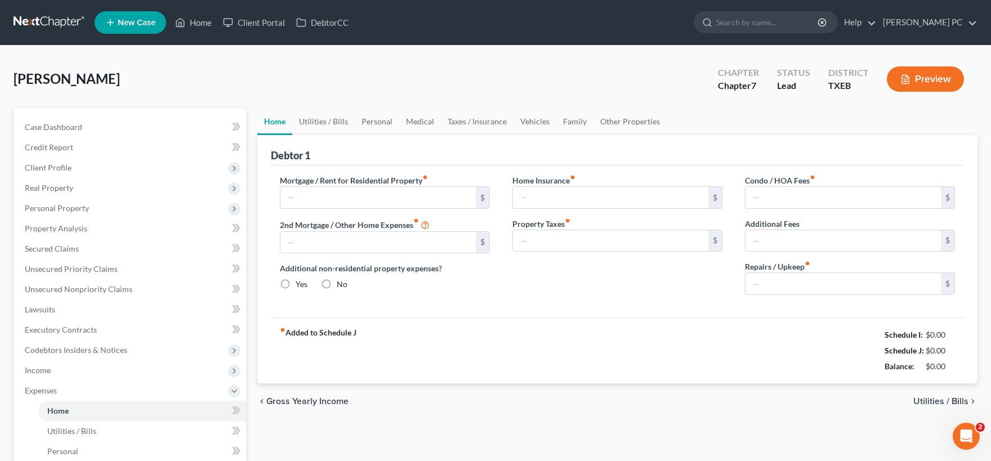
type input "0.00"
radio input "true"
type input "0.00"
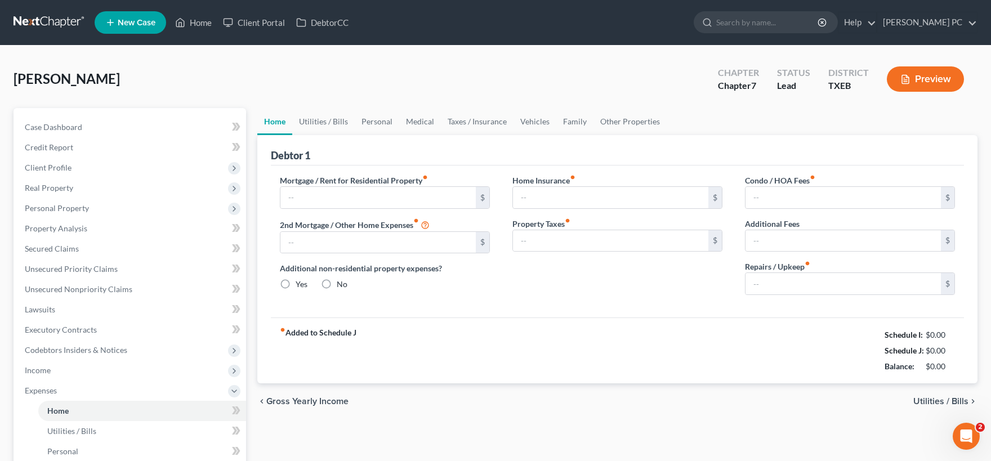
type input "0.00"
click at [375, 195] on input "text" at bounding box center [377, 197] width 195 height 21
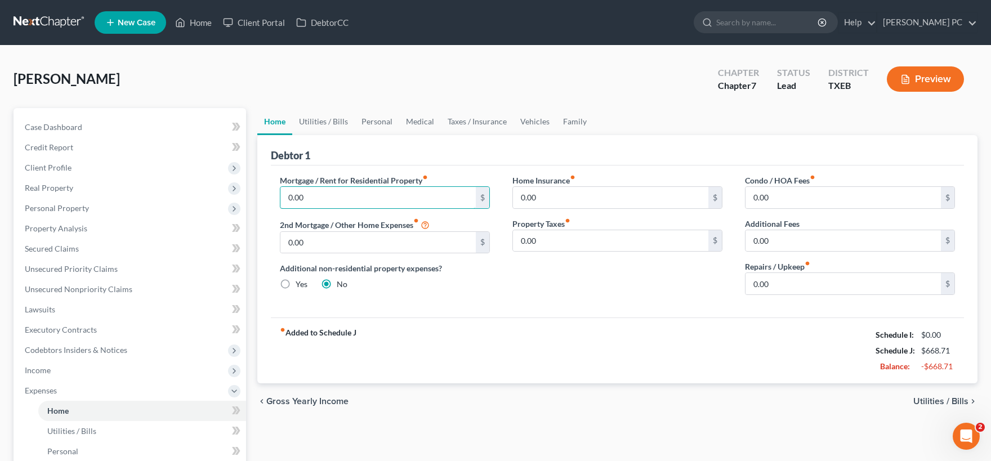
type input "0.00"
click at [926, 400] on span "Utilities / Bills" at bounding box center [940, 401] width 55 height 9
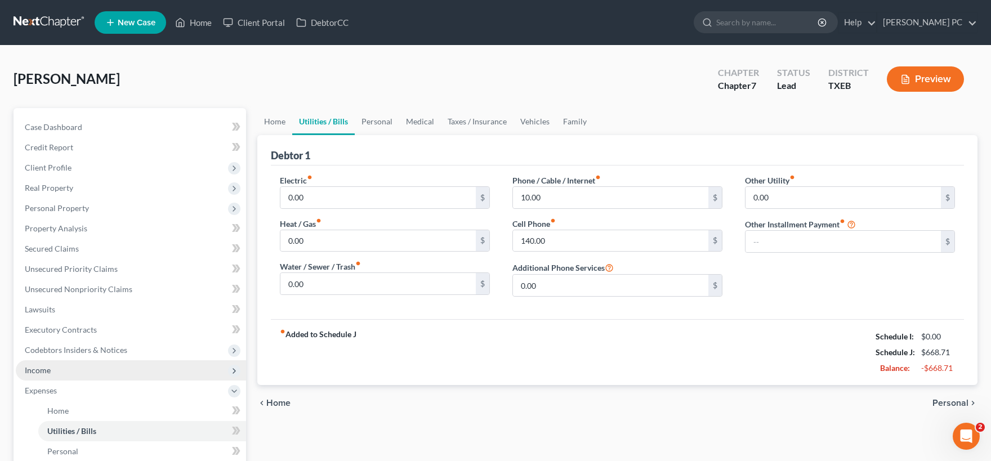
click at [65, 371] on span "Income" at bounding box center [131, 370] width 230 height 20
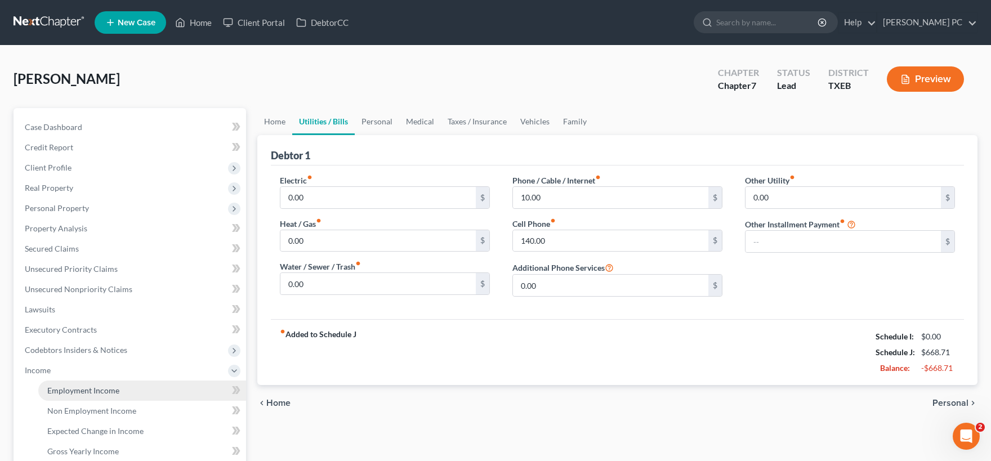
click at [101, 385] on link "Employment Income" at bounding box center [142, 391] width 208 height 20
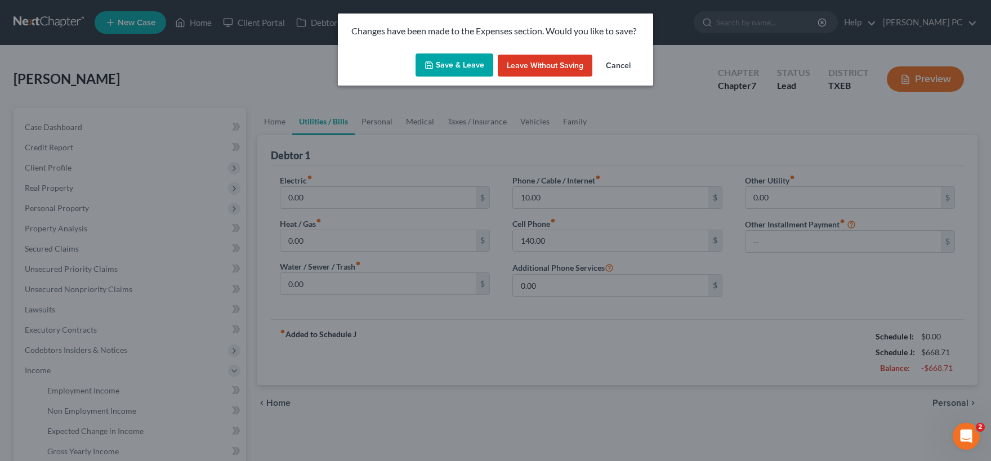
click at [440, 63] on button "Save & Leave" at bounding box center [455, 66] width 78 height 24
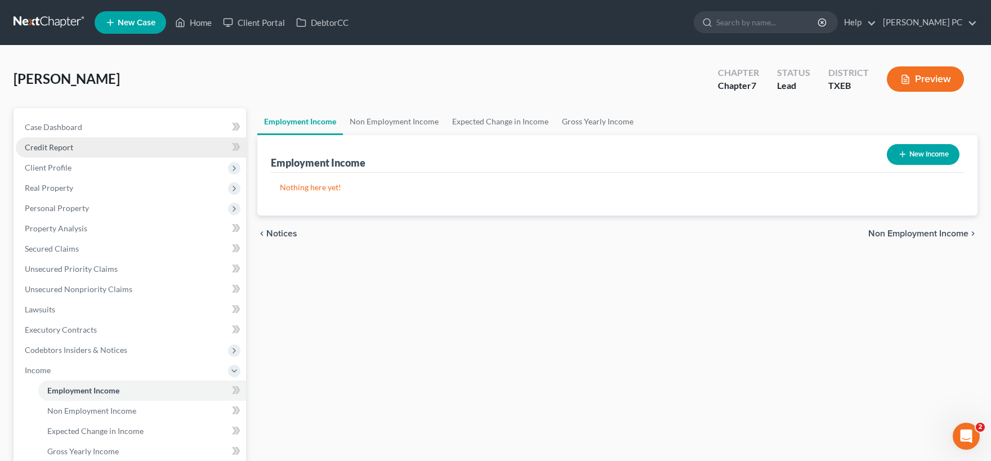
click at [59, 145] on span "Credit Report" at bounding box center [49, 147] width 48 height 10
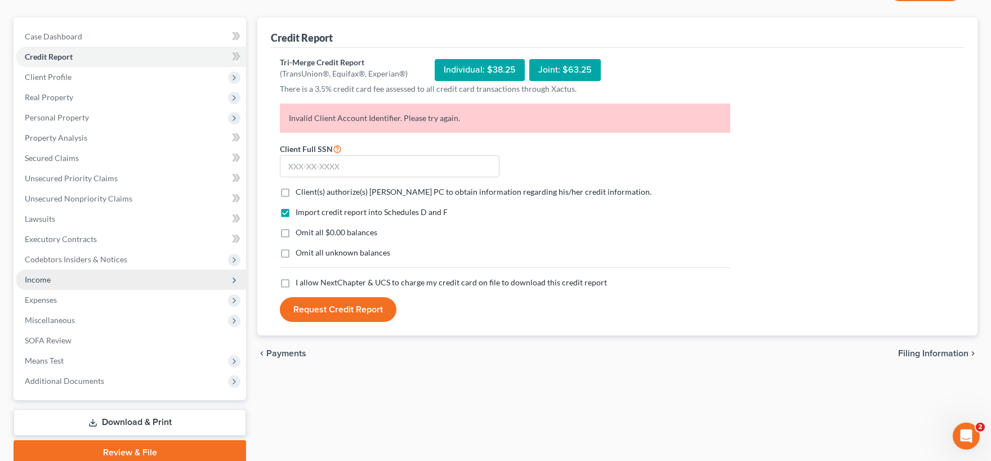
scroll to position [136, 0]
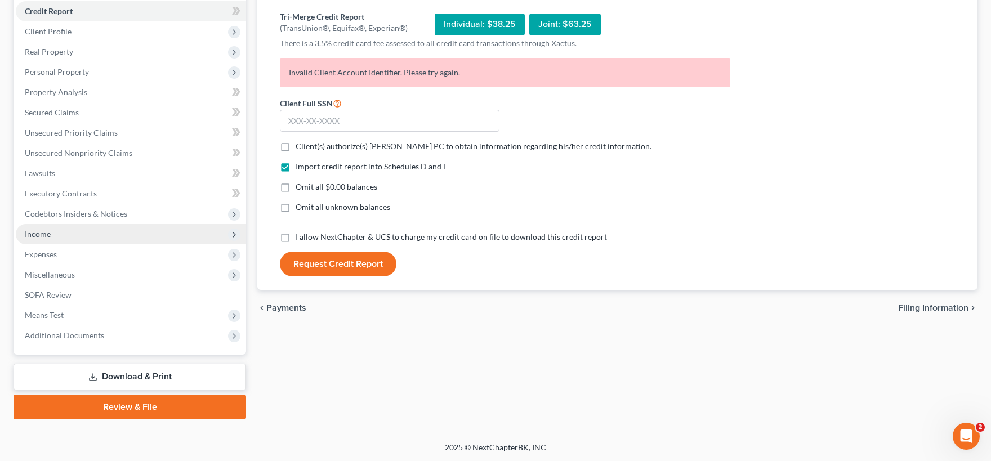
click at [50, 238] on span "Income" at bounding box center [38, 234] width 26 height 10
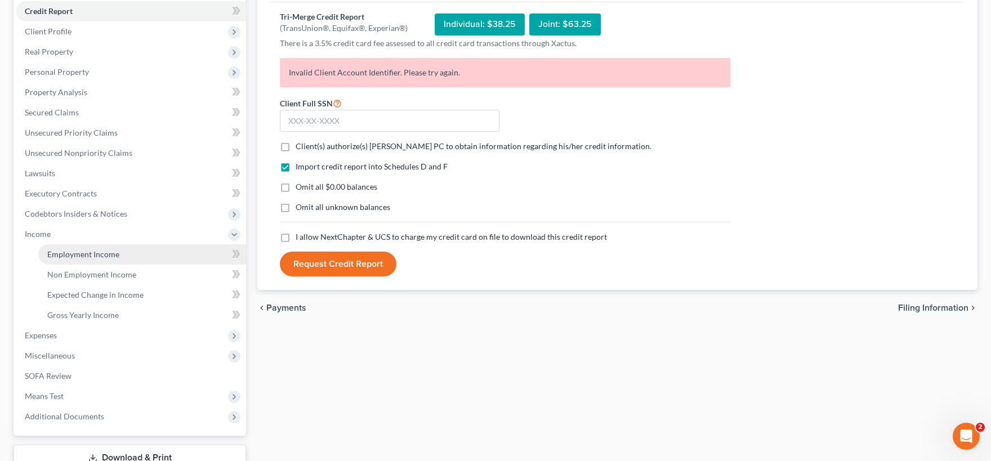
click at [93, 257] on span "Employment Income" at bounding box center [83, 254] width 72 height 10
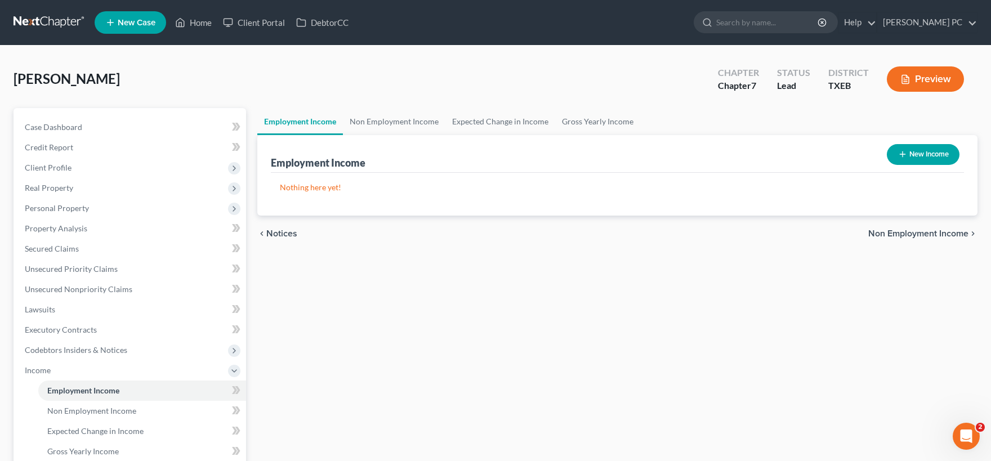
click at [930, 150] on button "New Income" at bounding box center [923, 154] width 73 height 21
select select "0"
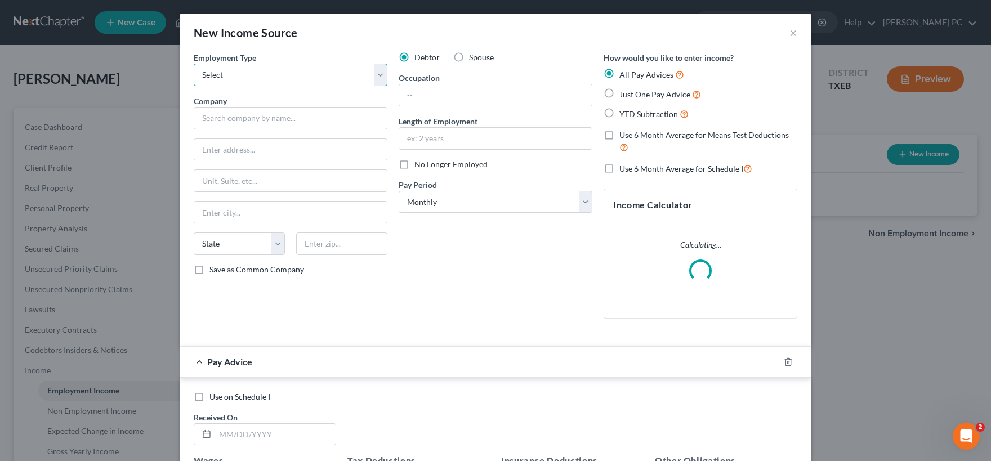
click at [194, 64] on select "Select Full or Part Time Employment Self Employment" at bounding box center [291, 75] width 194 height 23
select select "0"
click option "Full or [DEMOGRAPHIC_DATA] Employment" at bounding box center [0, 0] width 0 height 0
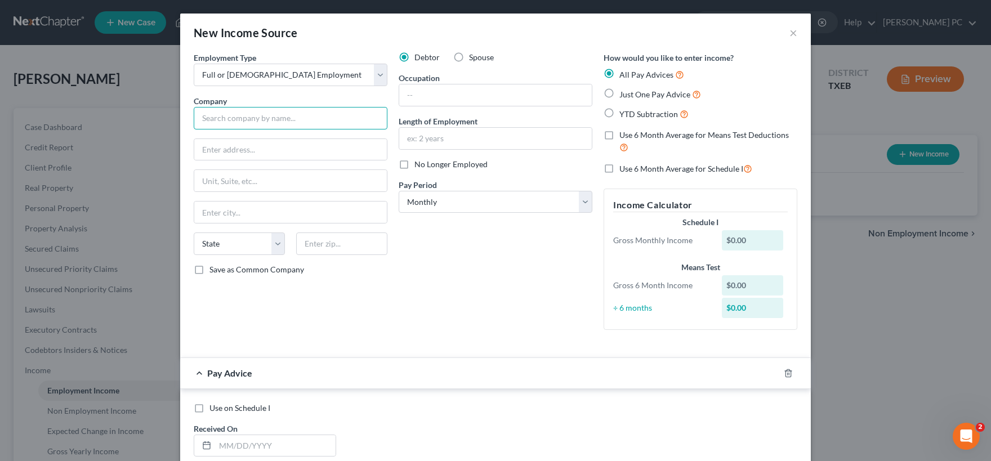
click at [255, 111] on input "text" at bounding box center [291, 118] width 194 height 23
type input "[PERSON_NAME] Winery"
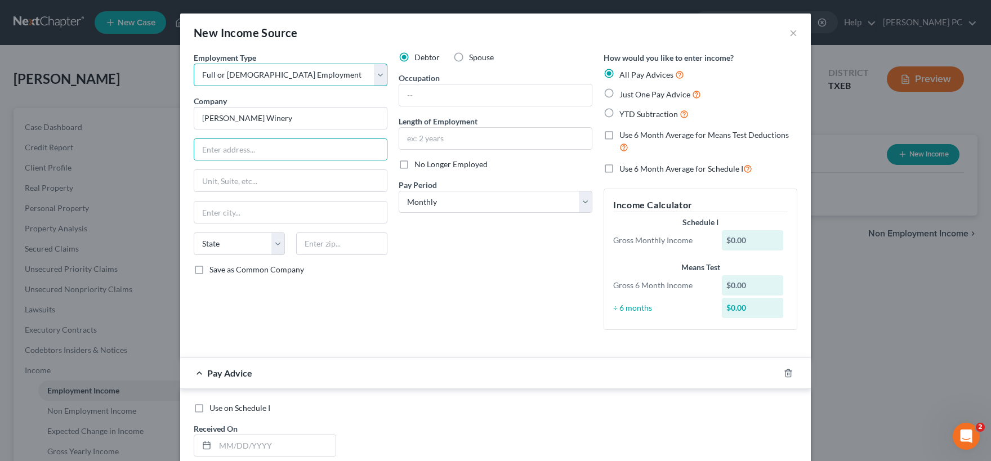
click at [194, 64] on select "Select Full or Part Time Employment Self Employment" at bounding box center [291, 75] width 194 height 23
click option "Full or [DEMOGRAPHIC_DATA] Employment" at bounding box center [0, 0] width 0 height 0
click at [266, 149] on input "text" at bounding box center [290, 149] width 193 height 21
type input "[STREET_ADDRESS][US_STATE]"
type input "[PERSON_NAME]"
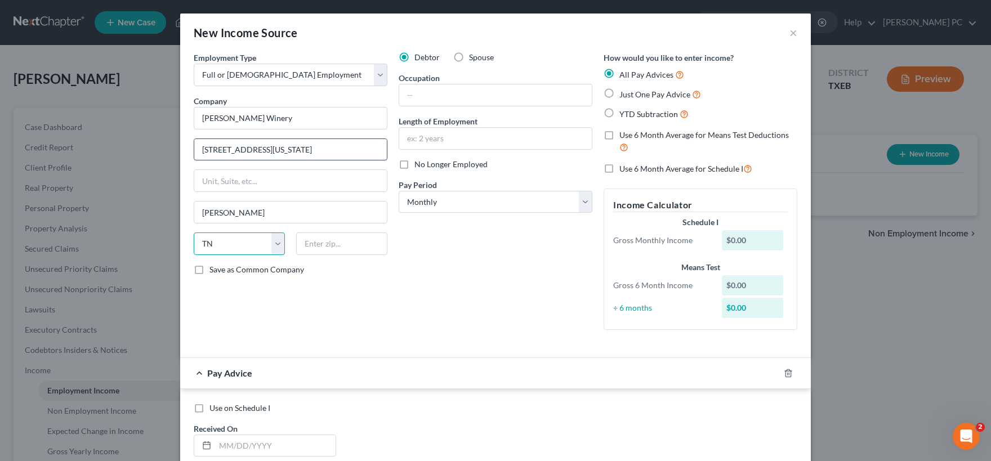
select select "45"
type input "75069"
click at [210, 271] on label "Save as Common Company" at bounding box center [257, 269] width 95 height 11
click at [214, 271] on input "Save as Common Company" at bounding box center [217, 267] width 7 height 7
checkbox input "true"
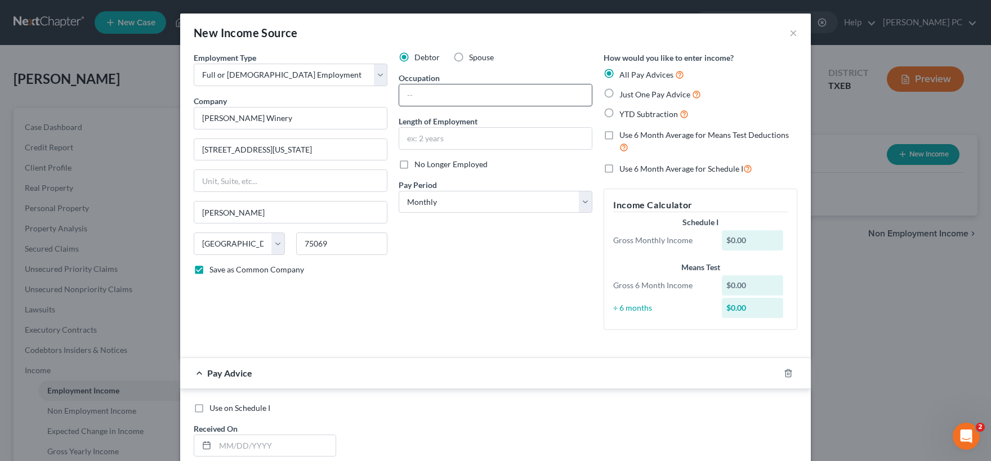
click at [418, 99] on input "text" at bounding box center [495, 94] width 193 height 21
type input "Bartender"
type input "4 months"
click at [415, 163] on label "No Longer Employed" at bounding box center [451, 164] width 73 height 11
click at [419, 163] on input "No Longer Employed" at bounding box center [422, 162] width 7 height 7
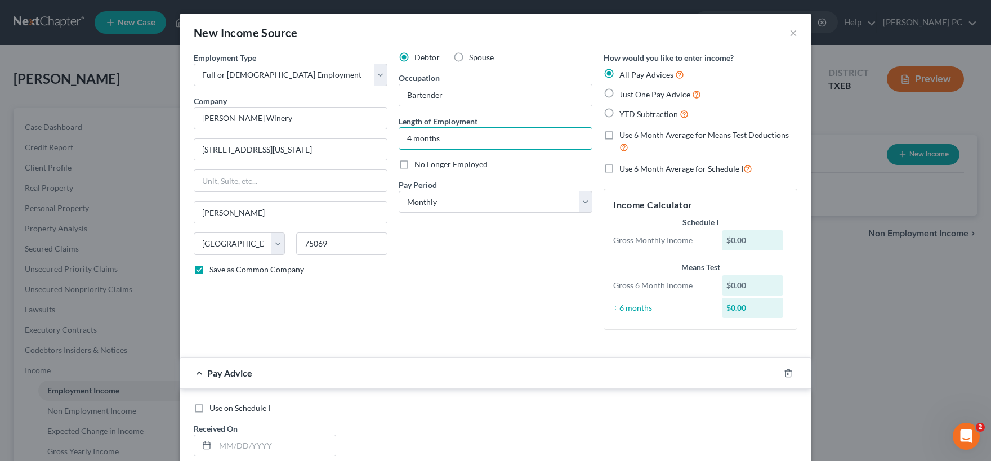
checkbox input "true"
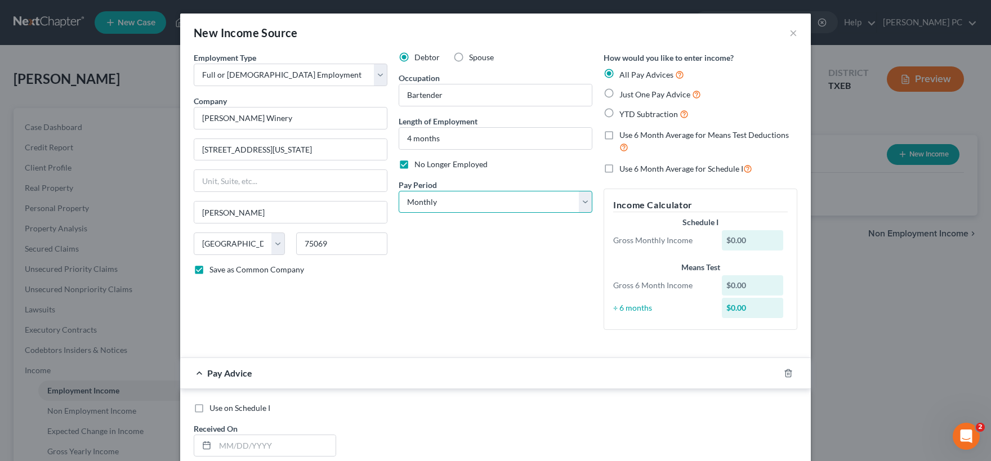
click at [399, 191] on select "Select Monthly Twice Monthly Every Other Week Weekly" at bounding box center [496, 202] width 194 height 23
select select "2"
click option "Every Other Week" at bounding box center [0, 0] width 0 height 0
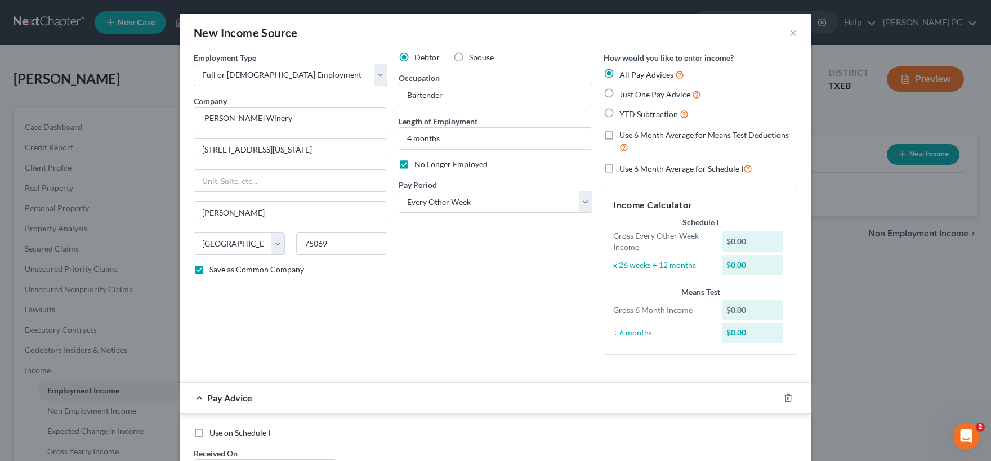
click at [620, 135] on label "Use 6 Month Average for Means Test Deductions" at bounding box center [709, 142] width 178 height 24
click at [624, 135] on input "Use 6 Month Average for Means Test Deductions" at bounding box center [627, 133] width 7 height 7
checkbox input "true"
click at [620, 170] on label "Use 6 Month Average for Schedule I" at bounding box center [686, 168] width 133 height 13
click at [624, 170] on input "Use 6 Month Average for Schedule I" at bounding box center [627, 165] width 7 height 7
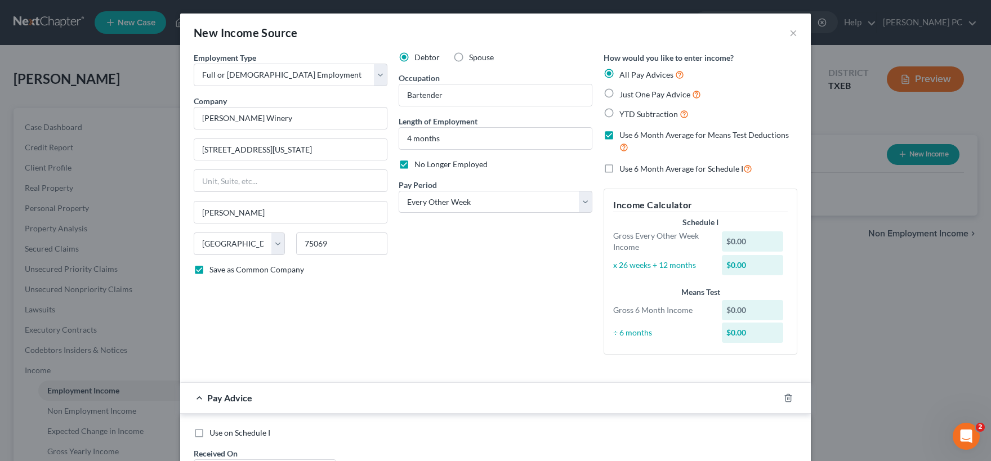
checkbox input "true"
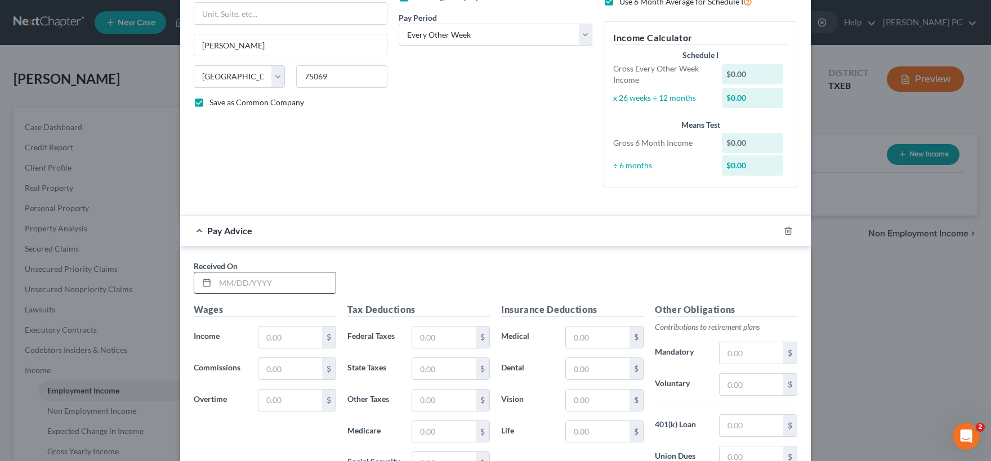
click at [270, 284] on input "text" at bounding box center [275, 283] width 121 height 21
type input "08/08/2025"
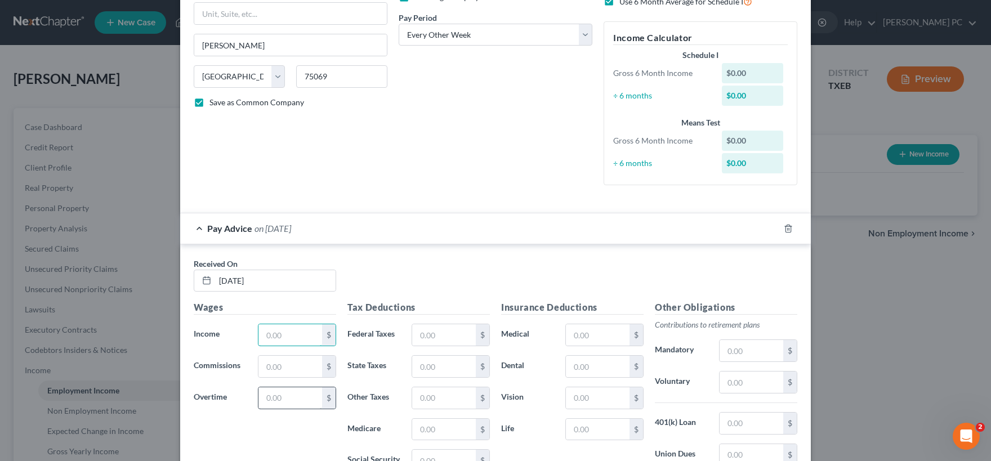
scroll to position [223, 0]
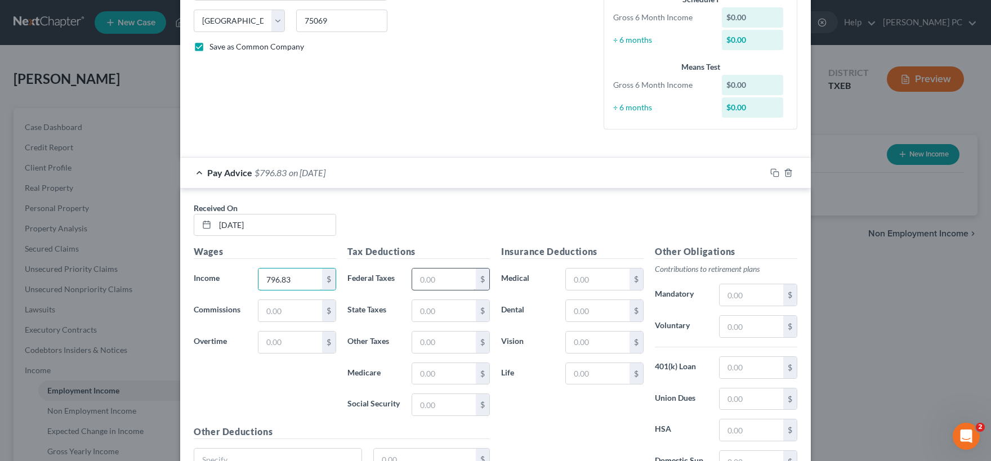
type input "796.83"
click at [433, 282] on input "text" at bounding box center [444, 279] width 64 height 21
type input "57.00"
click at [434, 344] on input "text" at bounding box center [444, 342] width 64 height 21
drag, startPoint x: 435, startPoint y: 381, endPoint x: 434, endPoint y: 375, distance: 5.9
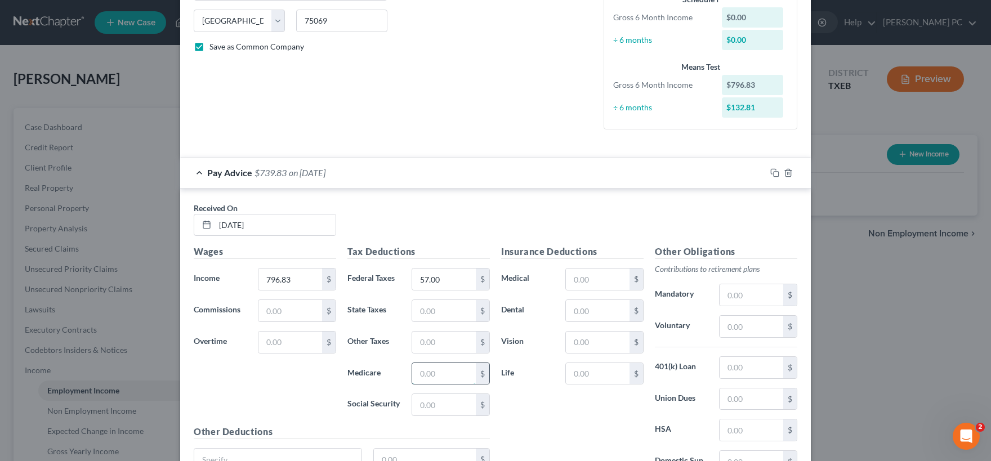
click at [434, 377] on input "text" at bounding box center [444, 373] width 64 height 21
click at [436, 401] on input "text" at bounding box center [444, 404] width 64 height 21
type input "49.41"
click at [454, 371] on input "text" at bounding box center [444, 373] width 64 height 21
type input "4"
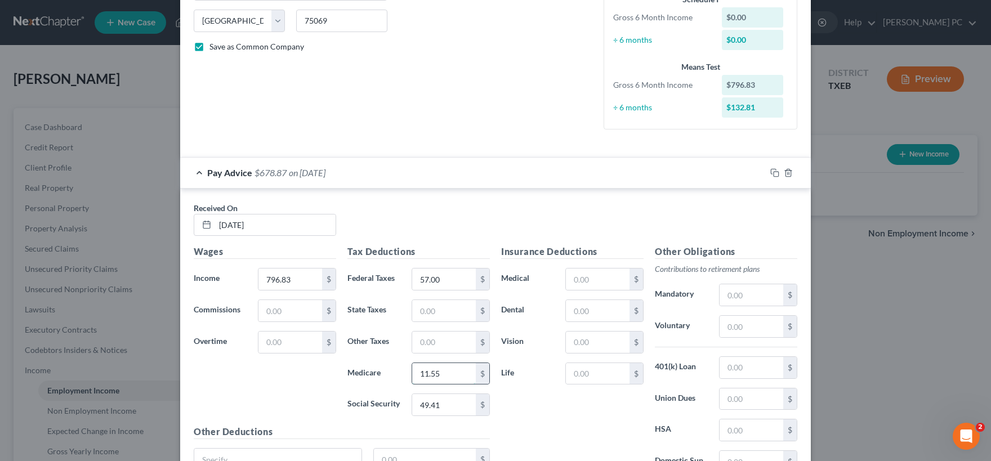
type input "11.55"
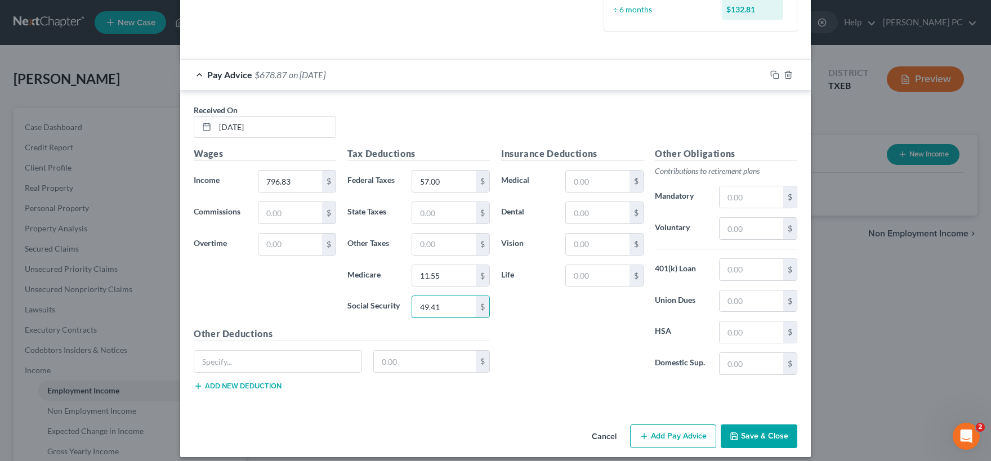
scroll to position [329, 0]
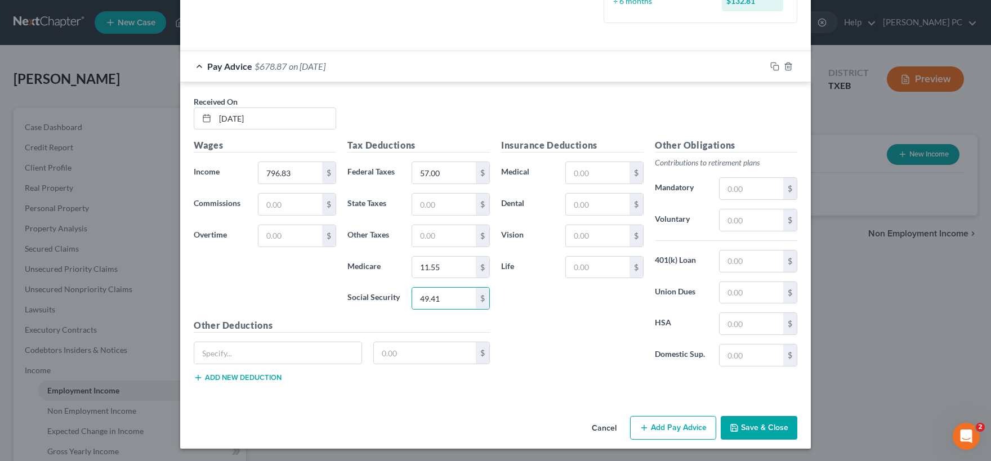
click at [694, 430] on button "Add Pay Advice" at bounding box center [673, 428] width 86 height 24
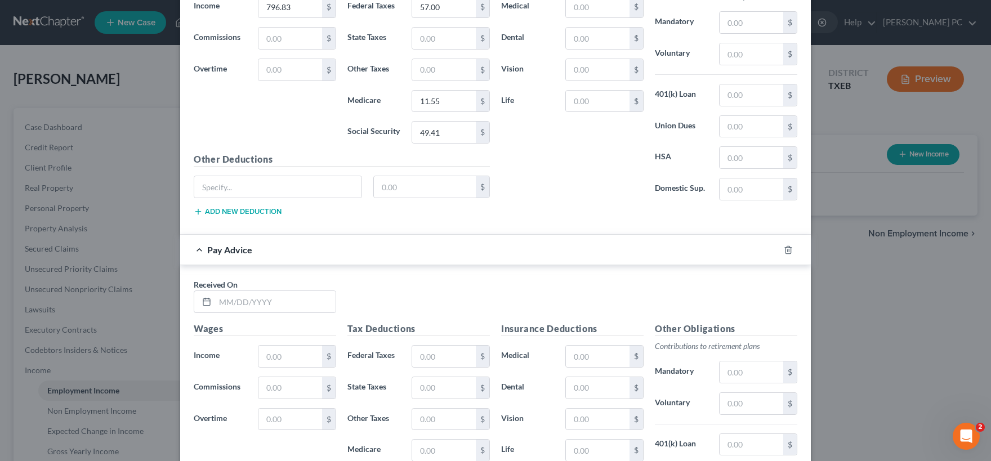
scroll to position [497, 0]
click at [239, 303] on input "text" at bounding box center [275, 300] width 121 height 21
type input "07/25/25"
type input "914.30"
click at [441, 346] on input "text" at bounding box center [444, 355] width 64 height 21
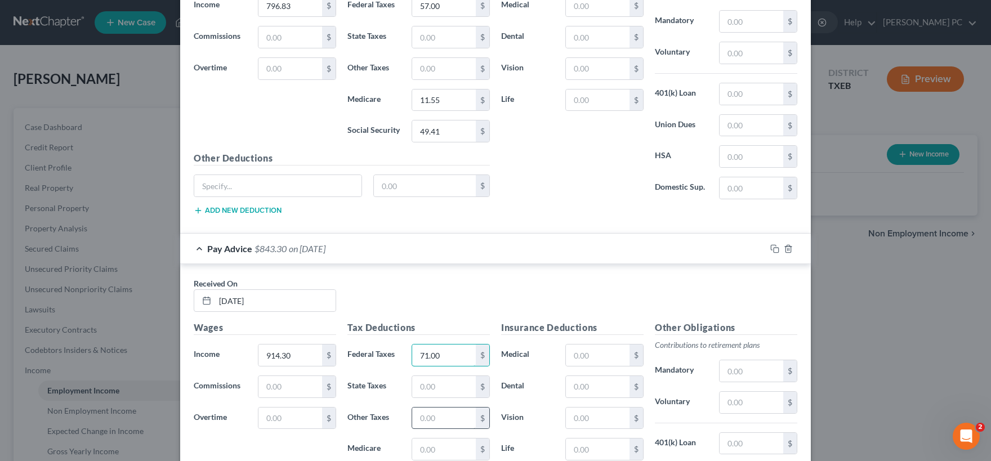
type input "71.00"
click at [440, 413] on input "text" at bounding box center [444, 418] width 64 height 21
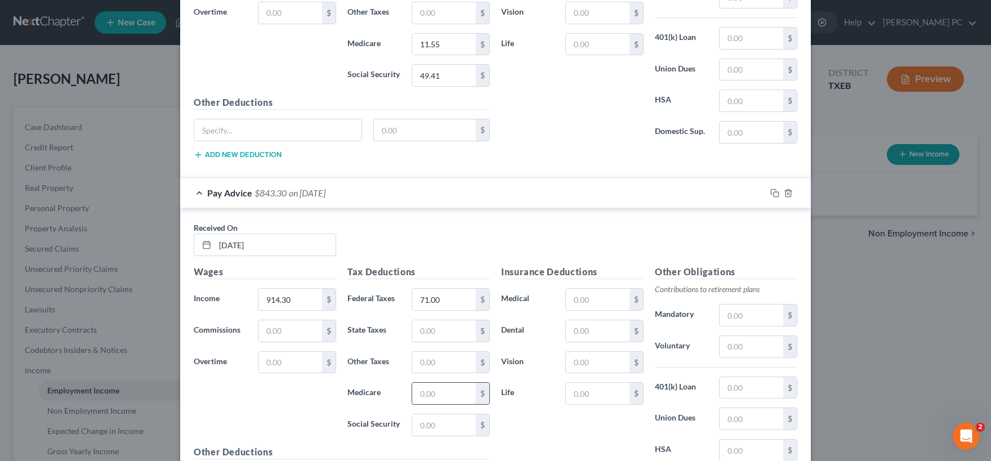
click at [430, 397] on input "text" at bounding box center [444, 393] width 64 height 21
type input "13.26"
click at [427, 422] on input "text" at bounding box center [444, 425] width 64 height 21
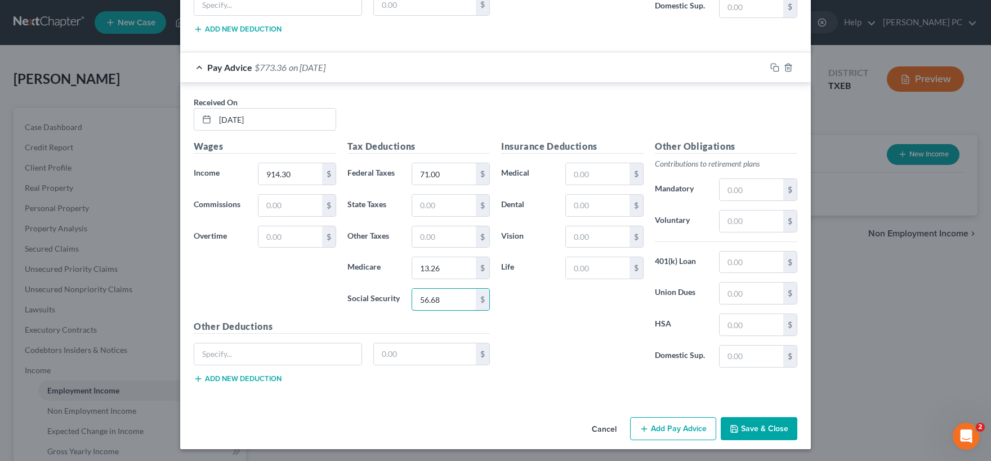
type input "56.68"
click at [685, 426] on button "Add Pay Advice" at bounding box center [673, 429] width 86 height 24
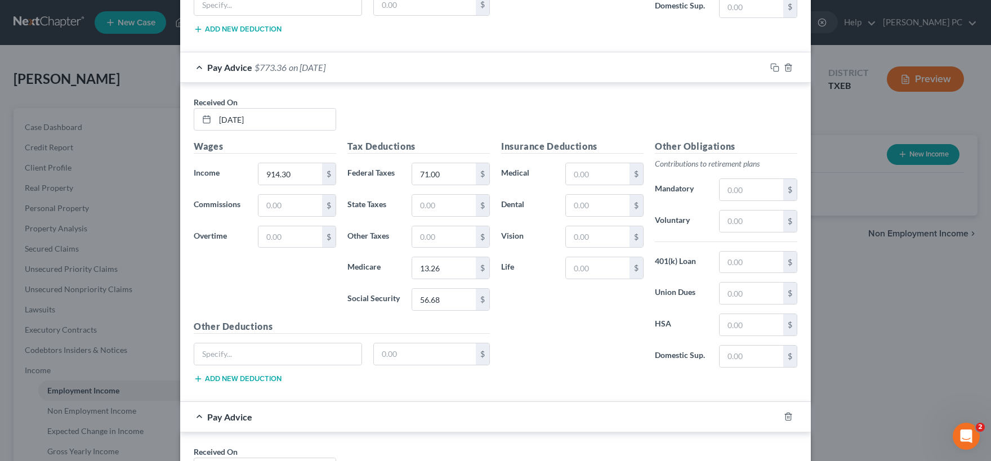
scroll to position [790, 0]
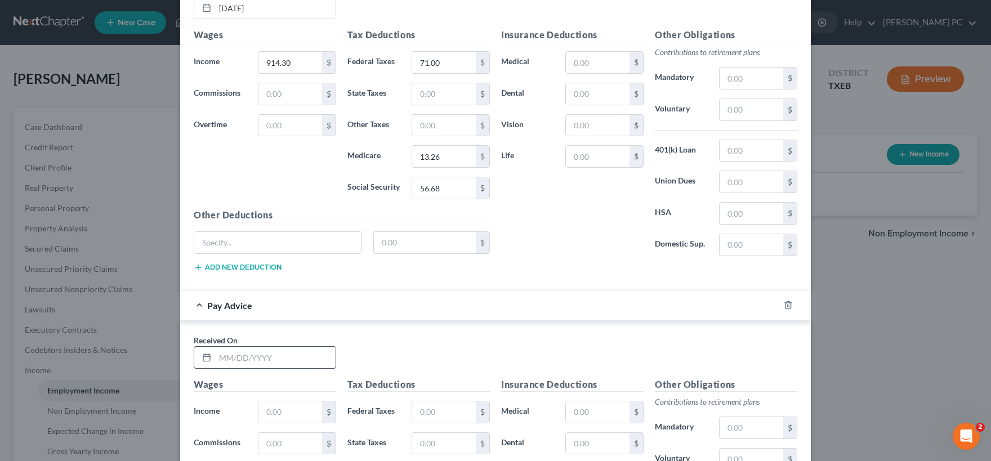
click at [251, 358] on input "text" at bounding box center [275, 357] width 121 height 21
type input "07/11/2025"
click at [276, 406] on input "text" at bounding box center [291, 412] width 64 height 21
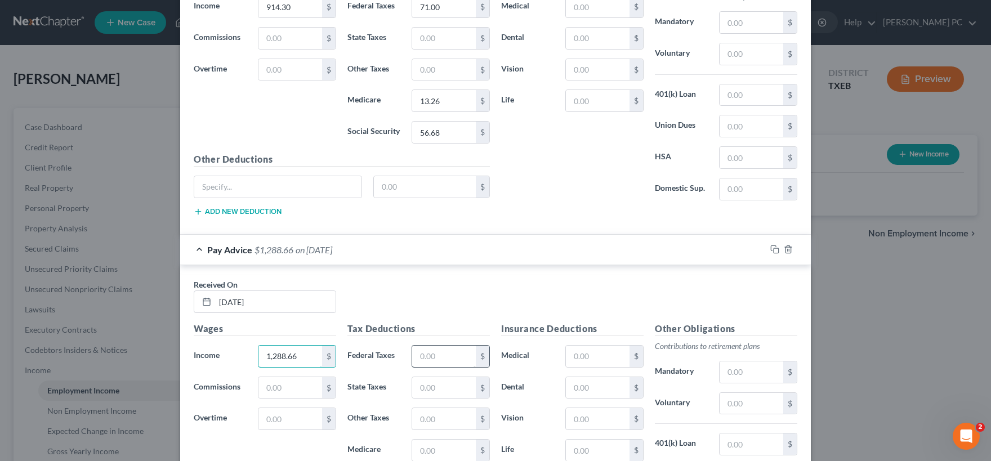
type input "1,288.66"
click at [431, 350] on input "text" at bounding box center [444, 356] width 64 height 21
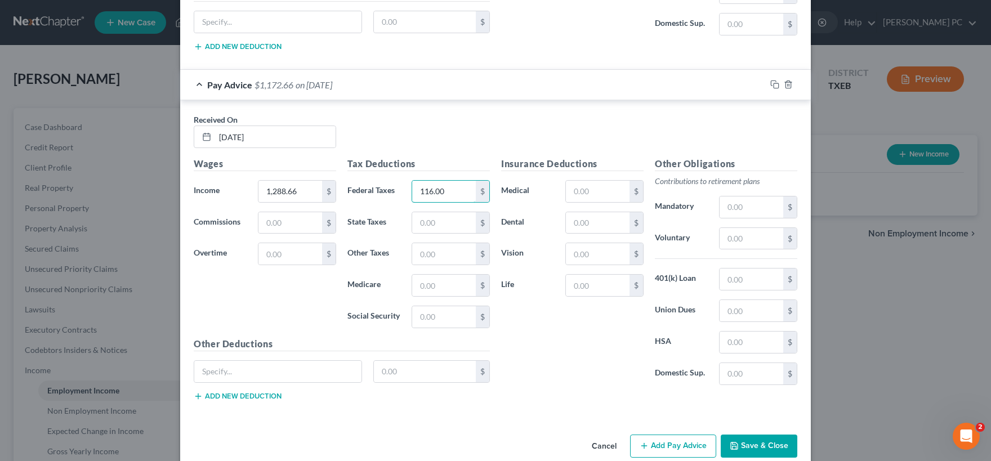
scroll to position [1013, 0]
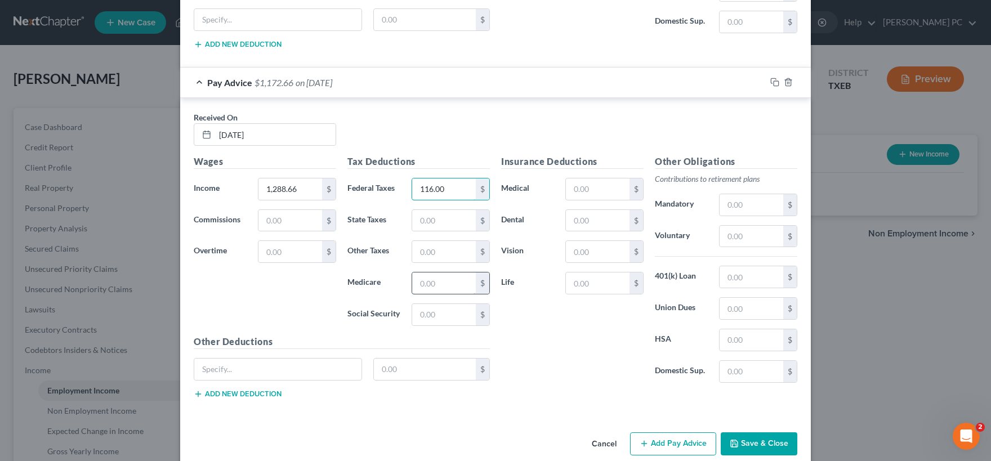
type input "116.00"
click at [425, 279] on input "text" at bounding box center [444, 283] width 64 height 21
type input "18.69"
click at [436, 309] on input "text" at bounding box center [444, 314] width 64 height 21
type input "79.90"
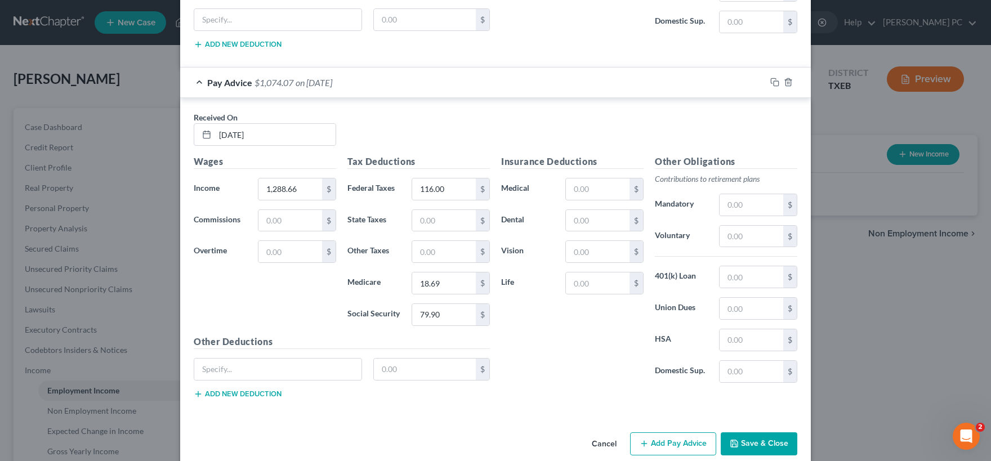
click at [685, 443] on button "Add Pay Advice" at bounding box center [673, 445] width 86 height 24
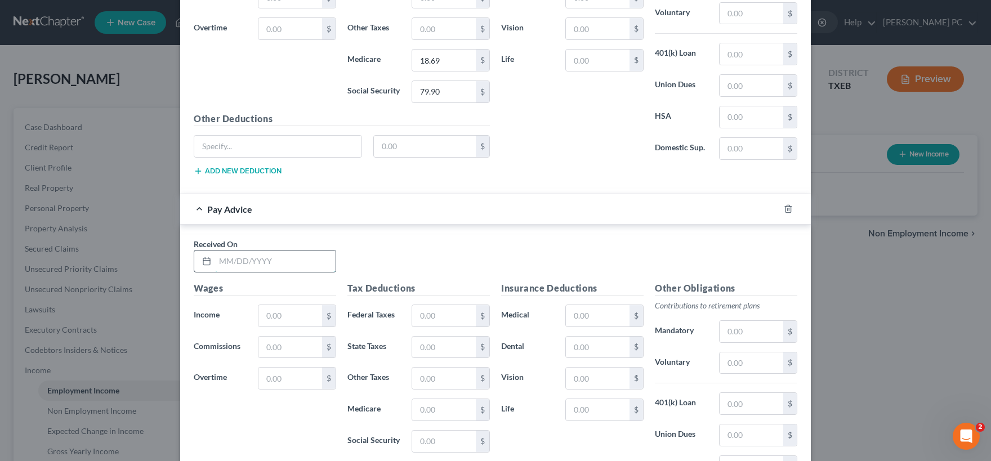
click at [244, 261] on input "text" at bounding box center [275, 261] width 121 height 21
type input "06/27/2025"
type input "1,626.03"
click at [426, 317] on input "text" at bounding box center [444, 315] width 64 height 21
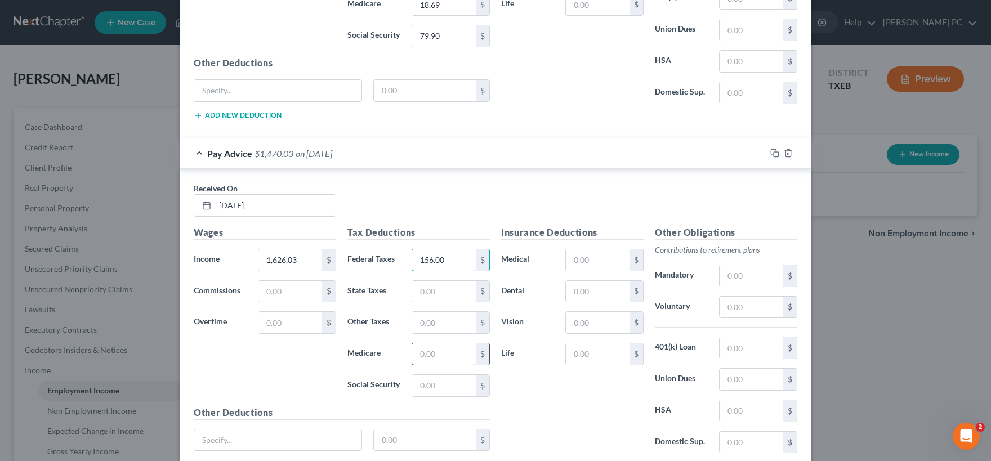
type input "156.00"
click at [442, 355] on input "text" at bounding box center [444, 354] width 64 height 21
click at [439, 377] on input "text" at bounding box center [444, 385] width 64 height 21
type input "100.81"
click at [437, 353] on input "text" at bounding box center [444, 354] width 64 height 21
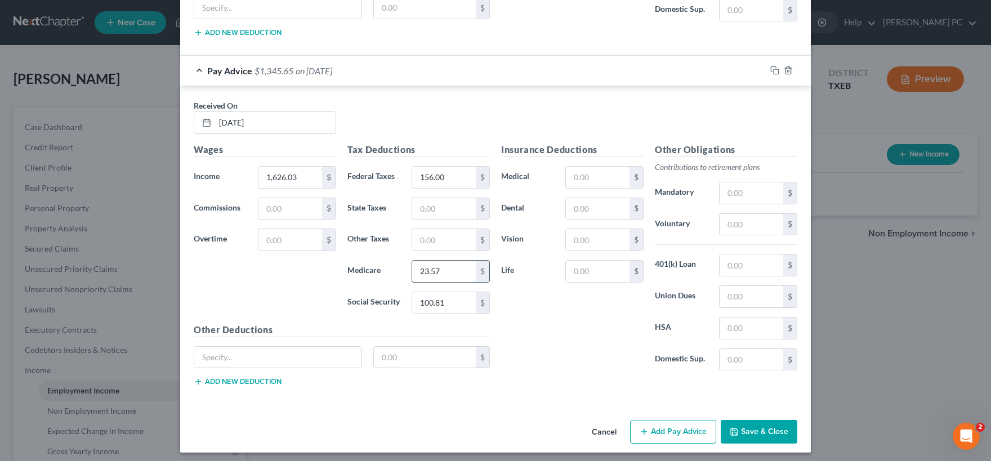
scroll to position [1376, 0]
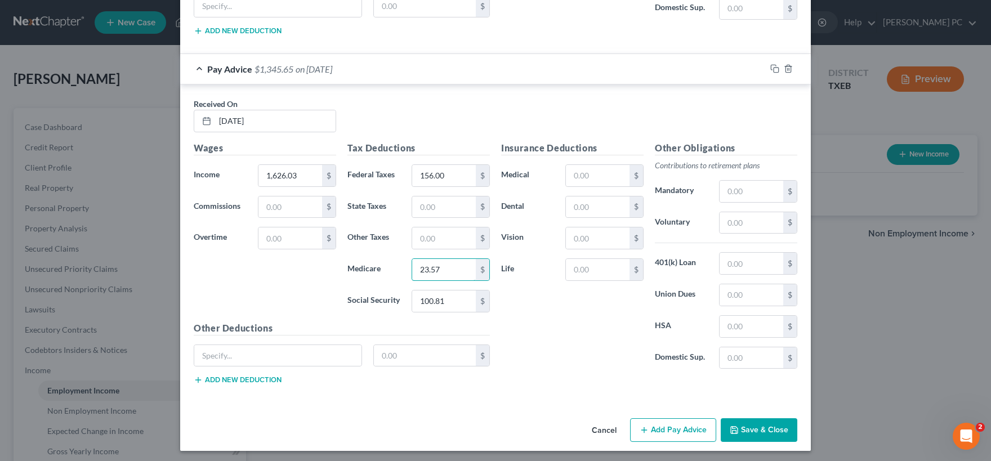
type input "23.57"
click at [649, 430] on icon "button" at bounding box center [644, 430] width 9 height 9
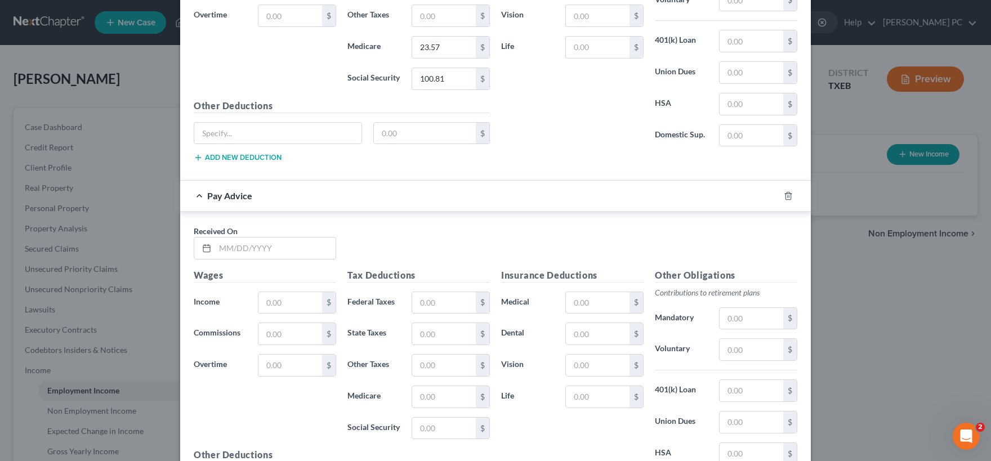
scroll to position [1599, 0]
click at [248, 246] on input "text" at bounding box center [275, 247] width 121 height 21
type input "06/13/2025"
click at [275, 293] on input "text" at bounding box center [291, 302] width 64 height 21
click at [267, 298] on input "354.11" at bounding box center [291, 302] width 64 height 21
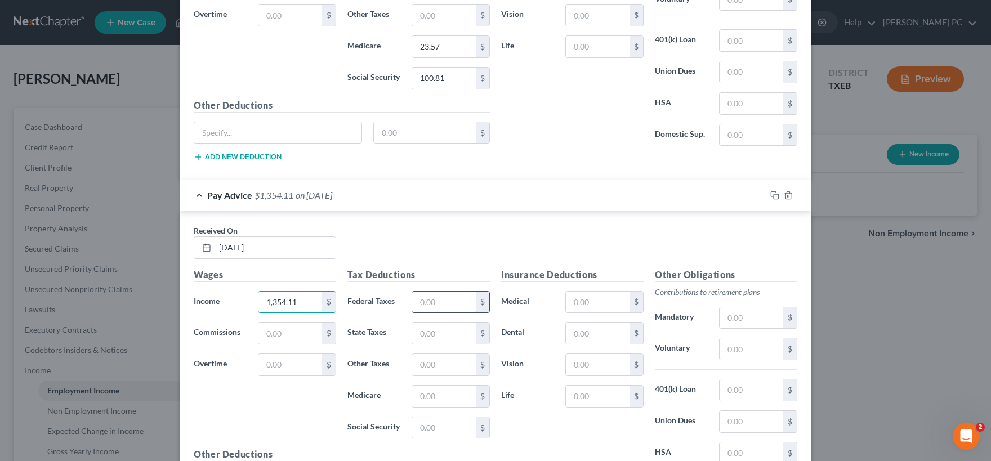
type input "1,354.11"
click at [430, 302] on input "text" at bounding box center [444, 302] width 64 height 21
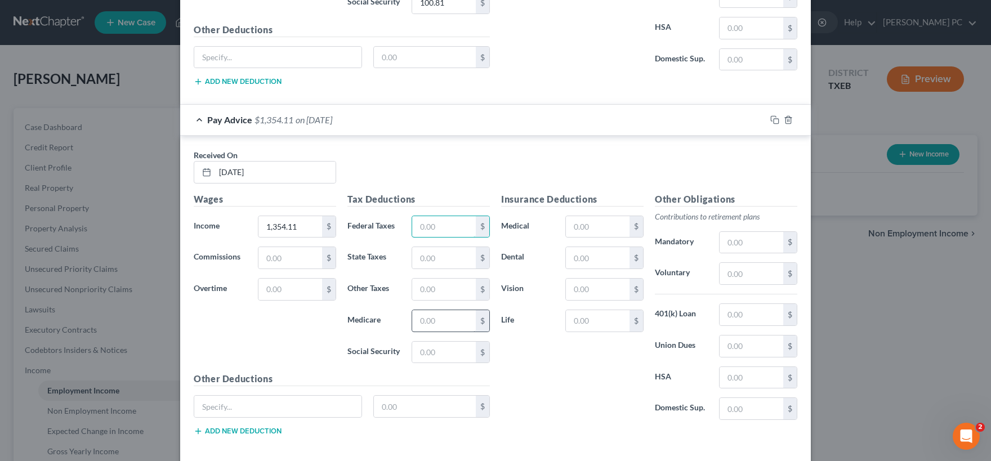
scroll to position [1710, 0]
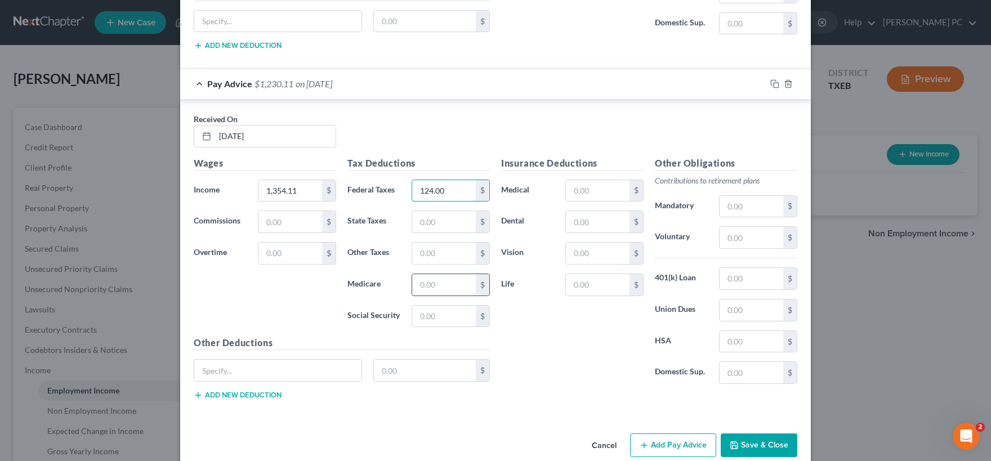
type input "124.00"
click at [443, 282] on input "text" at bounding box center [444, 284] width 64 height 21
type input "19.64"
click at [425, 311] on input "text" at bounding box center [444, 316] width 64 height 21
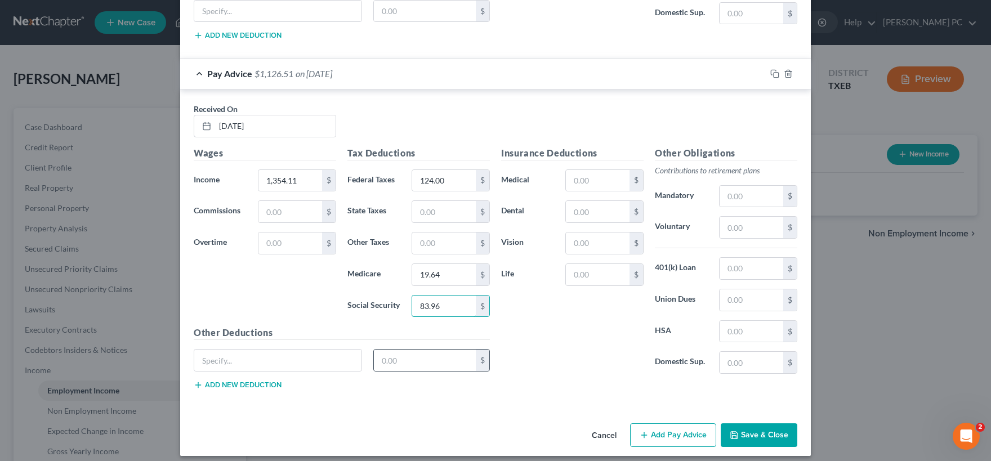
scroll to position [1725, 0]
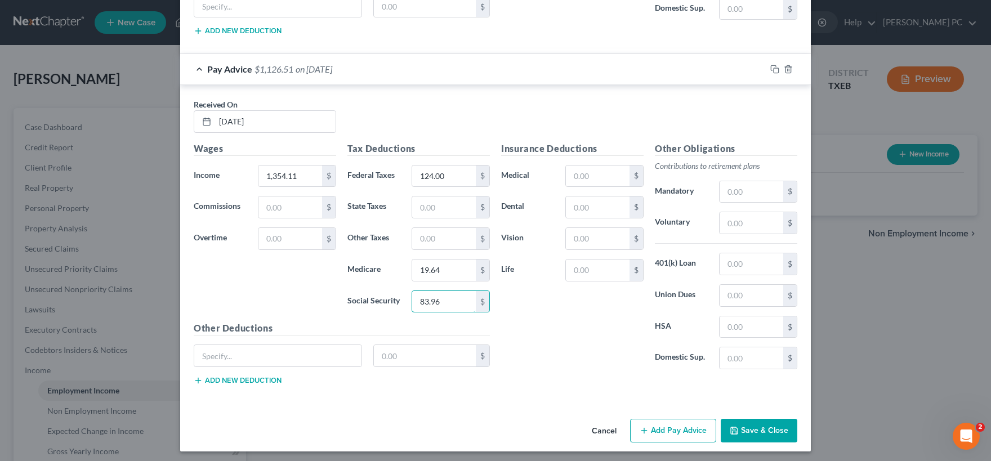
type input "83.96"
click at [683, 433] on button "Add Pay Advice" at bounding box center [673, 431] width 86 height 24
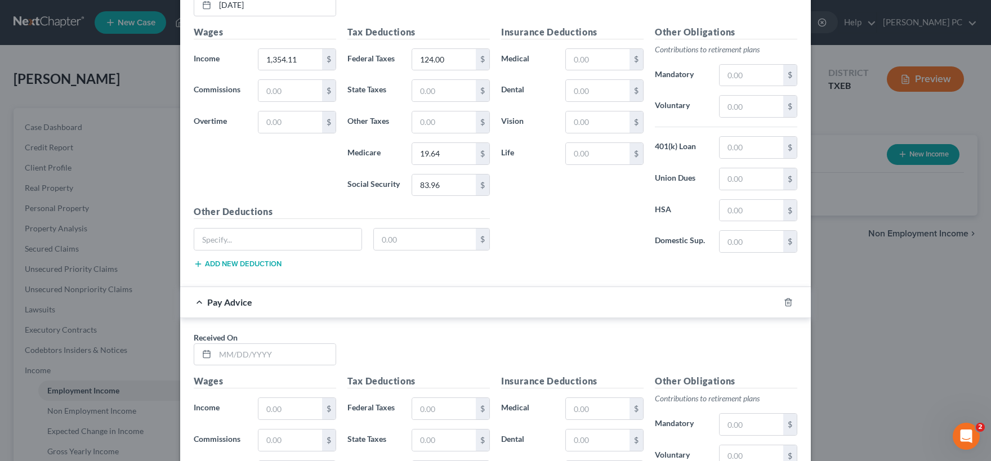
scroll to position [1948, 0]
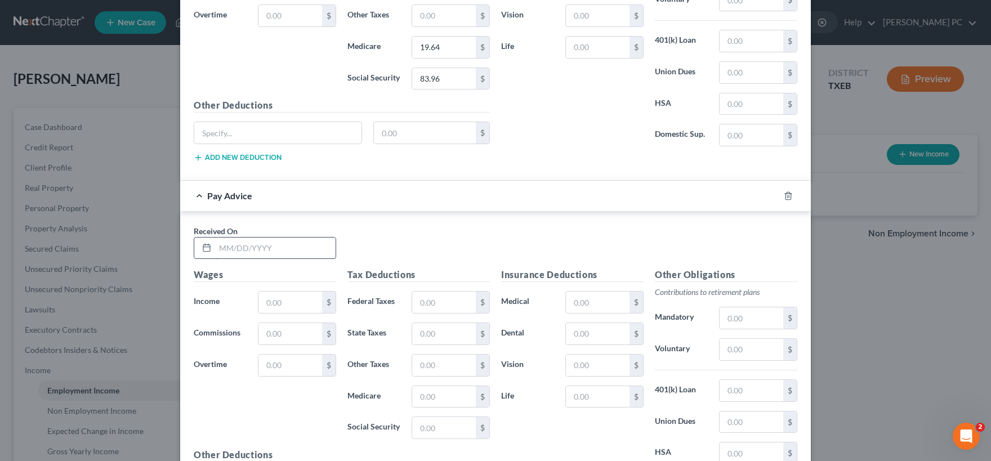
click at [249, 248] on input "text" at bounding box center [275, 248] width 121 height 21
type input "05/30/2025"
type input "1,582.44"
click at [433, 303] on input "text" at bounding box center [444, 302] width 64 height 21
type input "151.00"
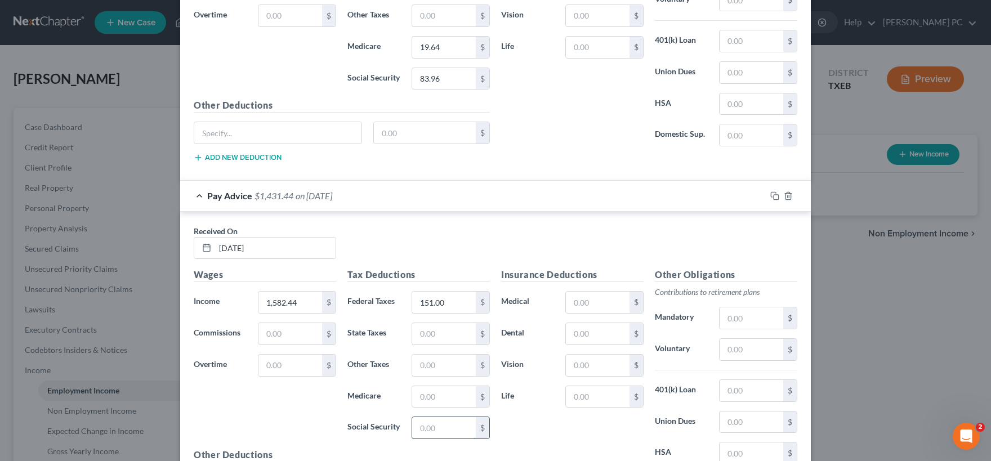
click at [435, 425] on input "text" at bounding box center [444, 427] width 64 height 21
click at [429, 391] on input "text" at bounding box center [444, 396] width 64 height 21
type input "22.94"
click at [432, 429] on input "text" at bounding box center [444, 427] width 64 height 21
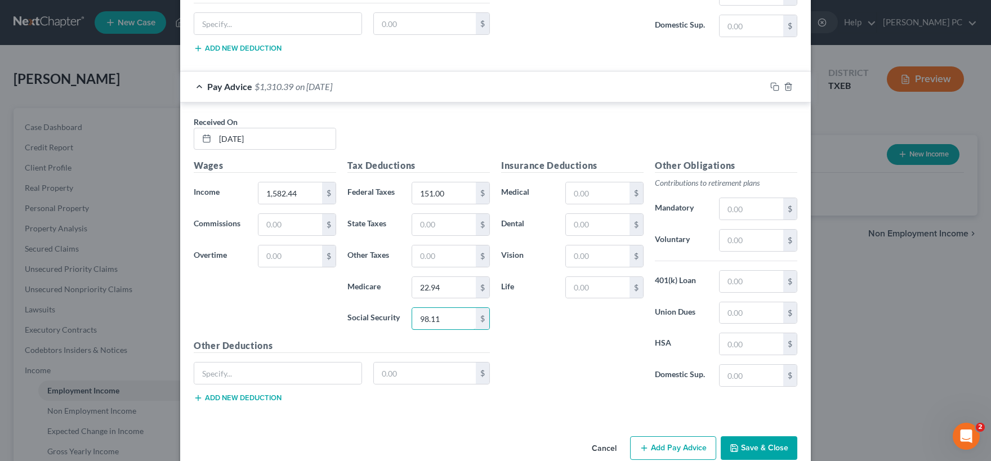
scroll to position [2074, 0]
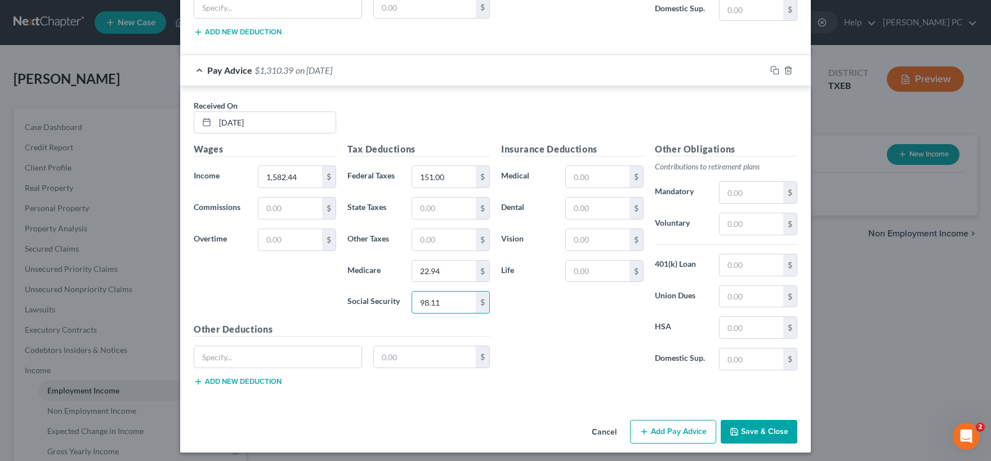
type input "98.11"
drag, startPoint x: 687, startPoint y: 425, endPoint x: 656, endPoint y: 391, distance: 45.4
click at [686, 425] on button "Add Pay Advice" at bounding box center [673, 432] width 86 height 24
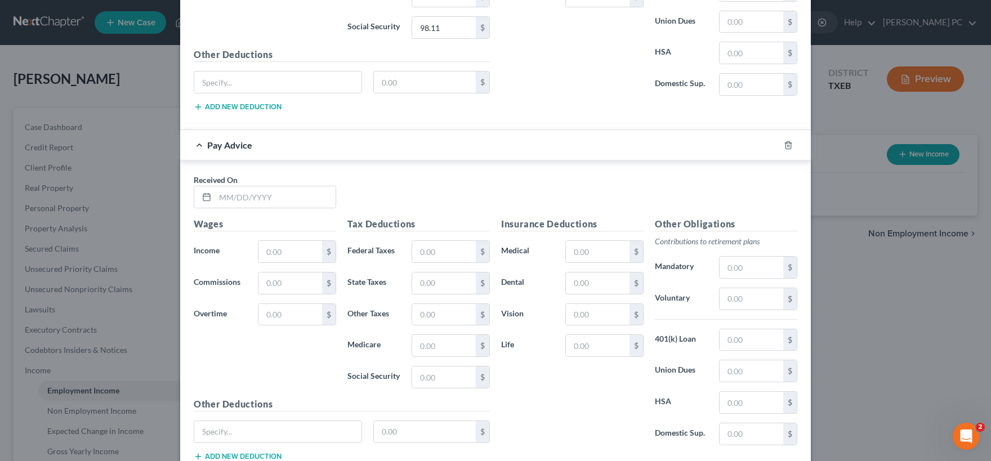
scroll to position [2352, 0]
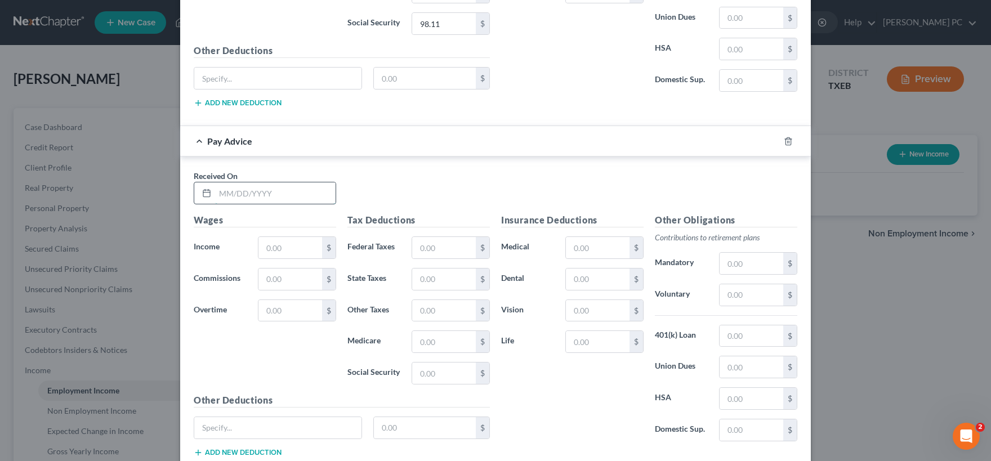
click at [245, 195] on input "text" at bounding box center [275, 192] width 121 height 21
type input "05/16/2025"
click at [267, 245] on input "text" at bounding box center [291, 247] width 64 height 21
type input "1,136.72"
click at [430, 249] on input "text" at bounding box center [444, 247] width 64 height 21
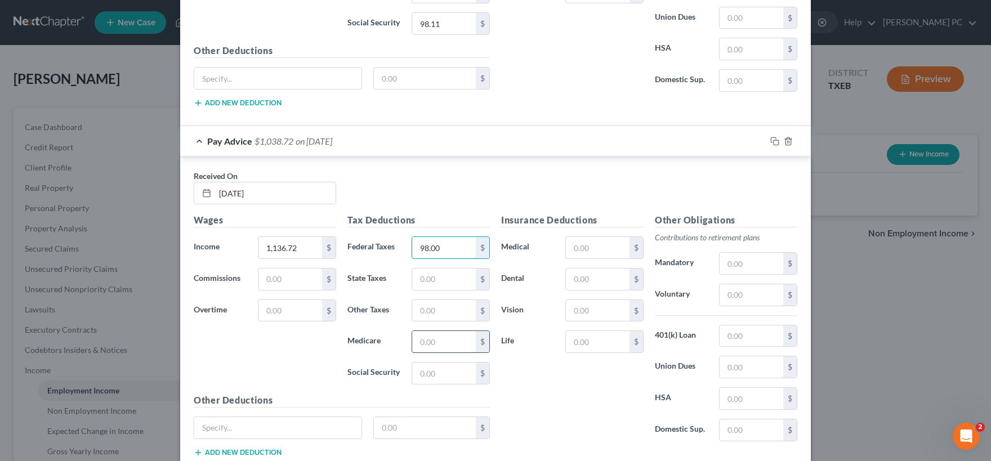
type input "98.00"
click at [436, 341] on input "text" at bounding box center [444, 341] width 64 height 21
type input "16.49"
click at [438, 366] on input "text" at bounding box center [444, 373] width 64 height 21
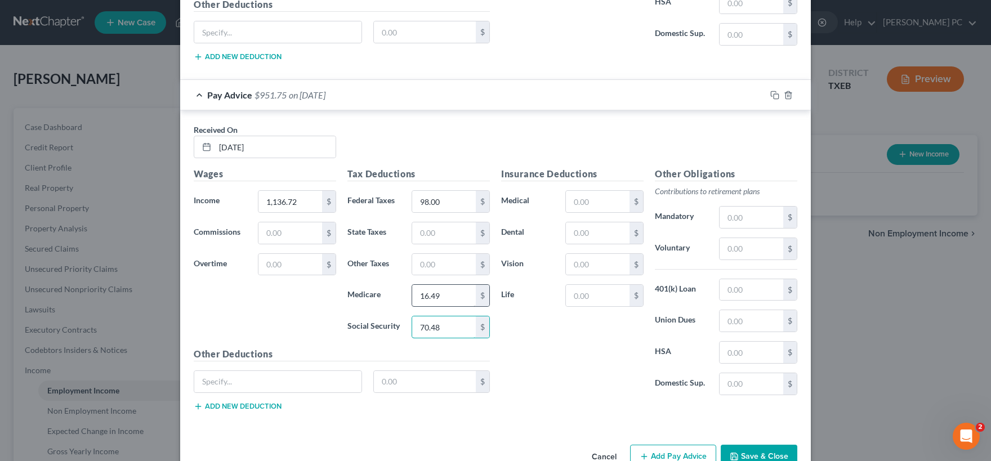
scroll to position [2422, 0]
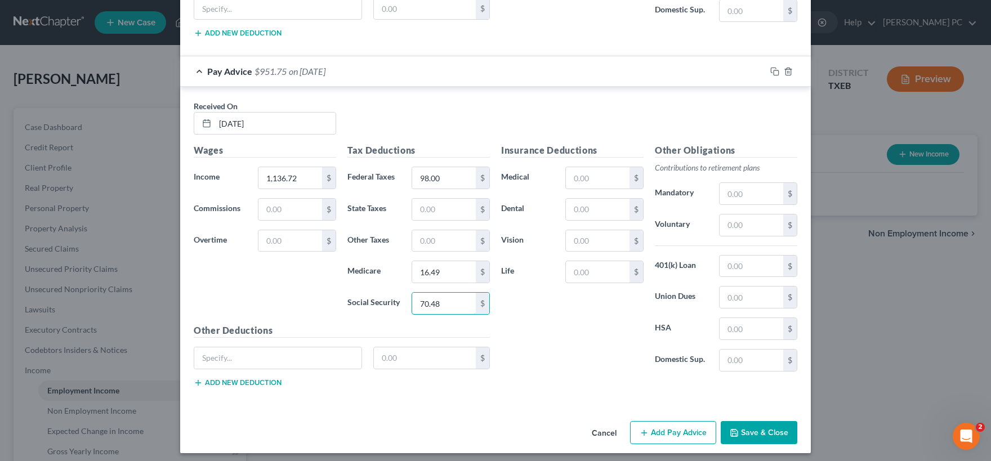
type input "70.48"
click at [672, 429] on button "Add Pay Advice" at bounding box center [673, 433] width 86 height 24
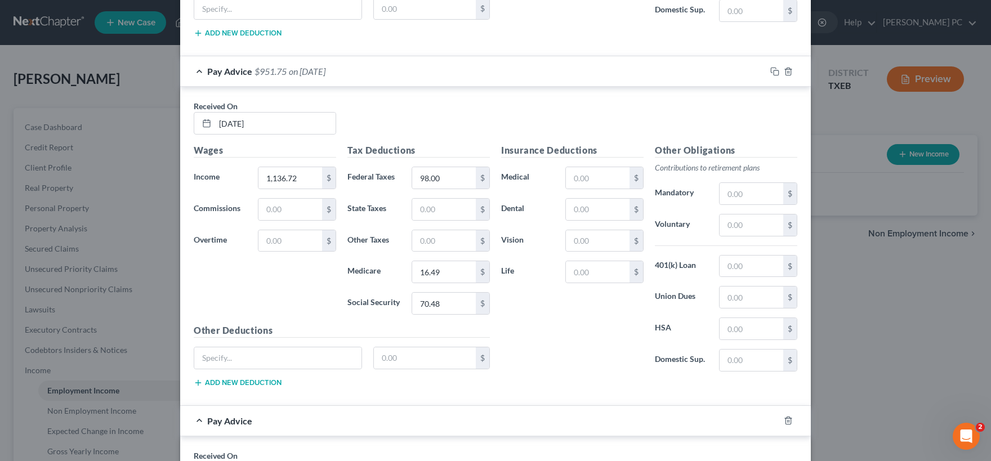
scroll to position [2645, 0]
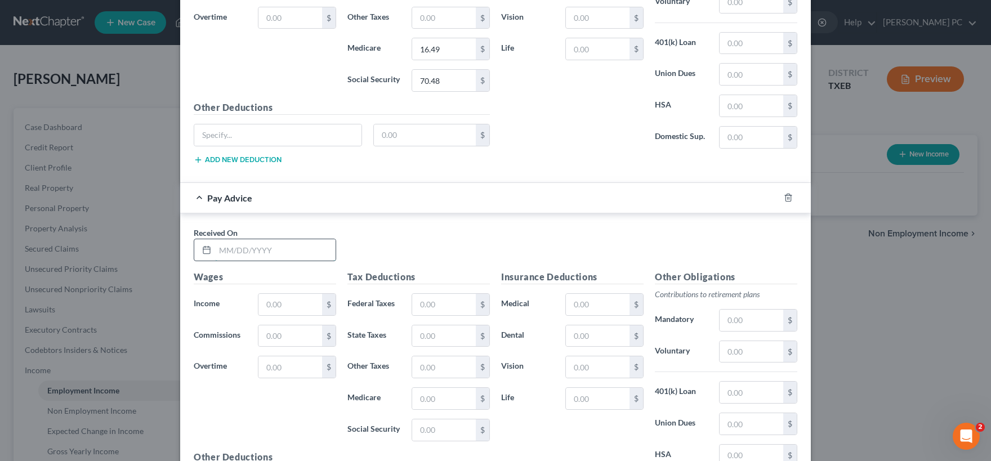
click at [242, 247] on input "text" at bounding box center [275, 249] width 121 height 21
type input "05/16/2025"
click at [282, 302] on input "text" at bounding box center [291, 304] width 64 height 21
click at [290, 300] on input "1" at bounding box center [291, 304] width 64 height 21
type input "1"
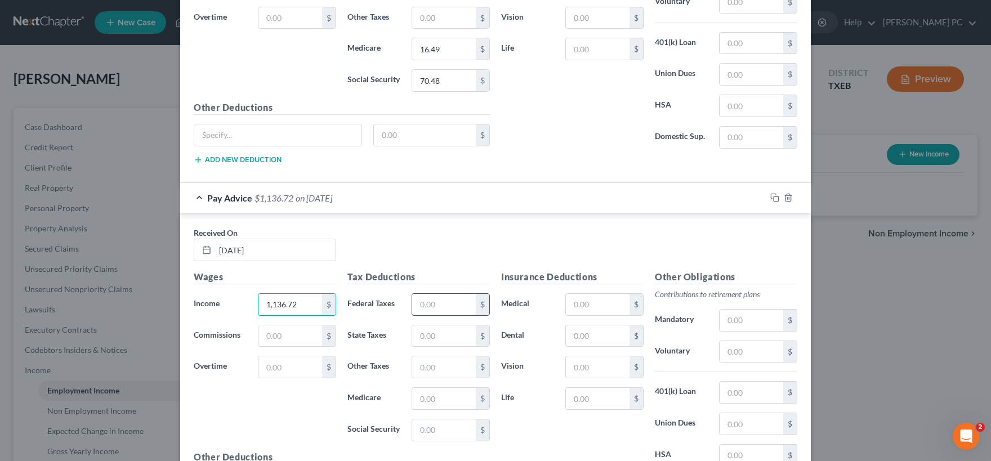
type input "1,136.72"
click at [431, 296] on input "text" at bounding box center [444, 304] width 64 height 21
type input "98.00"
click at [439, 396] on input "text" at bounding box center [444, 398] width 64 height 21
type input "16.49"
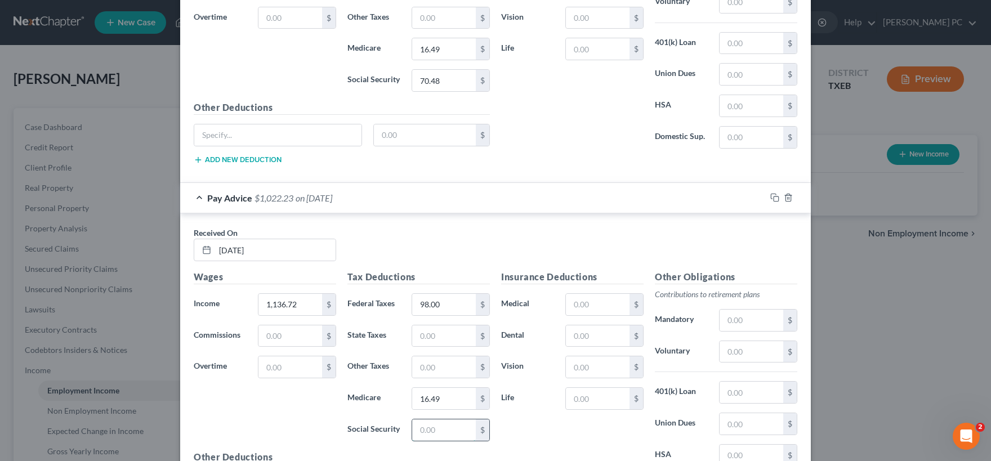
click at [445, 424] on input "text" at bounding box center [444, 430] width 64 height 21
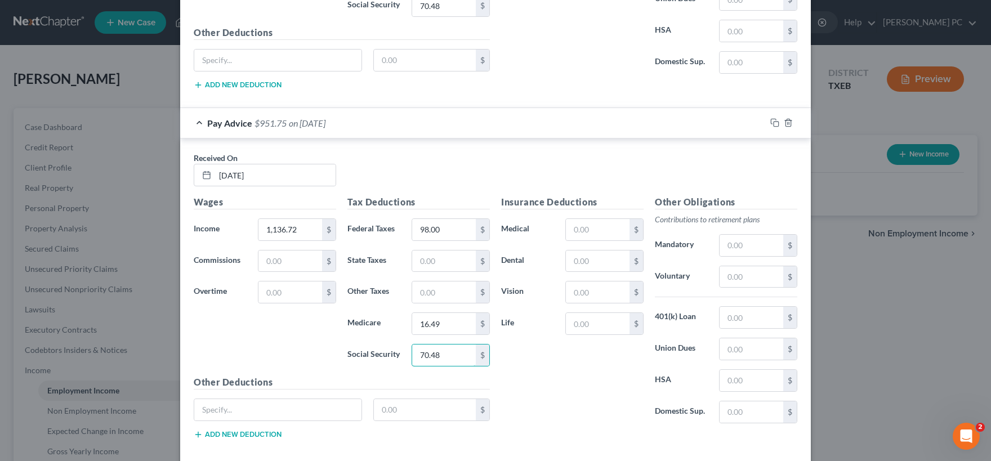
scroll to position [2771, 0]
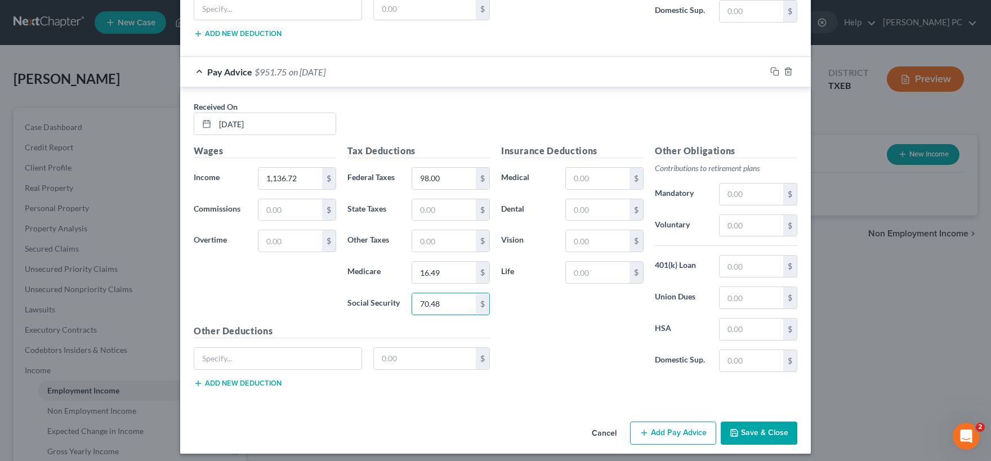
type input "70.48"
click at [666, 431] on button "Add Pay Advice" at bounding box center [673, 434] width 86 height 24
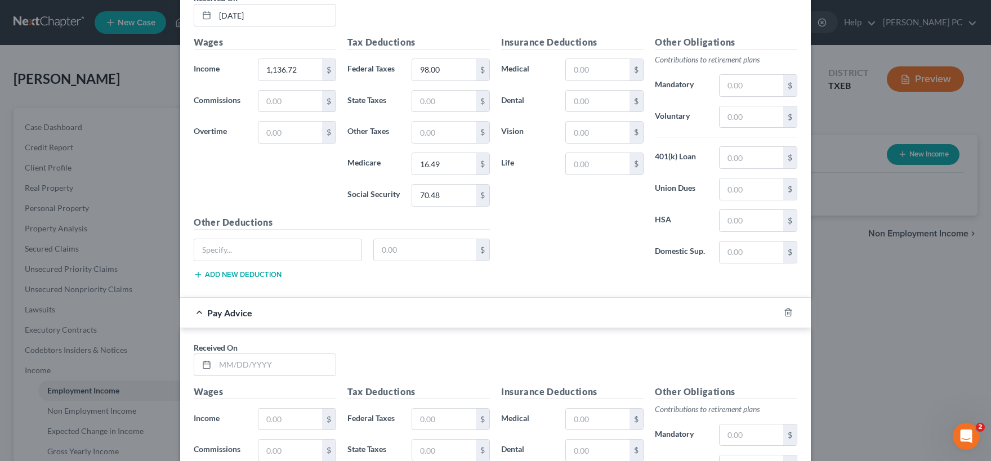
scroll to position [2939, 0]
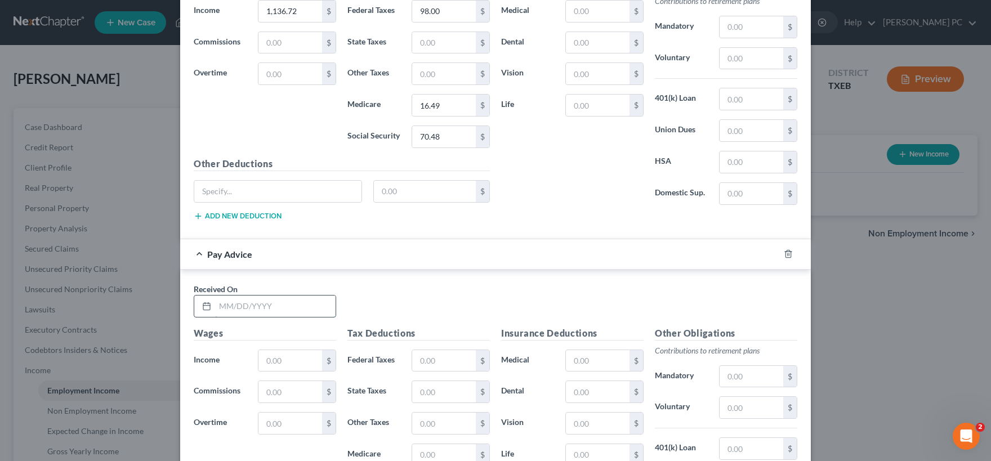
click at [230, 301] on input "text" at bounding box center [275, 306] width 121 height 21
type input "05/02/2025"
click at [280, 356] on input "text" at bounding box center [291, 360] width 64 height 21
type input "549.17"
click at [435, 350] on input "text" at bounding box center [444, 360] width 64 height 21
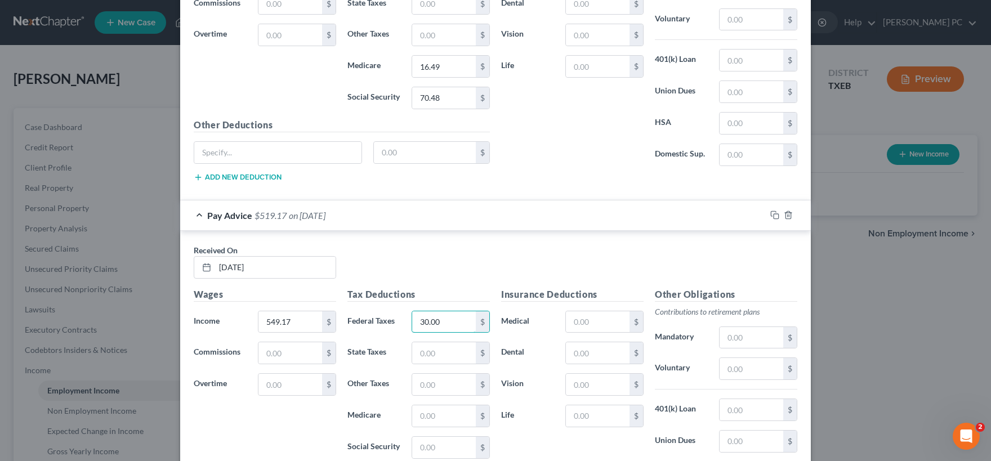
scroll to position [3050, 0]
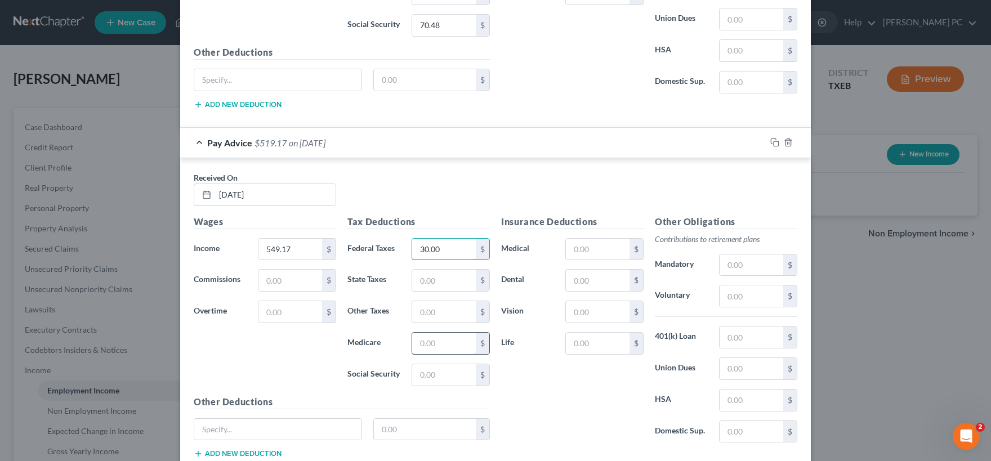
type input "30.00"
click at [432, 338] on input "text" at bounding box center [444, 343] width 64 height 21
type input "7.96"
click at [436, 371] on input "text" at bounding box center [444, 374] width 64 height 21
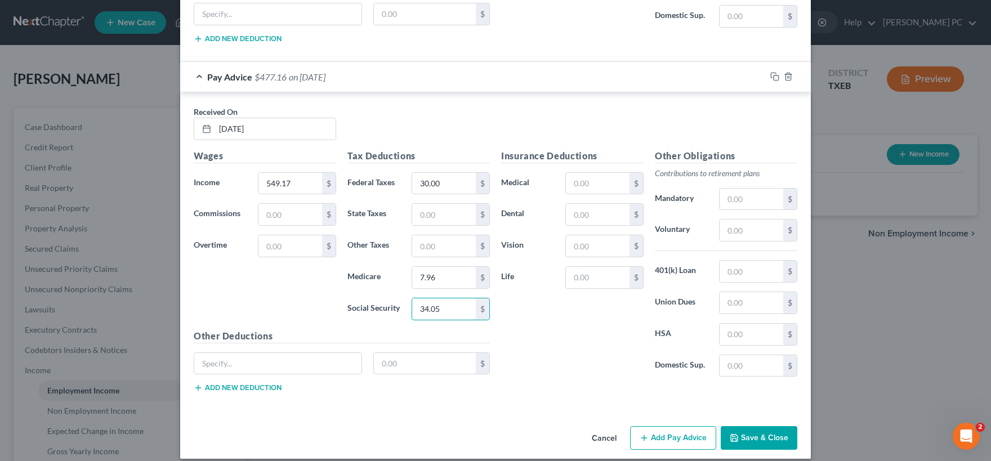
scroll to position [3121, 0]
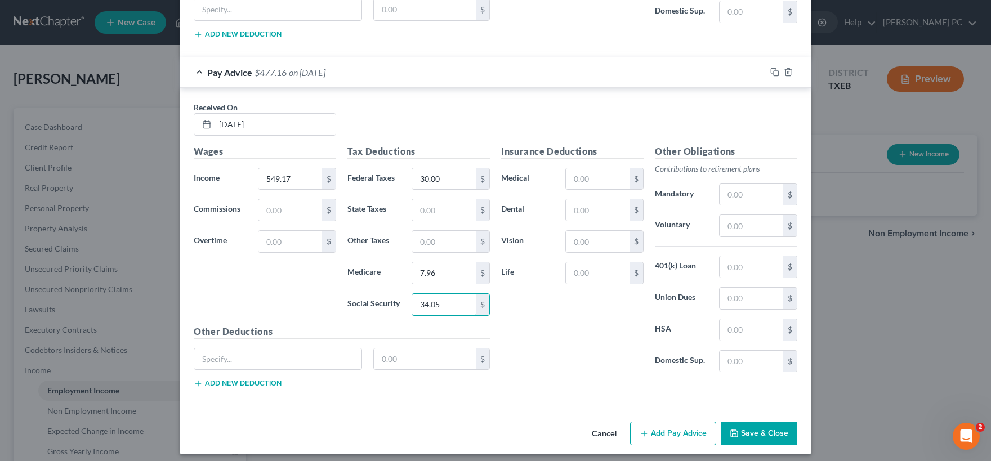
type input "34.05"
click at [643, 429] on icon "button" at bounding box center [644, 433] width 9 height 9
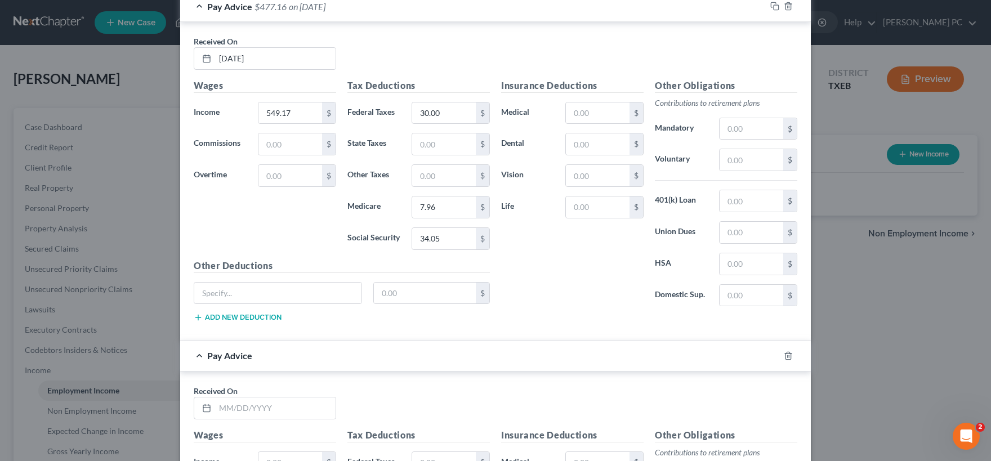
scroll to position [3344, 0]
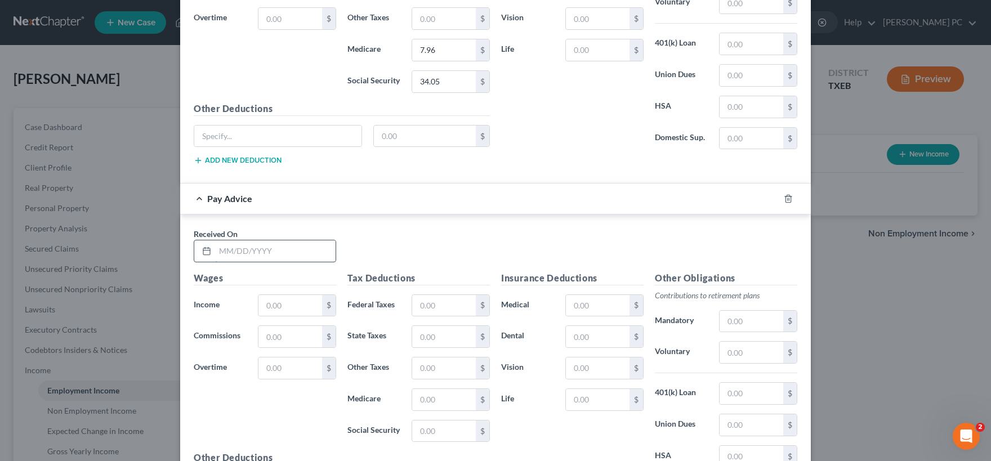
click at [275, 246] on input "text" at bounding box center [275, 250] width 121 height 21
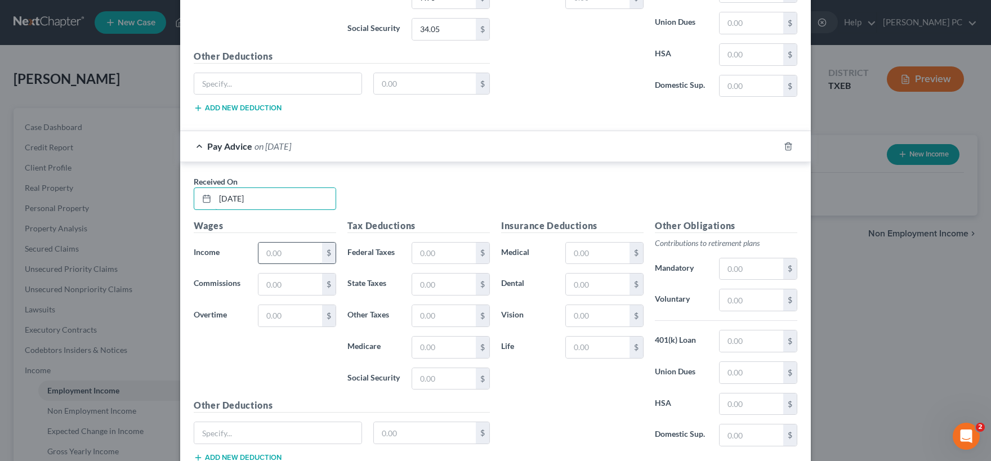
scroll to position [3399, 0]
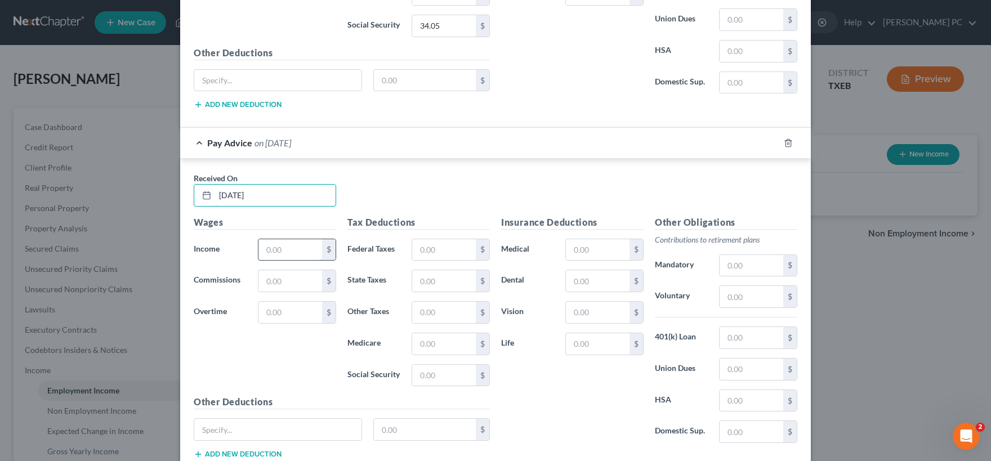
type input "04/24/2025"
click at [288, 246] on input "text" at bounding box center [291, 249] width 64 height 21
type input "582.45"
click at [442, 240] on input "text" at bounding box center [444, 249] width 64 height 21
type input "34.00"
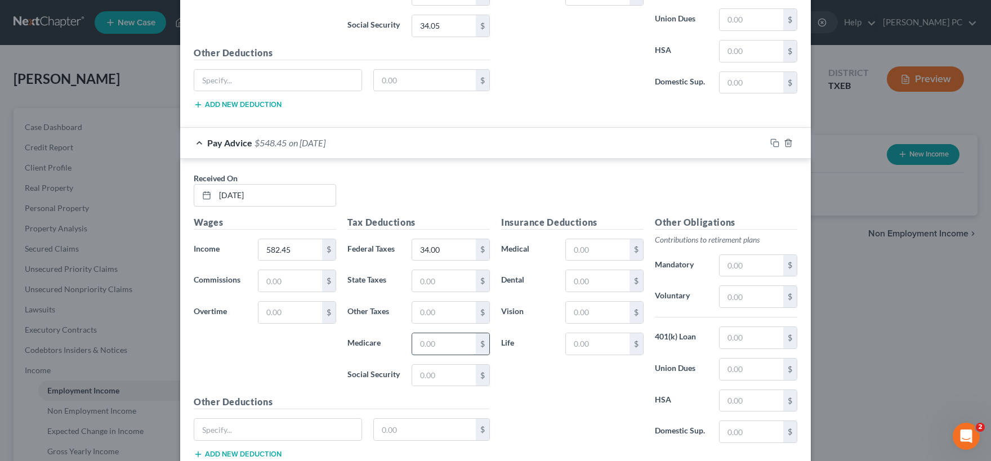
click at [428, 333] on input "text" at bounding box center [444, 343] width 64 height 21
type input "8.44"
click at [456, 365] on input "text" at bounding box center [444, 375] width 64 height 21
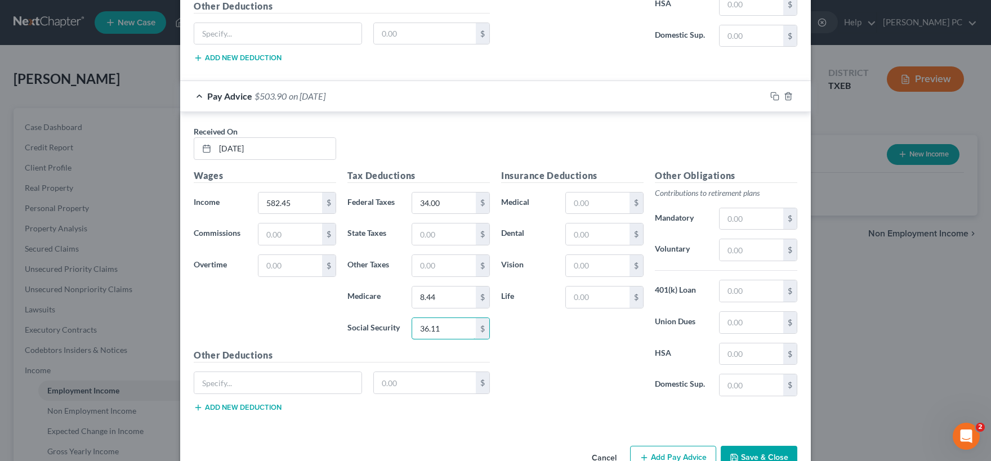
scroll to position [3469, 0]
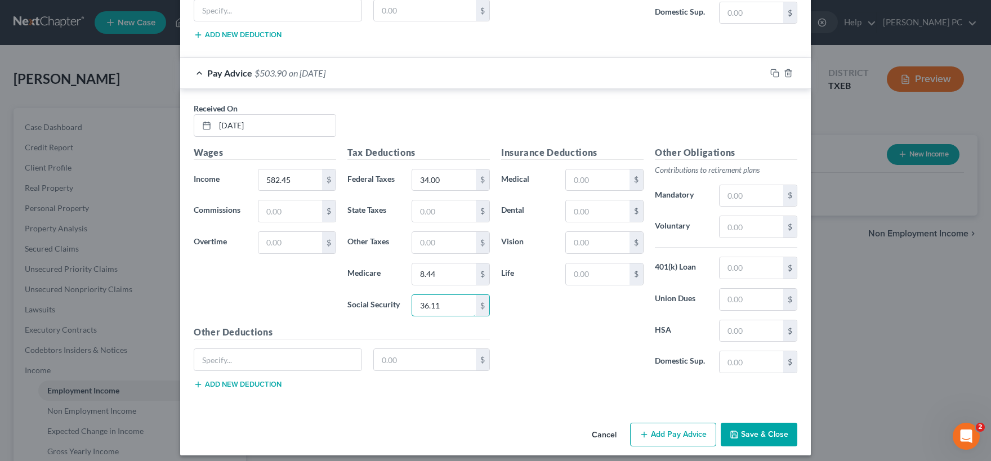
type input "36.11"
click at [750, 425] on button "Save & Close" at bounding box center [759, 435] width 77 height 24
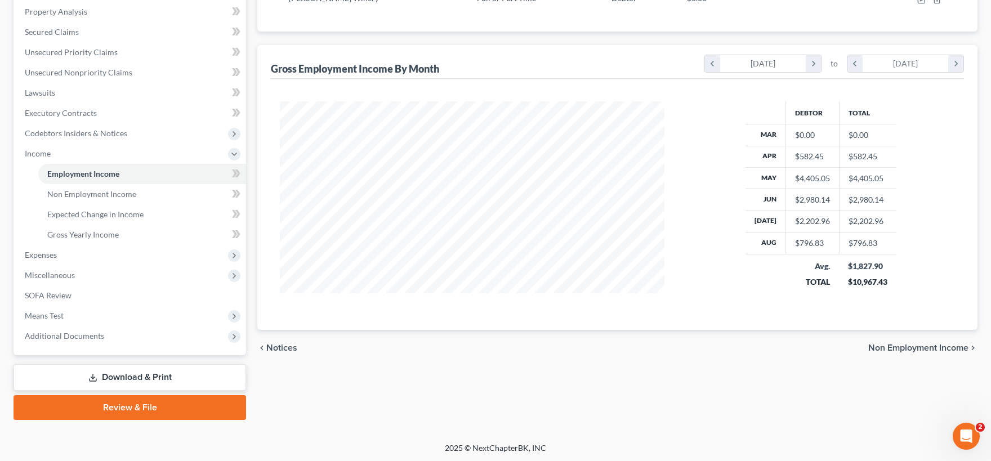
scroll to position [0, 0]
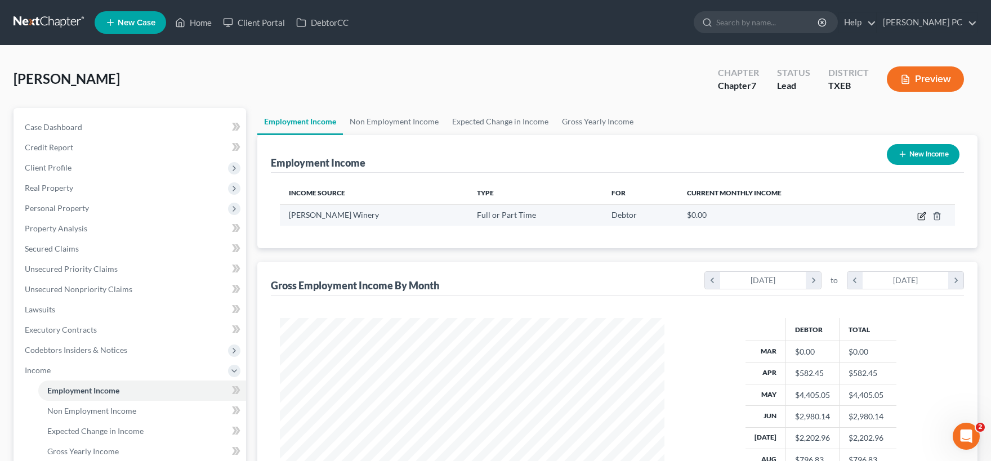
click at [921, 219] on icon "button" at bounding box center [921, 216] width 9 height 9
select select "0"
select select "45"
select select "2"
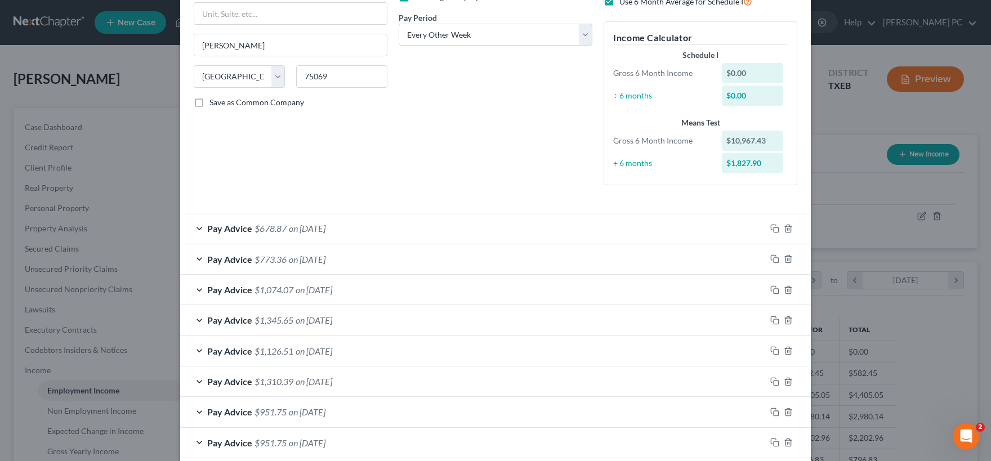
scroll to position [287, 0]
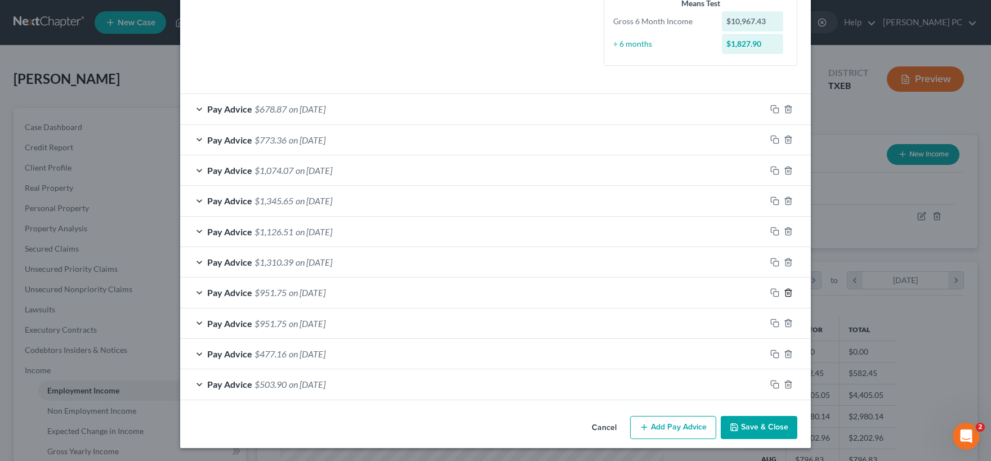
click at [789, 294] on icon "button" at bounding box center [788, 292] width 9 height 9
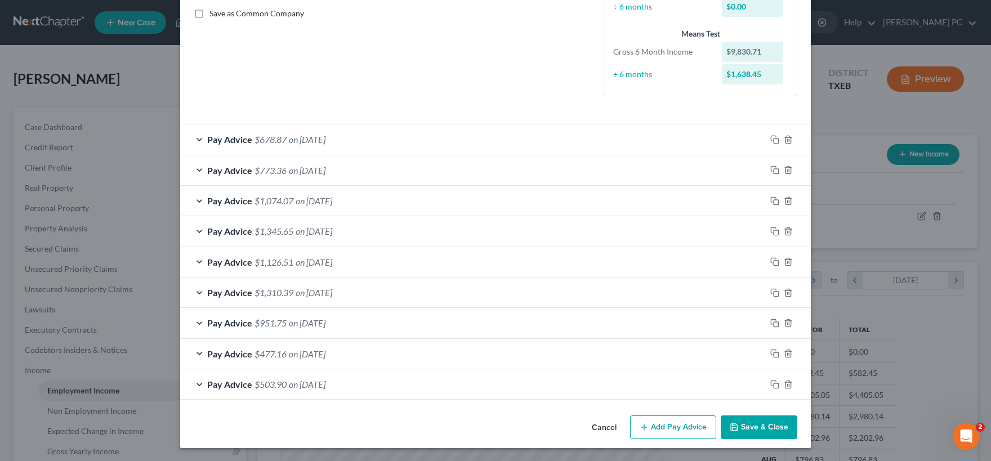
click at [756, 425] on button "Save & Close" at bounding box center [759, 428] width 77 height 24
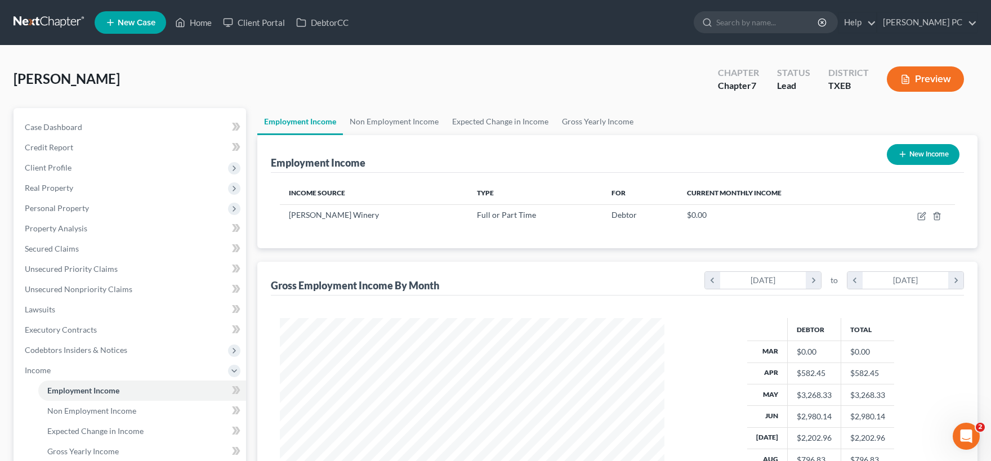
scroll to position [217, 0]
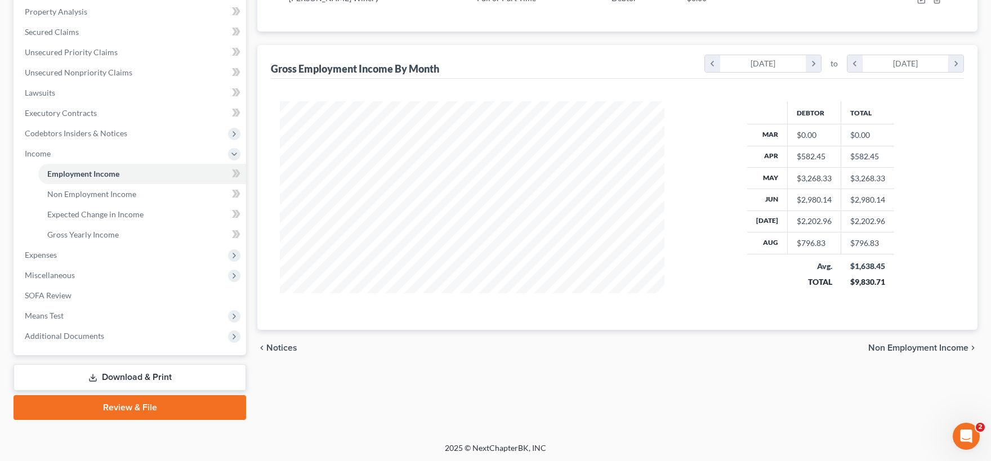
click at [157, 377] on link "Download & Print" at bounding box center [130, 377] width 233 height 26
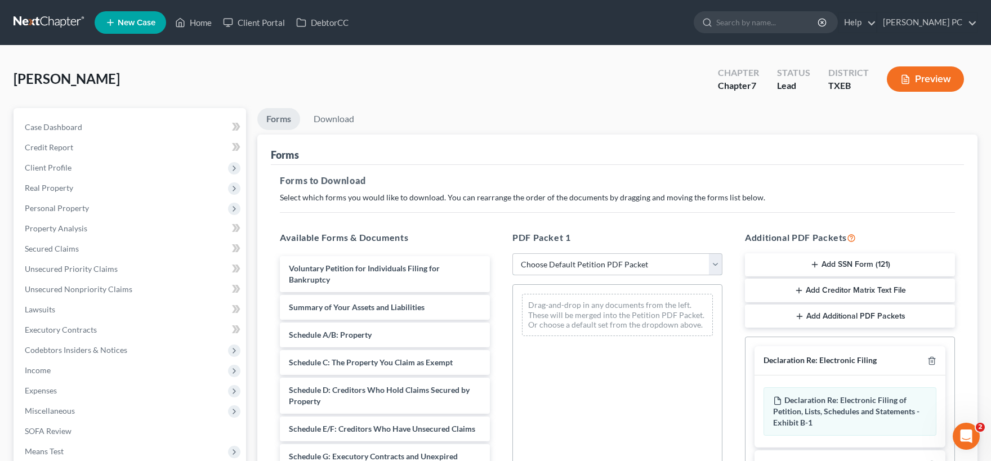
click at [512, 253] on select "Choose Default Petition PDF Packet Complete Bankruptcy Petition (all forms and …" at bounding box center [617, 264] width 210 height 23
select select "0"
click option "Complete Bankruptcy Petition (all forms and schedules)" at bounding box center [0, 0] width 0 height 0
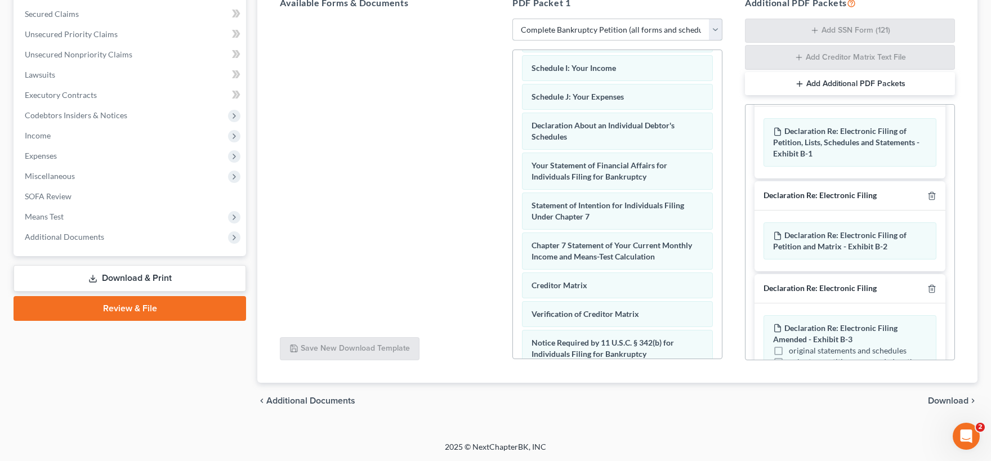
scroll to position [291, 0]
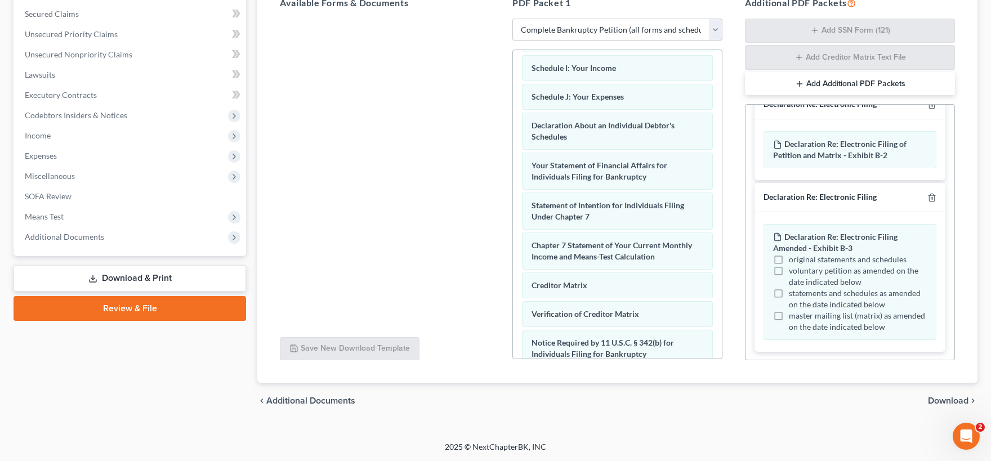
click at [942, 398] on span "Download" at bounding box center [948, 400] width 41 height 9
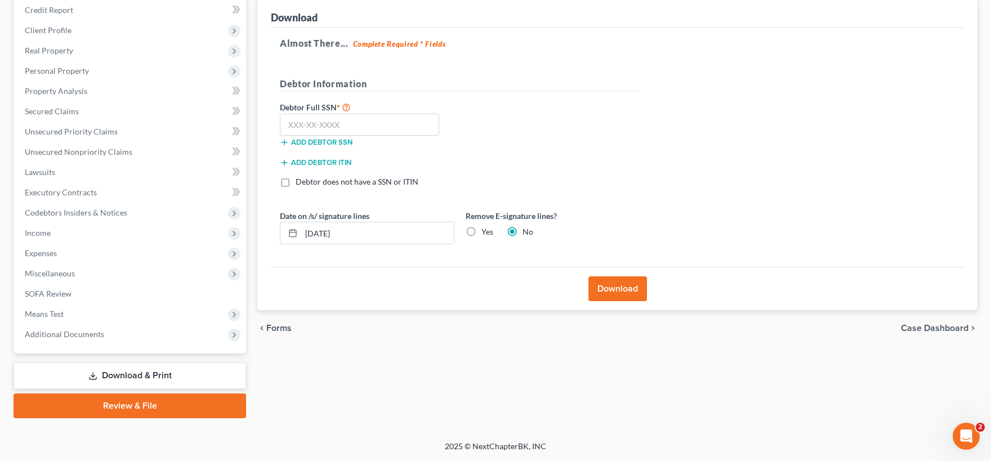
scroll to position [136, 0]
click at [335, 130] on input "text" at bounding box center [359, 126] width 159 height 23
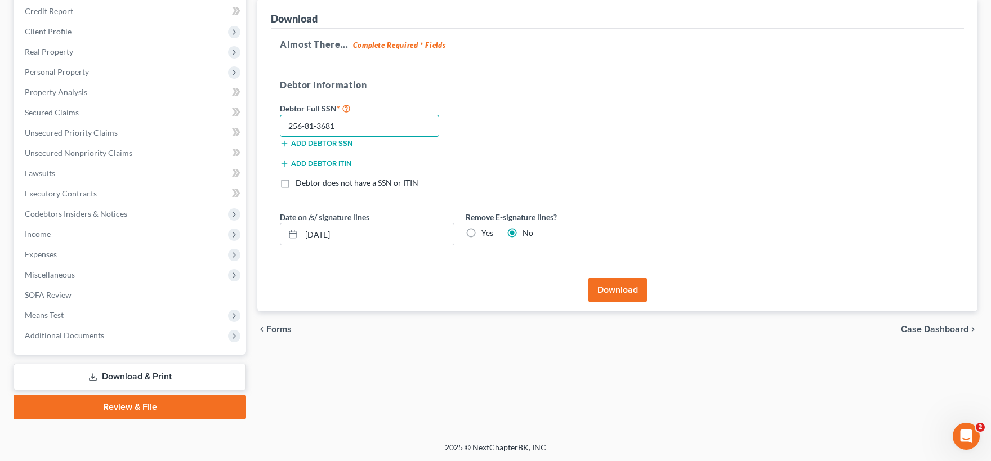
type input "256-81-3681"
click at [482, 233] on label "Yes" at bounding box center [488, 233] width 12 height 11
click at [486, 233] on input "Yes" at bounding box center [489, 231] width 7 height 7
radio input "true"
radio input "false"
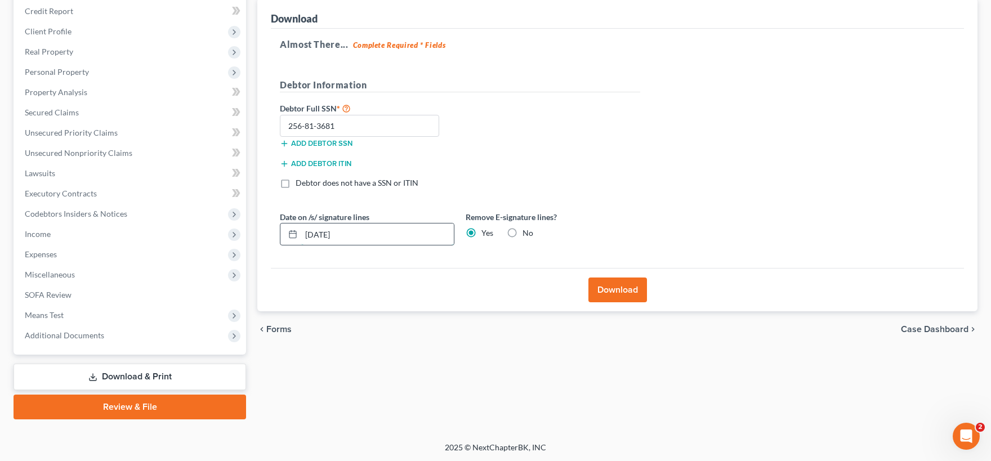
drag, startPoint x: 288, startPoint y: 237, endPoint x: 257, endPoint y: 237, distance: 31.0
click at [301, 237] on input "09/11/2025" at bounding box center [377, 234] width 153 height 21
click at [547, 168] on div "Add debtor ITIN" at bounding box center [460, 167] width 372 height 20
click at [624, 282] on button "Download" at bounding box center [618, 290] width 59 height 25
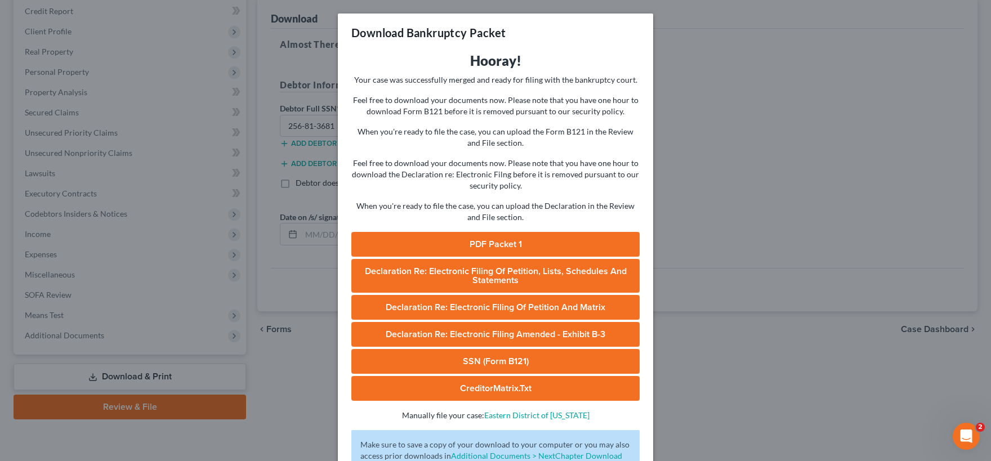
click at [507, 389] on link "CreditorMatrix.txt" at bounding box center [495, 388] width 288 height 25
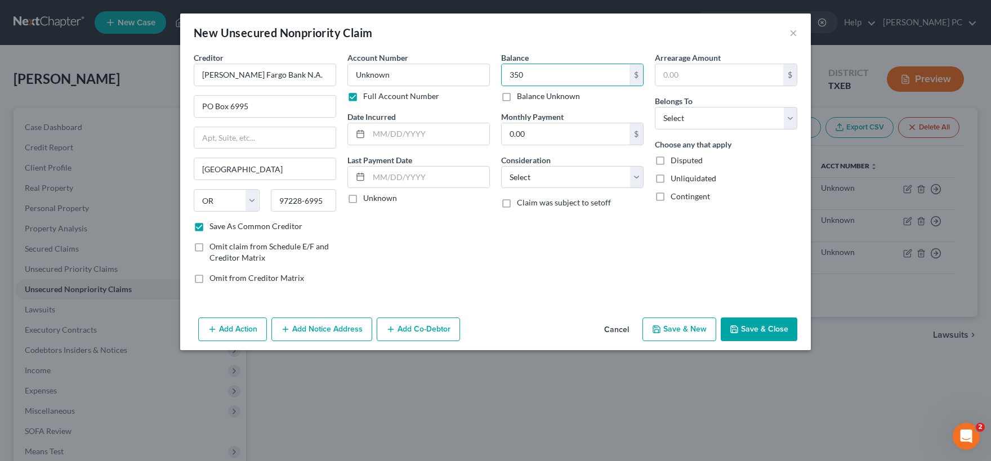
click at [363, 200] on label "Unknown" at bounding box center [380, 198] width 34 height 11
click at [368, 200] on input "Unknown" at bounding box center [371, 196] width 7 height 7
checkbox input "true"
click at [384, 132] on input "text" at bounding box center [429, 133] width 121 height 21
click at [380, 132] on input "084/30/2025" at bounding box center [429, 133] width 121 height 21
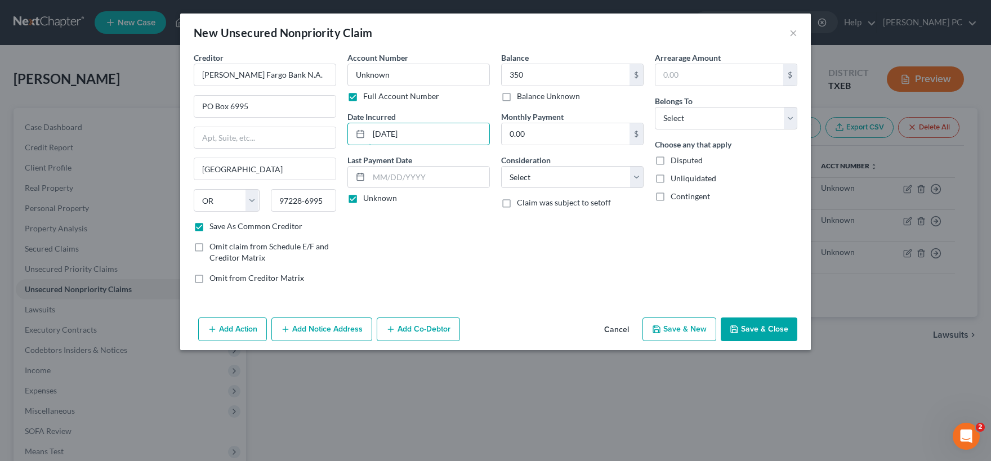
type input "[DATE]"
click at [501, 166] on select "Select Cable / Satellite Services Collection Agency Credit Card Debt Debt Couns…" at bounding box center [572, 177] width 142 height 23
select select "15"
click option "Overdrawn Bank Account" at bounding box center [0, 0] width 0 height 0
click at [732, 76] on input "text" at bounding box center [720, 74] width 128 height 21
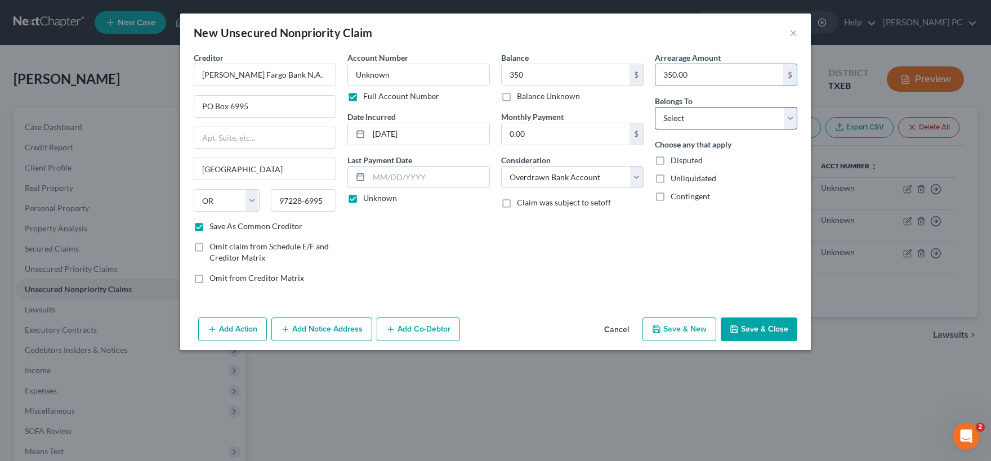
type input "350.00"
click at [655, 107] on select "Select Debtor 1 Only Debtor 2 Only Debtor 1 And Debtor 2 Only At Least One Of T…" at bounding box center [726, 118] width 142 height 23
select select "0"
click option "Debtor 1 Only" at bounding box center [0, 0] width 0 height 0
click at [747, 332] on button "Save & Close" at bounding box center [759, 330] width 77 height 24
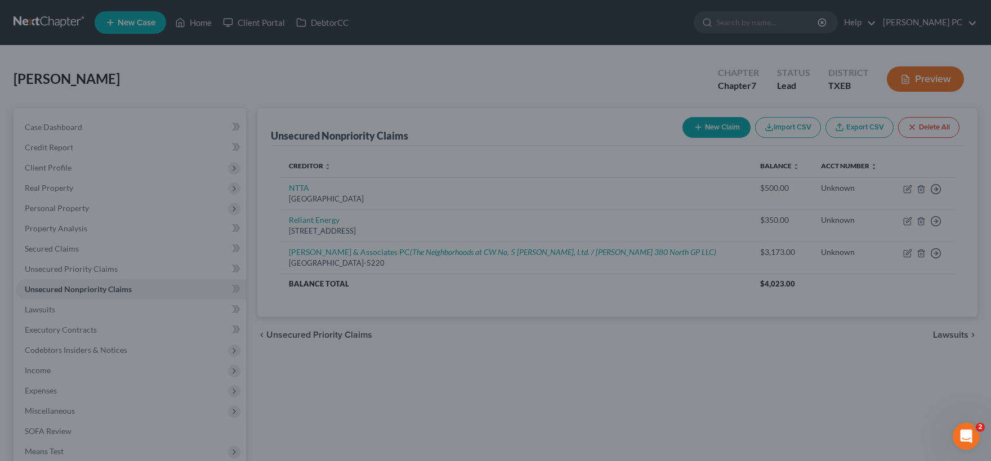
checkbox input "false"
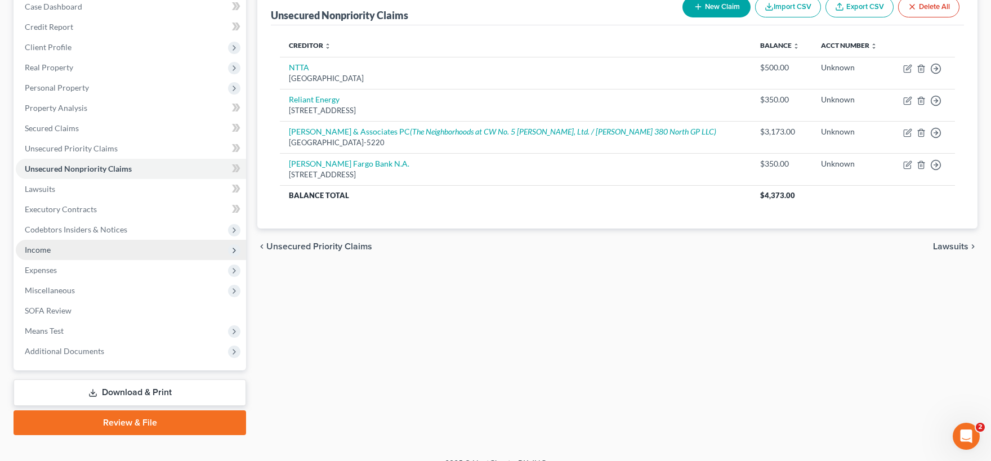
scroll to position [124, 0]
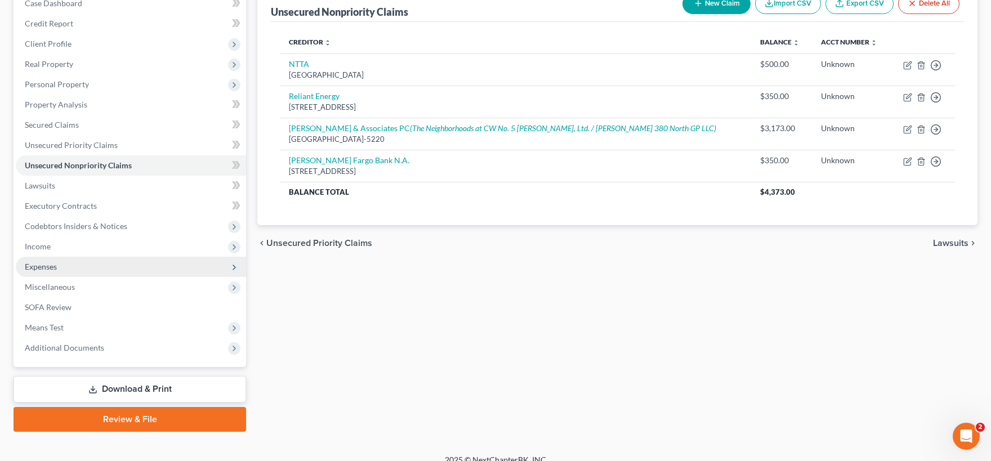
click at [55, 269] on span "Expenses" at bounding box center [41, 267] width 32 height 10
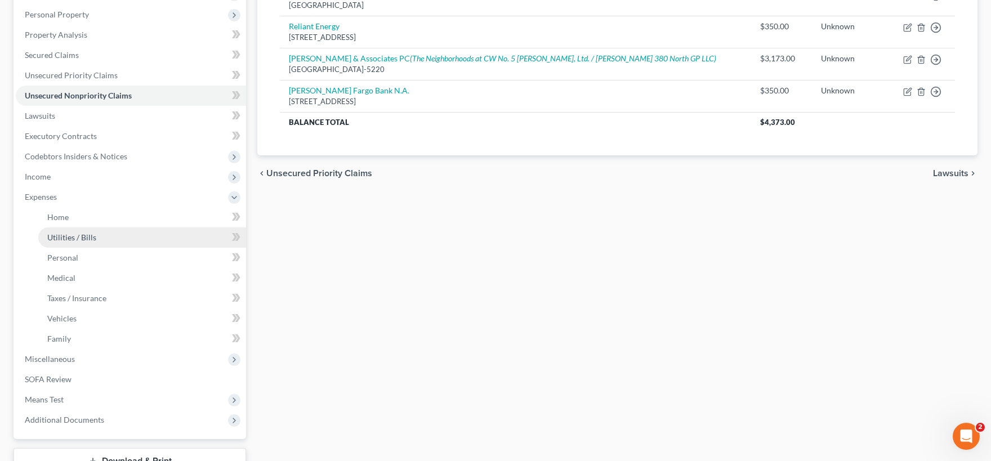
scroll to position [248, 0]
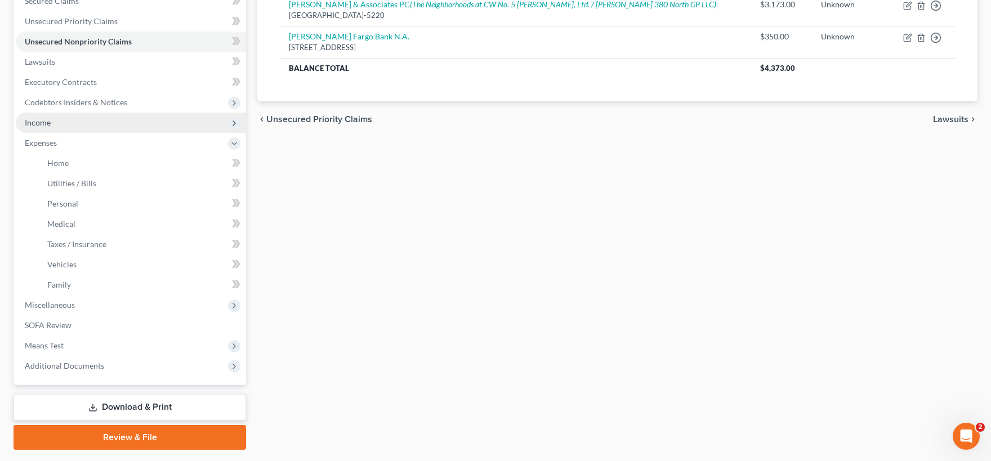
click at [44, 122] on span "Income" at bounding box center [38, 123] width 26 height 10
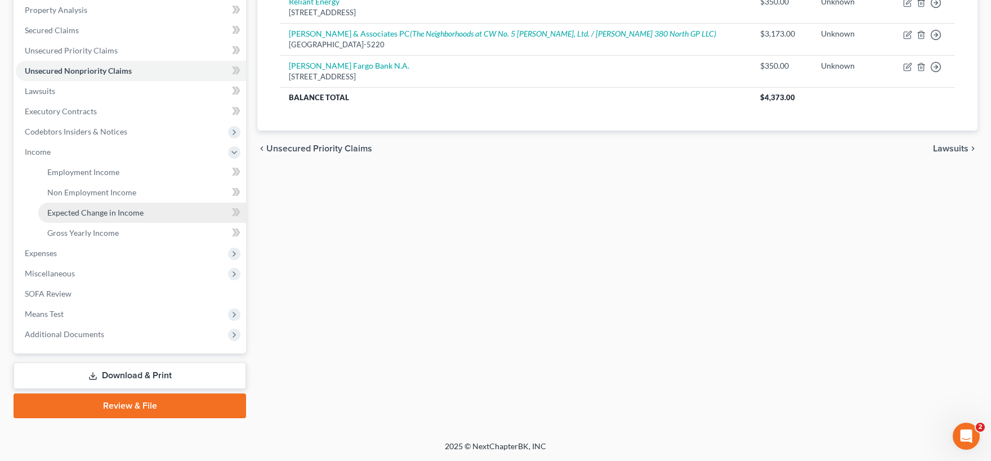
scroll to position [217, 0]
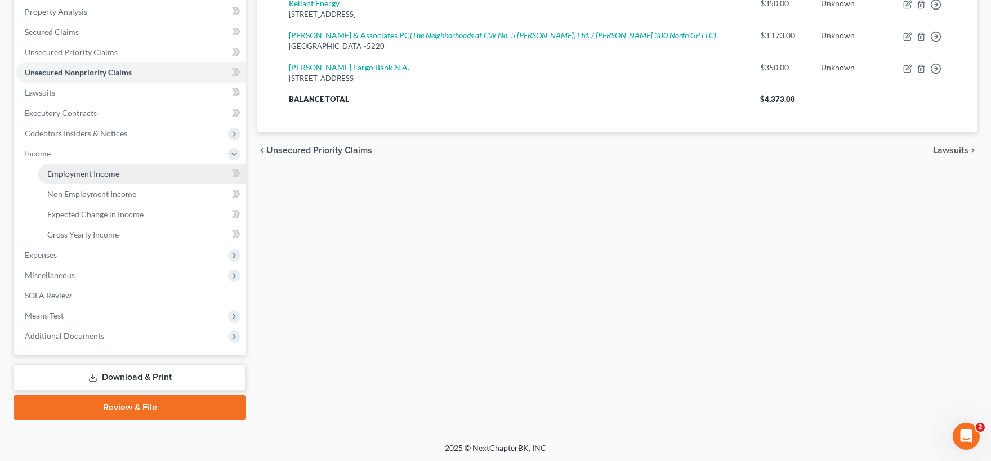
click at [99, 177] on span "Employment Income" at bounding box center [83, 174] width 72 height 10
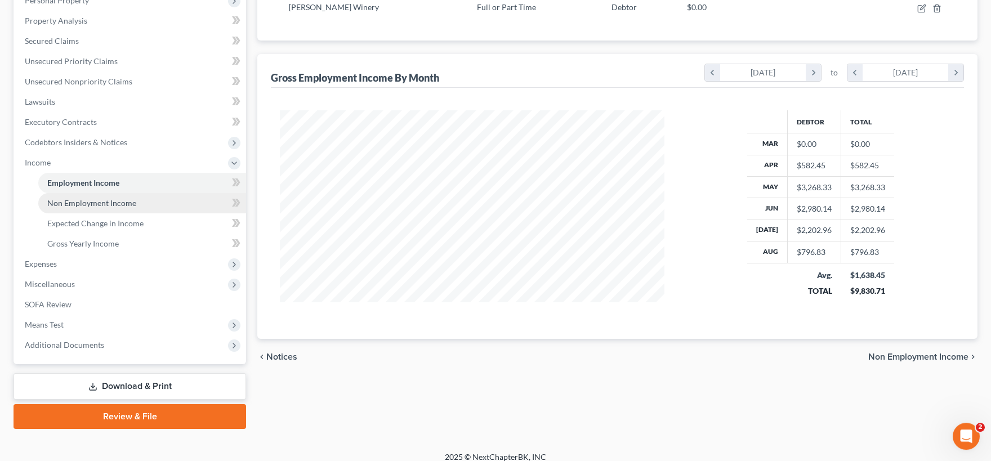
scroll to position [217, 0]
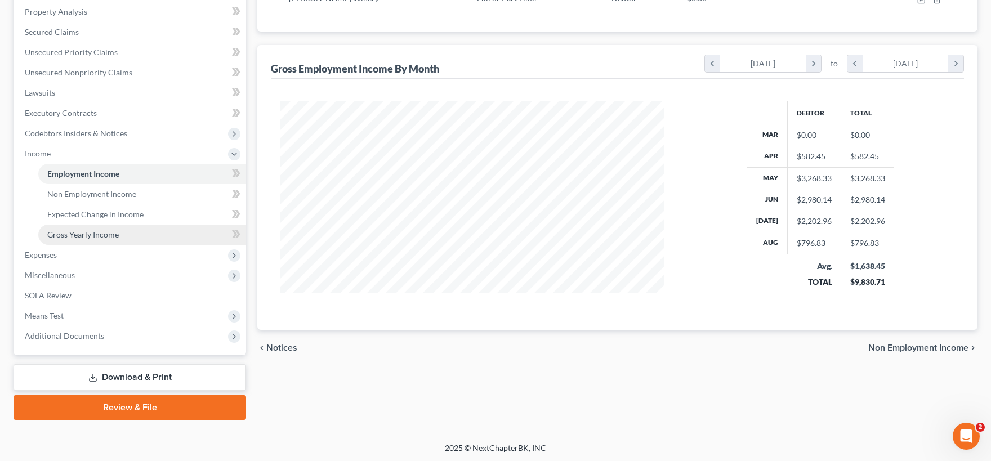
click at [81, 238] on span "Gross Yearly Income" at bounding box center [83, 235] width 72 height 10
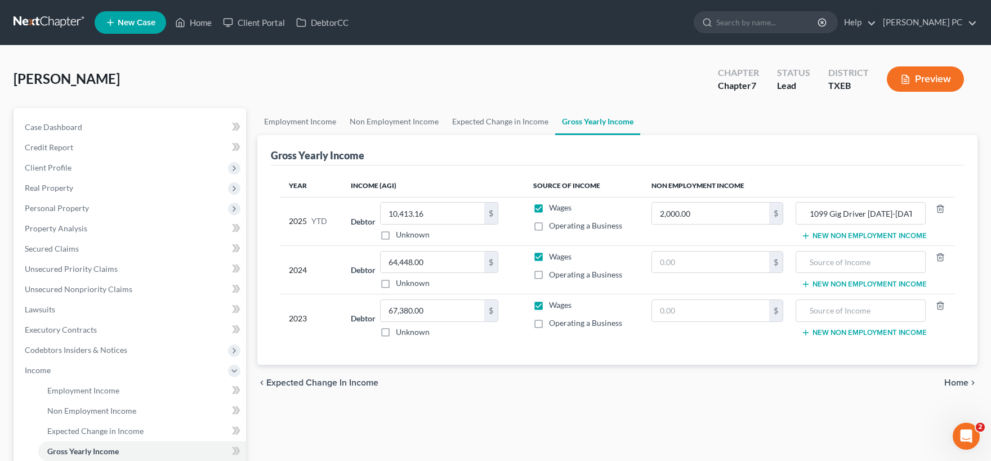
click at [549, 229] on label "Operating a Business" at bounding box center [585, 225] width 73 height 11
click at [554, 228] on input "Operating a Business" at bounding box center [557, 223] width 7 height 7
checkbox input "true"
drag, startPoint x: 685, startPoint y: 211, endPoint x: 744, endPoint y: 212, distance: 59.1
click at [744, 212] on input "2,000.00" at bounding box center [711, 213] width 118 height 21
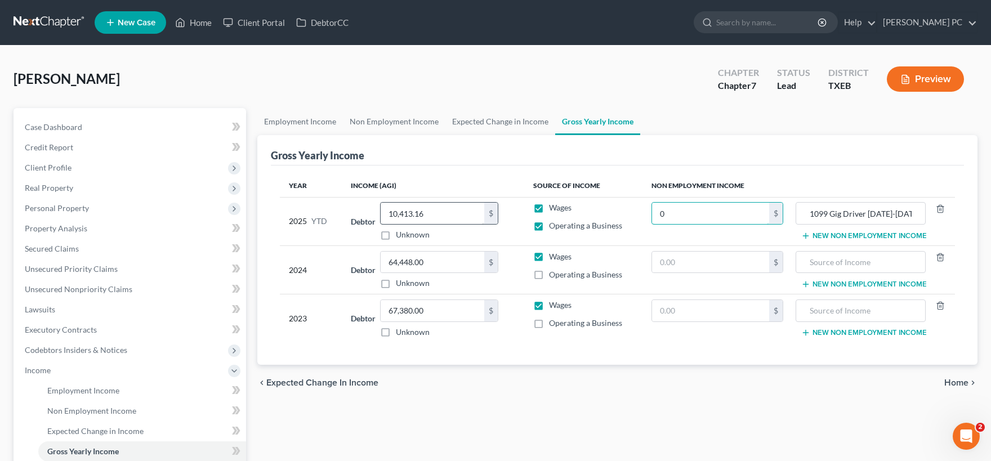
type input "0"
click at [392, 211] on input "10,413.16" at bounding box center [433, 213] width 104 height 21
click at [392, 214] on input "10,413.16" at bounding box center [433, 213] width 104 height 21
type input "12,413.16"
click at [526, 363] on div "Year Income (AGI) Source of Income Non Employment Income 2025 YTD Debtor 12,413…" at bounding box center [617, 266] width 693 height 200
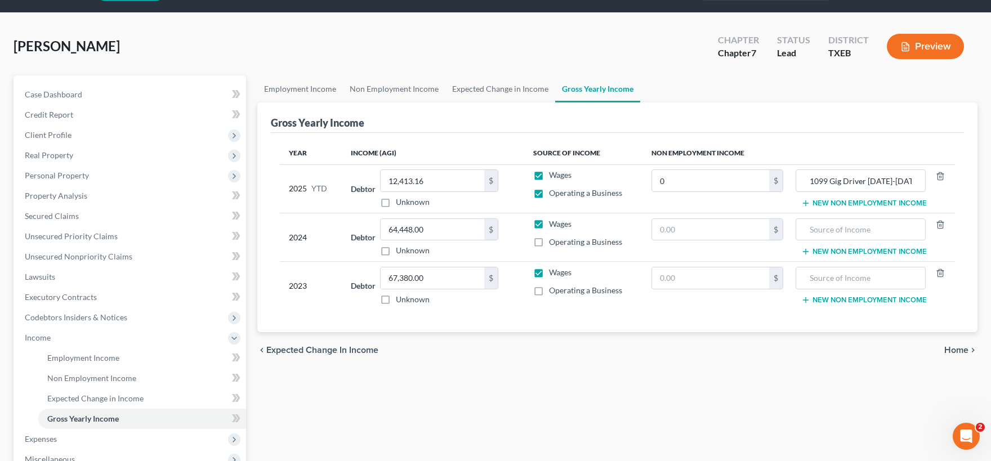
scroll to position [62, 0]
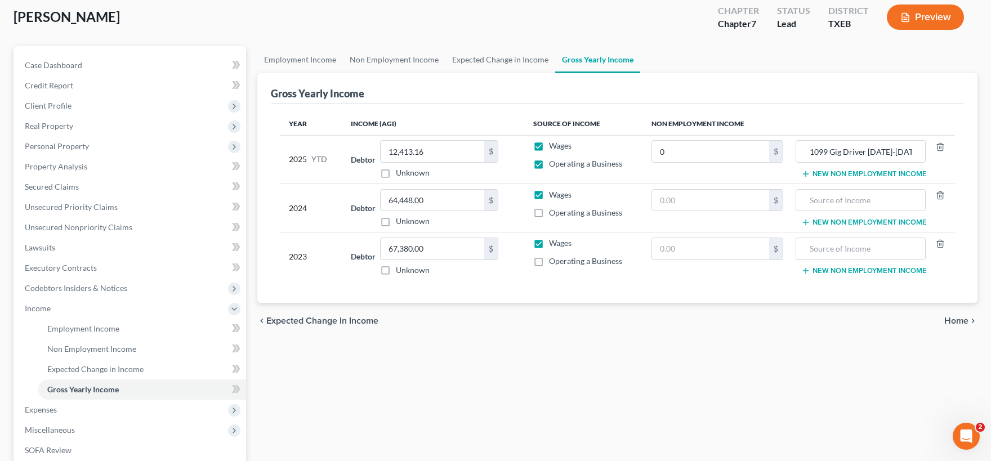
click at [964, 321] on span "Home" at bounding box center [956, 321] width 24 height 9
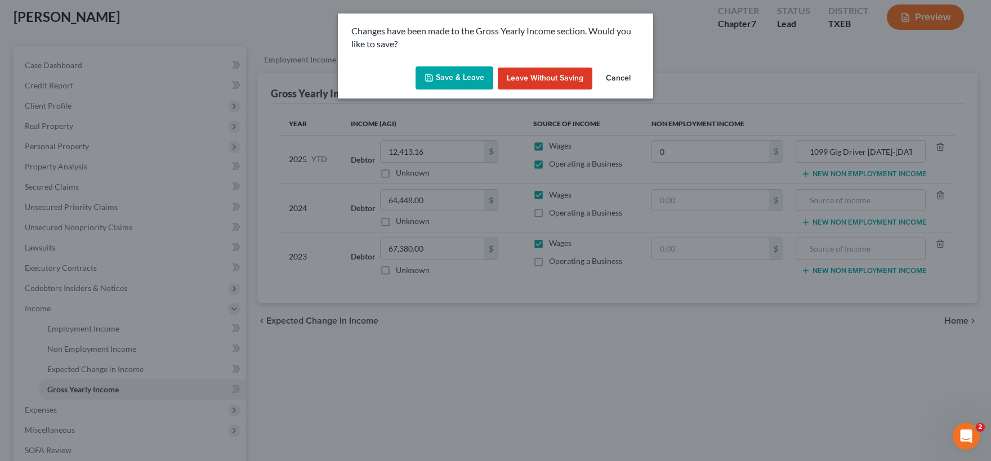
click at [470, 82] on button "Save & Leave" at bounding box center [455, 78] width 78 height 24
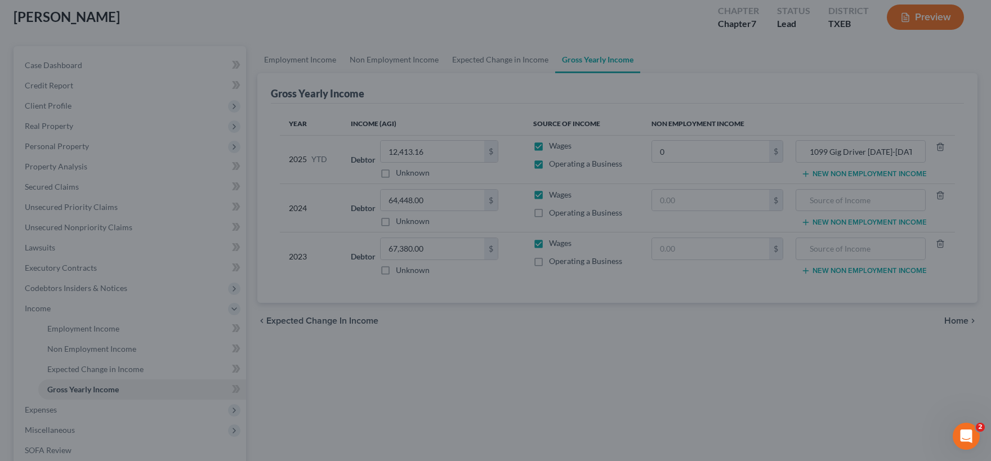
type input "0.00"
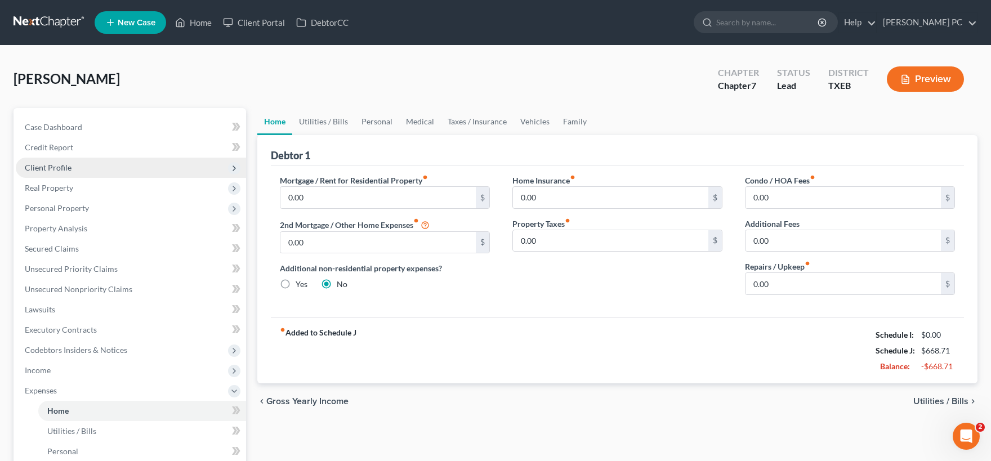
click at [62, 167] on span "Client Profile" at bounding box center [48, 168] width 47 height 10
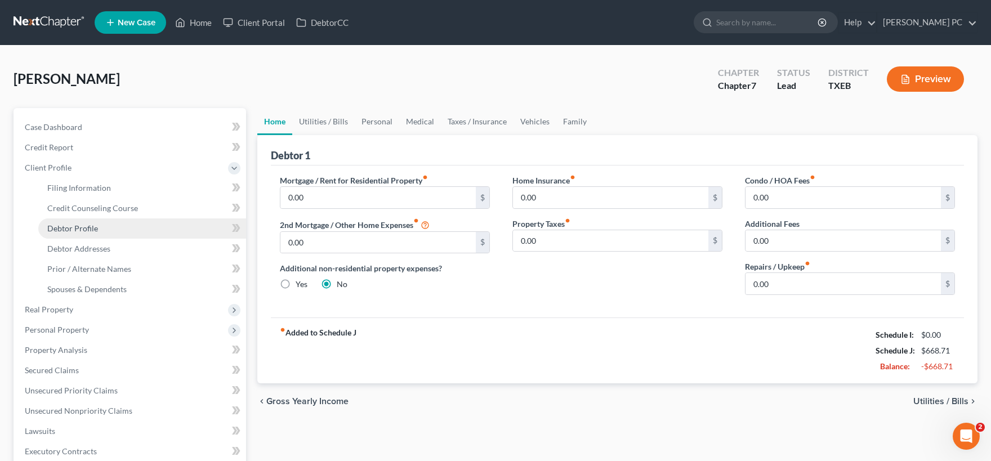
click at [95, 225] on span "Debtor Profile" at bounding box center [72, 229] width 51 height 10
select select "0"
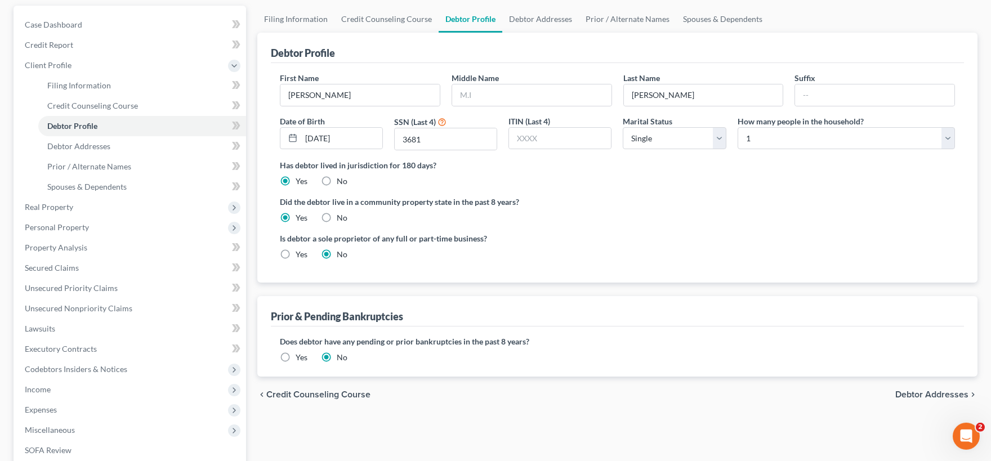
scroll to position [186, 0]
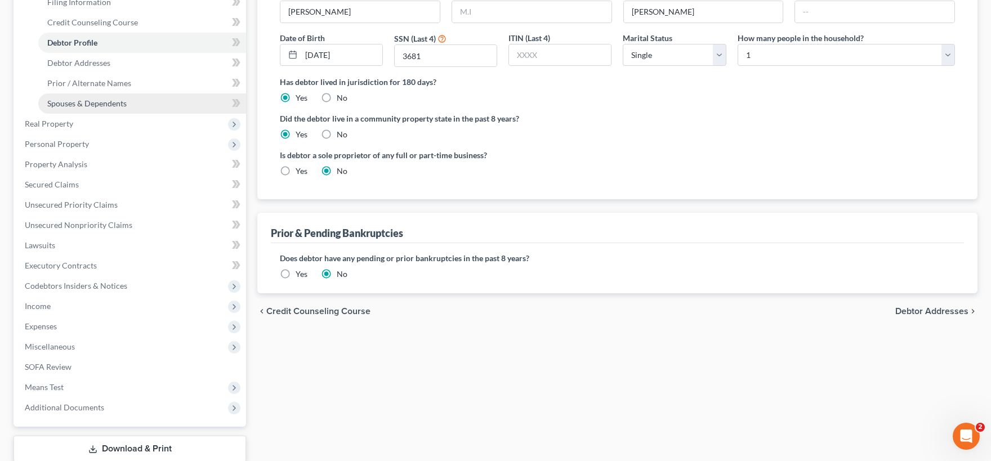
click at [88, 102] on span "Spouses & Dependents" at bounding box center [86, 104] width 79 height 10
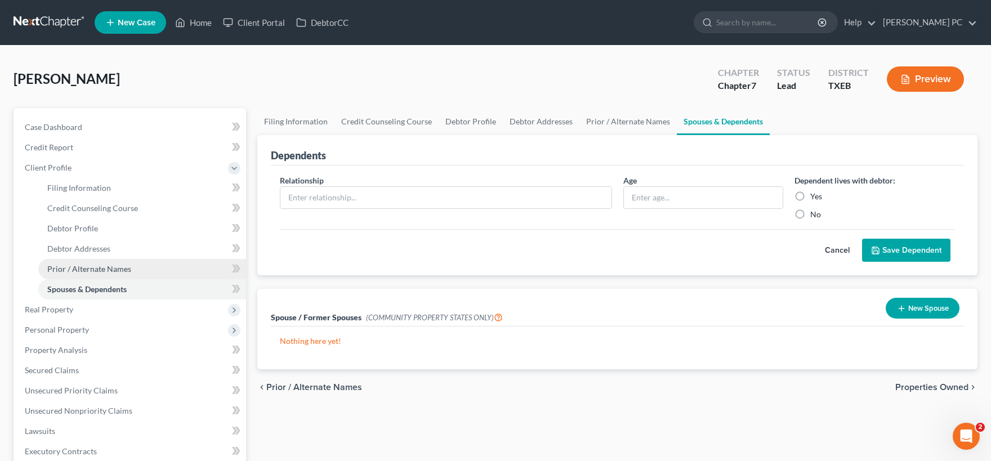
click at [117, 271] on span "Prior / Alternate Names" at bounding box center [89, 269] width 84 height 10
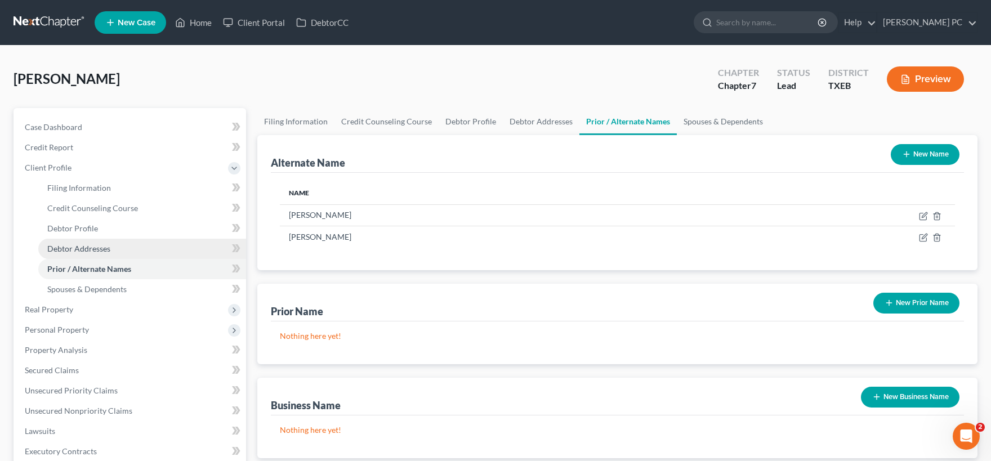
click at [101, 250] on span "Debtor Addresses" at bounding box center [78, 249] width 63 height 10
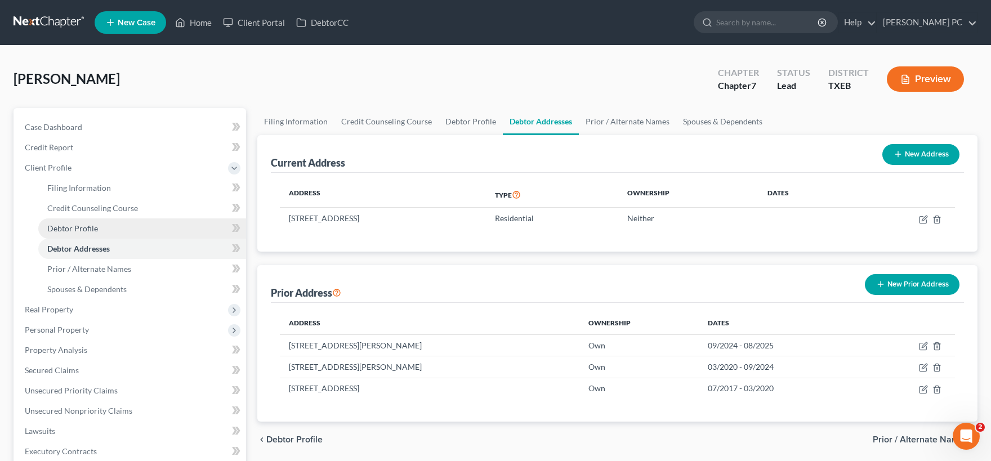
click at [95, 233] on span "Debtor Profile" at bounding box center [72, 229] width 51 height 10
select select "0"
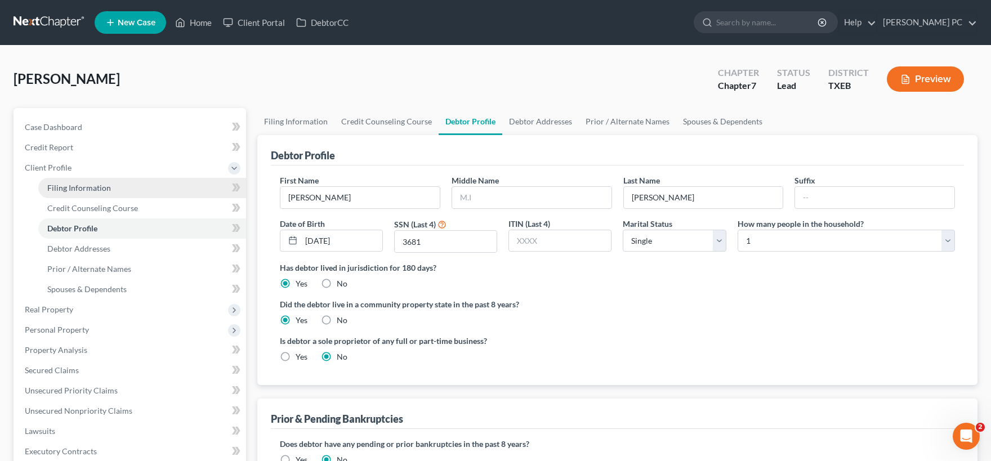
click at [87, 184] on span "Filing Information" at bounding box center [79, 188] width 64 height 10
select select "1"
select select "0"
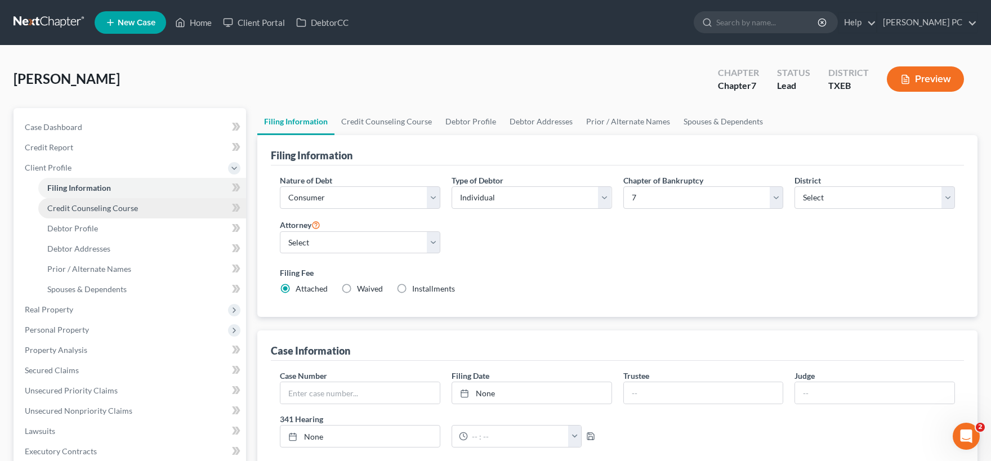
click at [69, 211] on span "Credit Counseling Course" at bounding box center [92, 208] width 91 height 10
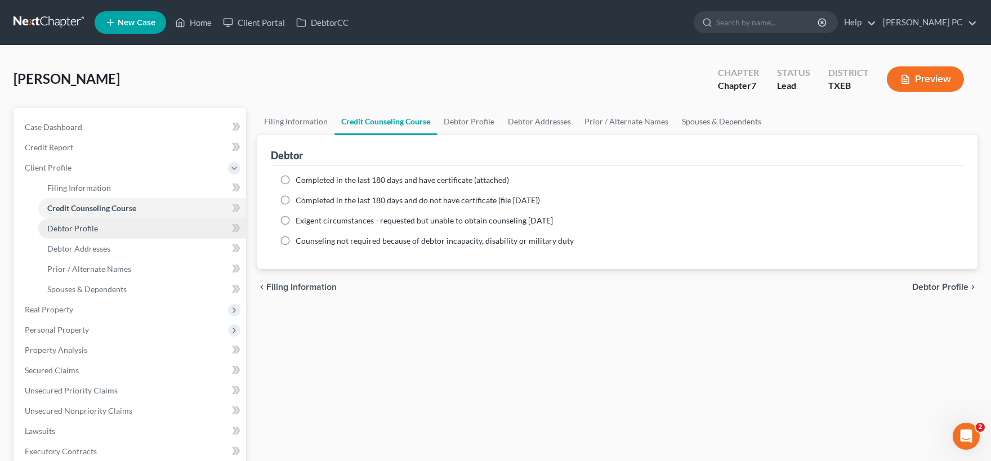
click at [84, 227] on span "Debtor Profile" at bounding box center [72, 229] width 51 height 10
select select "0"
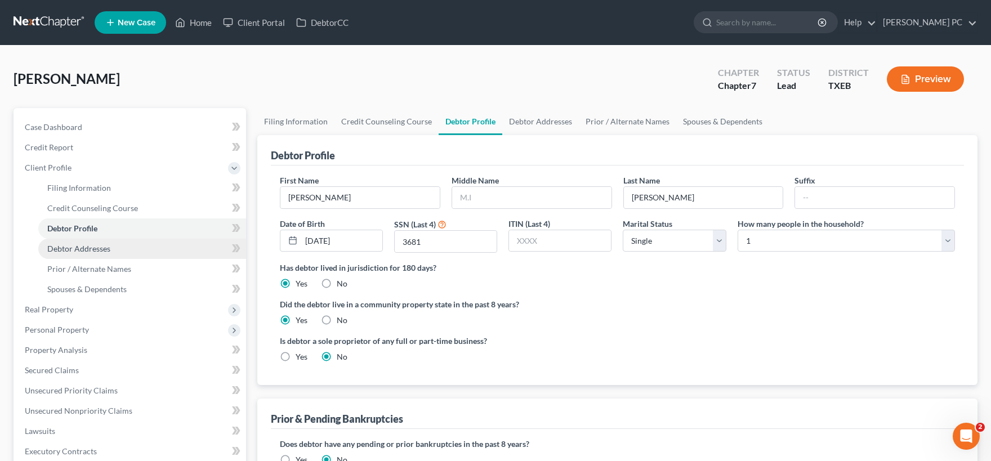
click at [91, 251] on span "Debtor Addresses" at bounding box center [78, 249] width 63 height 10
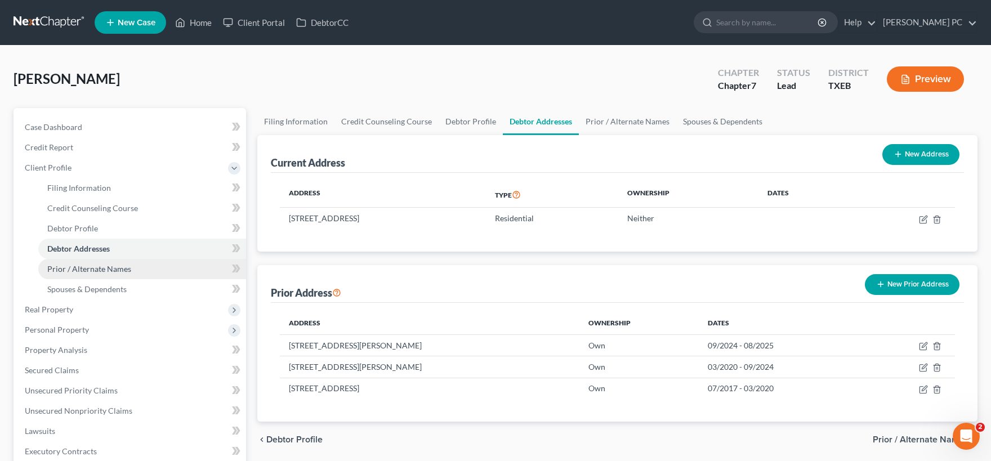
click at [99, 268] on span "Prior / Alternate Names" at bounding box center [89, 269] width 84 height 10
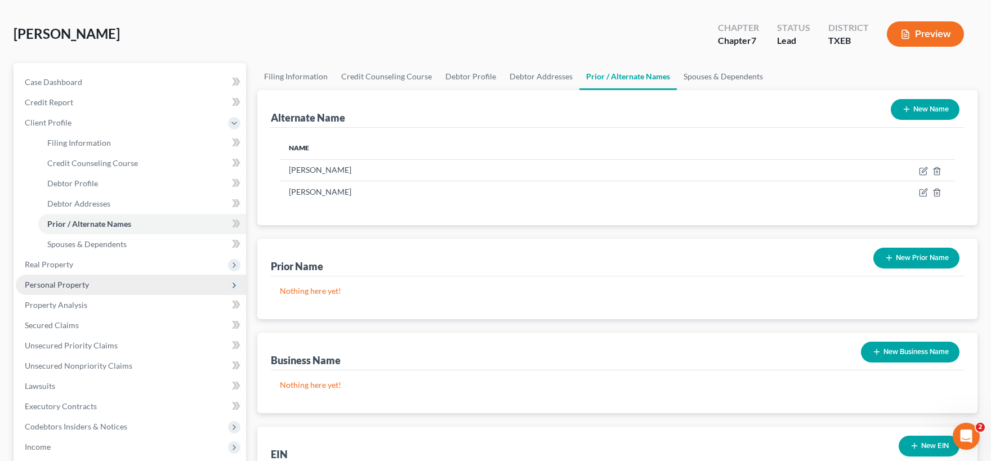
scroll to position [62, 0]
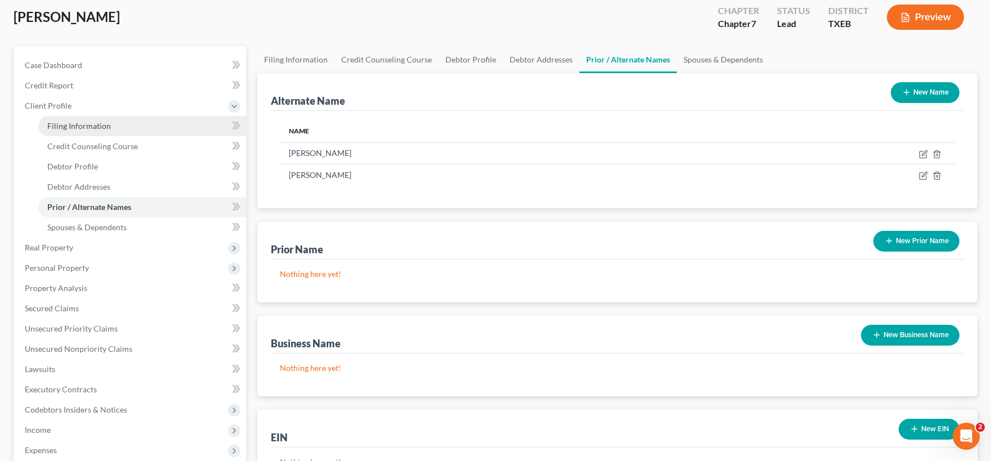
click at [90, 128] on span "Filing Information" at bounding box center [79, 126] width 64 height 10
select select "1"
select select "0"
select select "77"
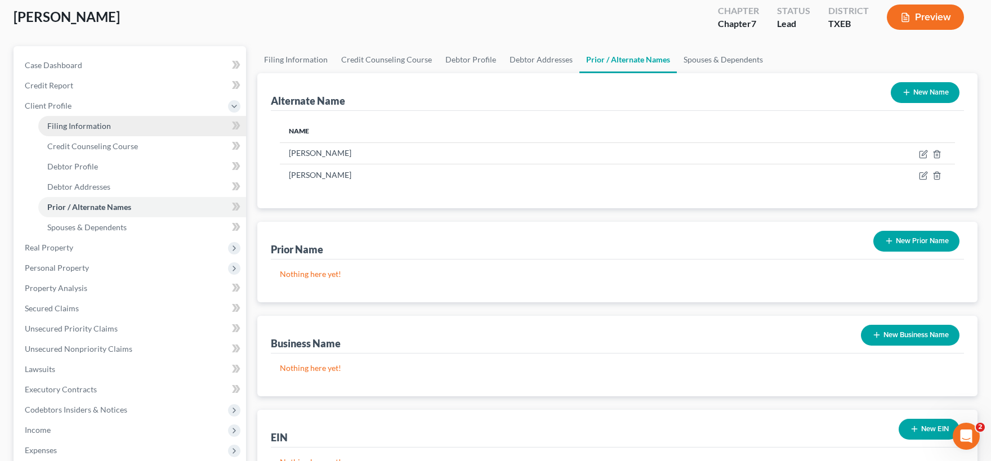
select select "1"
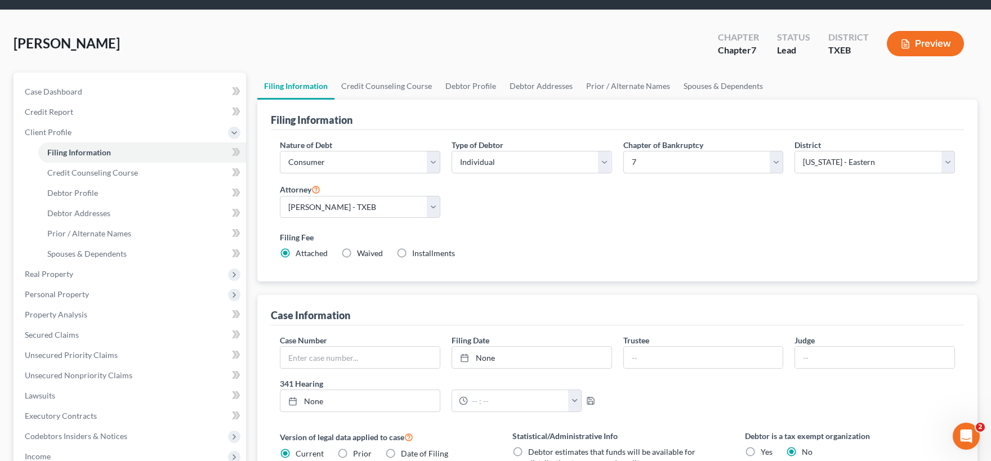
scroll to position [62, 0]
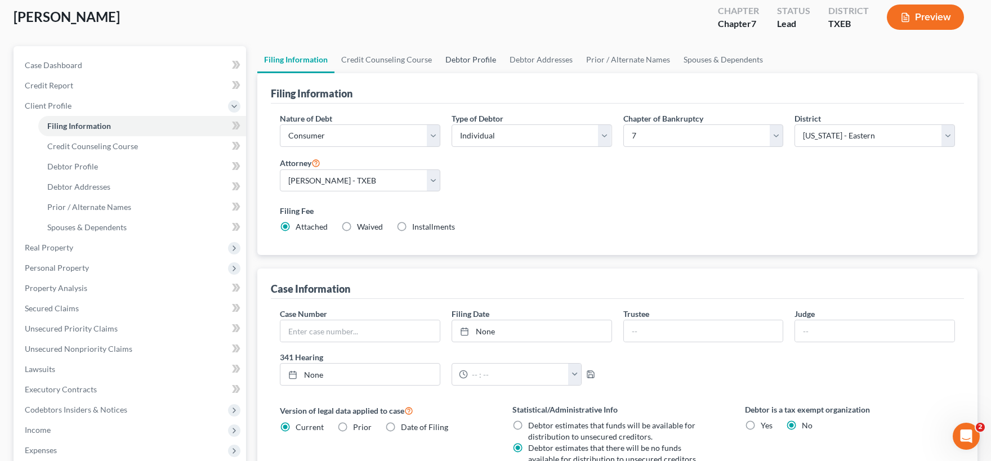
click at [474, 62] on link "Debtor Profile" at bounding box center [471, 59] width 64 height 27
select select "0"
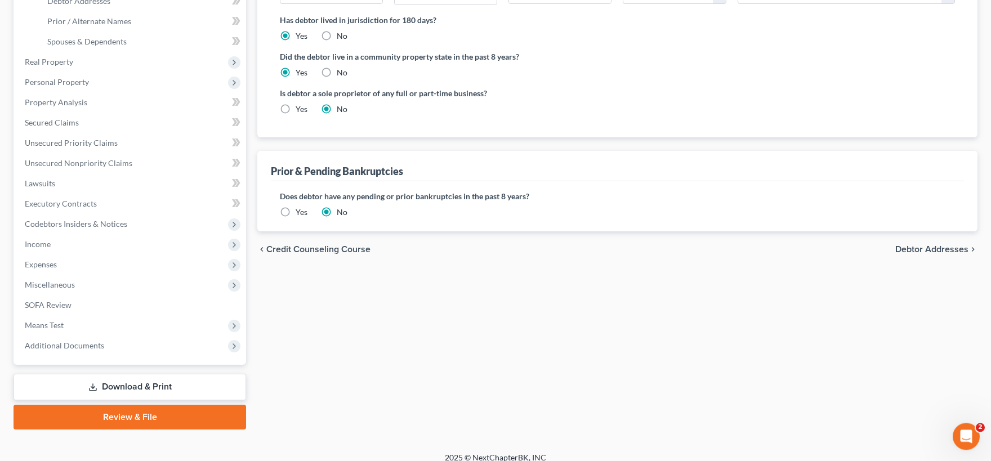
scroll to position [248, 0]
click at [296, 108] on label "Yes" at bounding box center [302, 108] width 12 height 11
click at [300, 108] on input "Yes" at bounding box center [303, 106] width 7 height 7
radio input "true"
radio input "false"
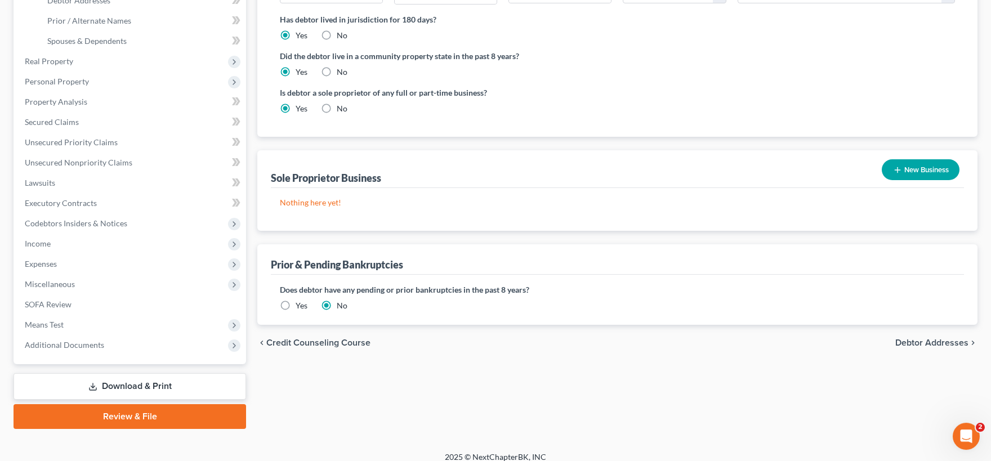
click at [909, 172] on button "New Business" at bounding box center [921, 169] width 78 height 21
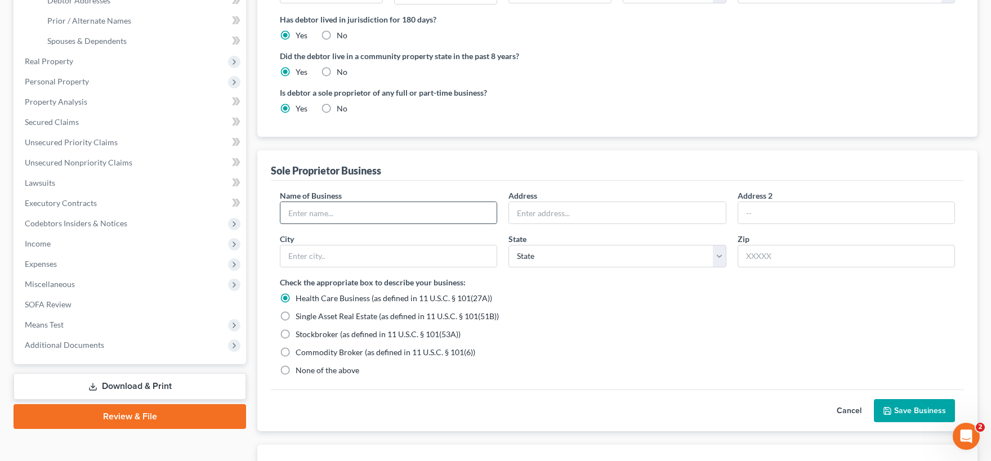
click at [365, 217] on input "text" at bounding box center [388, 212] width 216 height 21
type input "[PERSON_NAME] ([DEMOGRAPHIC_DATA] Driver Work - Uber/Lyft)"
click at [296, 369] on label "None of the above" at bounding box center [328, 370] width 64 height 11
click at [300, 369] on input "None of the above" at bounding box center [303, 368] width 7 height 7
radio input "true"
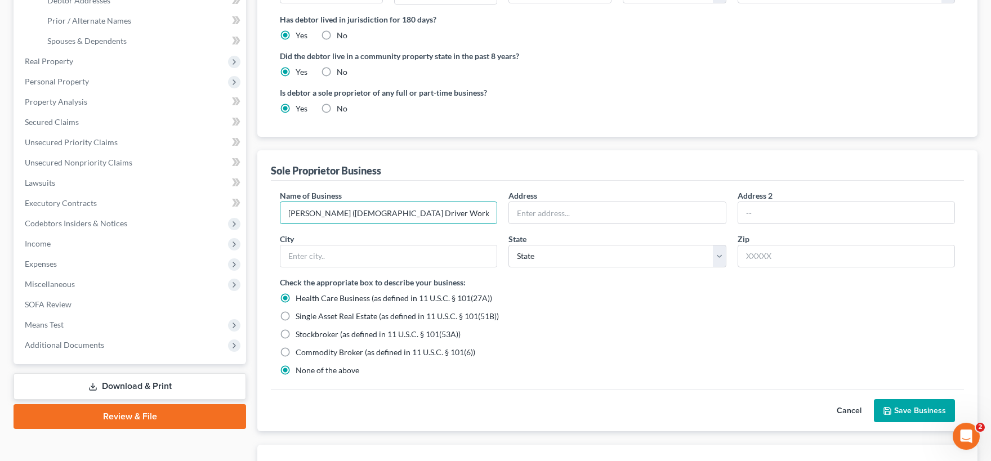
radio input "false"
click at [453, 210] on input "[PERSON_NAME] ([DEMOGRAPHIC_DATA] Driver Work - Uber/Lyft)" at bounding box center [388, 212] width 216 height 21
type input "[PERSON_NAME] ([DEMOGRAPHIC_DATA] Driver Work - Uber/Lyft) (2 months early 2025)"
click at [551, 207] on input "text" at bounding box center [617, 212] width 216 height 21
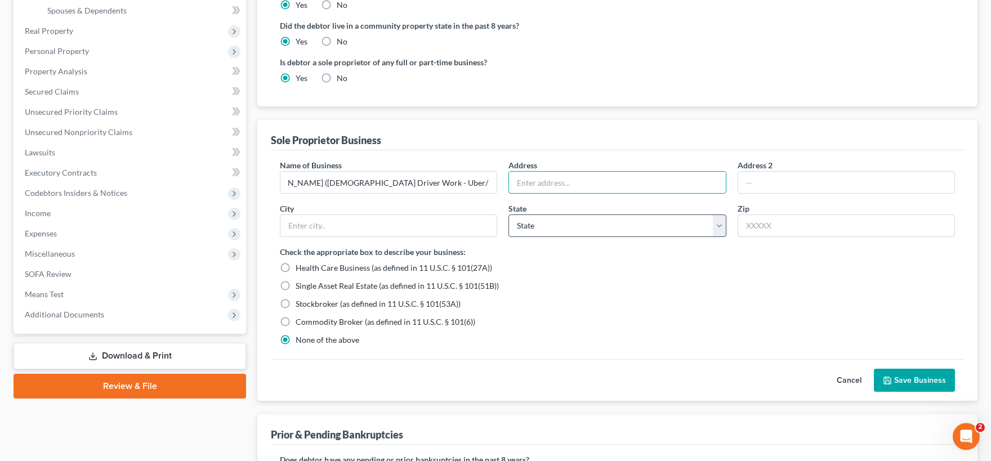
scroll to position [248, 0]
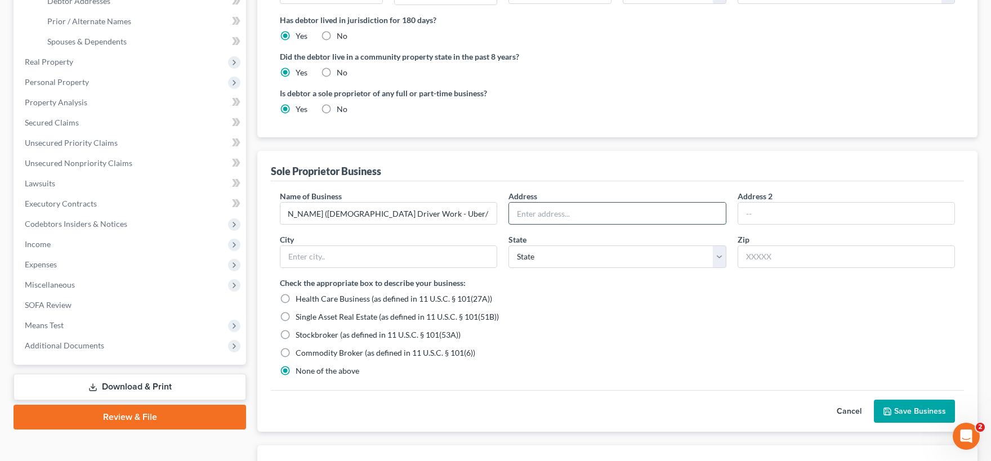
click at [542, 213] on input "text" at bounding box center [617, 213] width 216 height 21
type input "[STREET_ADDRESS]"
type input "Sanger"
select select "45"
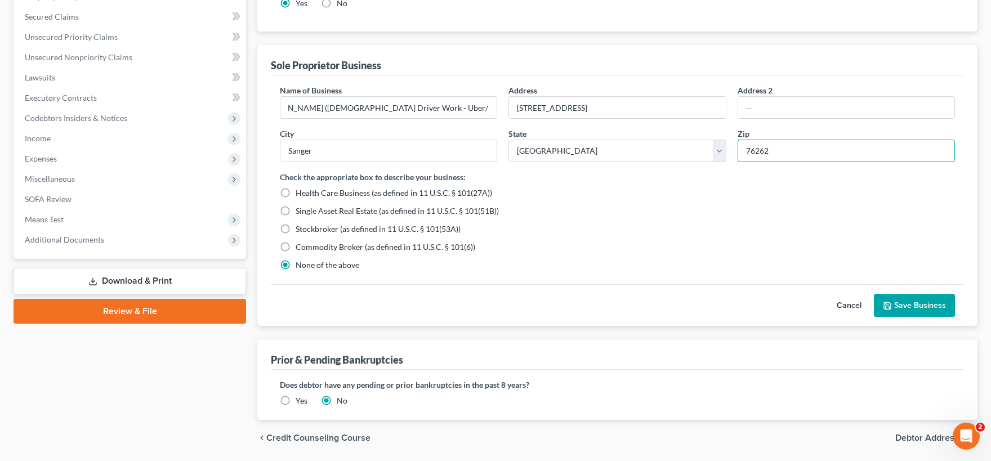
scroll to position [372, 0]
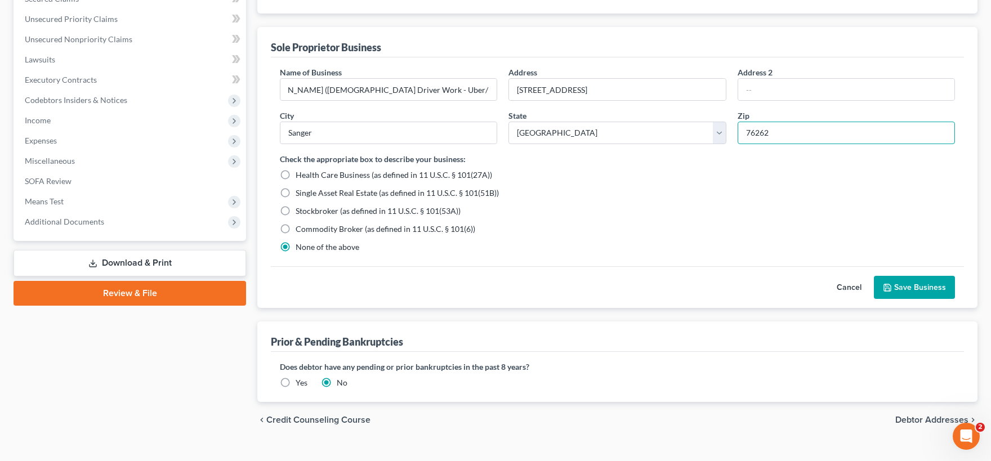
drag, startPoint x: 790, startPoint y: 128, endPoint x: 617, endPoint y: 136, distance: 172.5
click at [738, 136] on input "76262" at bounding box center [846, 133] width 217 height 23
type input "76266"
click at [908, 284] on button "Save Business" at bounding box center [914, 288] width 81 height 24
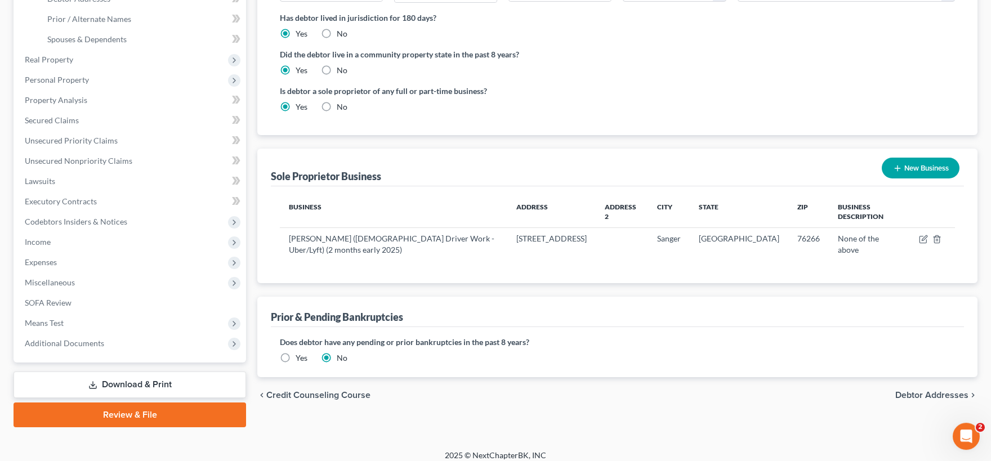
scroll to position [257, 0]
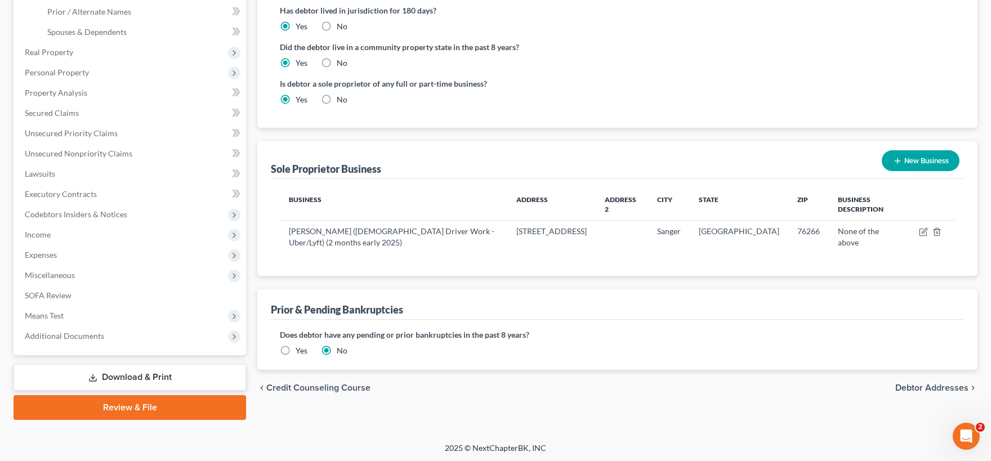
click at [906, 384] on span "Debtor Addresses" at bounding box center [931, 388] width 73 height 9
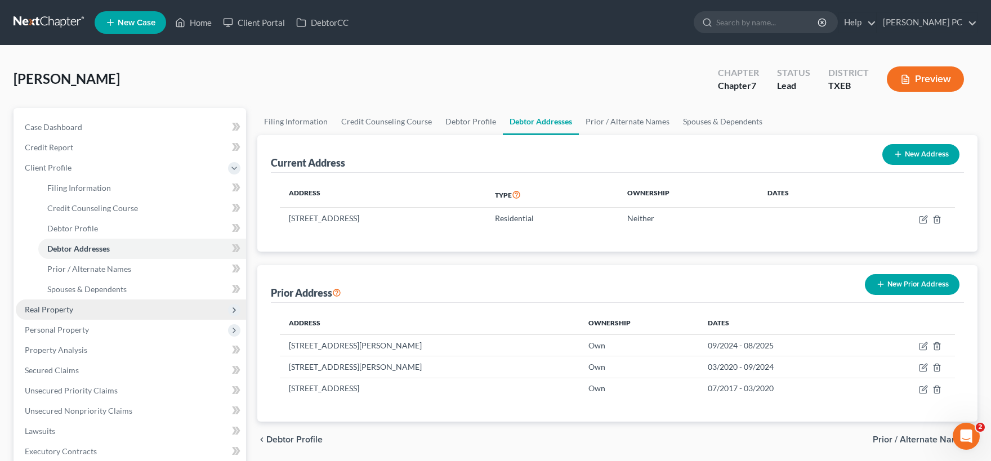
click at [65, 311] on span "Real Property" at bounding box center [49, 310] width 48 height 10
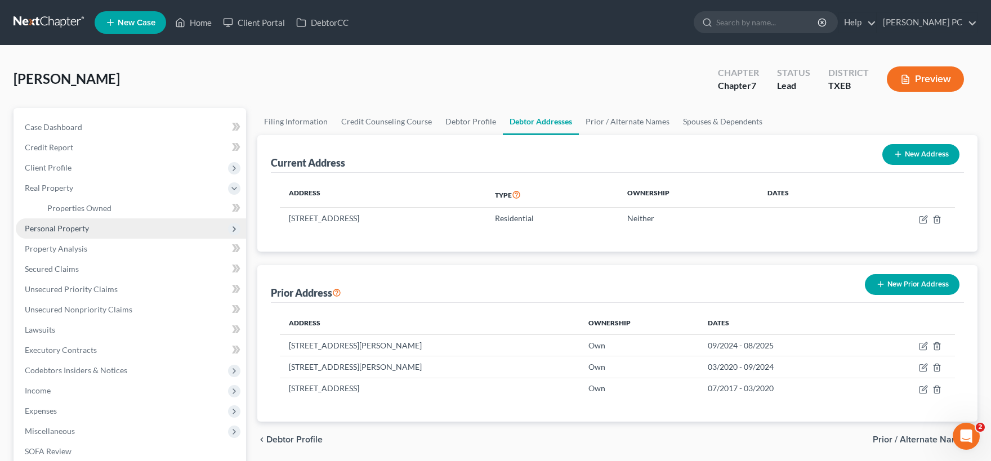
click at [83, 231] on span "Personal Property" at bounding box center [57, 229] width 64 height 10
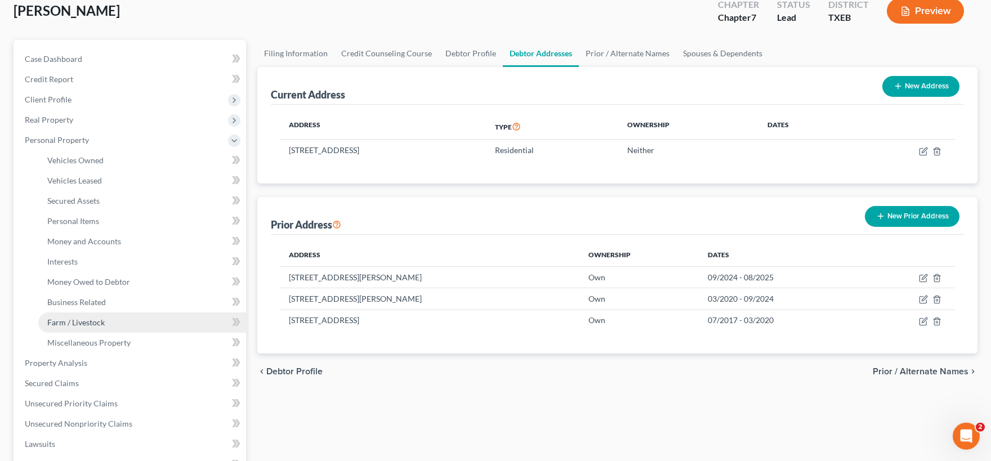
scroll to position [124, 0]
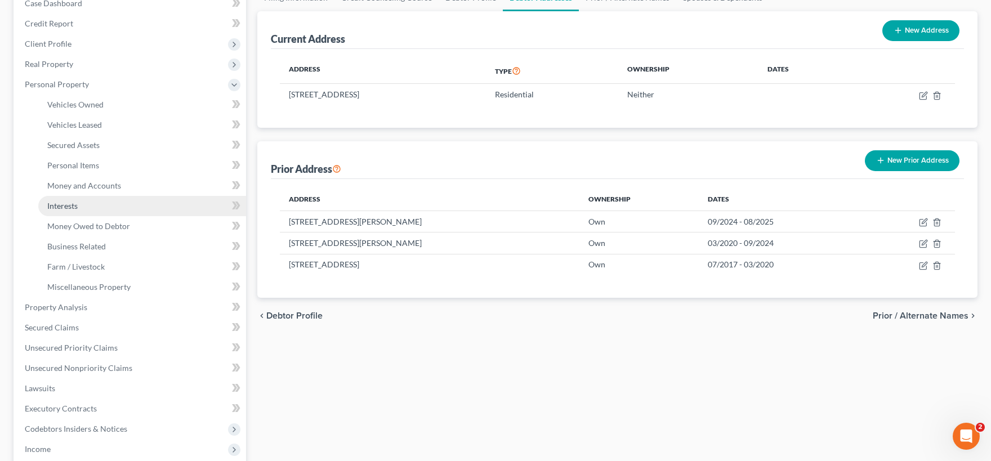
click at [75, 208] on span "Interests" at bounding box center [62, 206] width 30 height 10
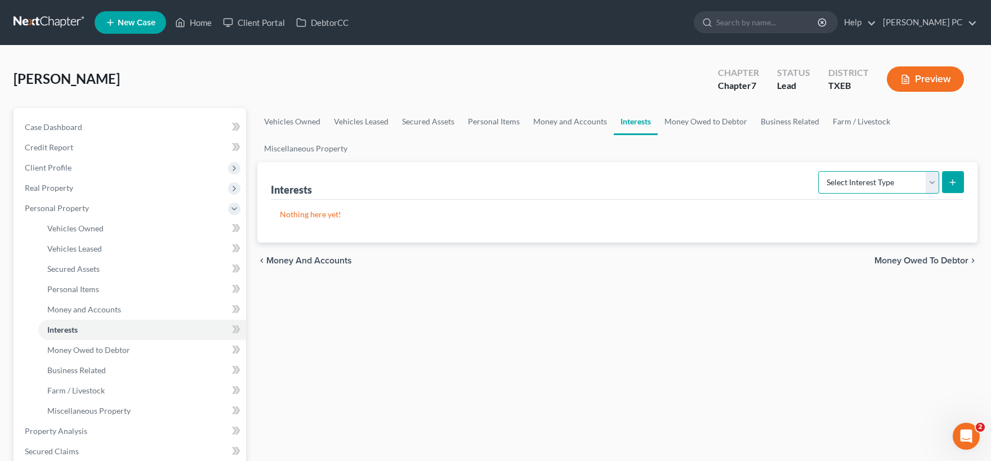
click at [818, 171] on select "Select Interest Type 401K Annuity Bond Education IRA Government Bond Government…" at bounding box center [878, 182] width 121 height 23
drag, startPoint x: 933, startPoint y: 186, endPoint x: 951, endPoint y: 216, distance: 35.6
click at [950, 210] on p "Nothing here yet!" at bounding box center [617, 214] width 675 height 11
click at [941, 261] on span "Money Owed to Debtor" at bounding box center [922, 260] width 94 height 9
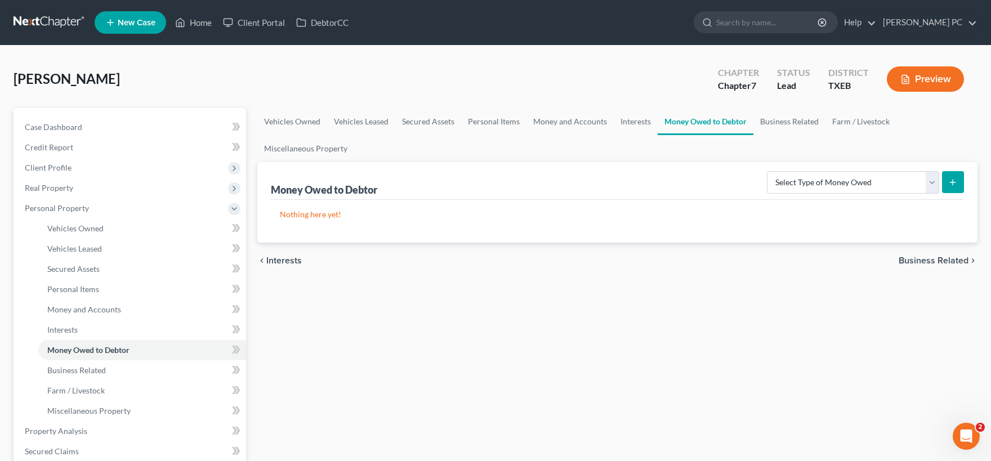
click at [933, 261] on span "Business Related" at bounding box center [934, 260] width 70 height 9
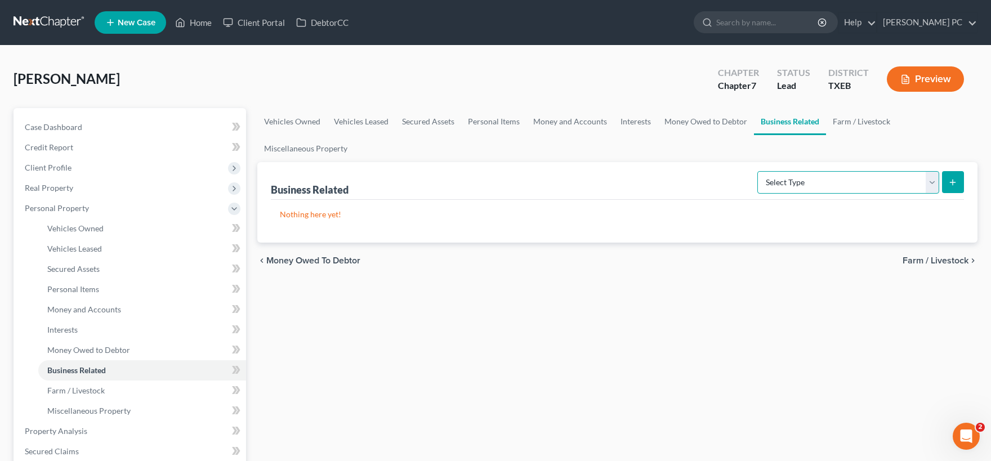
click at [757, 171] on select "Select Type Customer Lists Franchises Inventory Licenses Machinery Office Equip…" at bounding box center [848, 182] width 182 height 23
drag, startPoint x: 932, startPoint y: 191, endPoint x: 953, endPoint y: 259, distance: 71.6
click at [953, 259] on span "Farm / Livestock" at bounding box center [936, 260] width 66 height 9
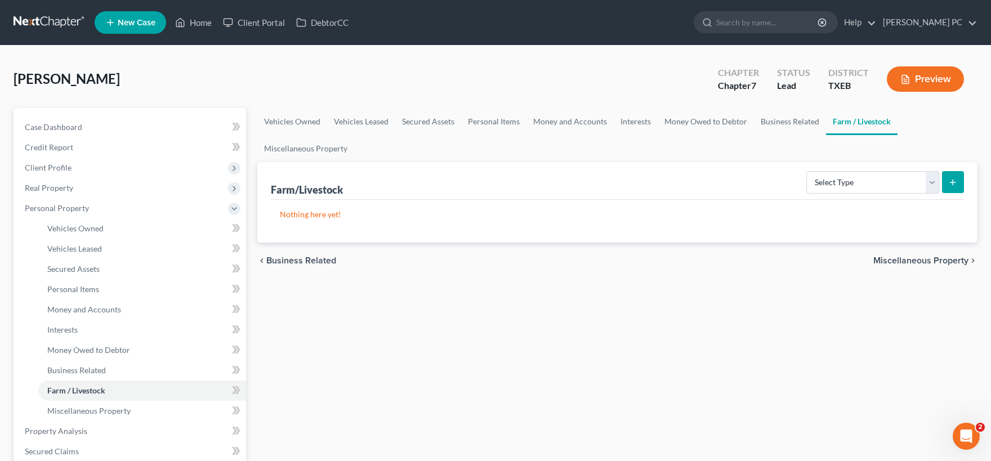
scroll to position [310, 0]
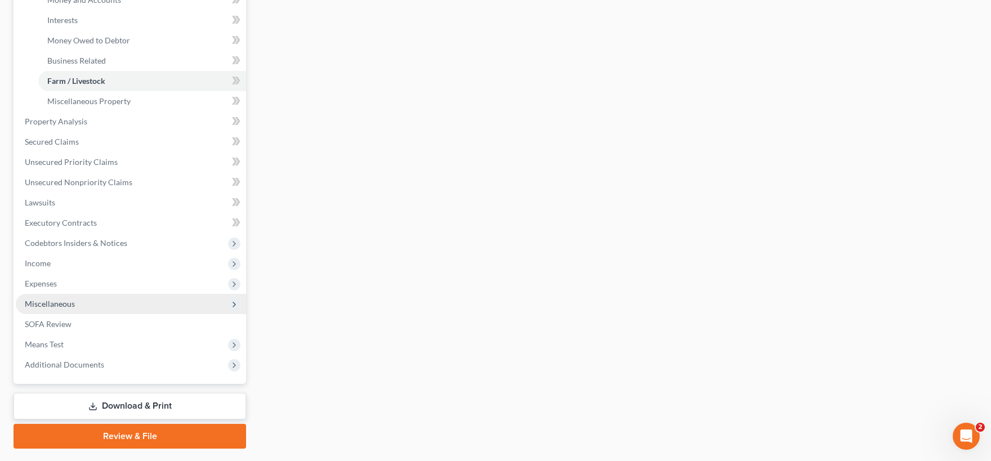
click at [79, 310] on span "Miscellaneous" at bounding box center [131, 304] width 230 height 20
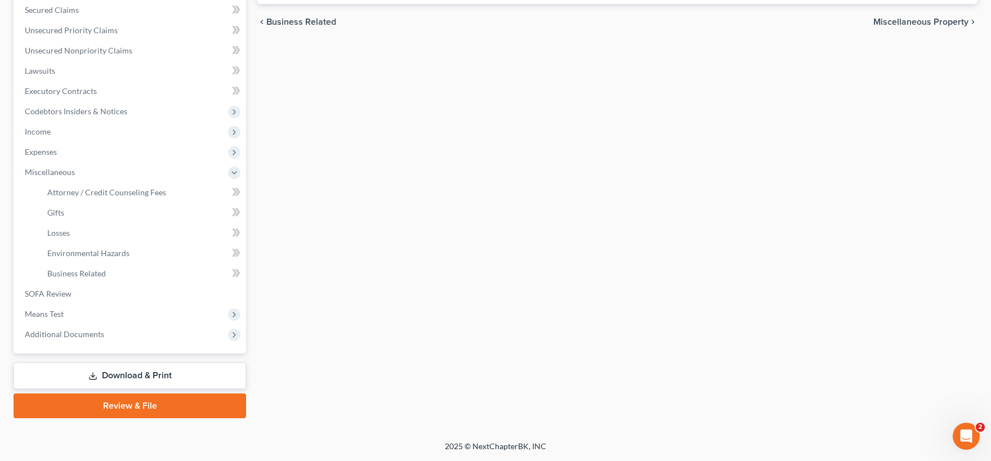
scroll to position [237, 0]
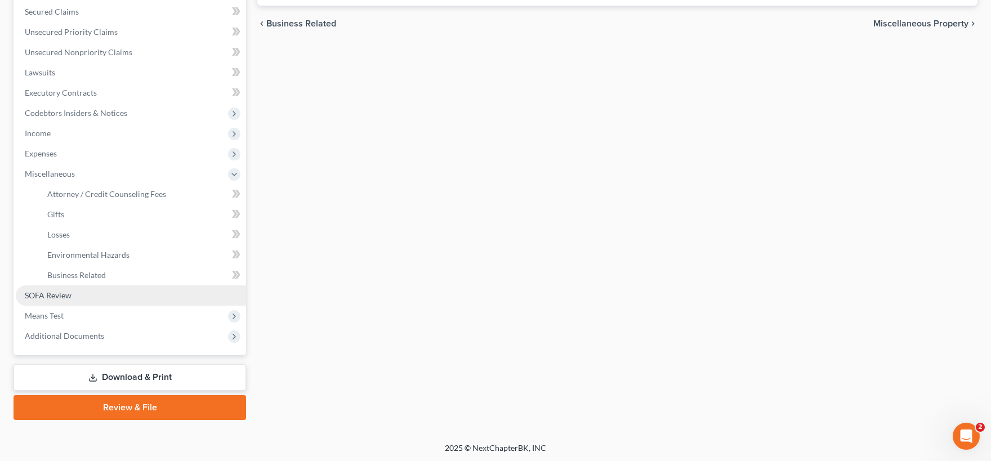
click at [72, 298] on link "SOFA Review" at bounding box center [131, 296] width 230 height 20
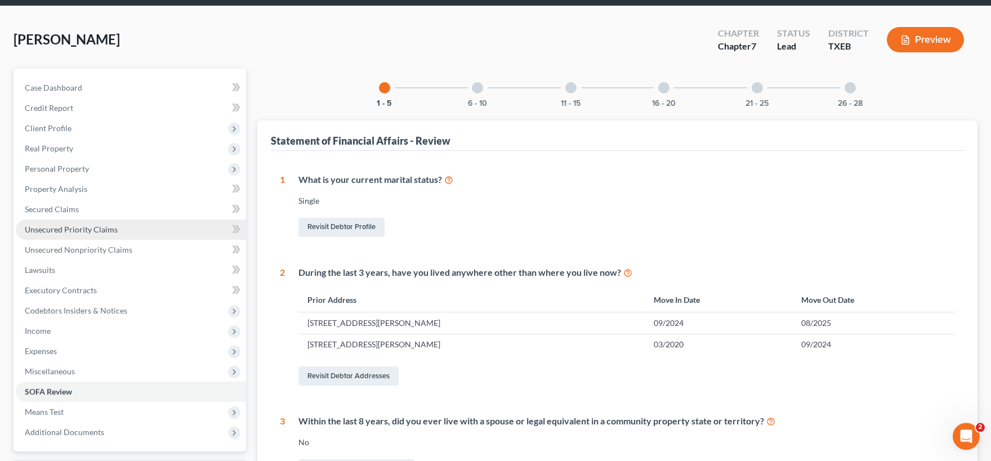
scroll to position [62, 0]
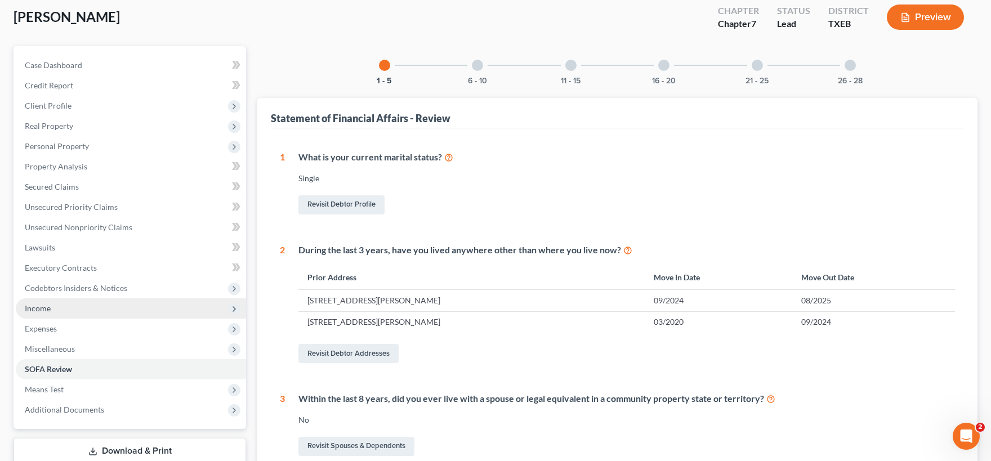
click at [65, 308] on span "Income" at bounding box center [131, 308] width 230 height 20
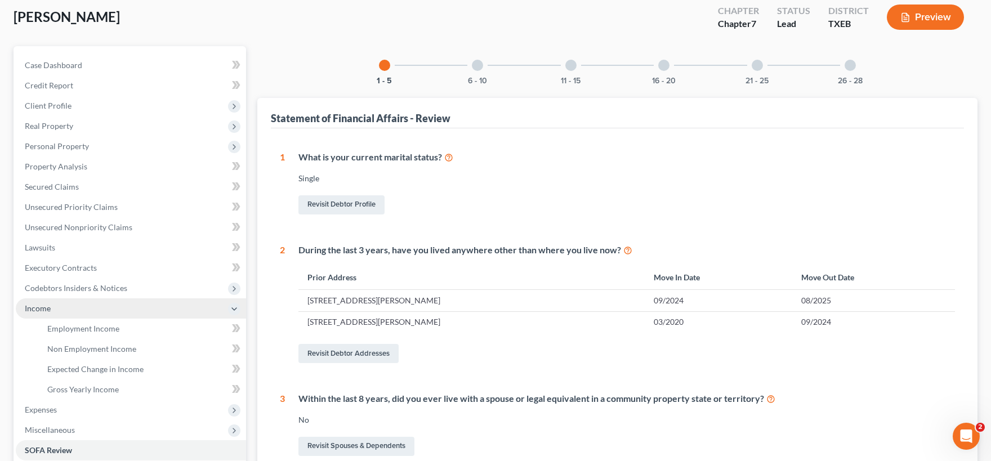
click at [69, 311] on span "Income" at bounding box center [131, 308] width 230 height 20
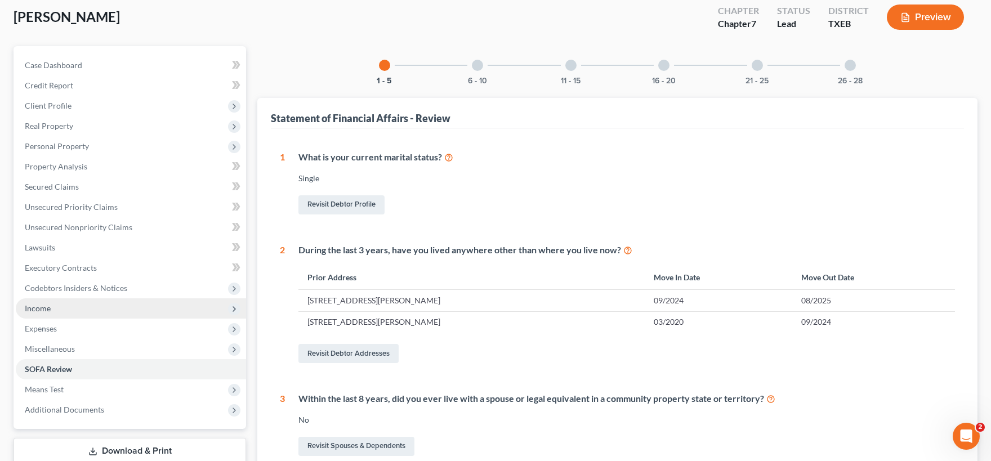
click at [66, 310] on span "Income" at bounding box center [131, 308] width 230 height 20
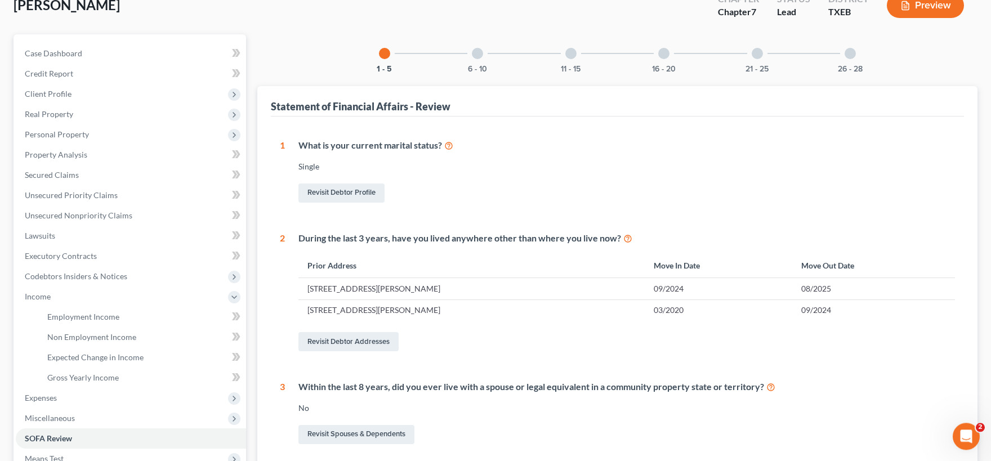
scroll to position [0, 0]
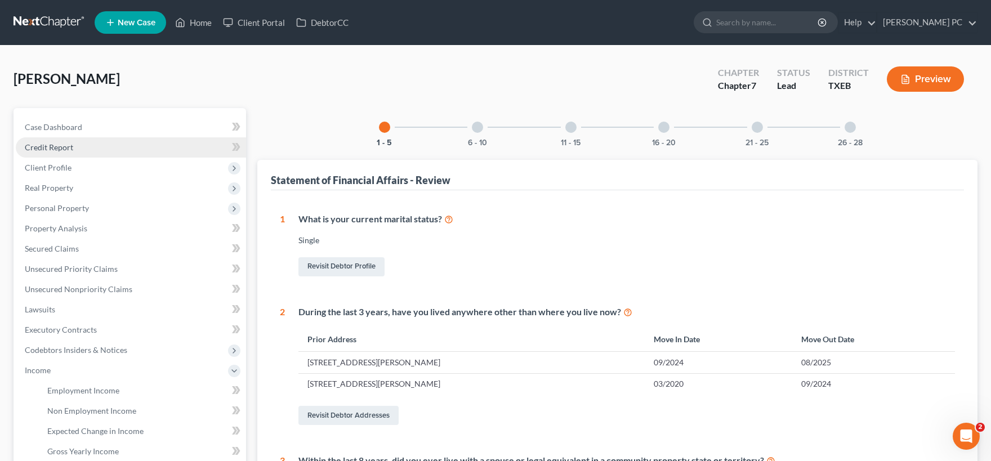
click at [59, 148] on span "Credit Report" at bounding box center [49, 147] width 48 height 10
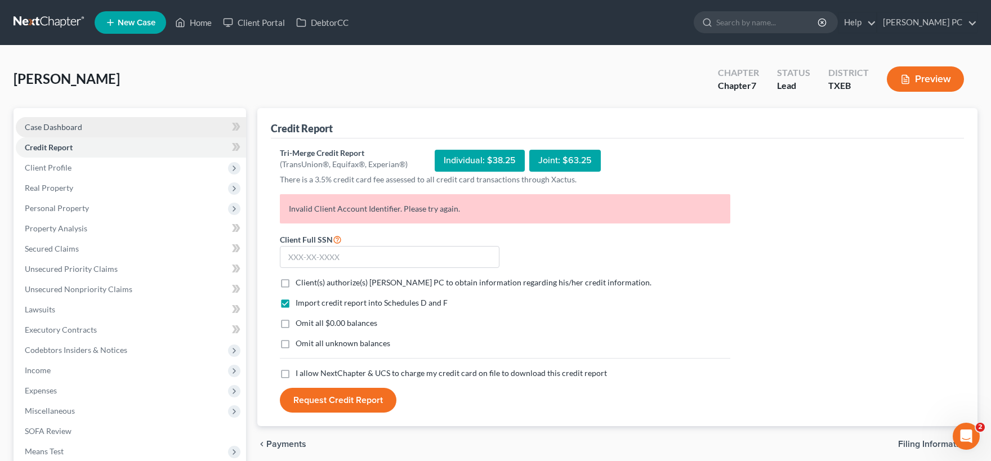
click at [93, 131] on link "Case Dashboard" at bounding box center [131, 127] width 230 height 20
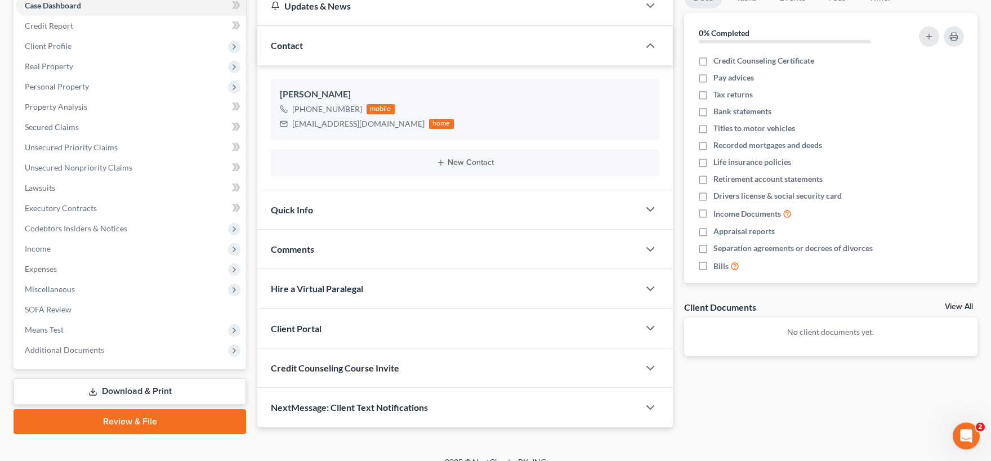
scroll to position [136, 0]
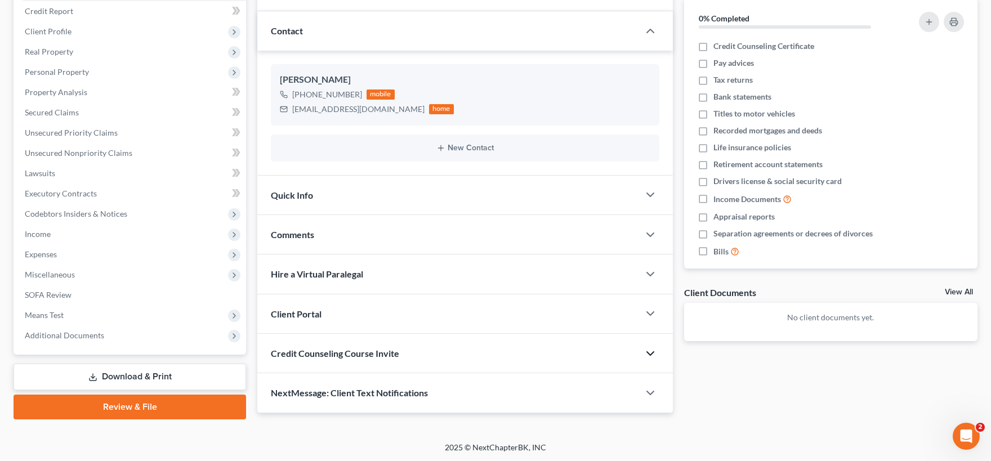
drag, startPoint x: 652, startPoint y: 354, endPoint x: 622, endPoint y: 359, distance: 29.8
click at [651, 354] on polyline "button" at bounding box center [650, 353] width 7 height 3
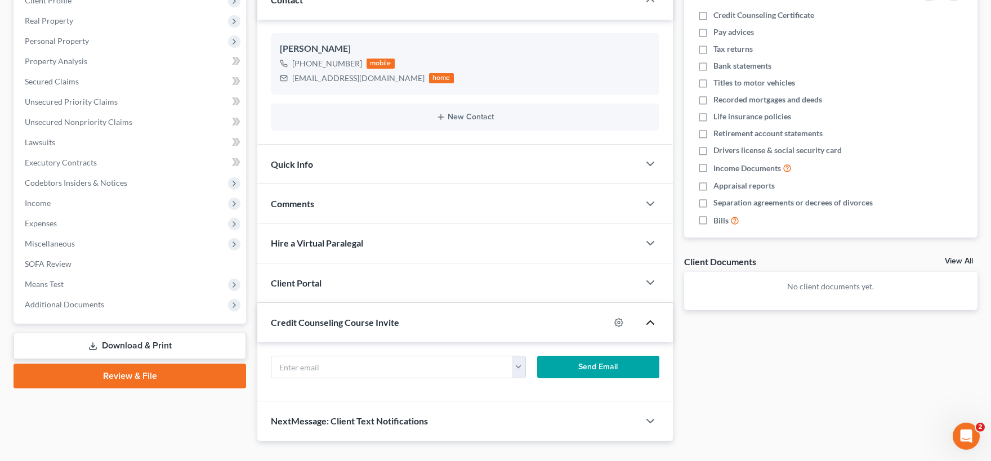
scroll to position [189, 0]
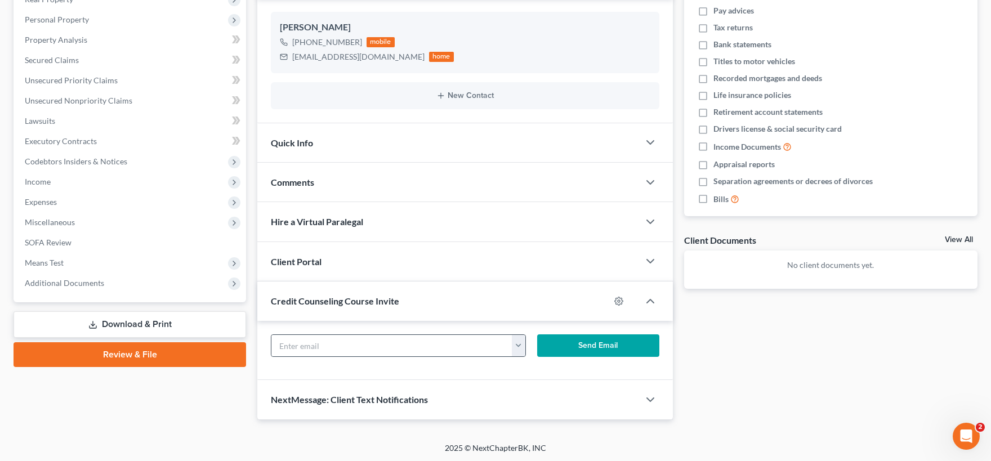
click at [521, 353] on button "button" at bounding box center [519, 345] width 14 height 21
click at [536, 372] on link "cktx8388@gmail.com" at bounding box center [589, 370] width 154 height 19
type input "cktx8388@gmail.com"
click at [582, 348] on button "Send Email" at bounding box center [598, 346] width 122 height 23
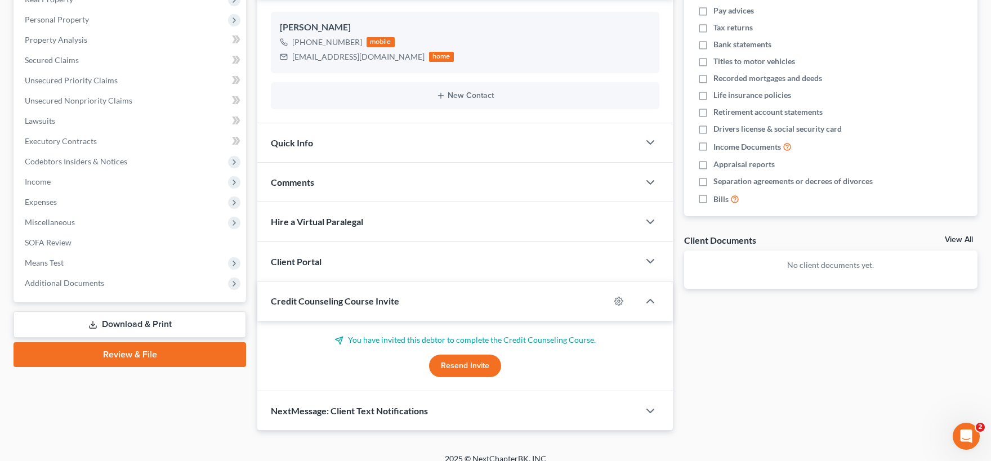
scroll to position [0, 0]
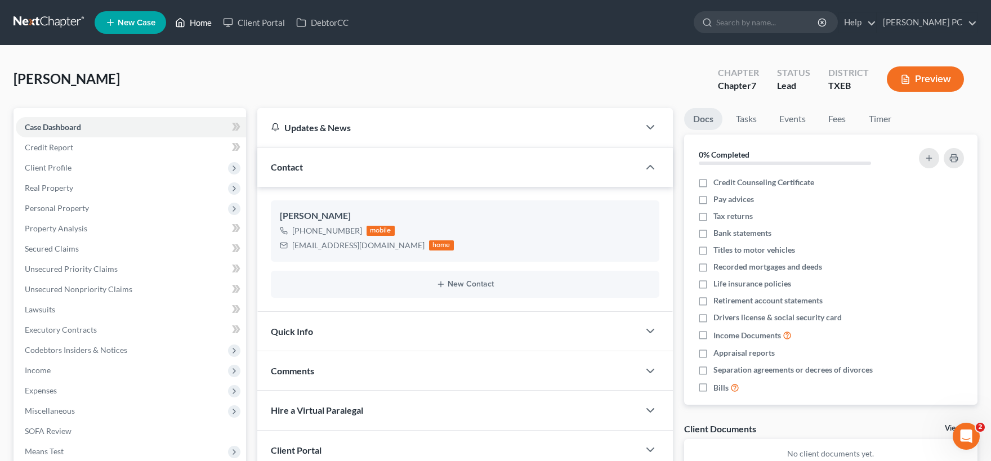
click at [190, 22] on link "Home" at bounding box center [194, 22] width 48 height 20
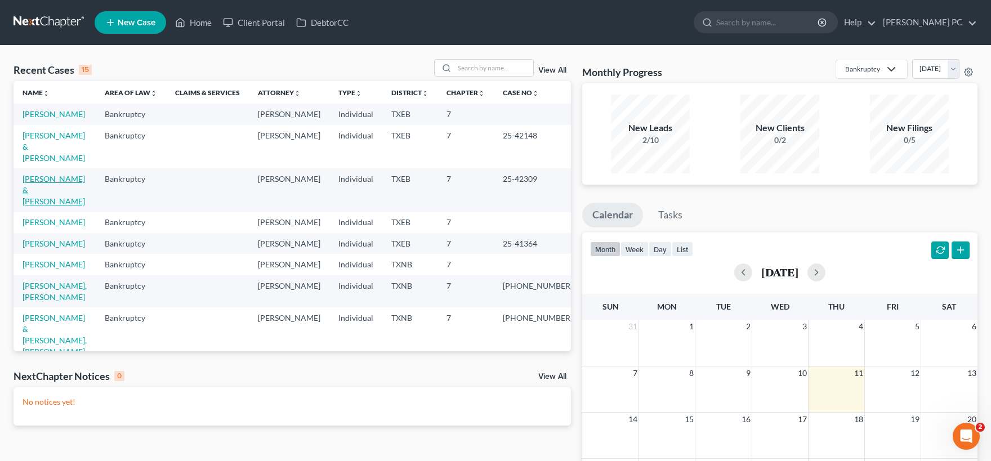
click at [52, 176] on link "[PERSON_NAME] & [PERSON_NAME]" at bounding box center [54, 190] width 63 height 32
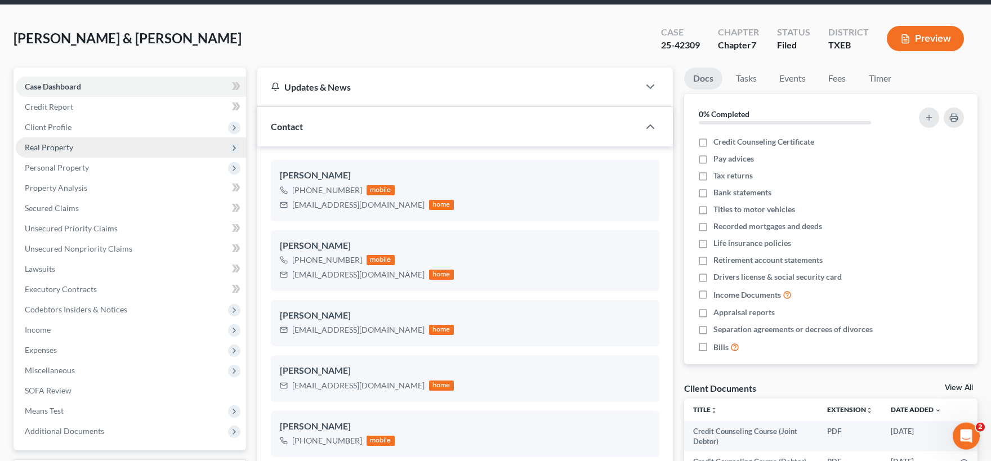
scroll to position [62, 0]
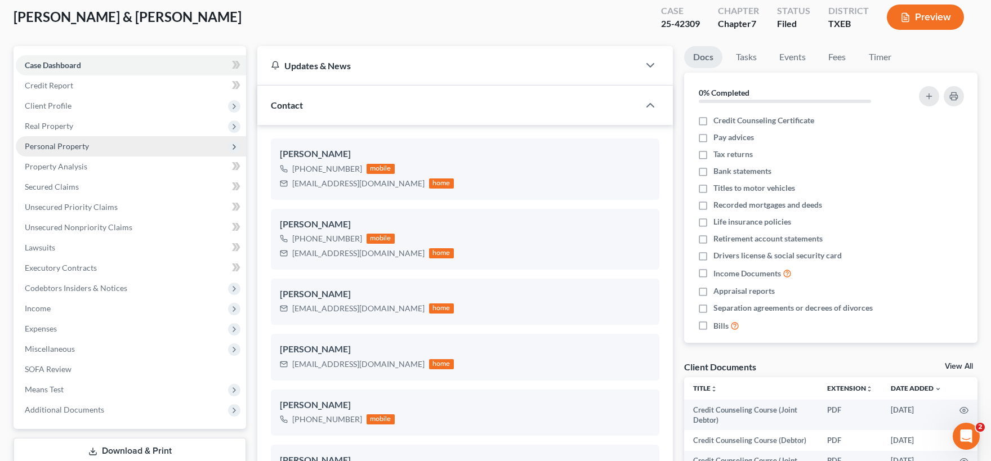
click at [72, 148] on span "Personal Property" at bounding box center [57, 146] width 64 height 10
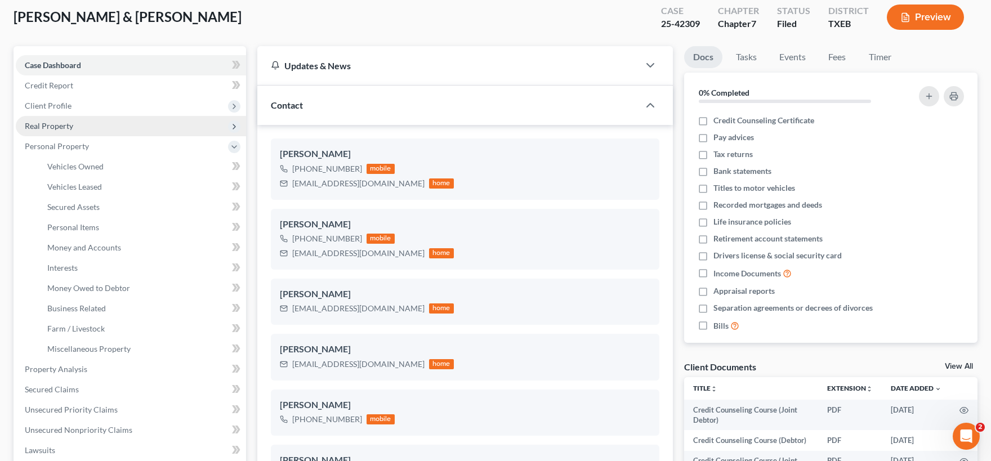
click at [57, 128] on span "Real Property" at bounding box center [49, 126] width 48 height 10
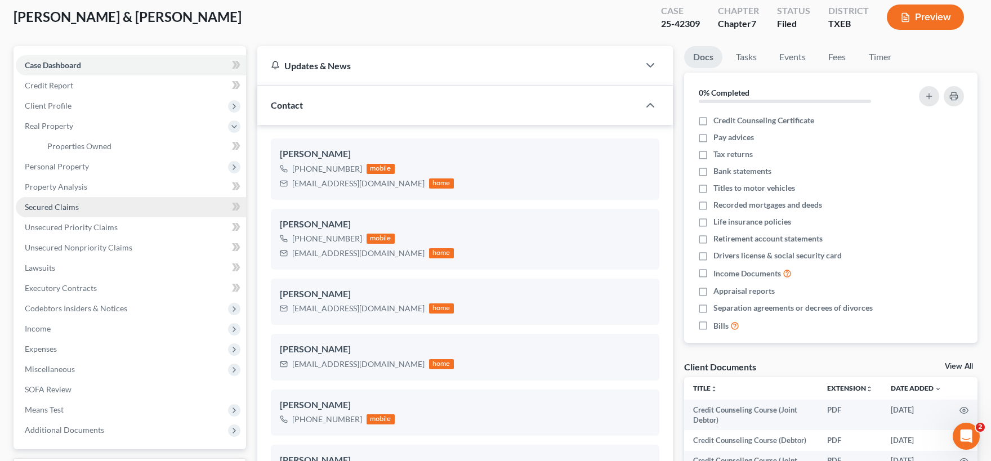
click at [66, 204] on span "Secured Claims" at bounding box center [52, 207] width 54 height 10
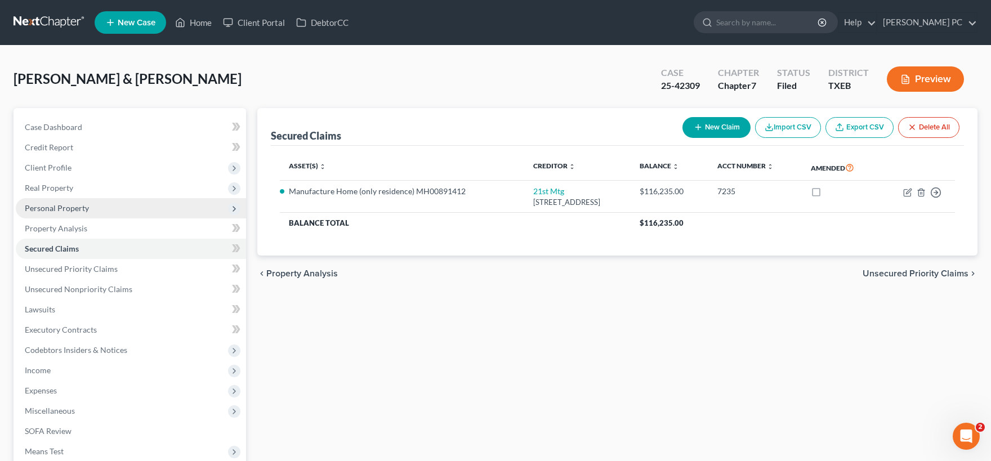
click at [60, 214] on span "Personal Property" at bounding box center [131, 208] width 230 height 20
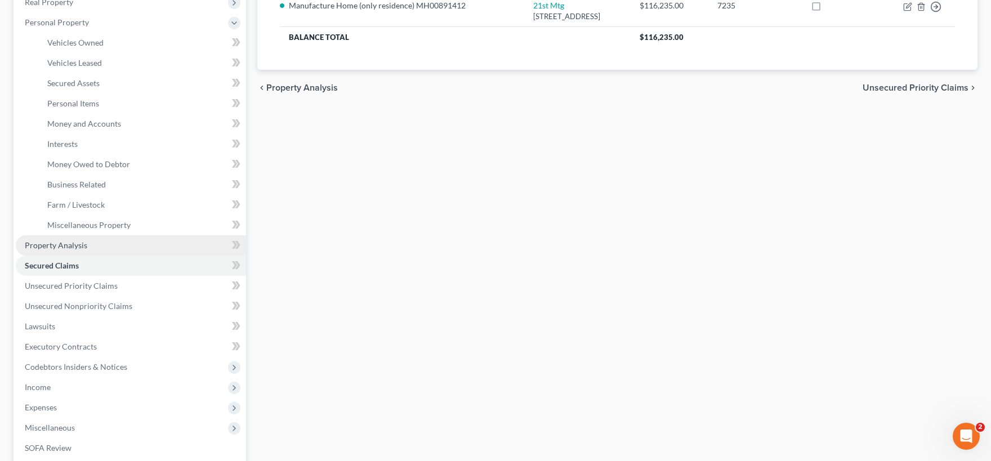
click at [68, 243] on span "Property Analysis" at bounding box center [56, 245] width 63 height 10
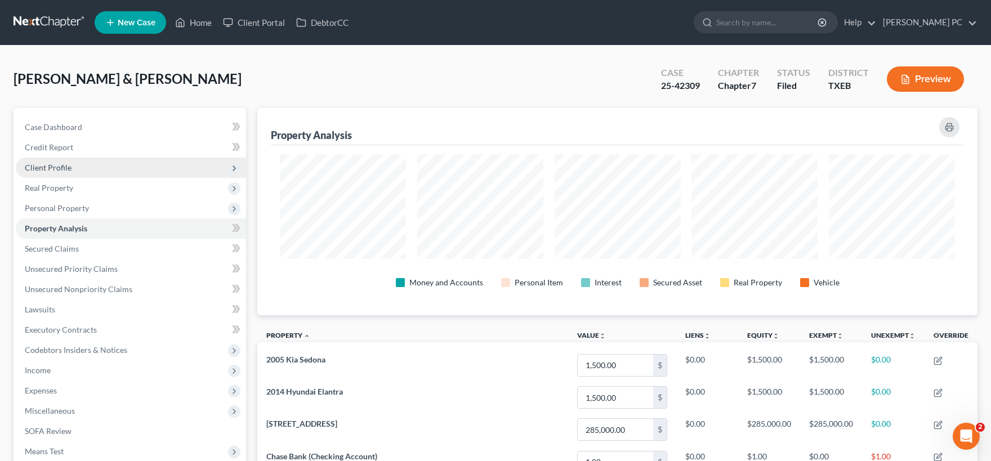
click at [53, 173] on span "Client Profile" at bounding box center [131, 168] width 230 height 20
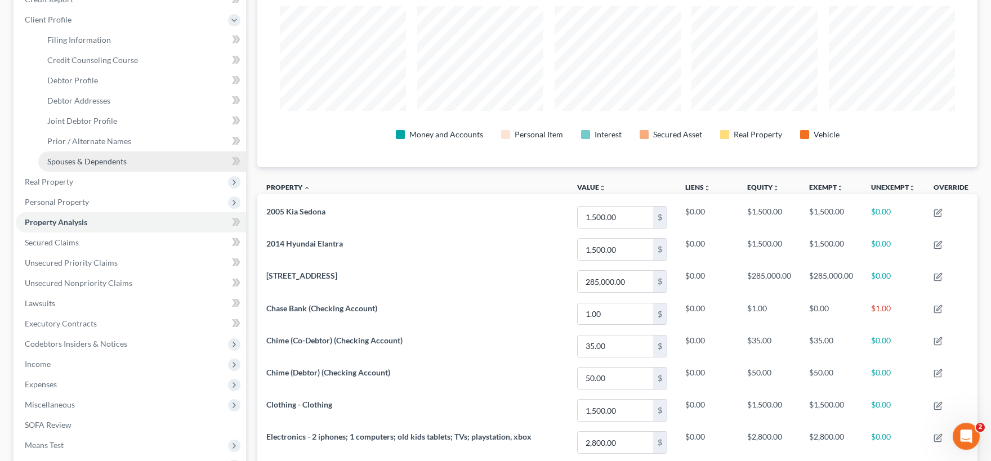
scroll to position [186, 0]
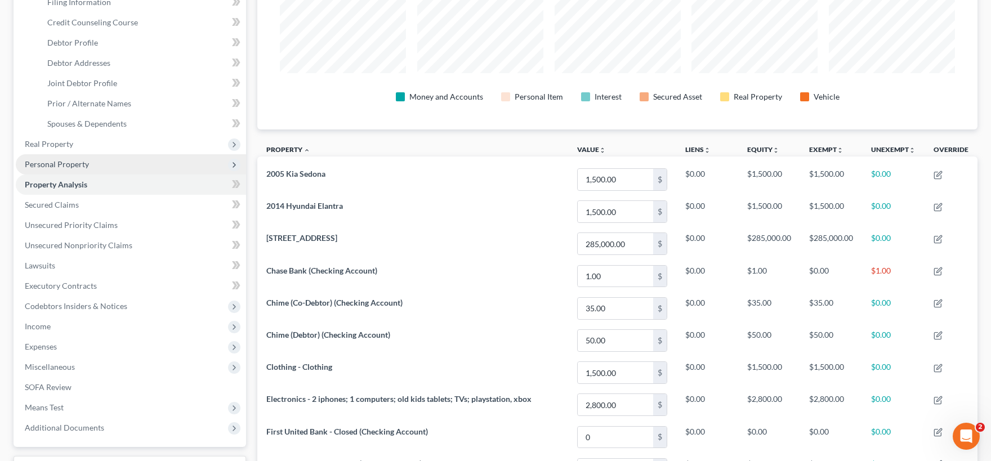
click at [67, 166] on span "Personal Property" at bounding box center [57, 164] width 64 height 10
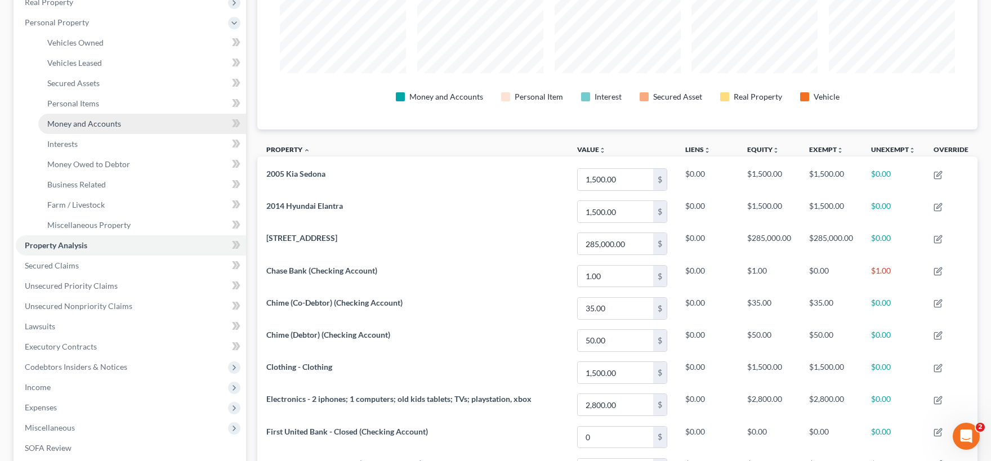
click at [76, 121] on span "Money and Accounts" at bounding box center [84, 124] width 74 height 10
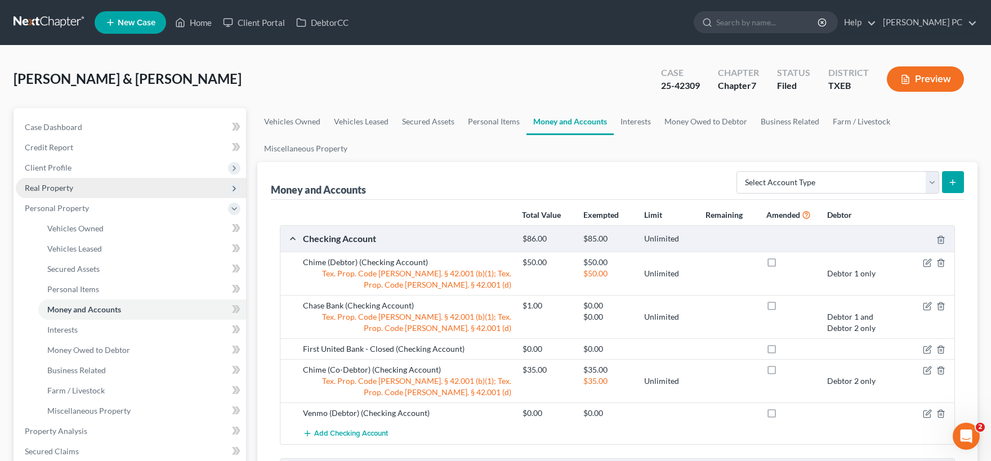
click at [64, 167] on span "Client Profile" at bounding box center [48, 168] width 47 height 10
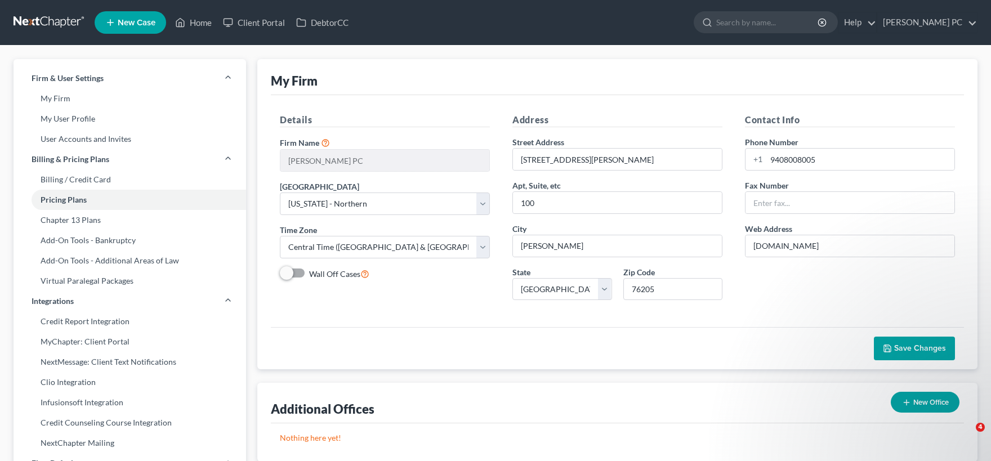
select select "78"
select select "23"
select select "45"
click at [183, 25] on icon at bounding box center [180, 23] width 10 height 14
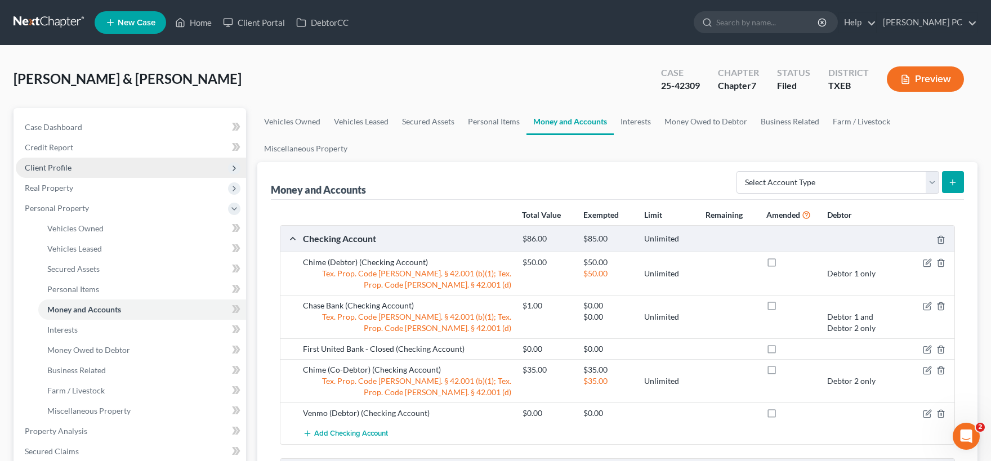
click at [62, 166] on span "Client Profile" at bounding box center [48, 168] width 47 height 10
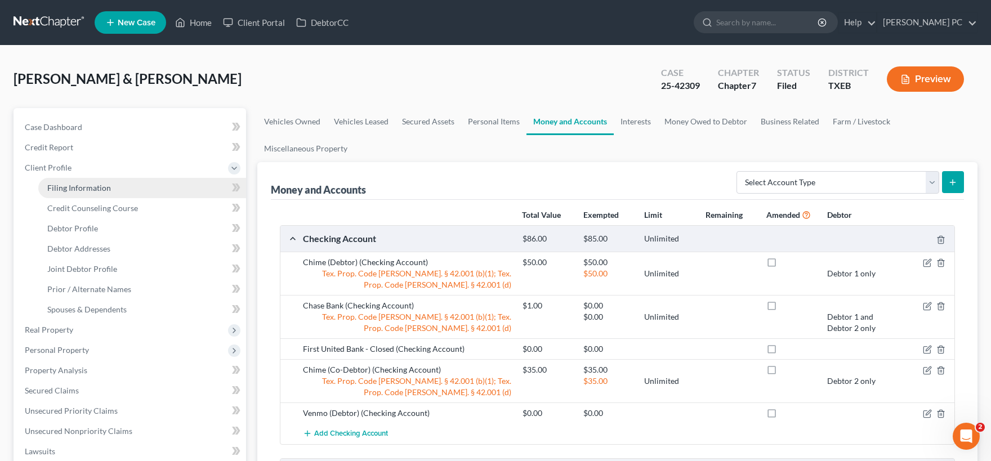
click at [85, 190] on span "Filing Information" at bounding box center [79, 188] width 64 height 10
select select "1"
select select "0"
select select "77"
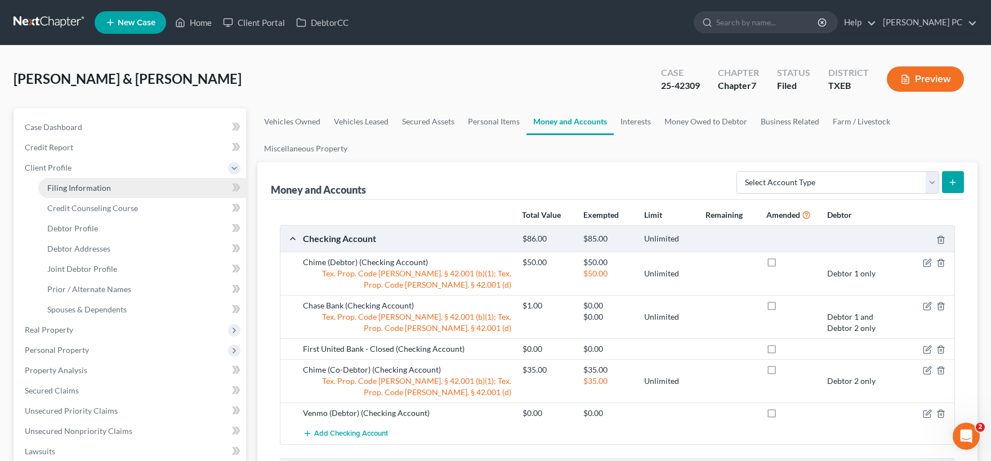
select select "1"
select select "45"
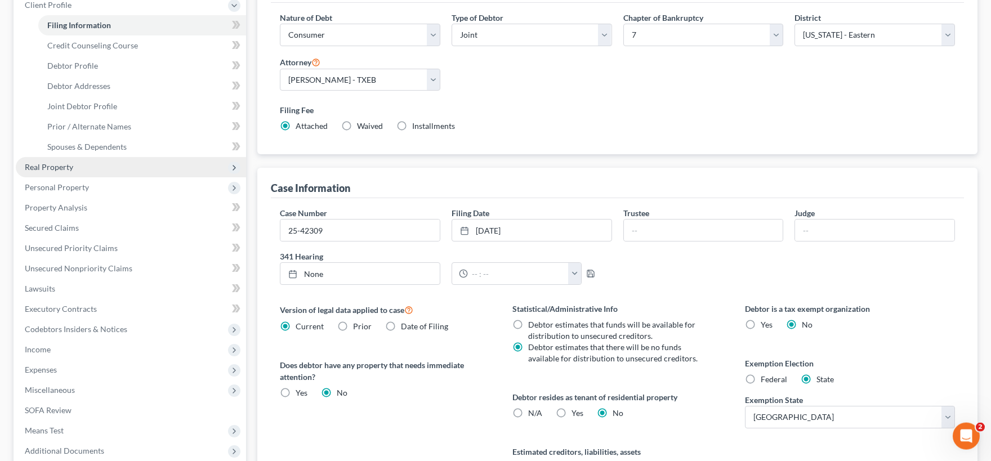
scroll to position [186, 0]
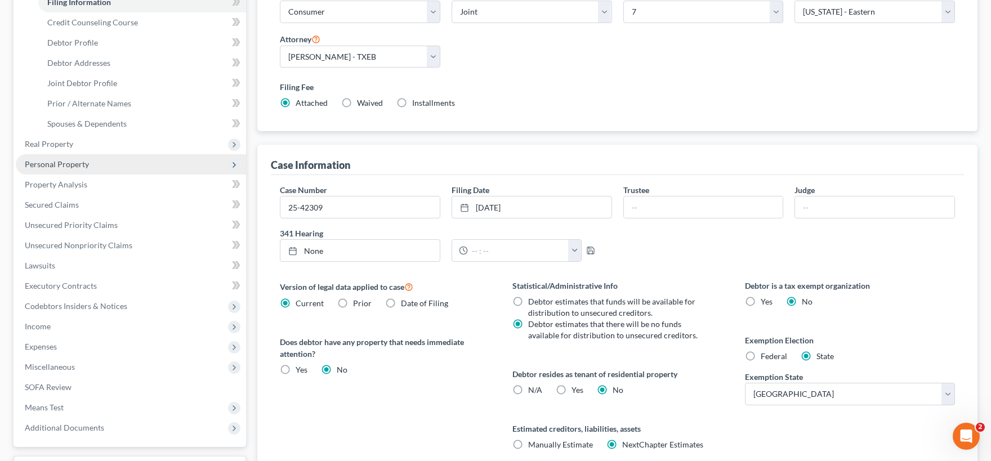
click at [54, 158] on span "Personal Property" at bounding box center [131, 164] width 230 height 20
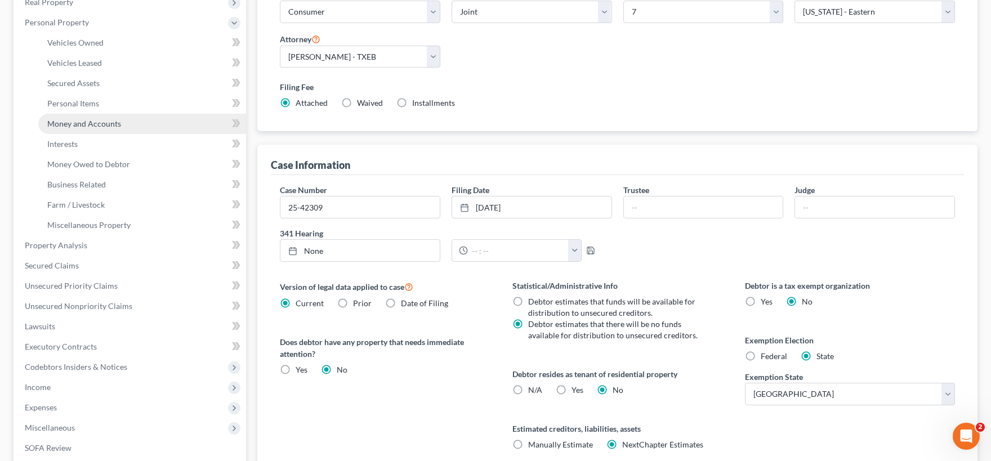
click at [79, 127] on span "Money and Accounts" at bounding box center [84, 124] width 74 height 10
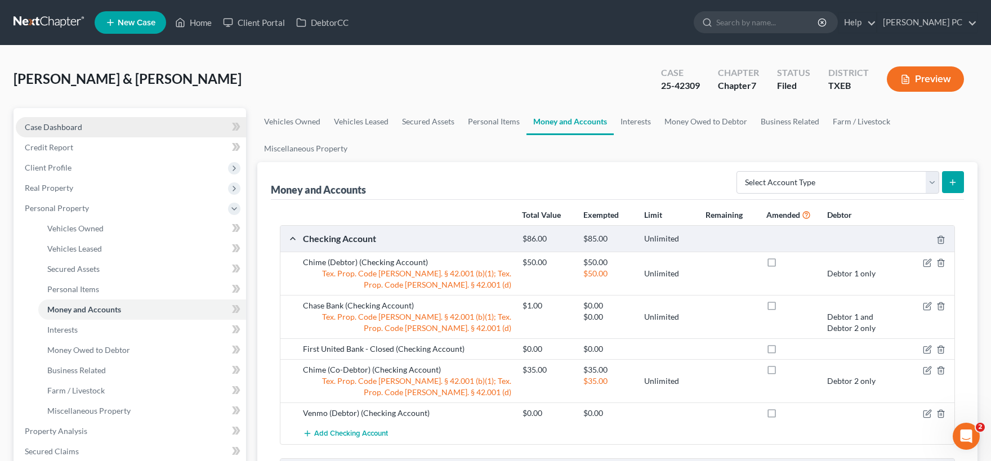
click at [67, 130] on span "Case Dashboard" at bounding box center [53, 127] width 57 height 10
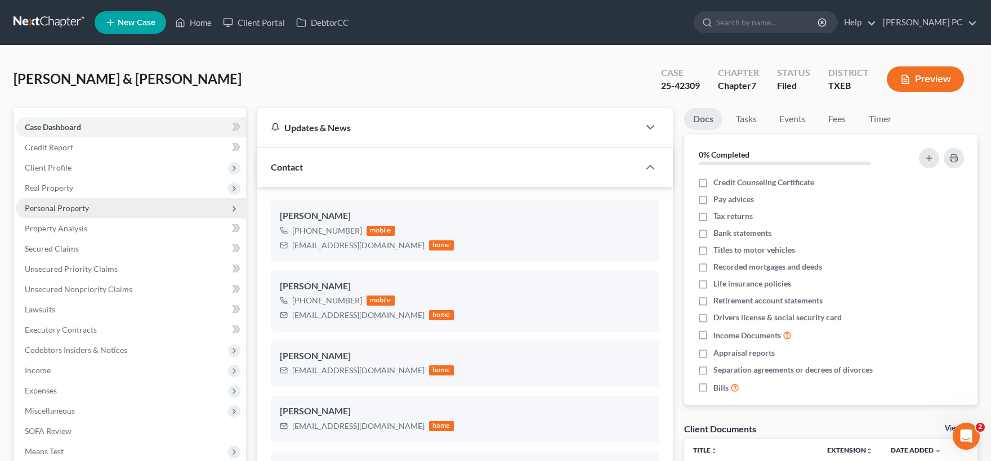
click at [62, 209] on span "Personal Property" at bounding box center [57, 208] width 64 height 10
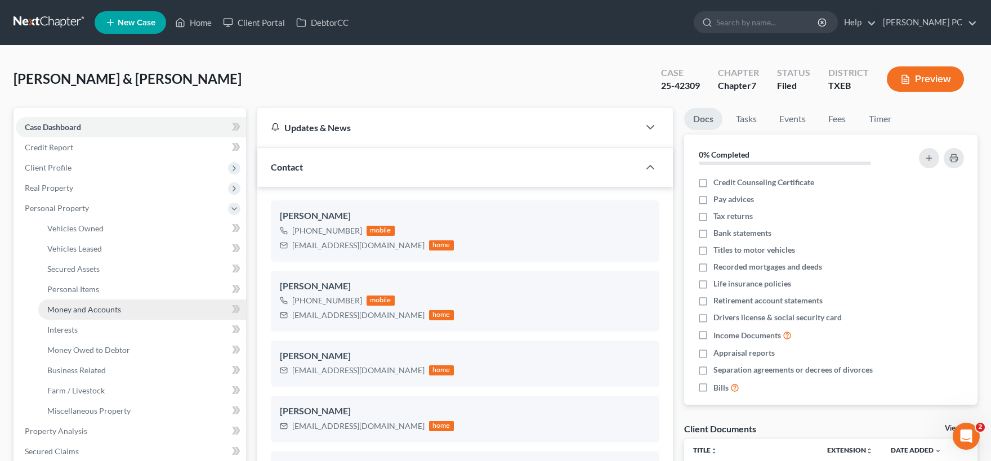
click at [91, 307] on span "Money and Accounts" at bounding box center [84, 310] width 74 height 10
